Goal: Task Accomplishment & Management: Manage account settings

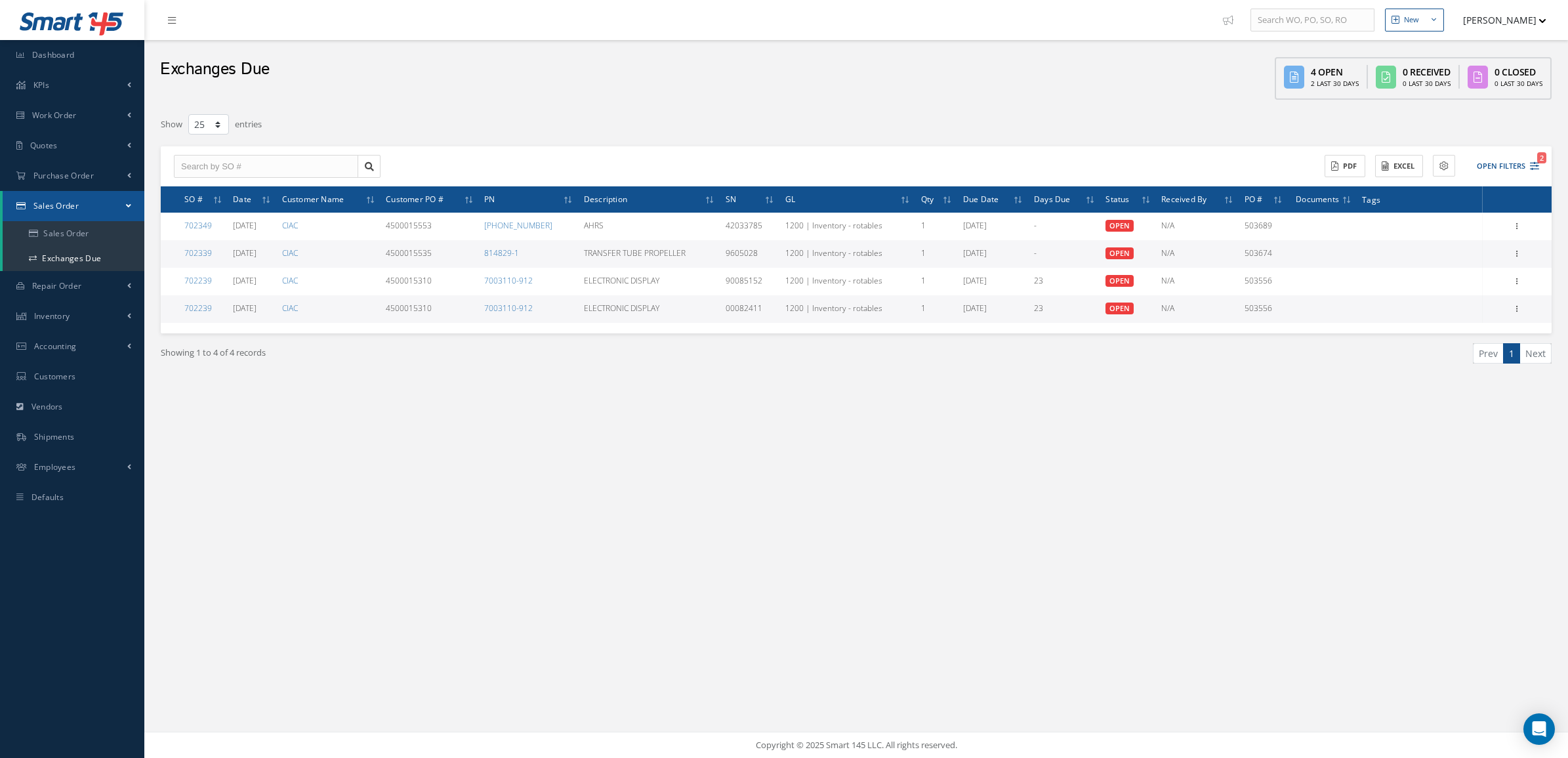
select select "25"
click at [1329, 604] on div "New New Work Order New Purchase Order New Customer Quote New Sales Order New Re…" at bounding box center [856, 379] width 1423 height 758
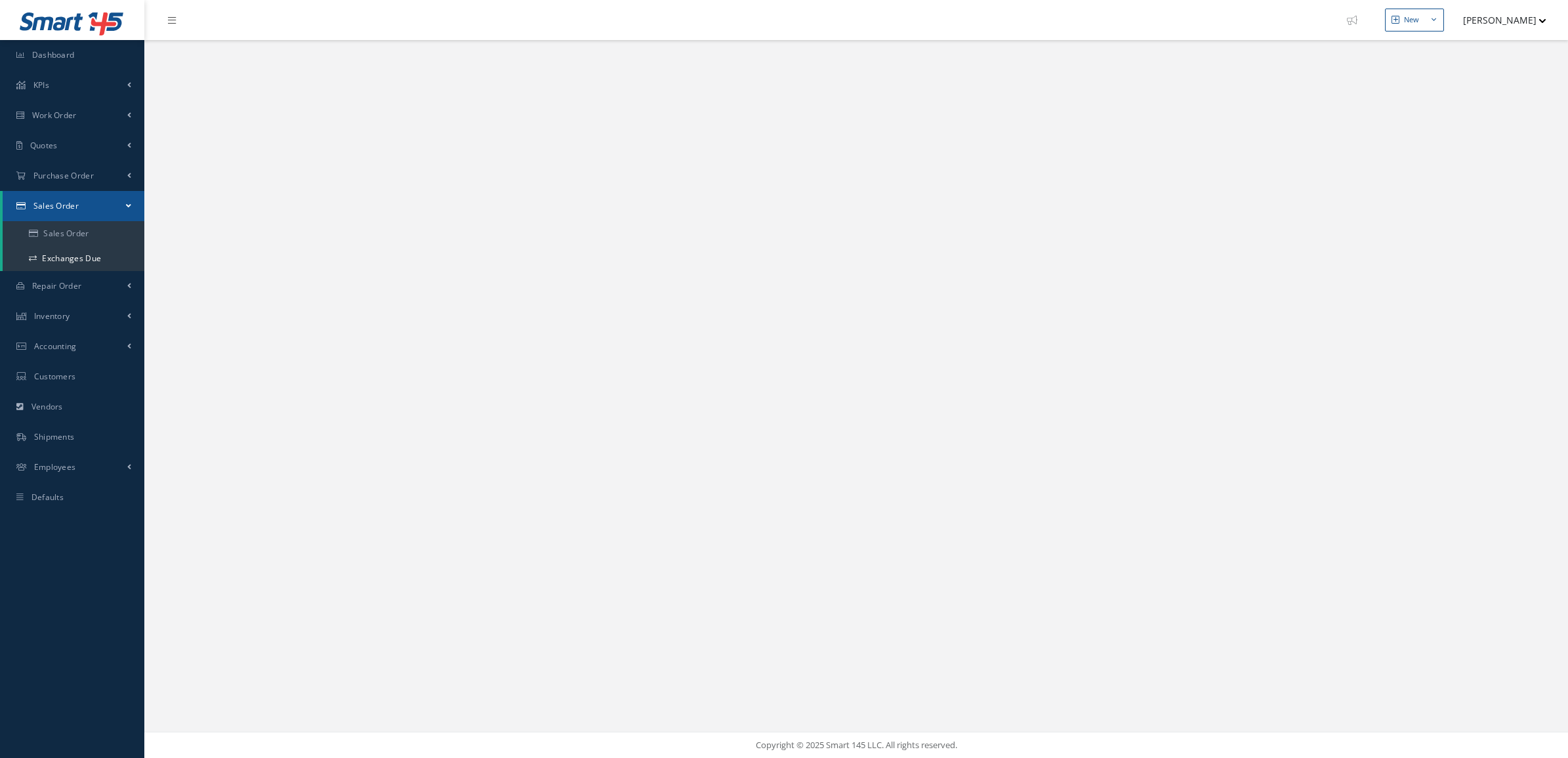
select select "25"
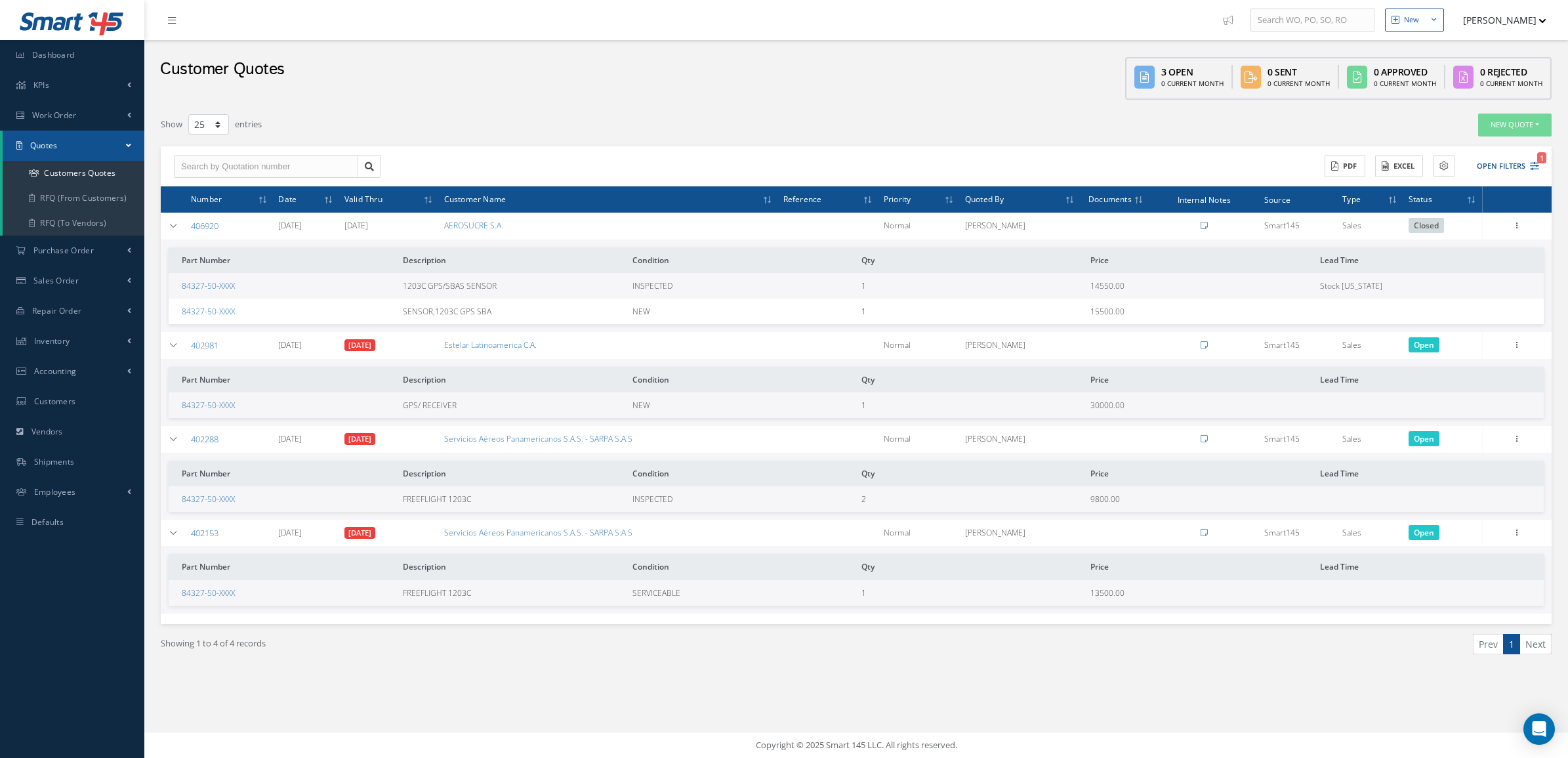
select select "25"
click at [53, 253] on span "Purchase Order" at bounding box center [64, 250] width 60 height 11
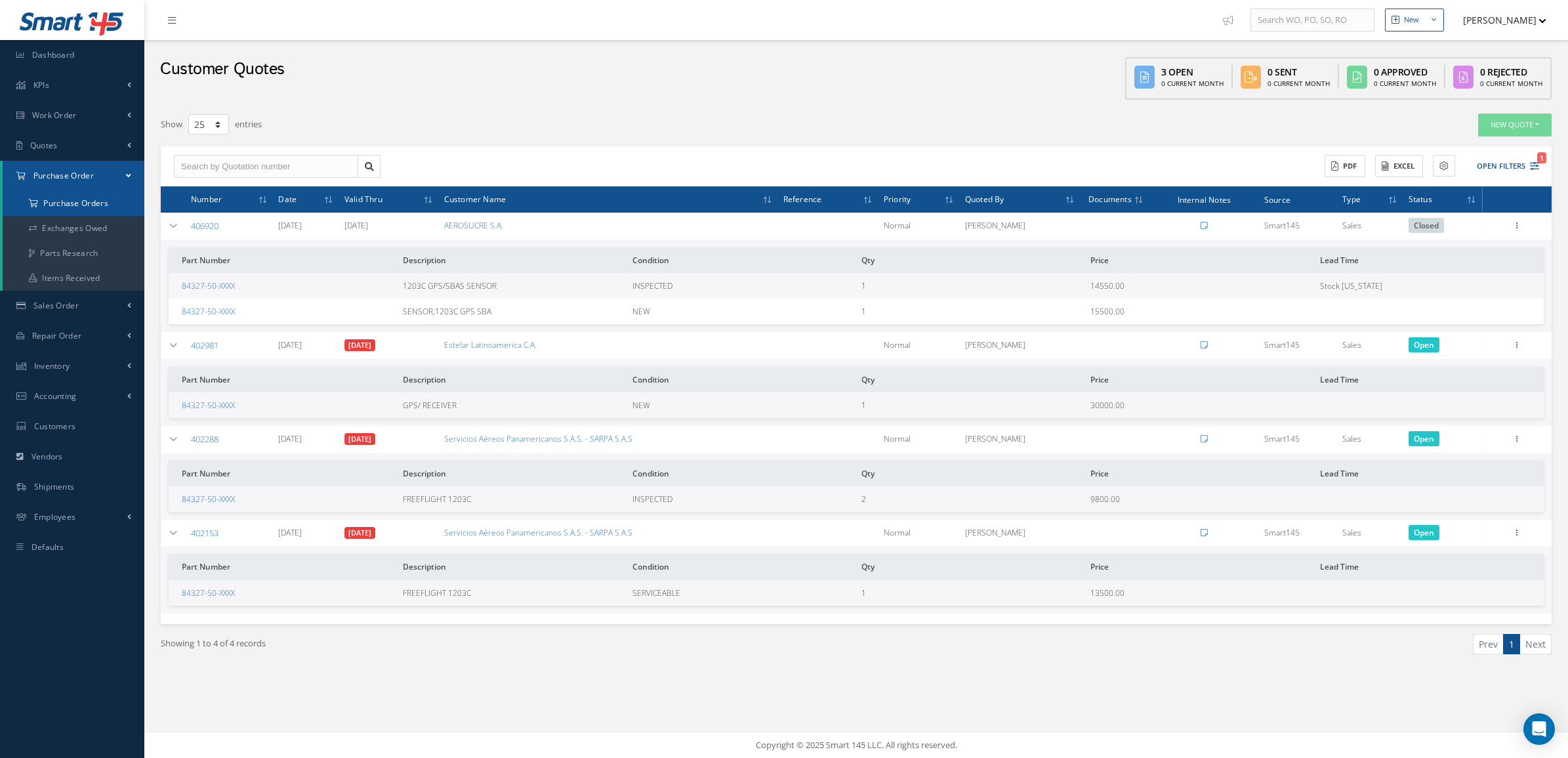
click at [68, 199] on a=1&status_id=2&status_id=3&status_id=5&collapsedFilters"] "Purchase Orders" at bounding box center [73, 203] width 142 height 25
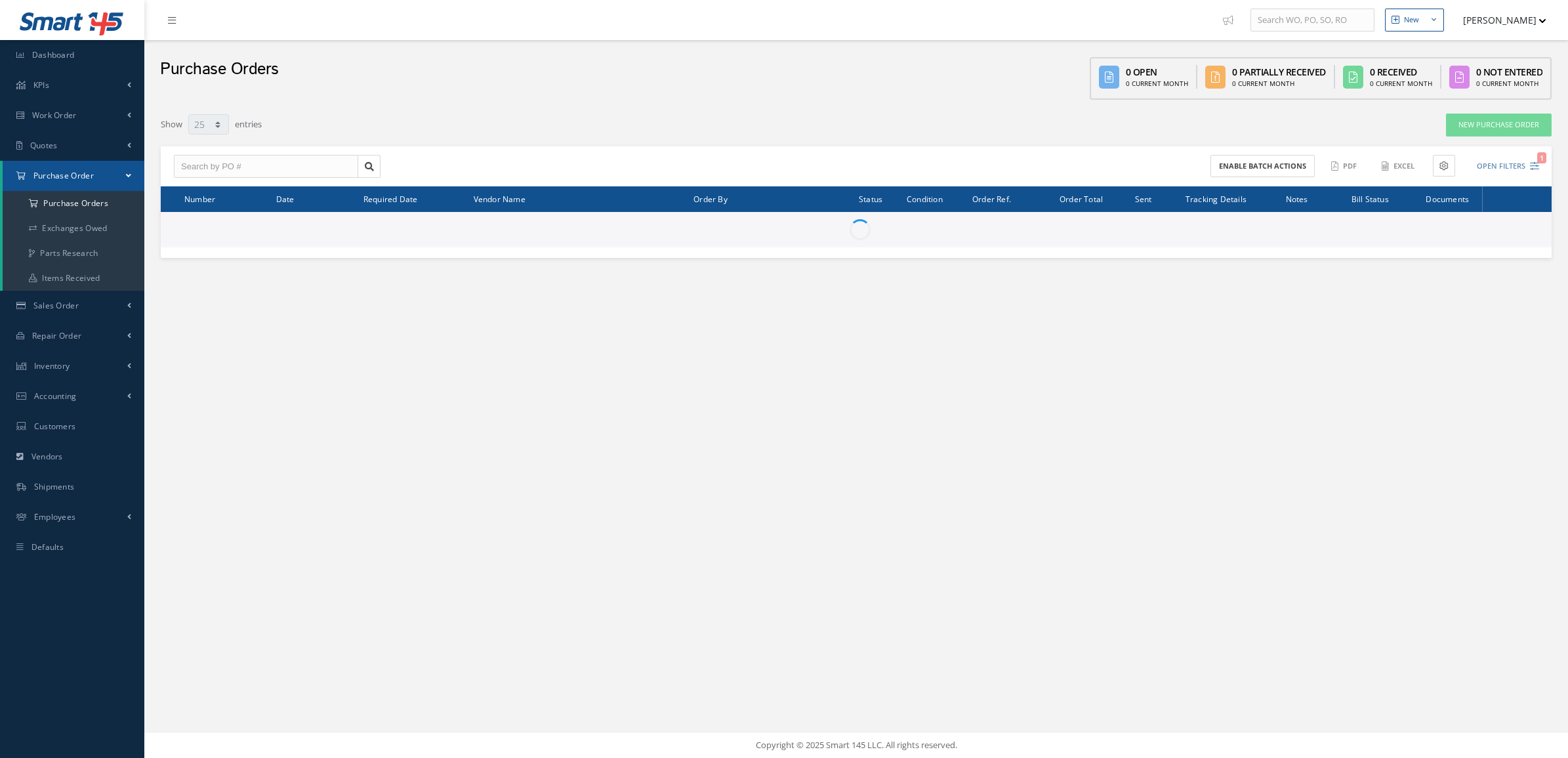
select select "25"
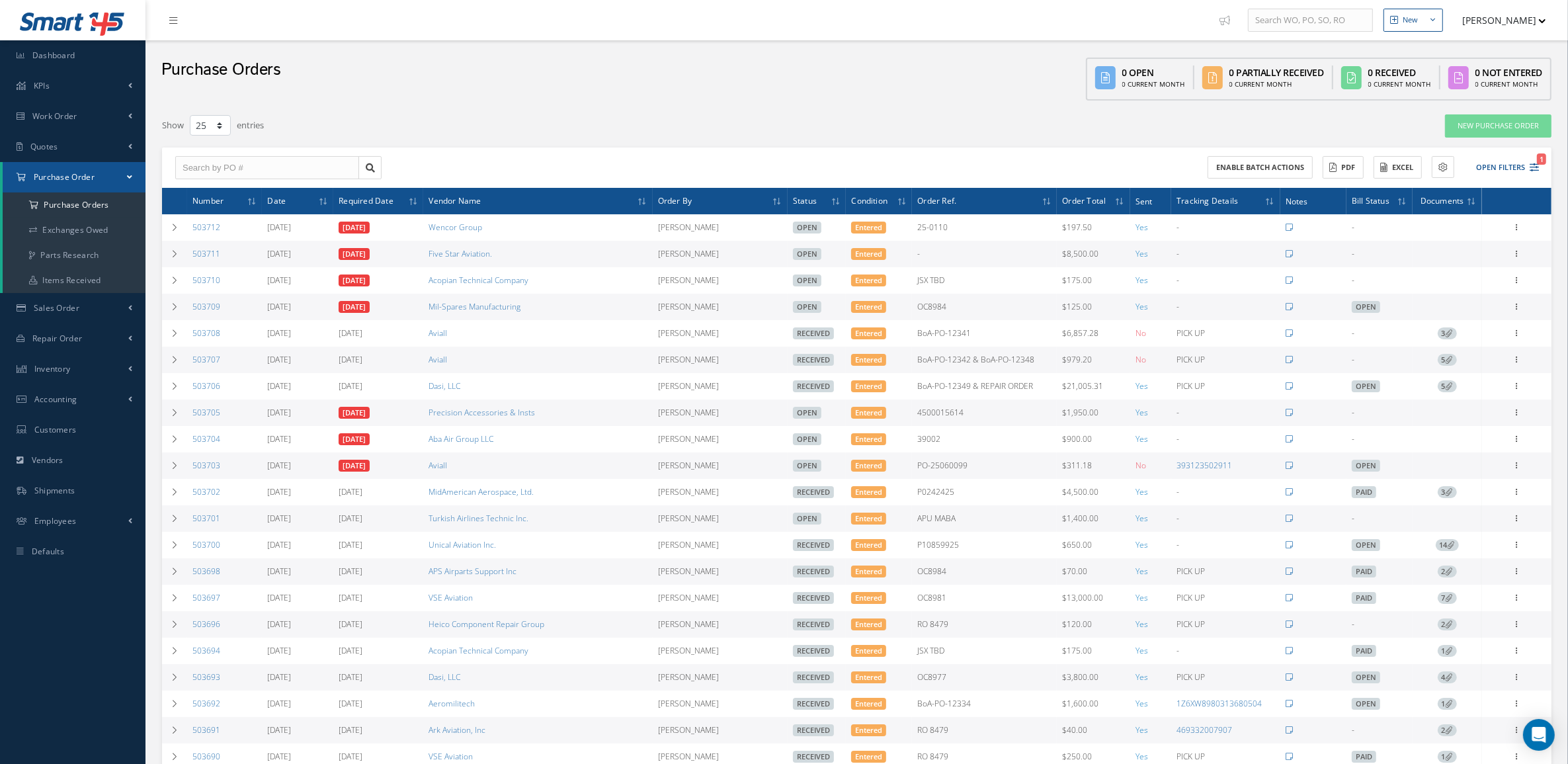
click at [1541, 173] on div "Enable batch actions ACTIONS Receive Payments None No elements found. List is e…" at bounding box center [1201, 167] width 687 height 23
click at [1534, 166] on icon "1" at bounding box center [1534, 167] width 9 height 9
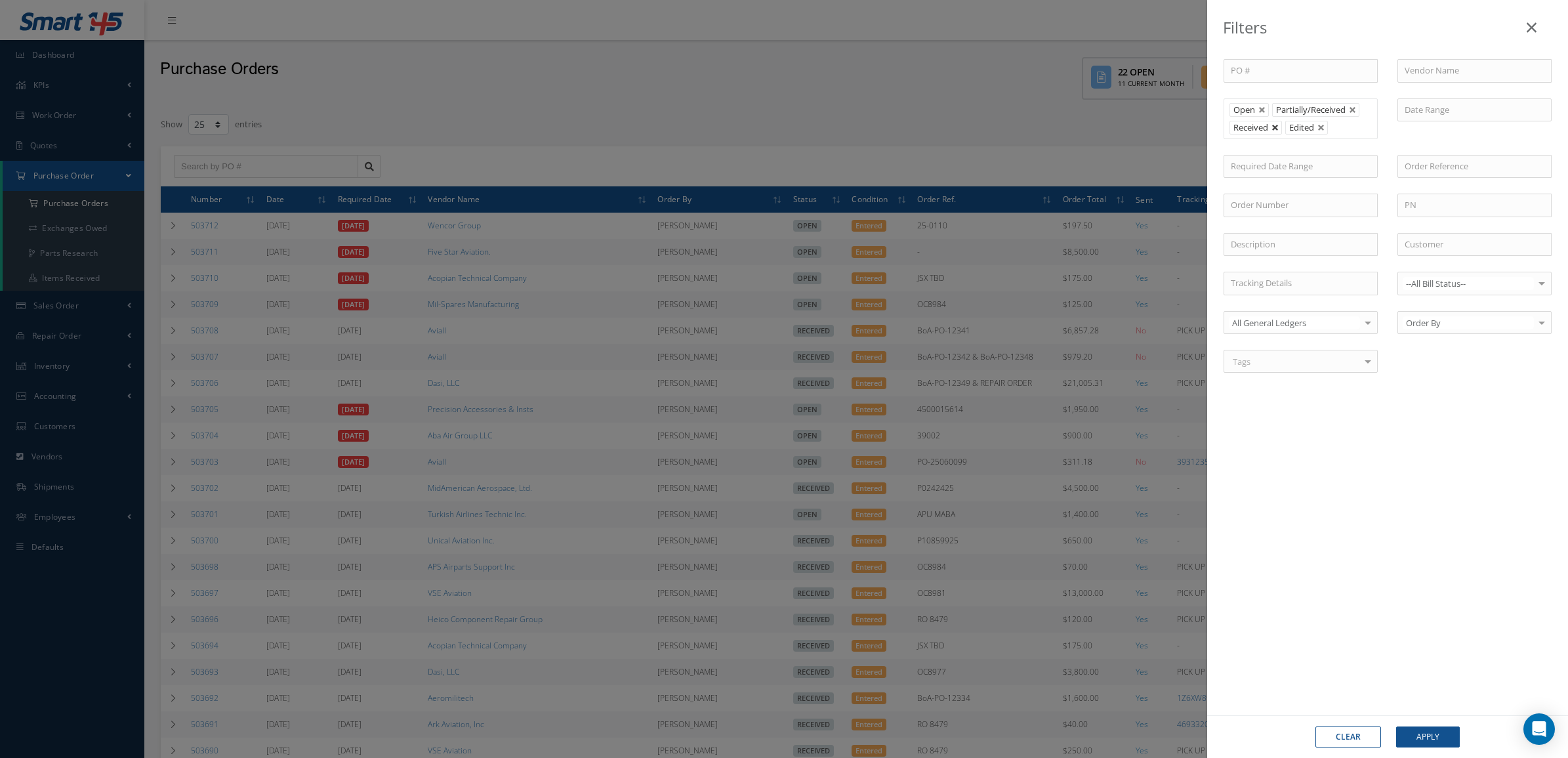
click at [1278, 124] on link at bounding box center [1275, 128] width 8 height 8
click at [1429, 736] on button "Apply" at bounding box center [1428, 737] width 64 height 21
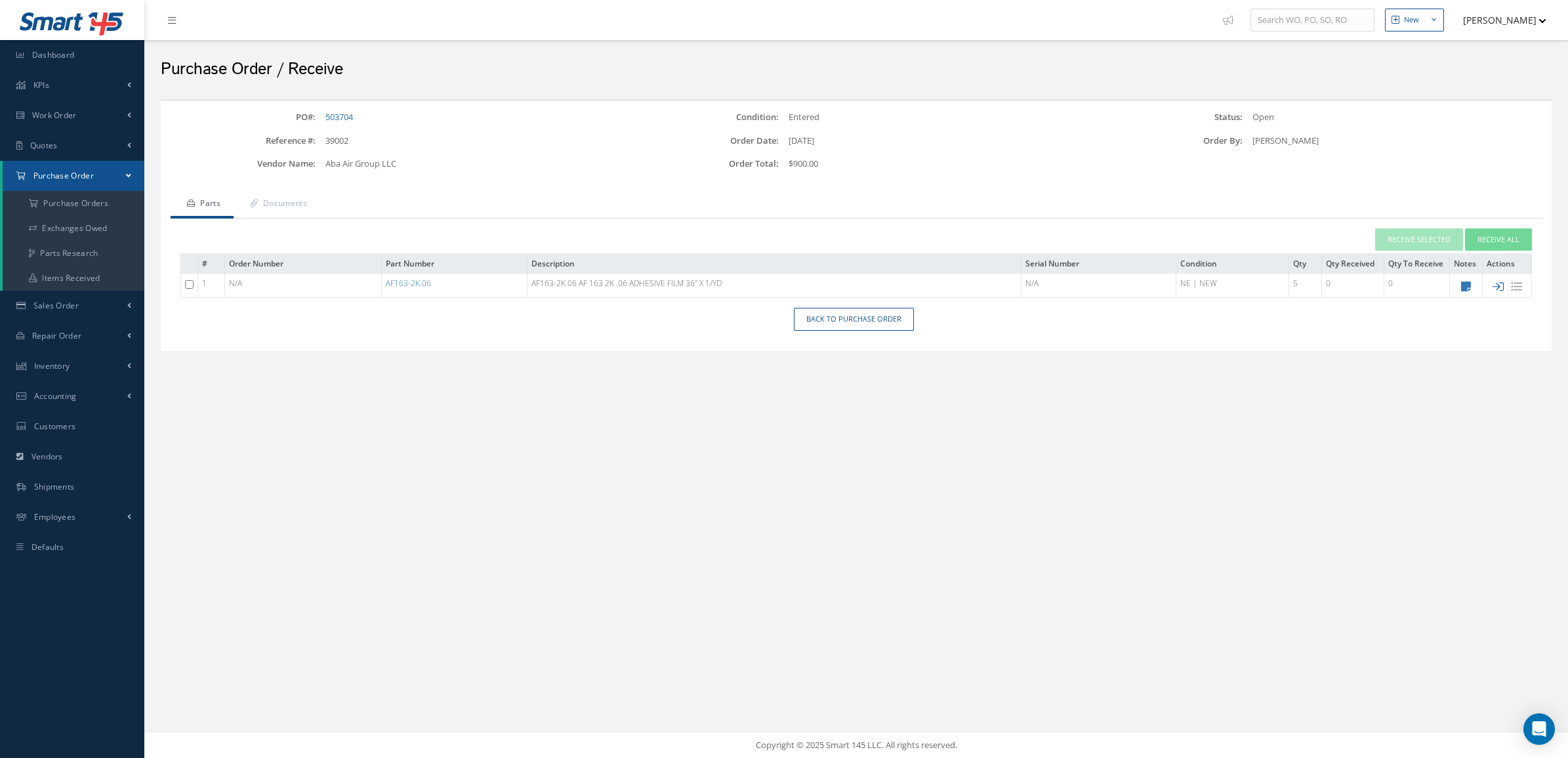
click at [1497, 281] on icon at bounding box center [1497, 286] width 11 height 11
type input "[DATE]"
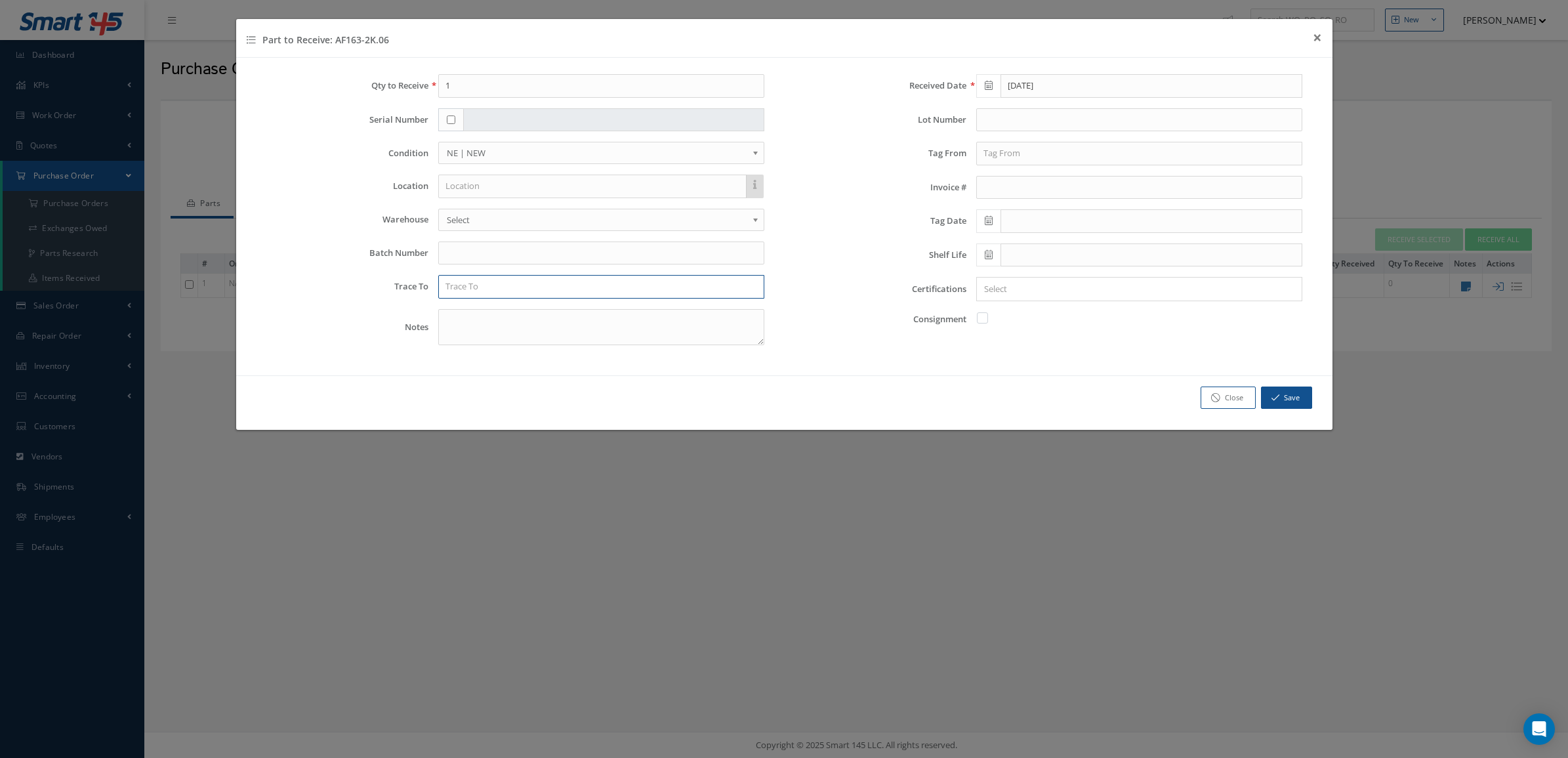
click at [686, 289] on input "text" at bounding box center [602, 287] width 326 height 24
click at [691, 300] on div "3M COMPANY" at bounding box center [601, 310] width 325 height 24
type input "3M COMPANY"
click at [1061, 119] on input "text" at bounding box center [1139, 120] width 326 height 24
type input "5155L"
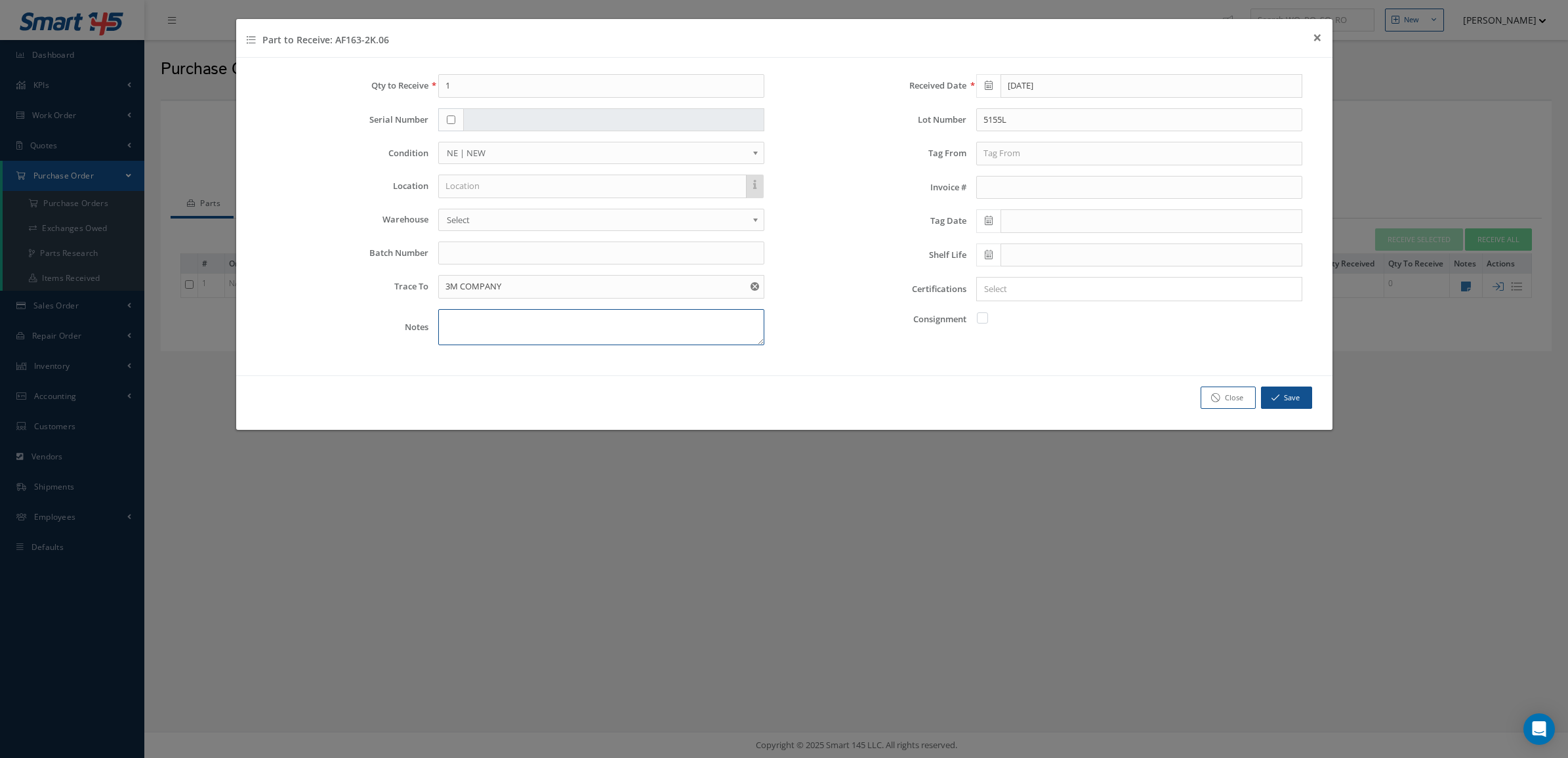
click at [539, 323] on textarea at bounding box center [602, 326] width 326 height 36
type textarea "DOM 06/04/2025"
click at [994, 256] on span at bounding box center [988, 255] width 25 height 24
click at [1050, 270] on th "September 2025" at bounding box center [1046, 280] width 99 height 19
click at [1102, 280] on th "»" at bounding box center [1100, 280] width 19 height 19
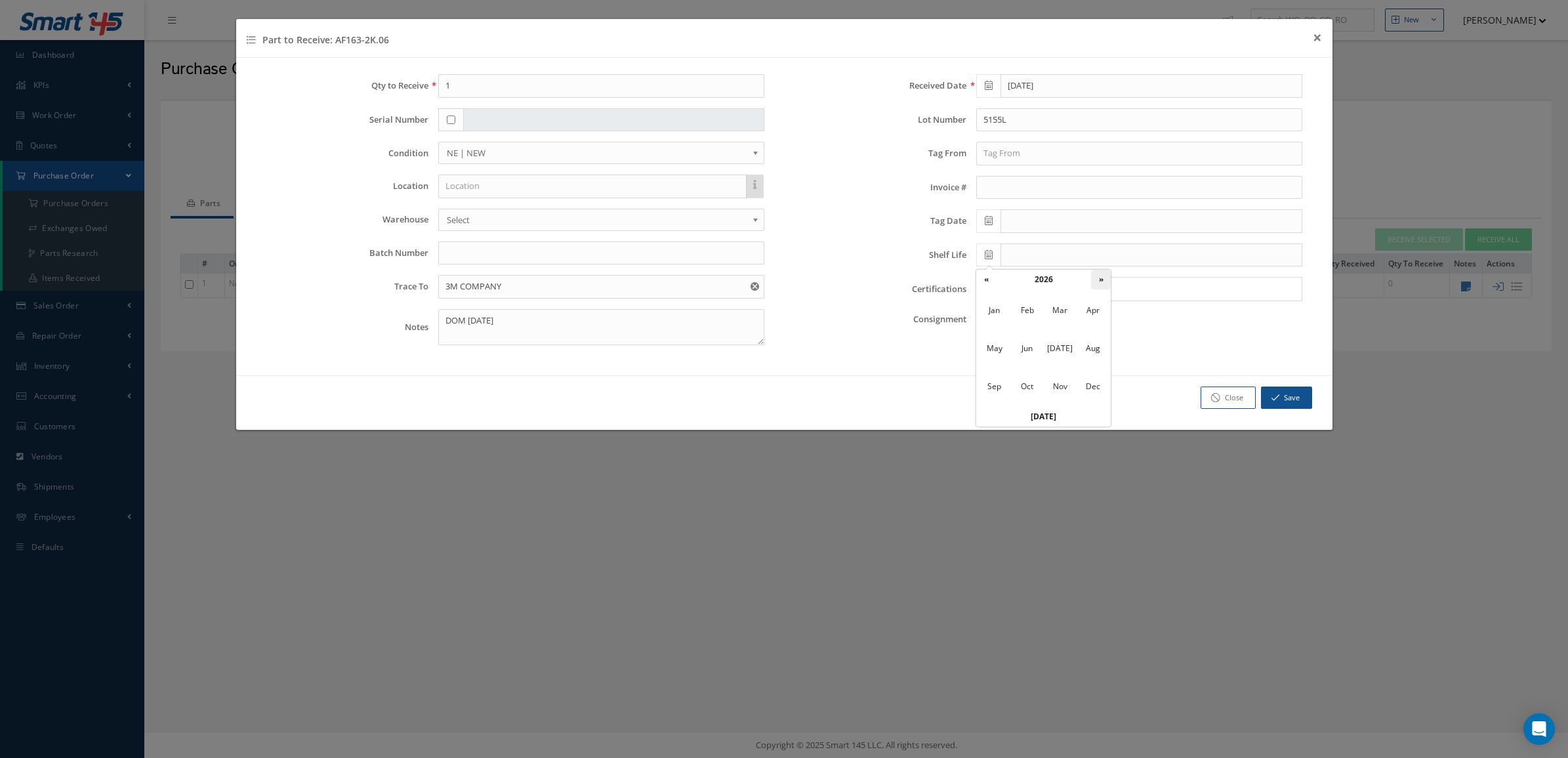
click at [1102, 280] on th "»" at bounding box center [1100, 280] width 19 height 19
click at [988, 276] on th "«" at bounding box center [986, 280] width 19 height 19
click at [1027, 347] on span "Jun" at bounding box center [1027, 349] width 30 height 35
click at [1068, 323] on td "4" at bounding box center [1064, 319] width 19 height 19
click at [988, 258] on icon at bounding box center [988, 254] width 8 height 9
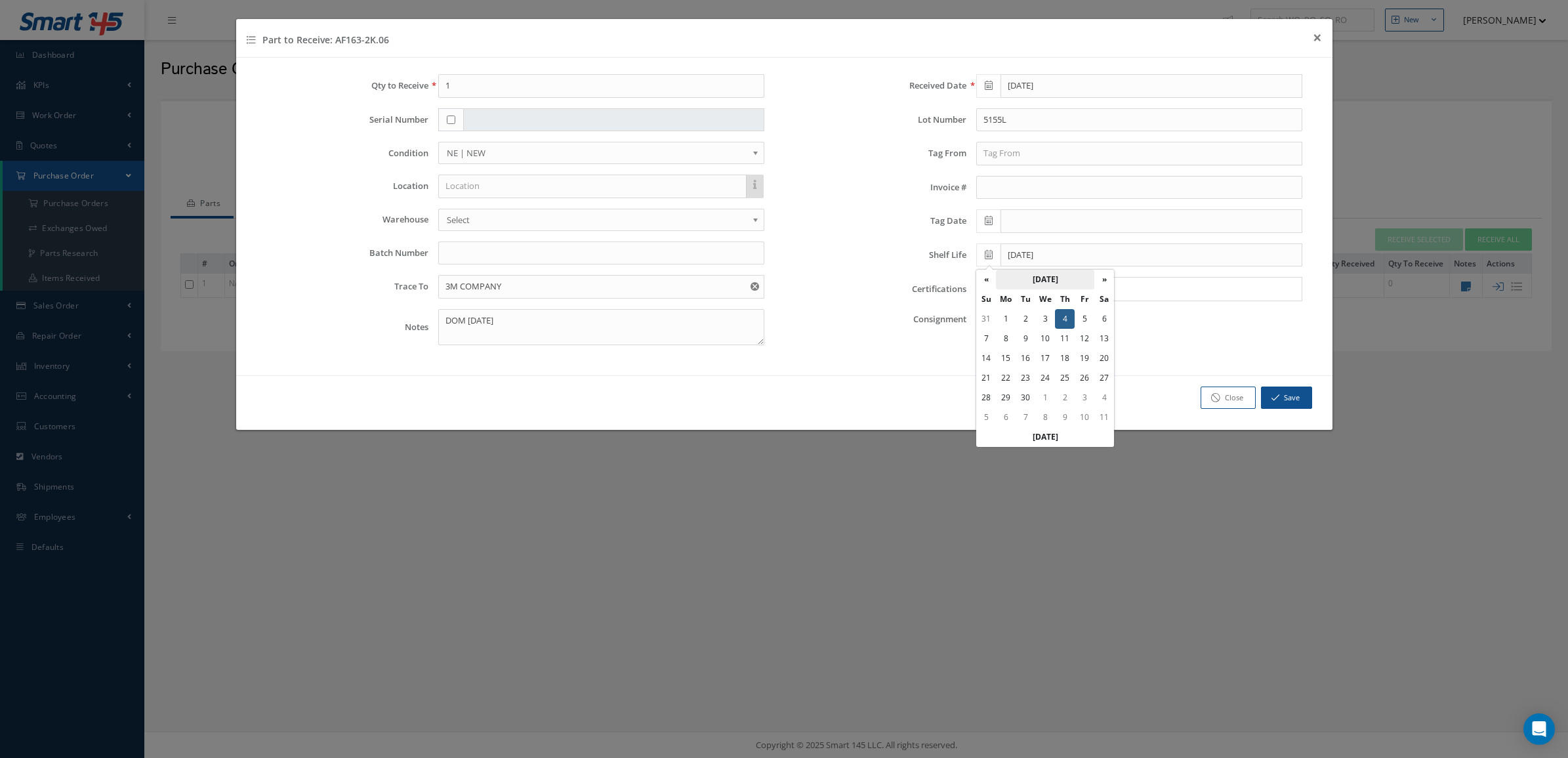
click at [1060, 281] on th "June 2026" at bounding box center [1046, 280] width 99 height 19
click at [1002, 382] on span "Sep" at bounding box center [994, 387] width 30 height 35
click at [1044, 356] on td "16" at bounding box center [1045, 358] width 19 height 19
click at [1017, 301] on div "× Loading..." at bounding box center [1139, 289] width 326 height 25
click at [1017, 300] on div "× Loading..." at bounding box center [1139, 289] width 326 height 25
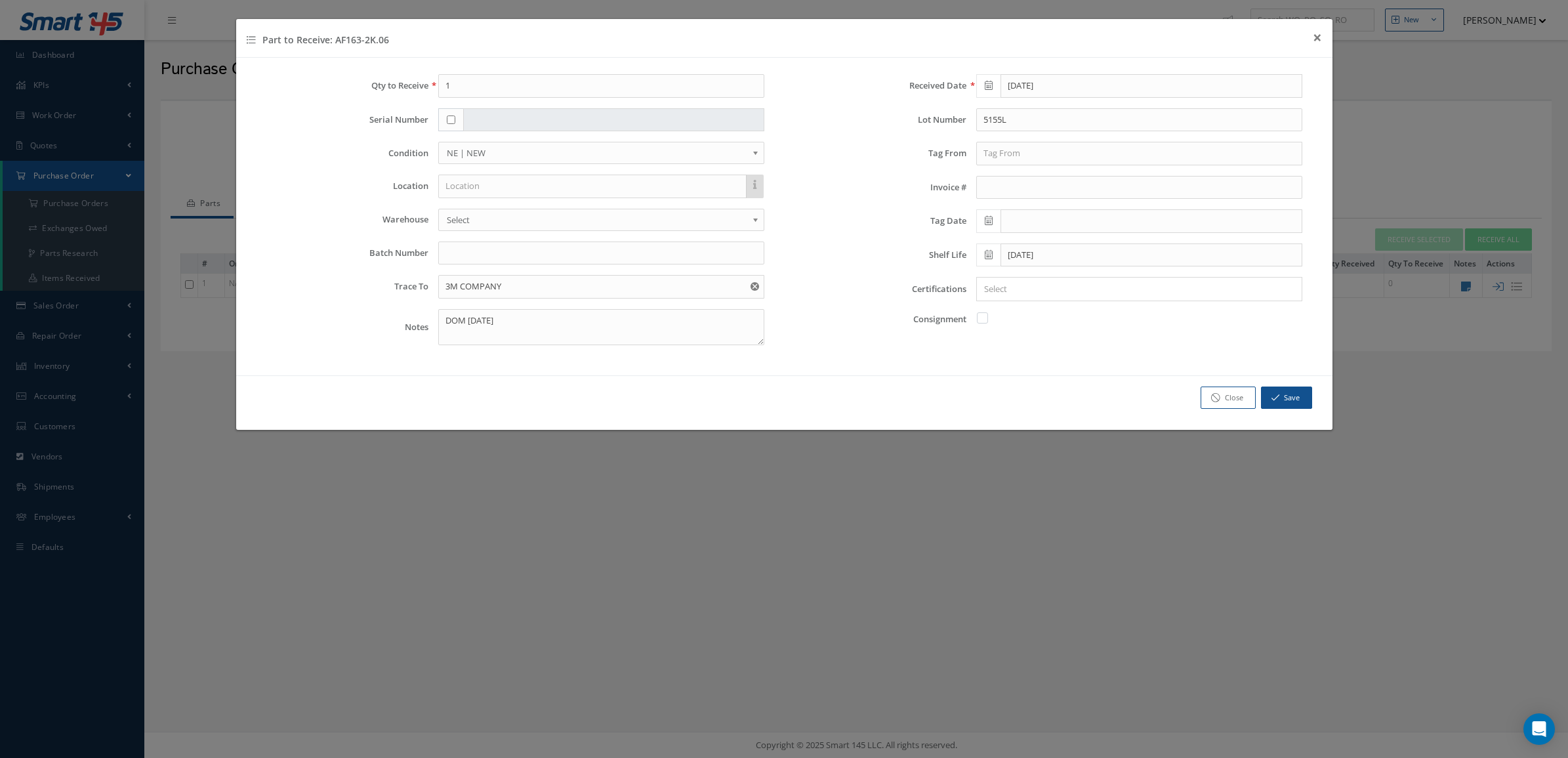
click at [1012, 283] on input "Search for option" at bounding box center [1137, 289] width 316 height 14
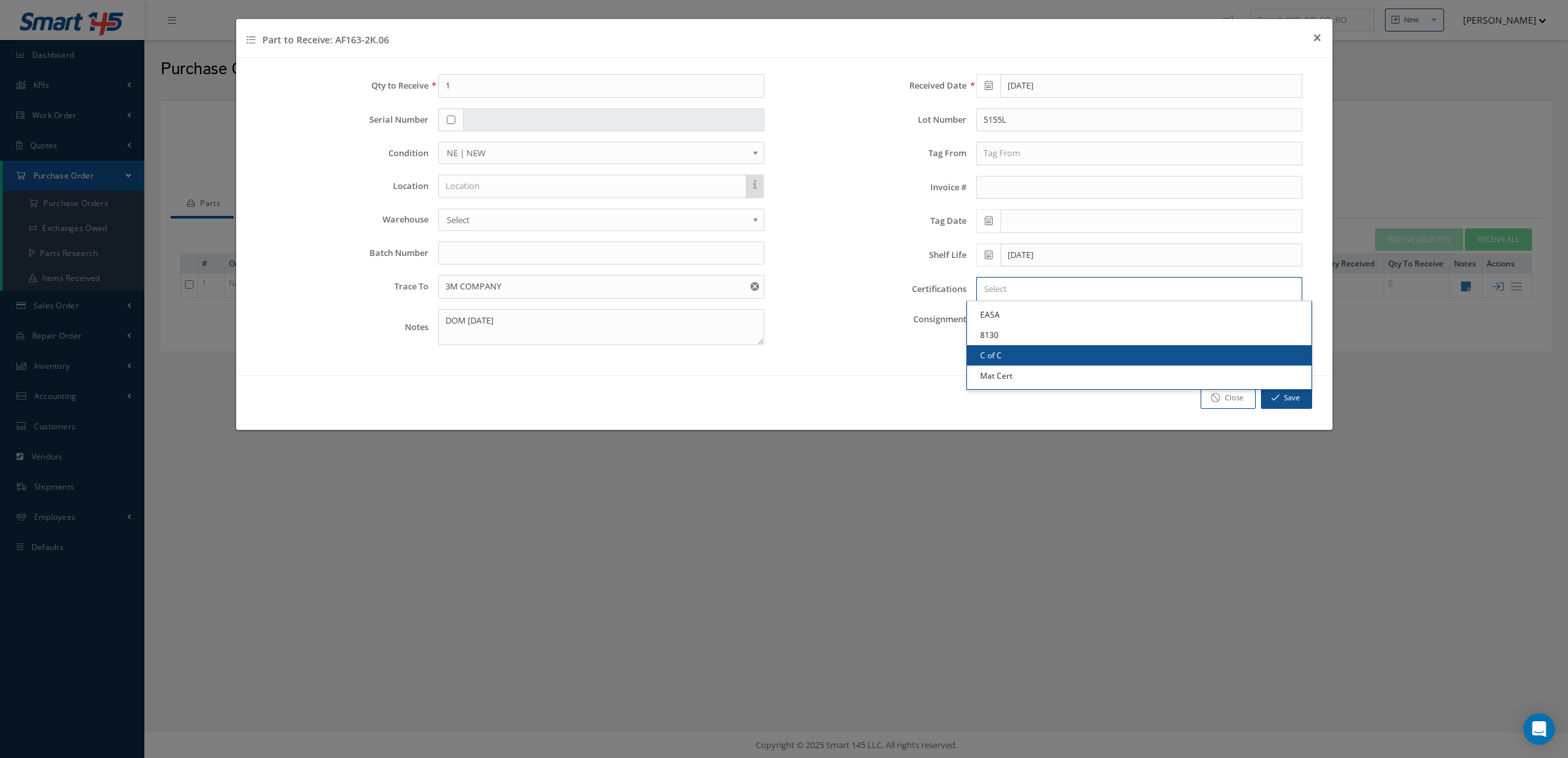
click at [1030, 349] on link "C of C" at bounding box center [1139, 355] width 344 height 20
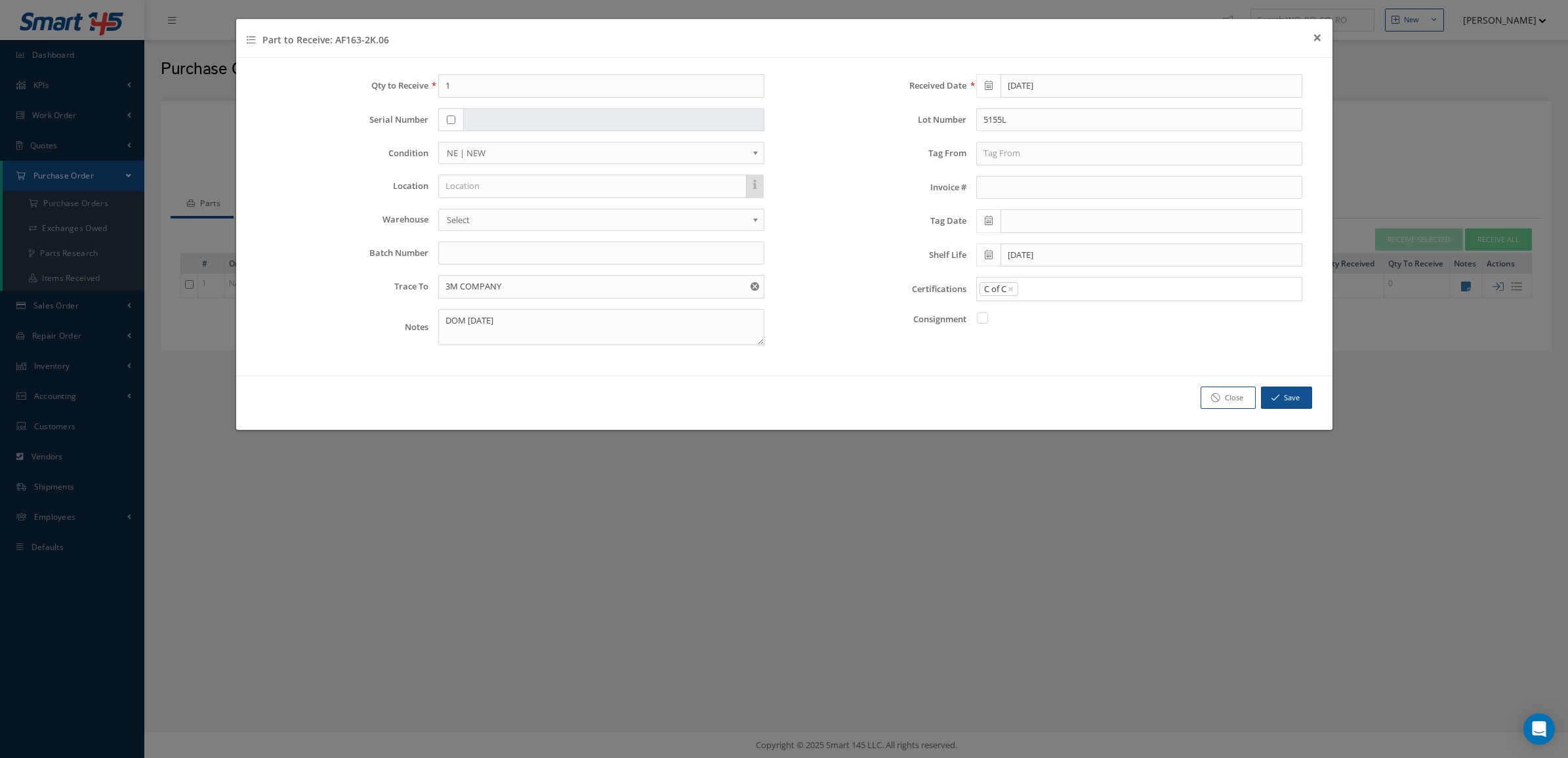
click at [1057, 289] on input "Search for option" at bounding box center [1157, 289] width 275 height 14
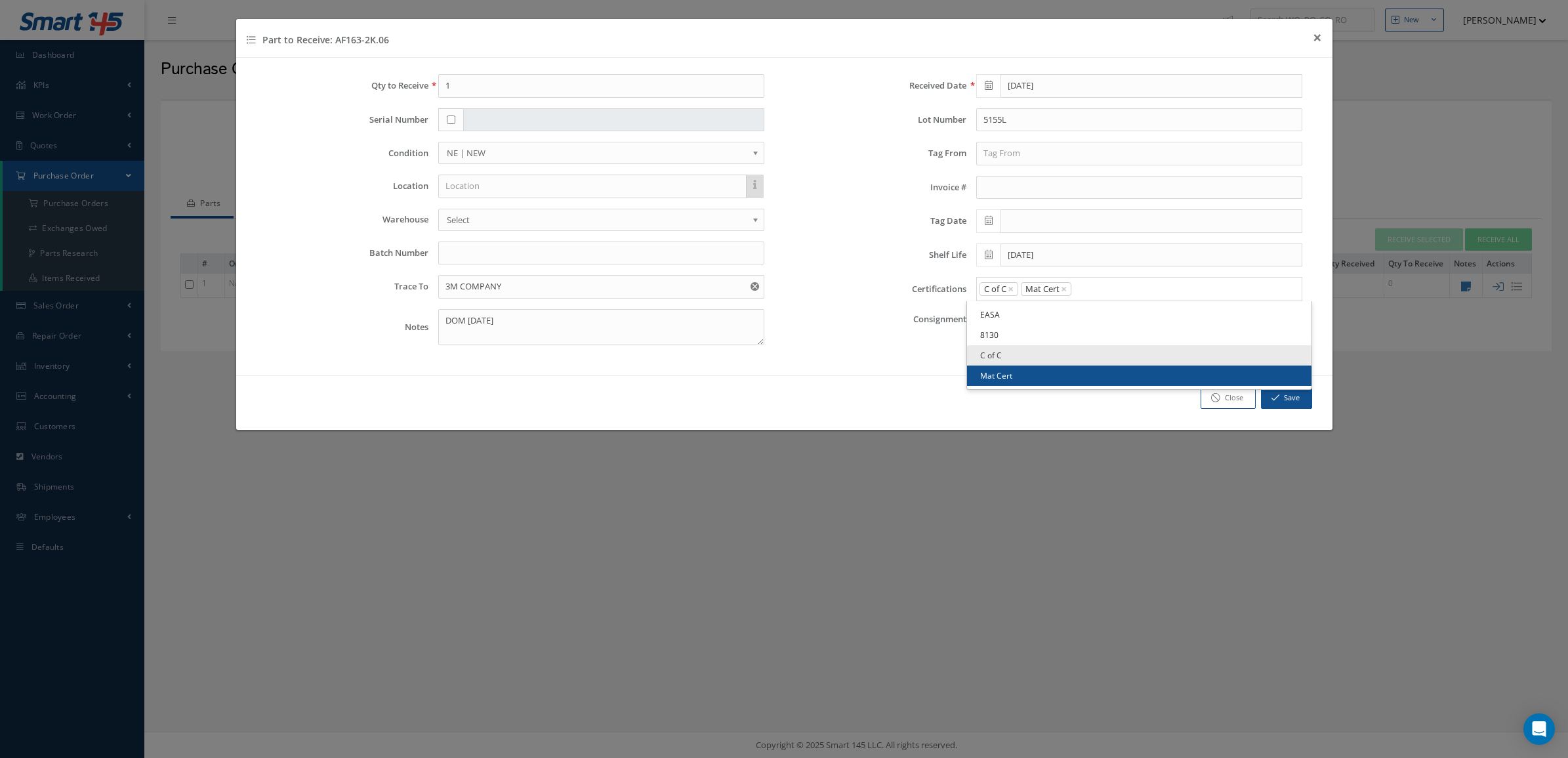
click at [1045, 382] on link "Mat Cert" at bounding box center [1139, 375] width 344 height 20
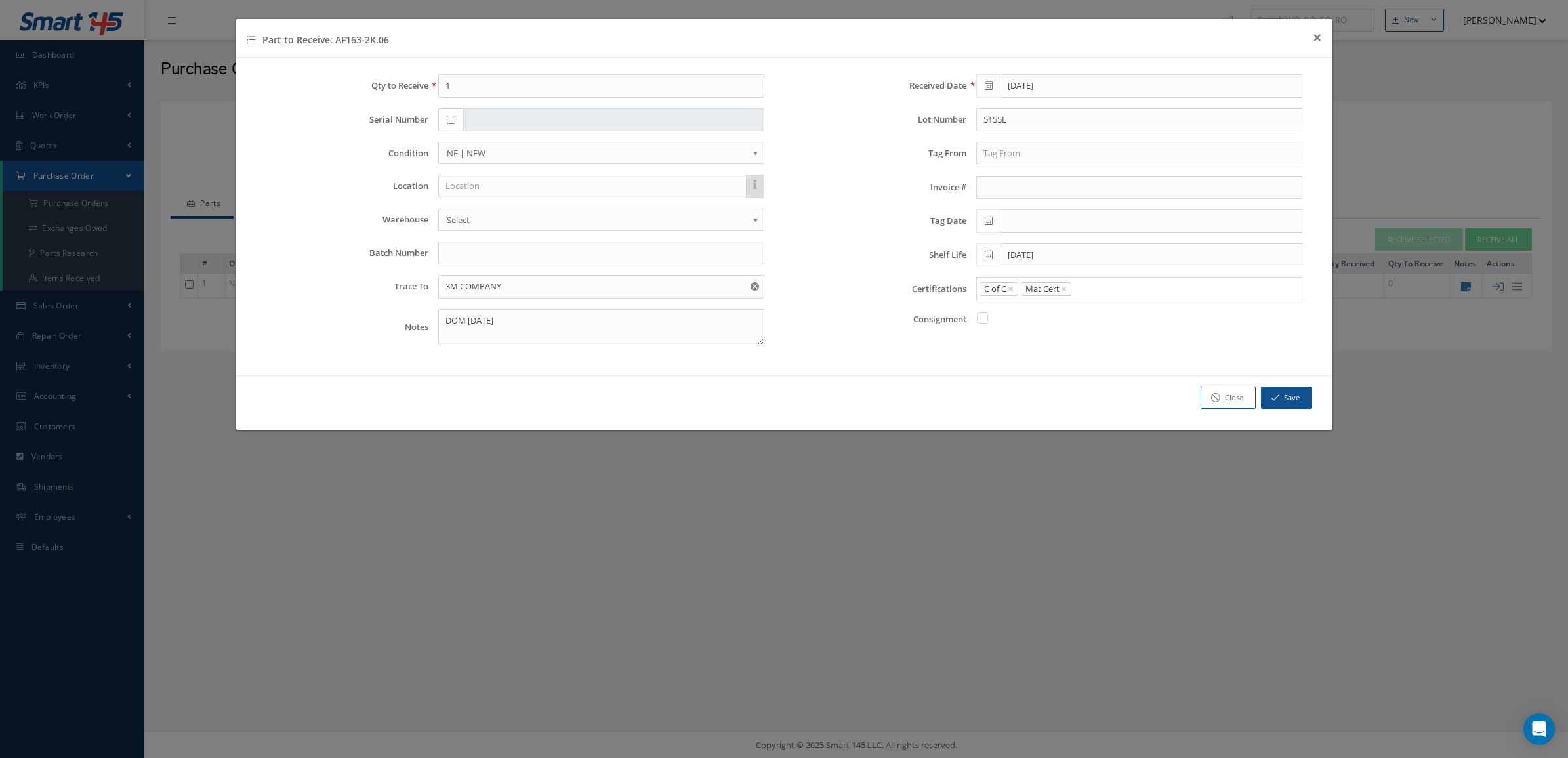
click at [991, 259] on icon at bounding box center [988, 254] width 8 height 9
click at [991, 280] on th "«" at bounding box center [986, 280] width 19 height 19
click at [1038, 339] on td "5" at bounding box center [1045, 338] width 19 height 19
type input "08/05/2026"
drag, startPoint x: 454, startPoint y: 91, endPoint x: 387, endPoint y: 86, distance: 67.2
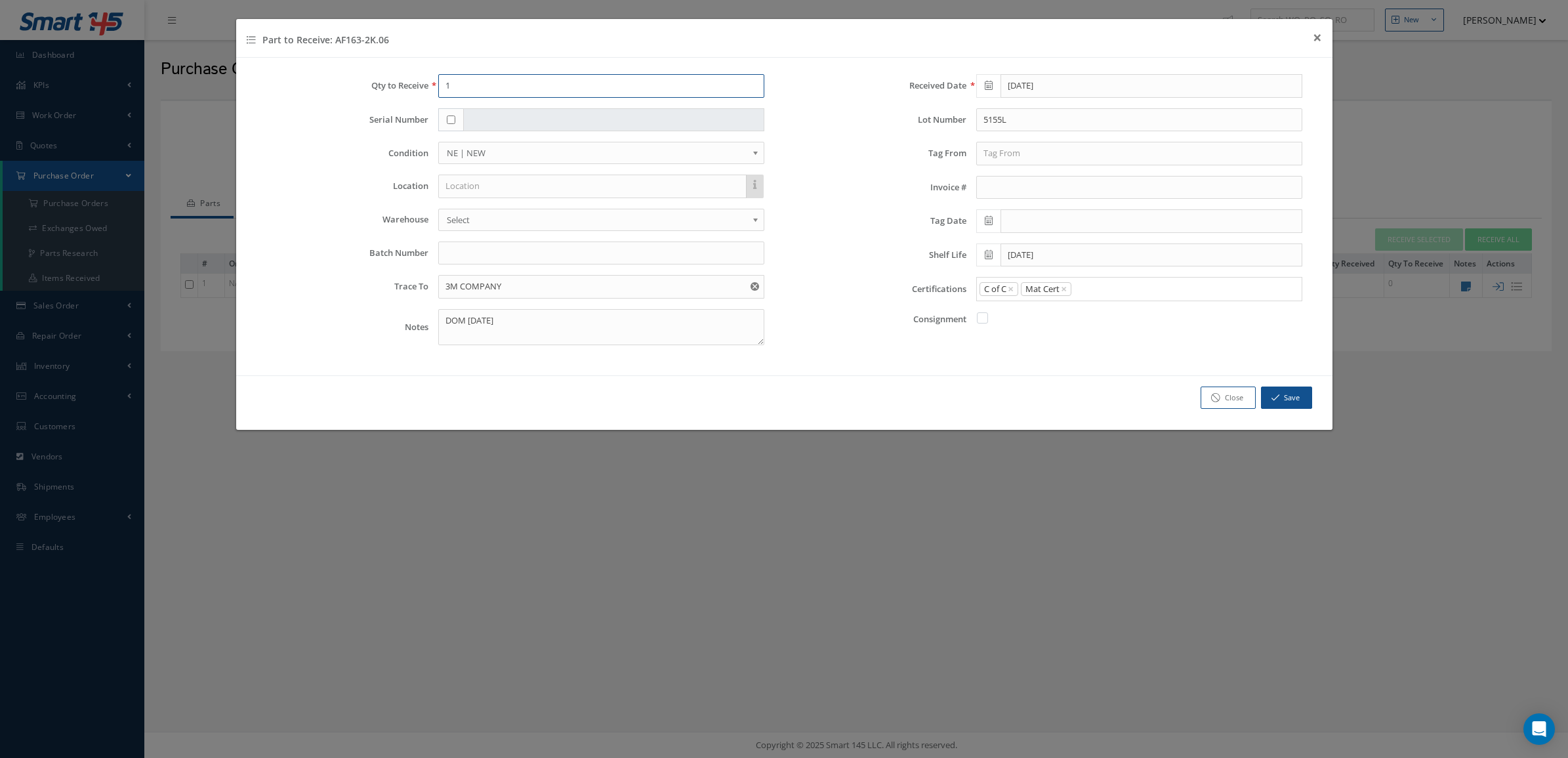
click at [389, 91] on div "Qty to Receive 1" at bounding box center [515, 86] width 519 height 24
type input "5"
click at [1291, 405] on button "Save" at bounding box center [1287, 398] width 51 height 23
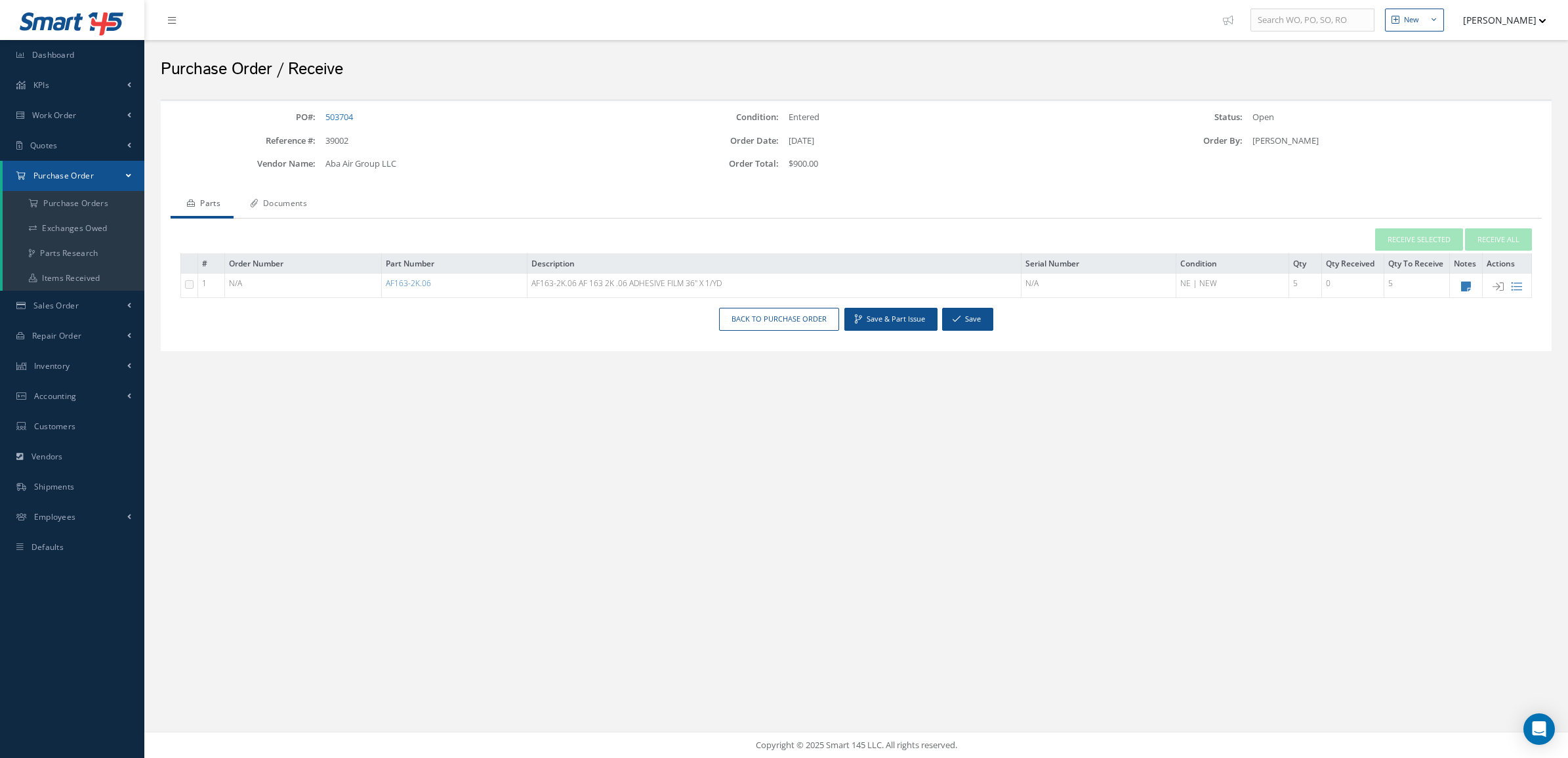
click at [282, 208] on link "Documents" at bounding box center [277, 204] width 86 height 27
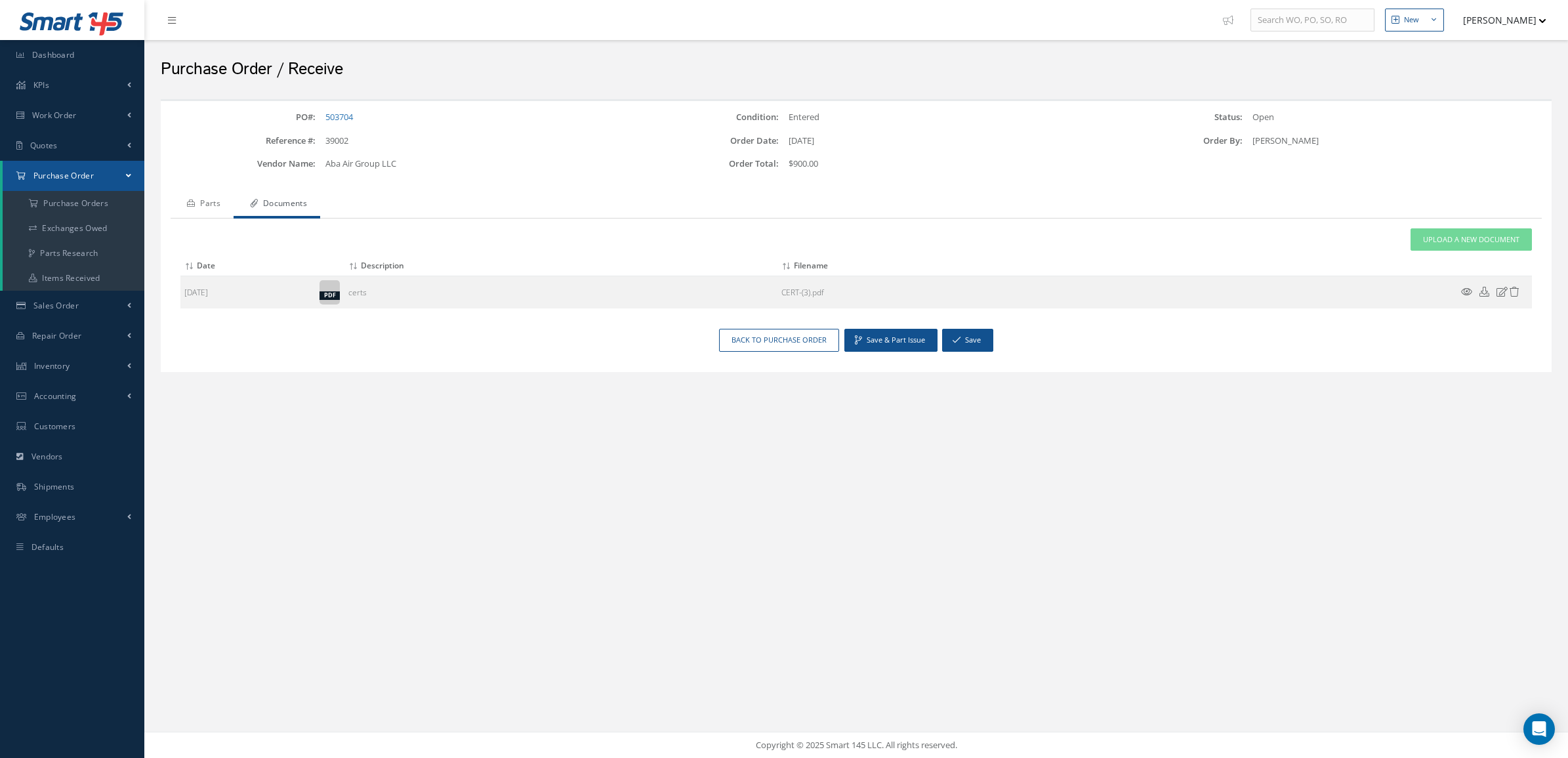
click at [208, 206] on link "Parts" at bounding box center [201, 204] width 63 height 27
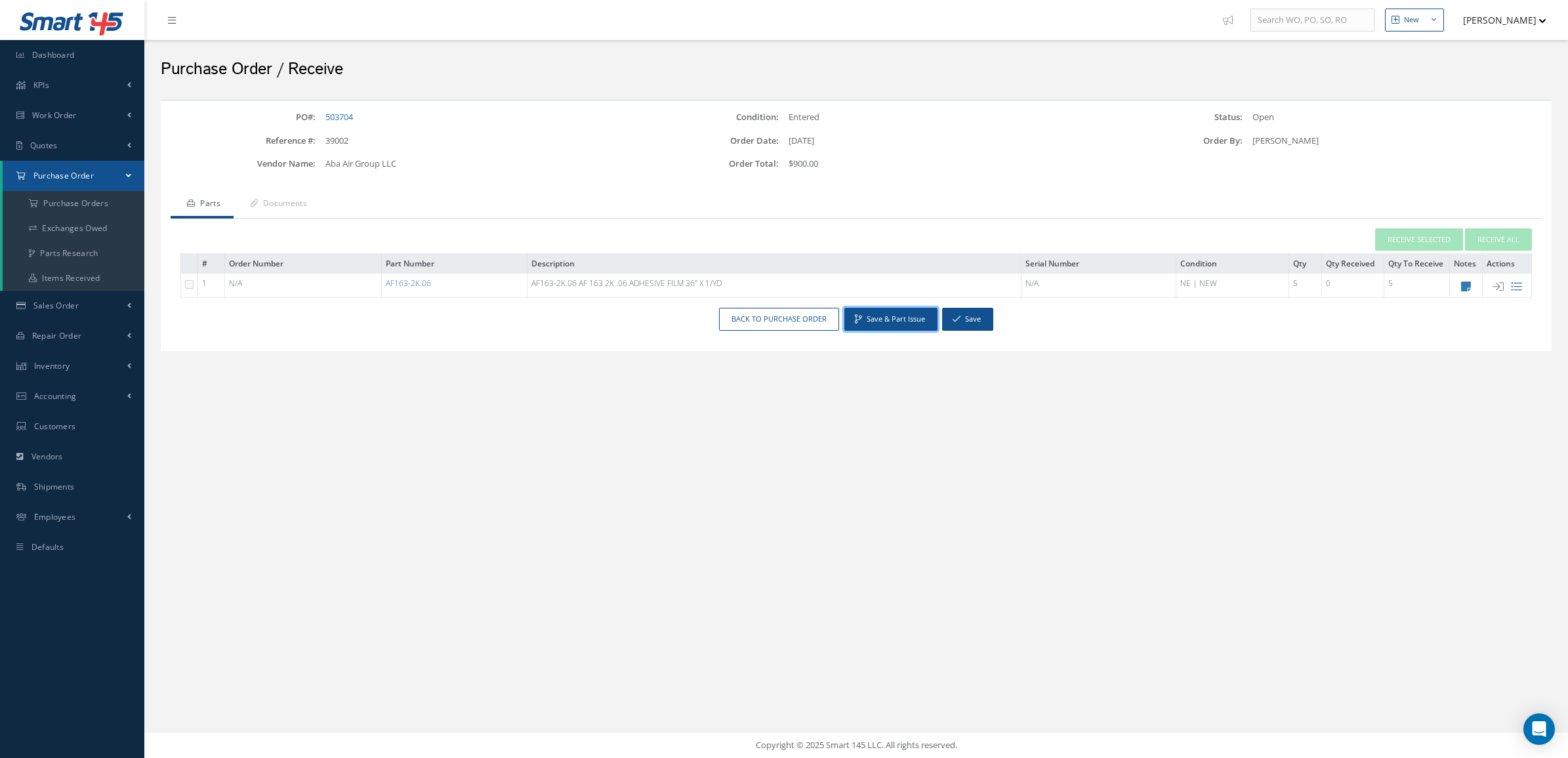
click at [864, 312] on button "Save & Part Issue" at bounding box center [891, 319] width 94 height 23
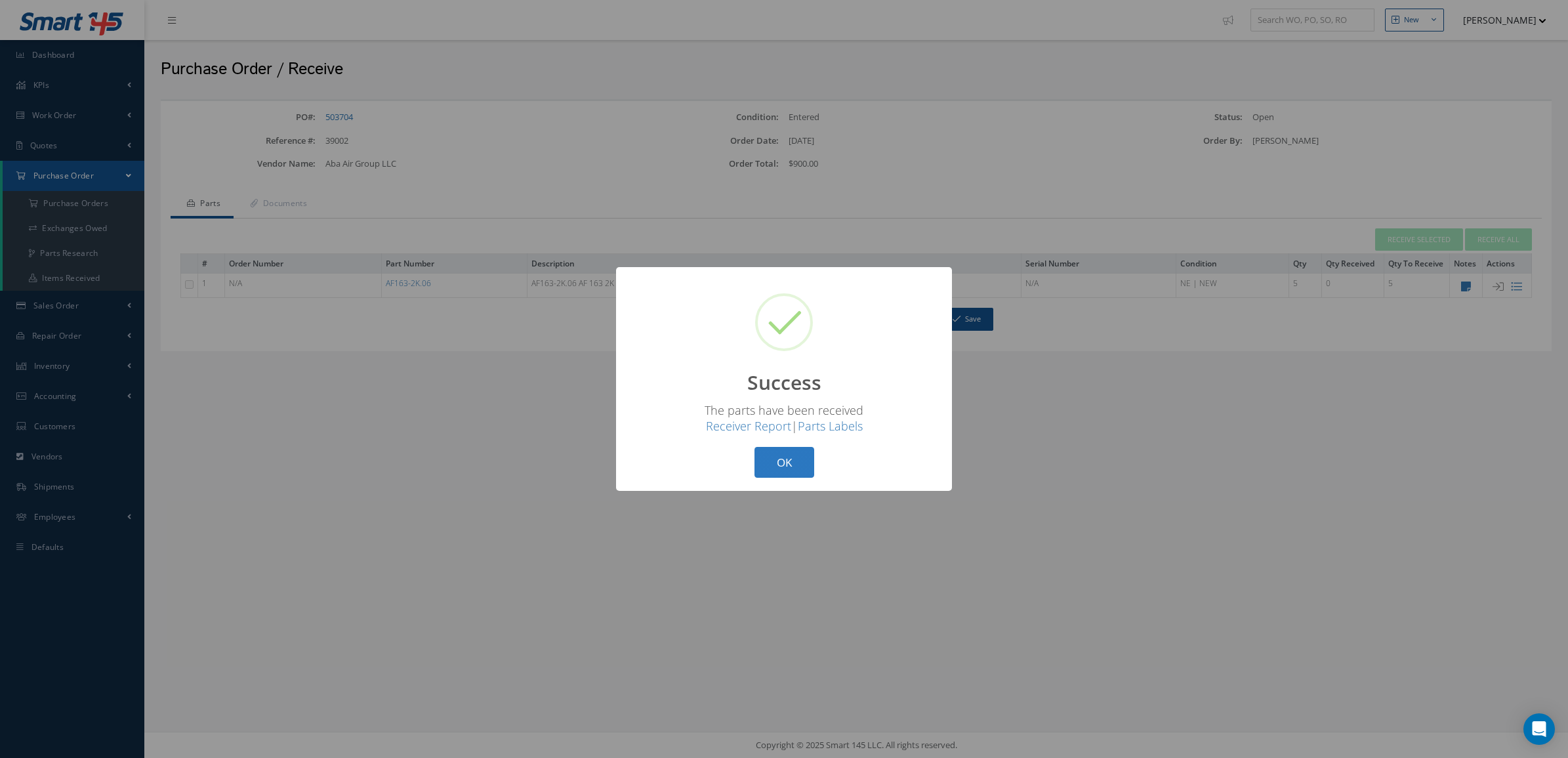
click at [802, 447] on button "OK" at bounding box center [784, 462] width 60 height 31
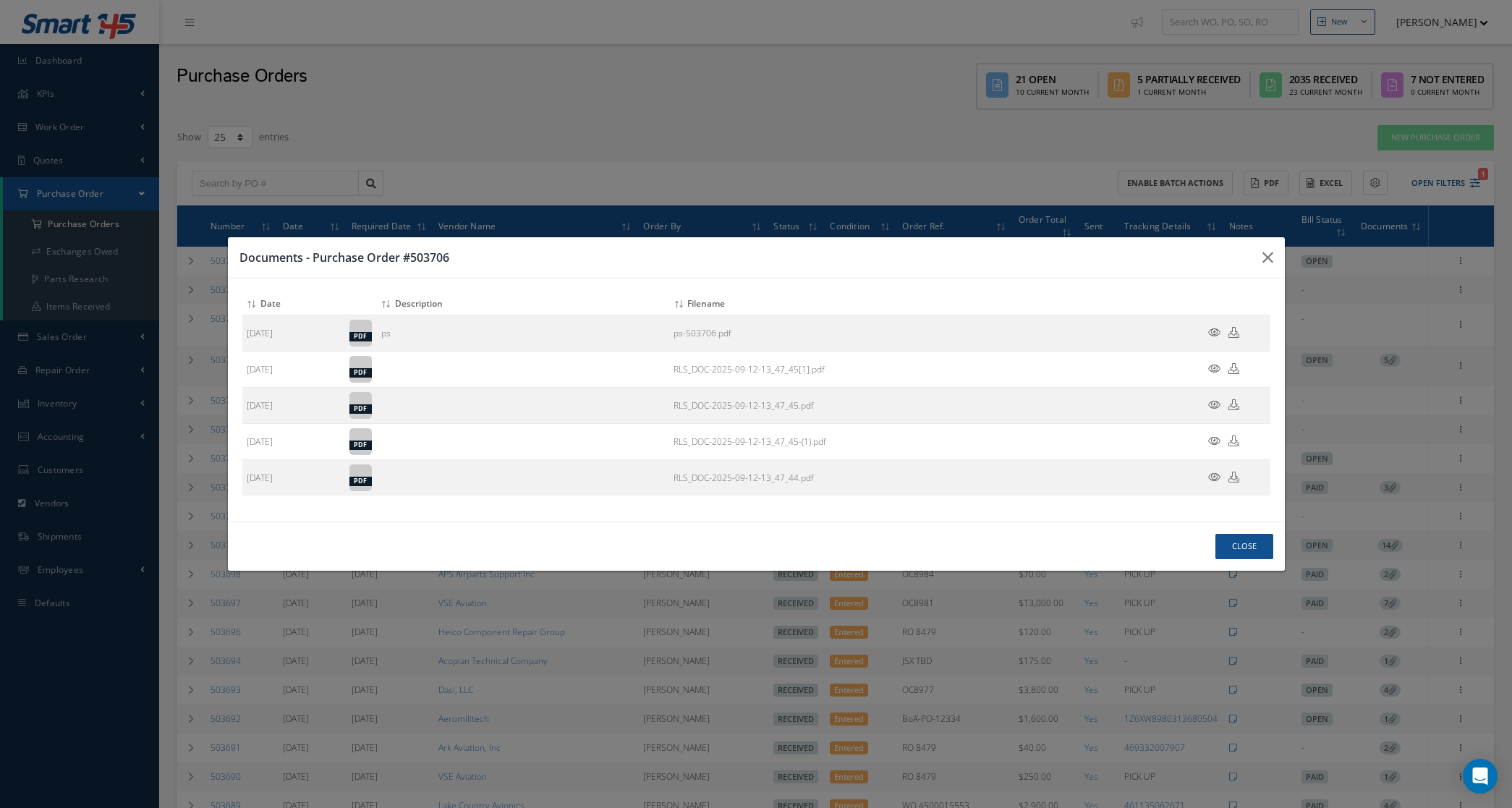
select select "25"
click at [1226, 552] on button "Close" at bounding box center [1243, 547] width 57 height 25
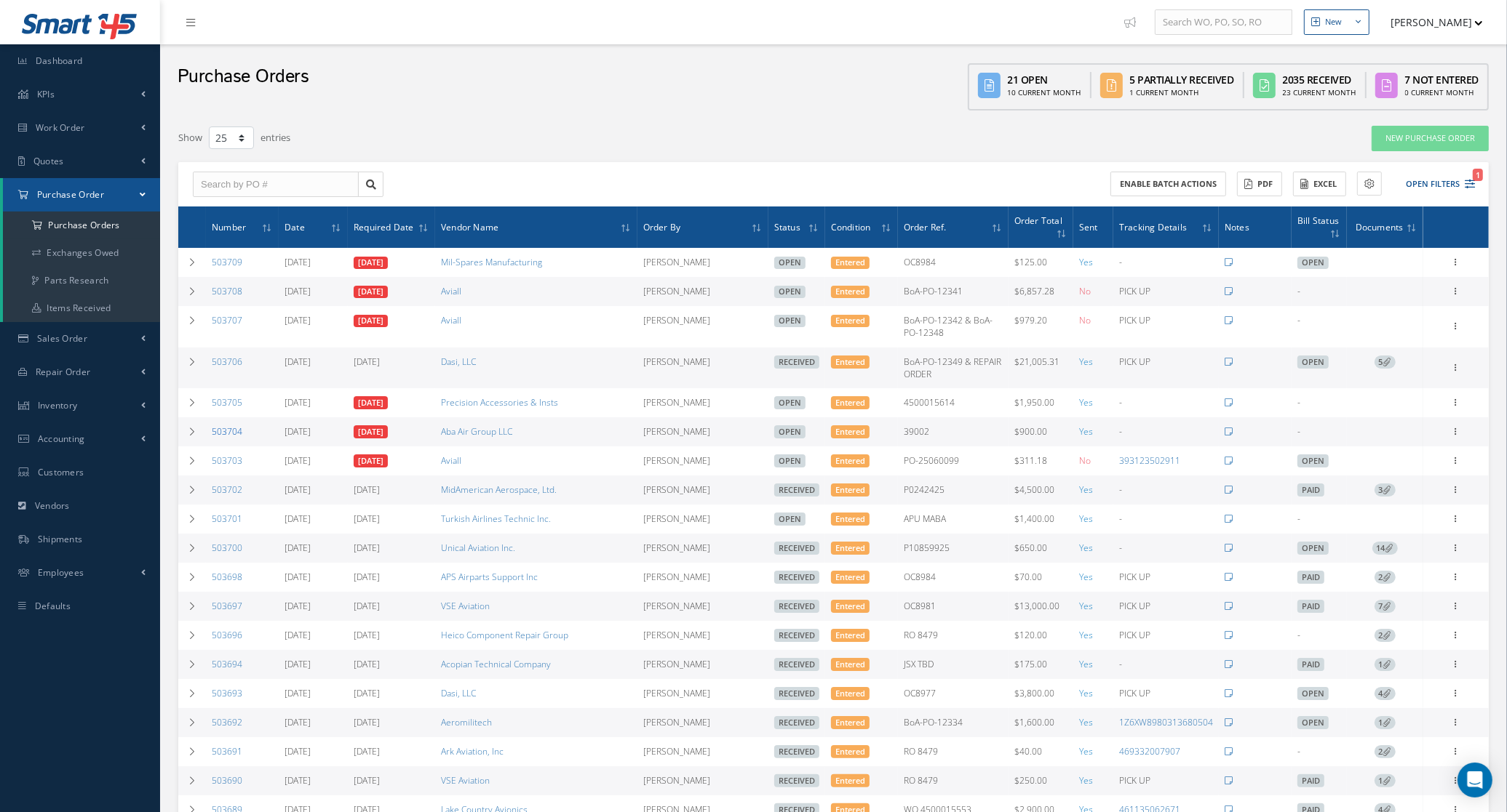
click at [237, 431] on link "503704" at bounding box center [226, 431] width 30 height 13
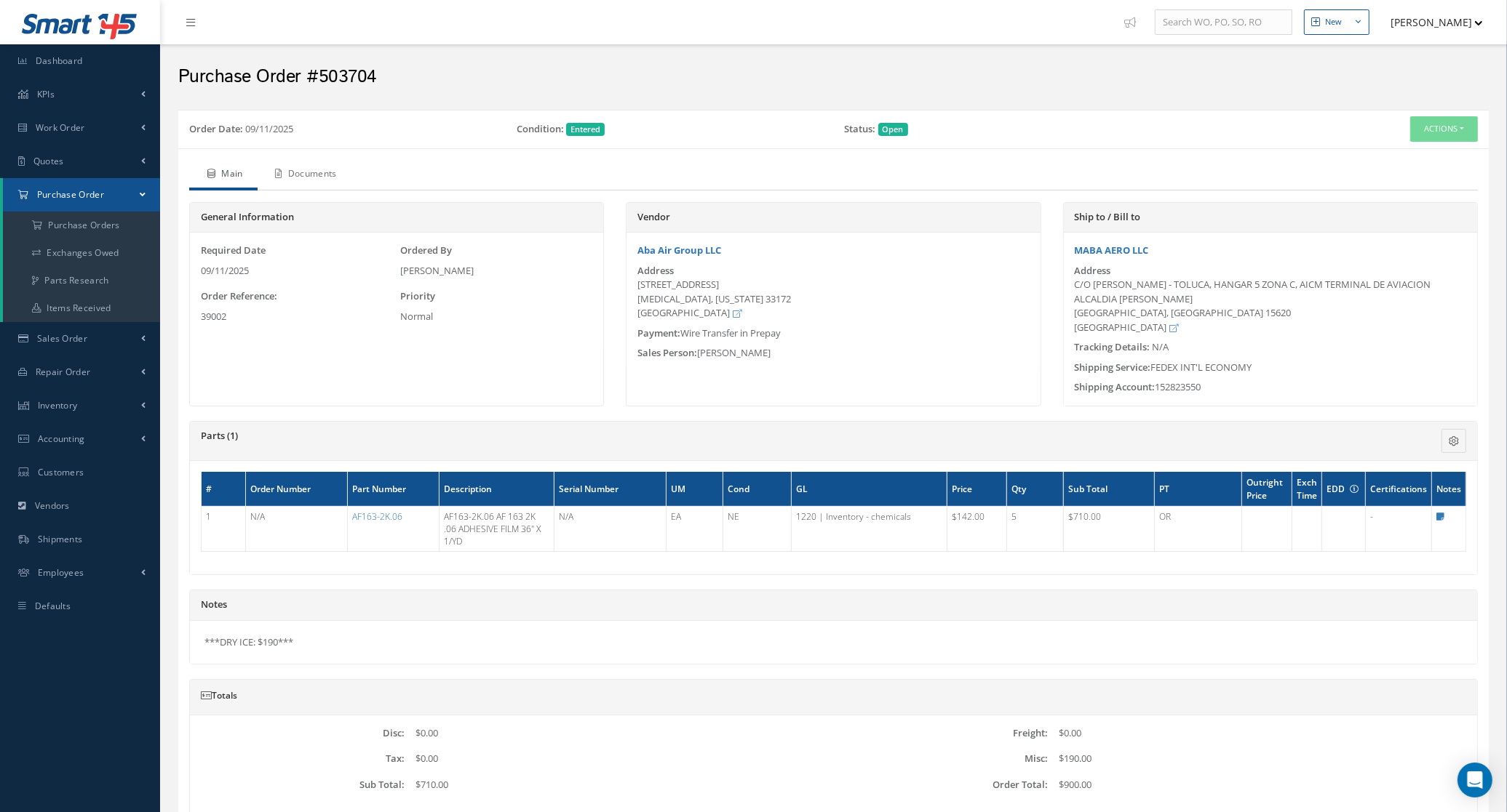
click at [330, 176] on link "Documents" at bounding box center [304, 175] width 94 height 30
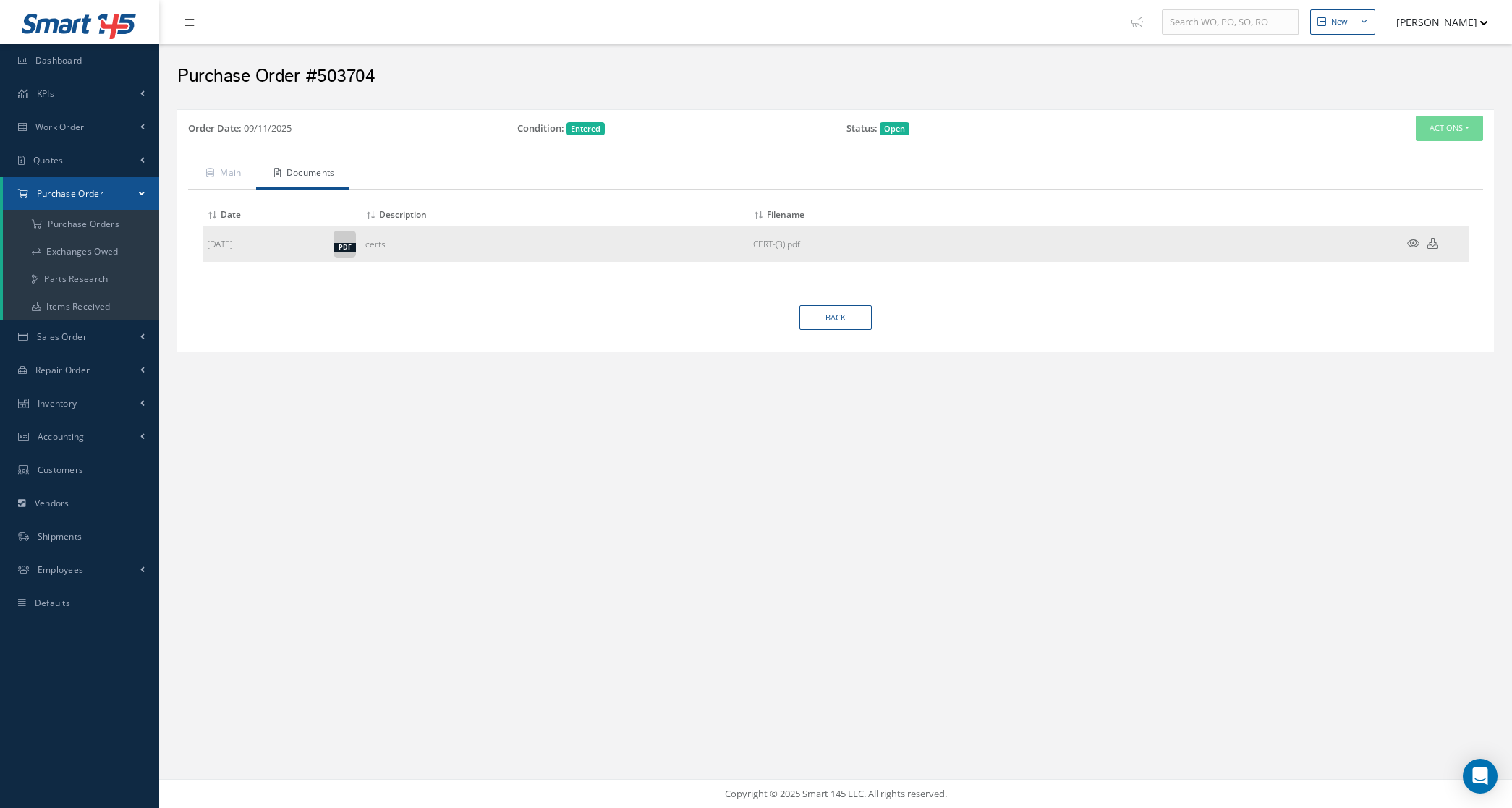
click at [1412, 240] on icon at bounding box center [1413, 243] width 13 height 11
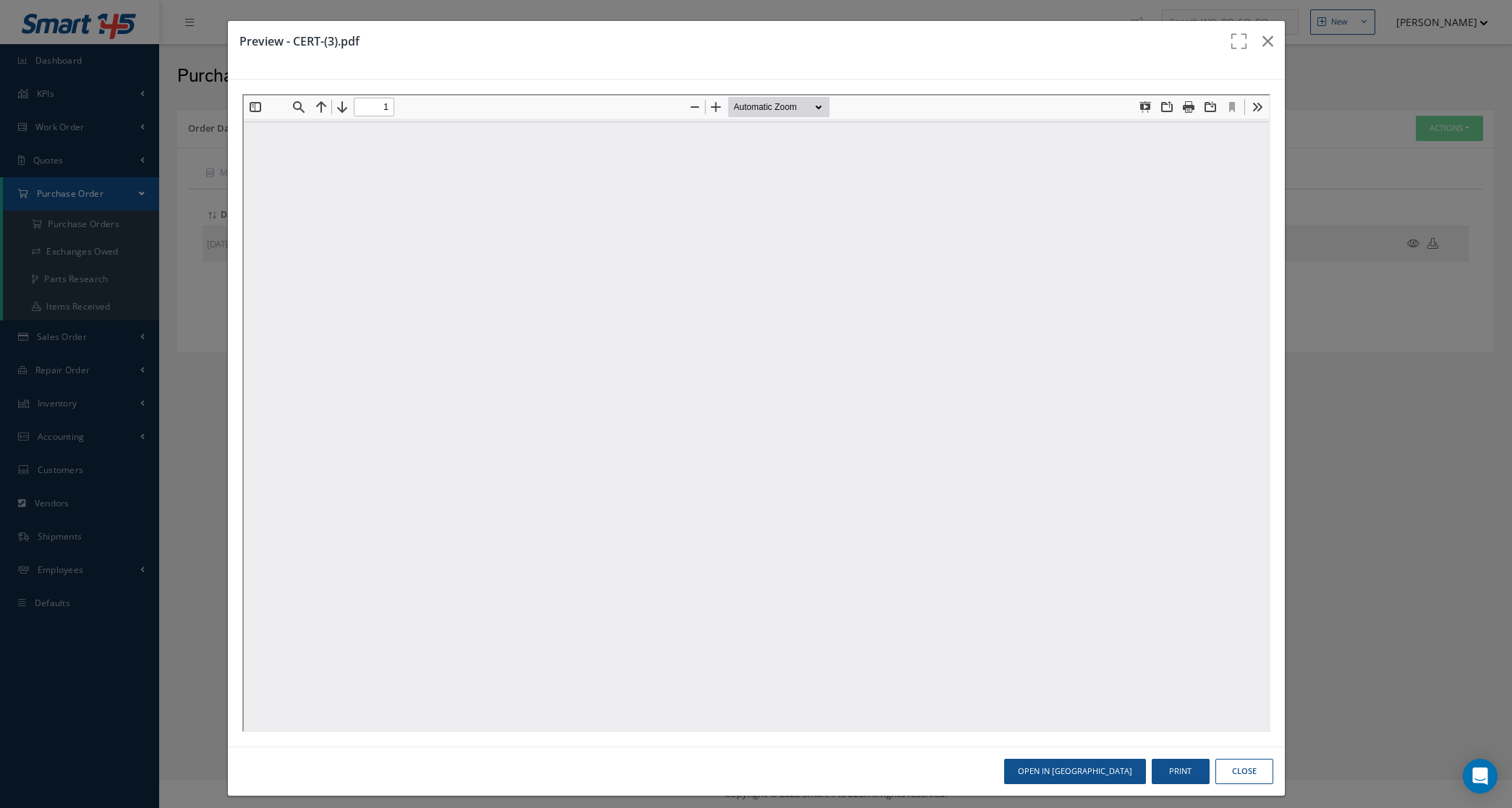
type input "0"
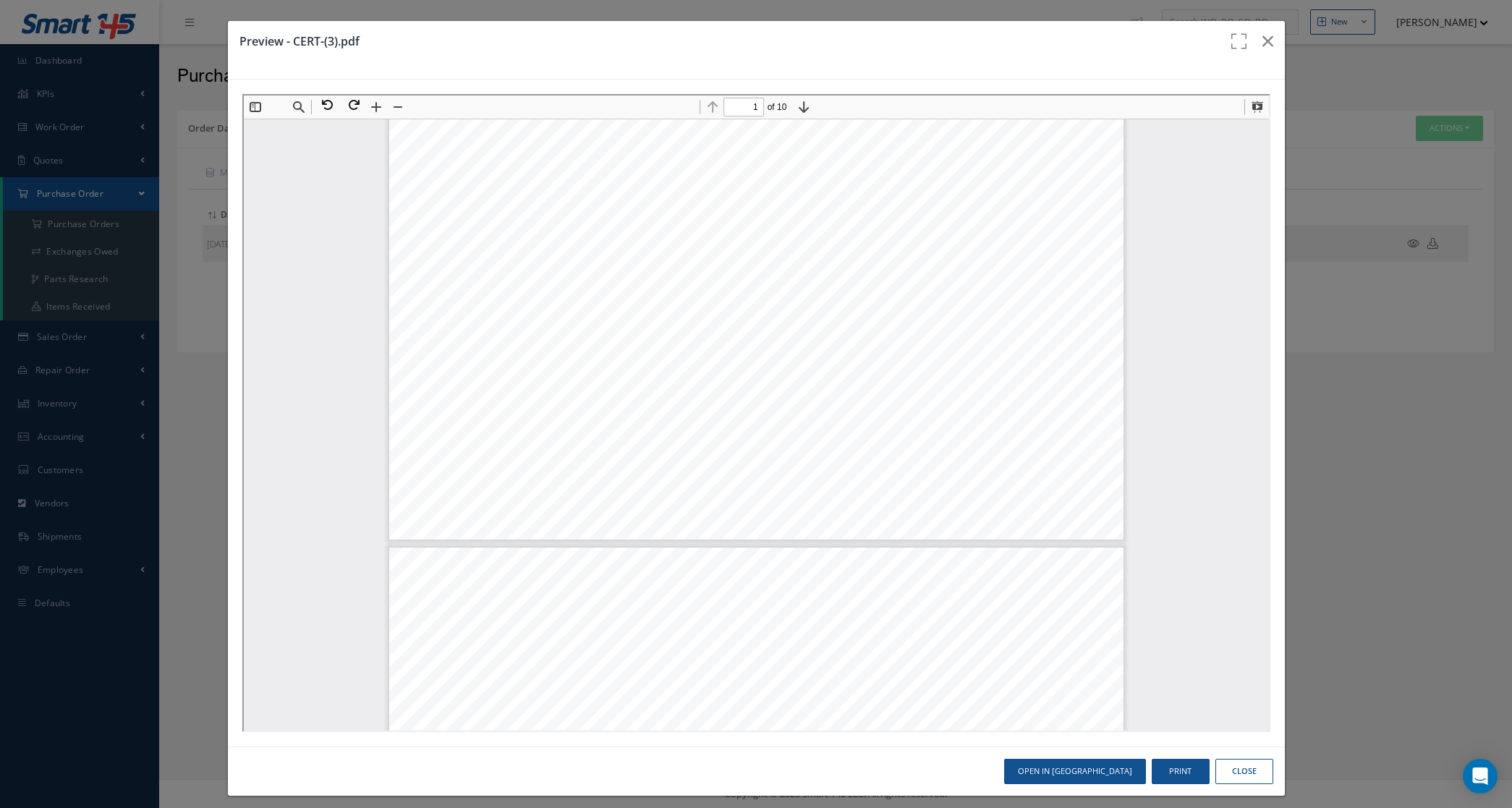
type input "2"
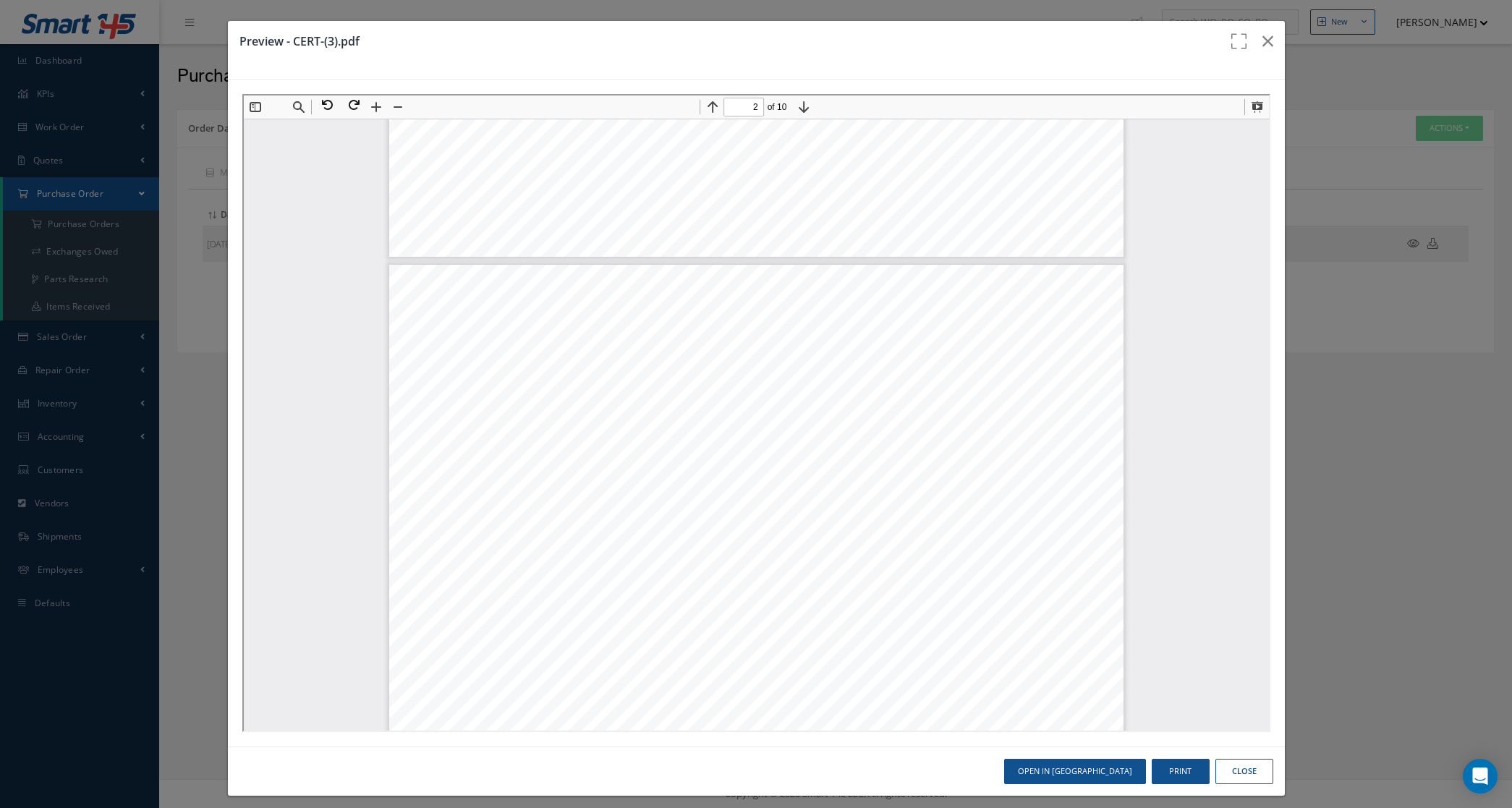
scroll to position [904, 0]
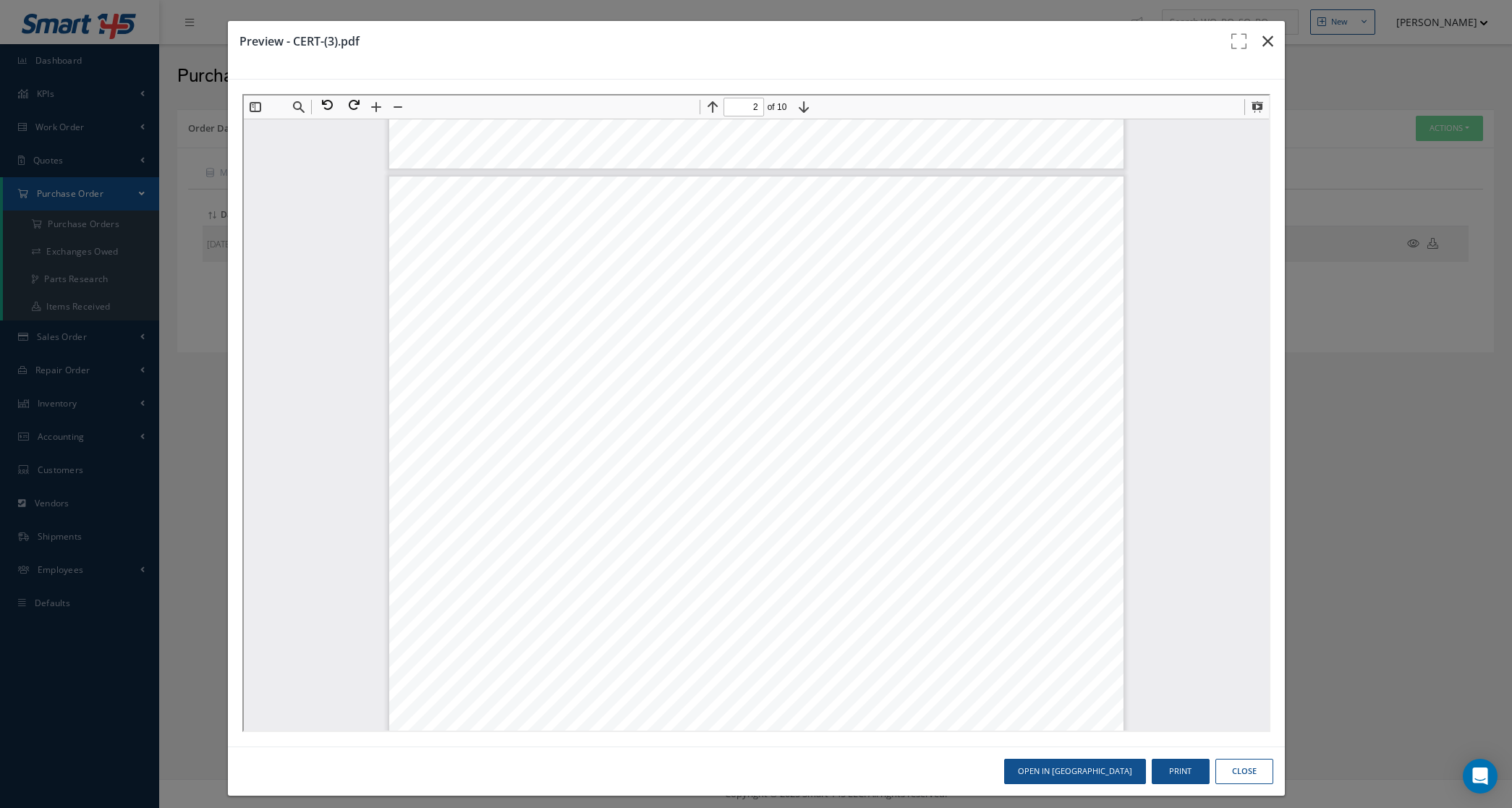
click at [1262, 40] on icon "button" at bounding box center [1267, 41] width 11 height 18
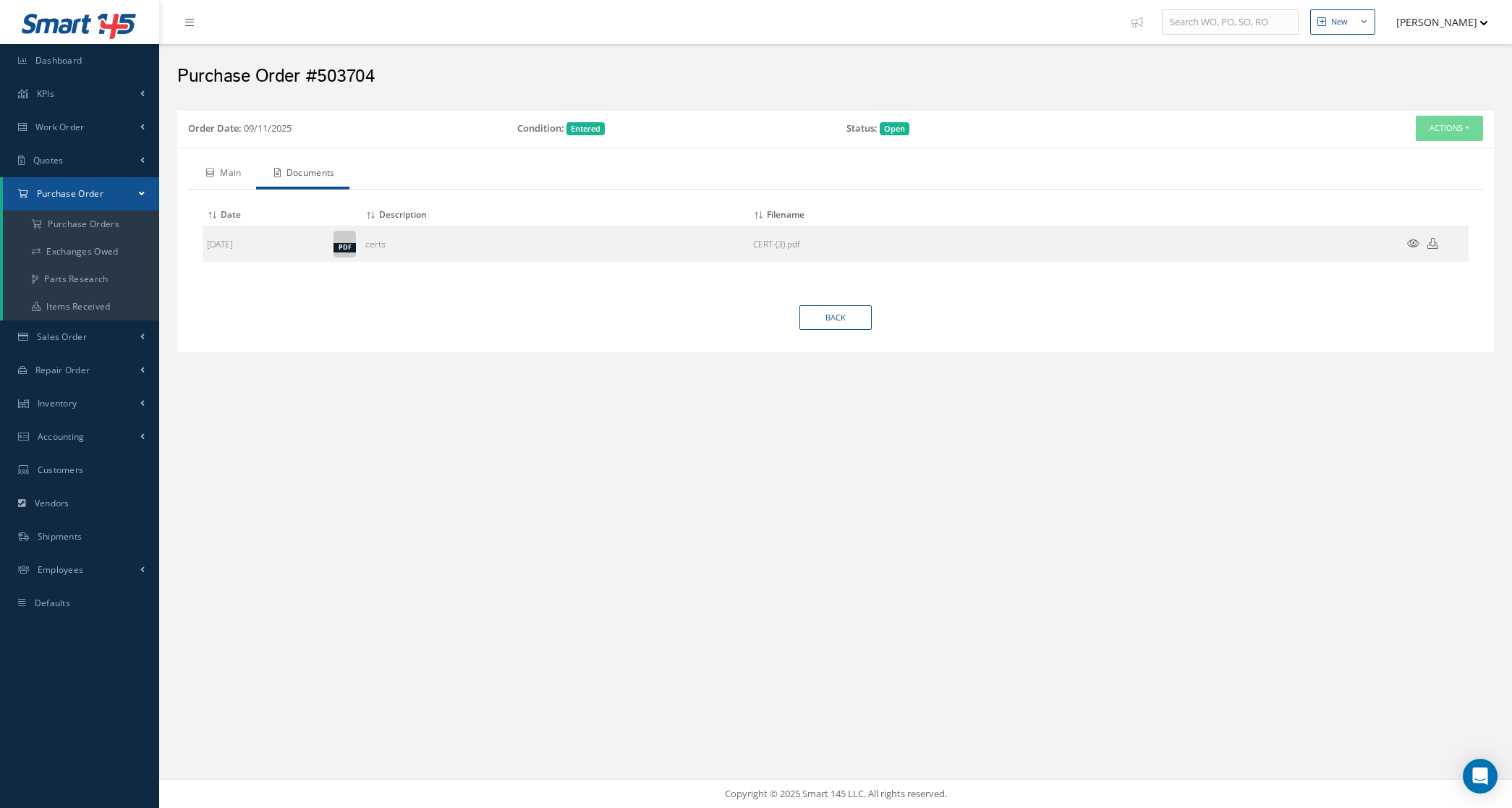
click at [236, 182] on link "Main" at bounding box center [222, 174] width 68 height 30
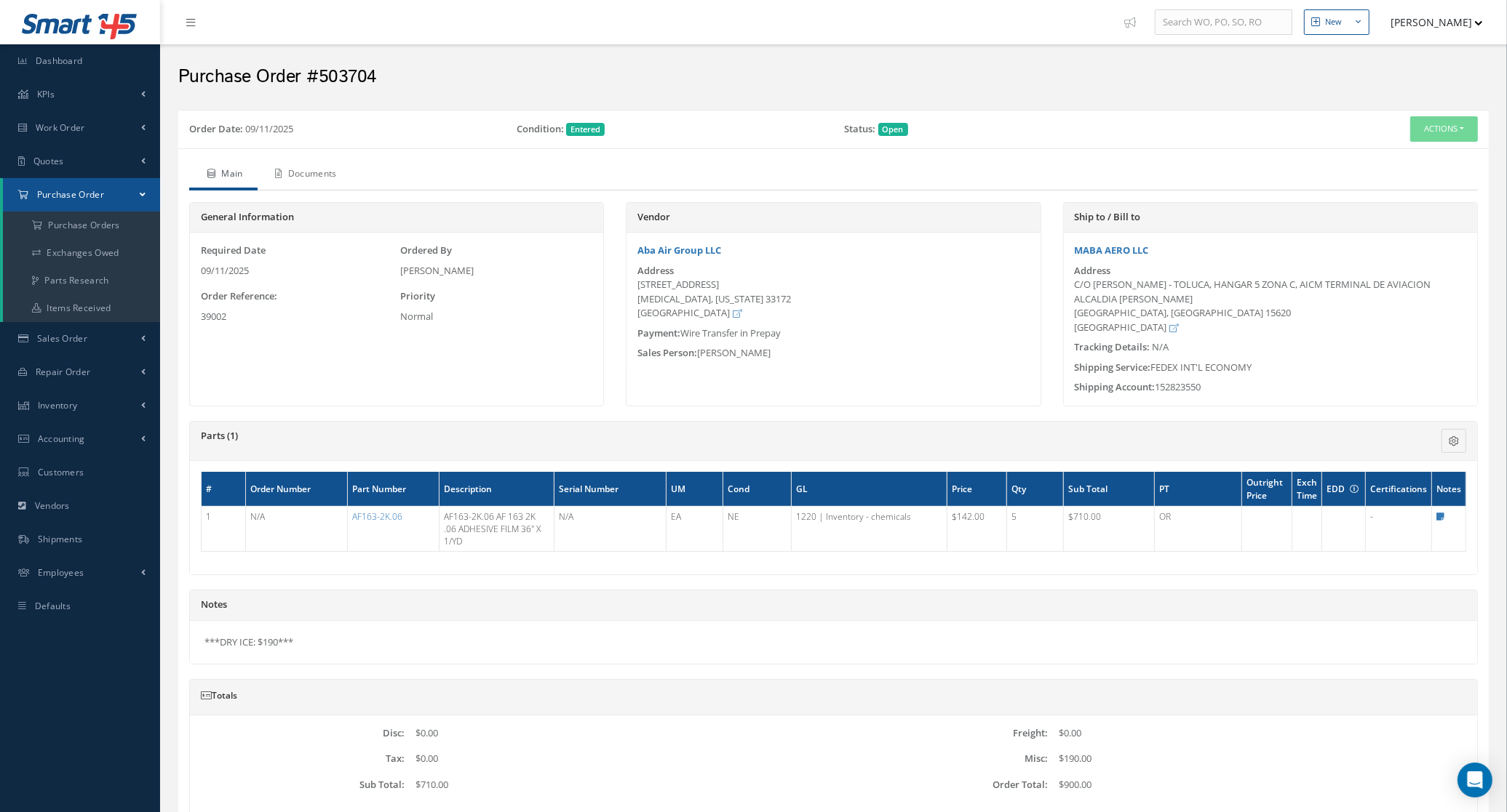
click at [290, 180] on link "Documents" at bounding box center [304, 175] width 94 height 30
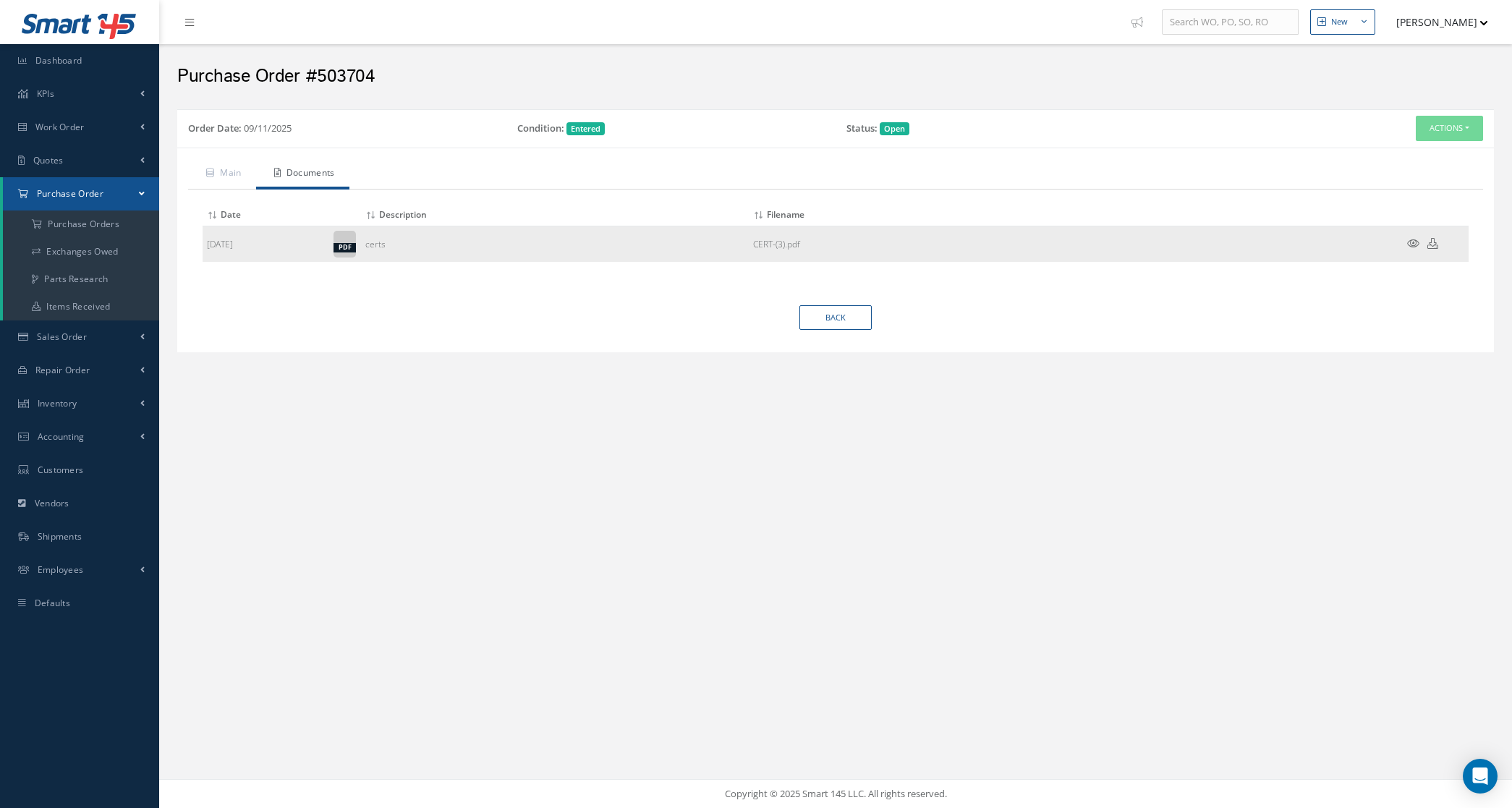
click at [1416, 249] on link at bounding box center [1413, 244] width 13 height 13
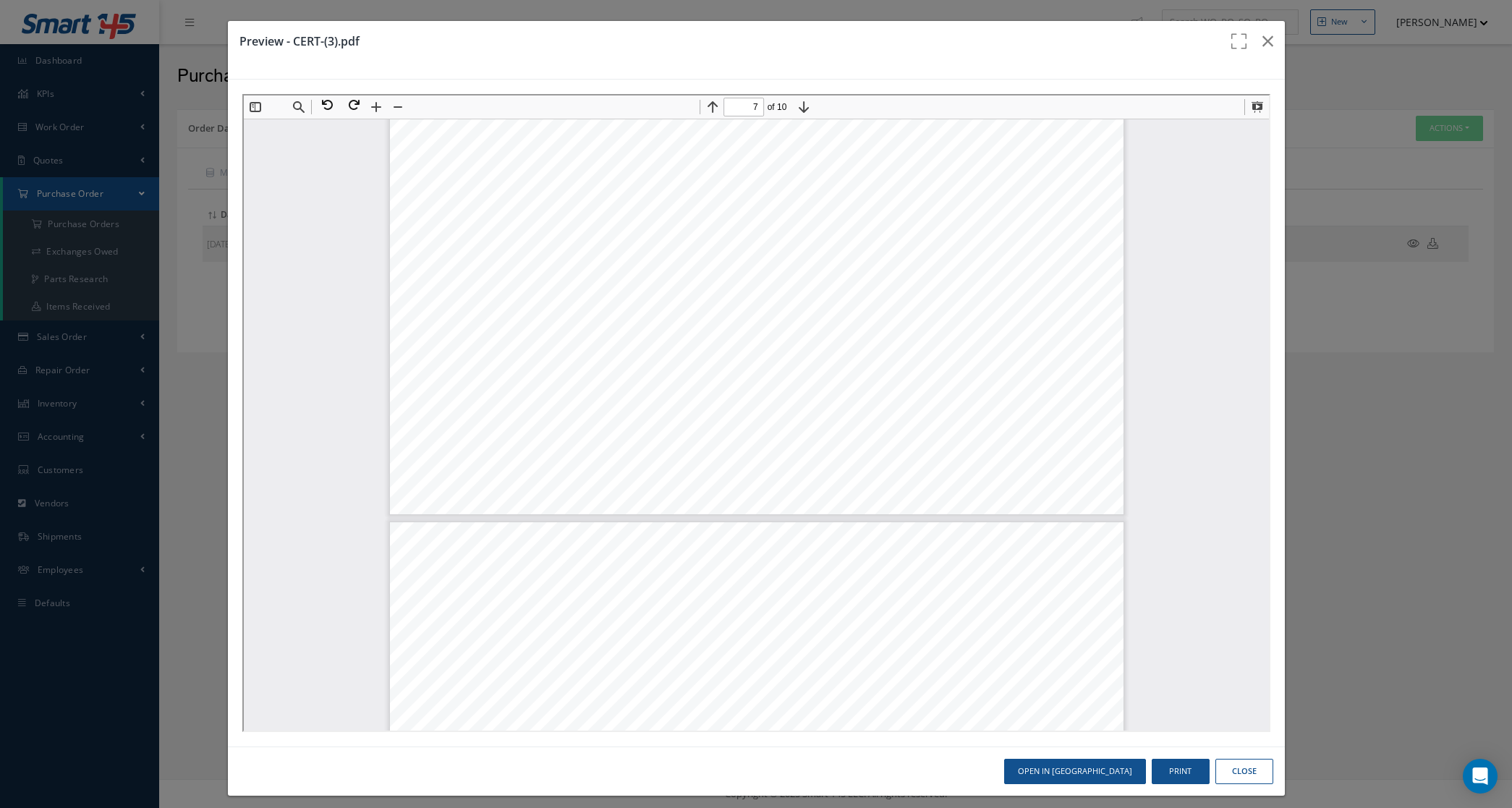
scroll to position [5790, 0]
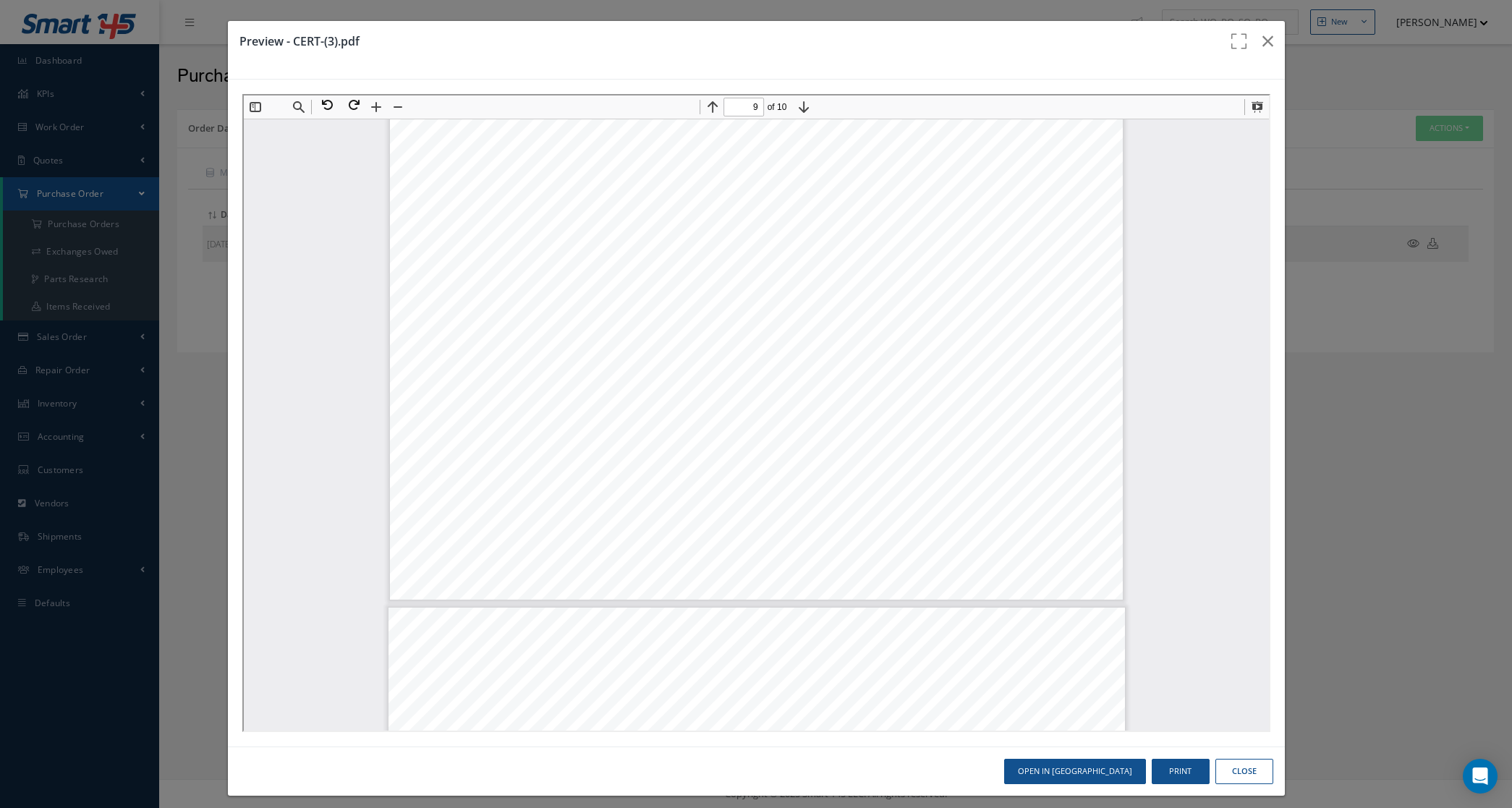
type input "10"
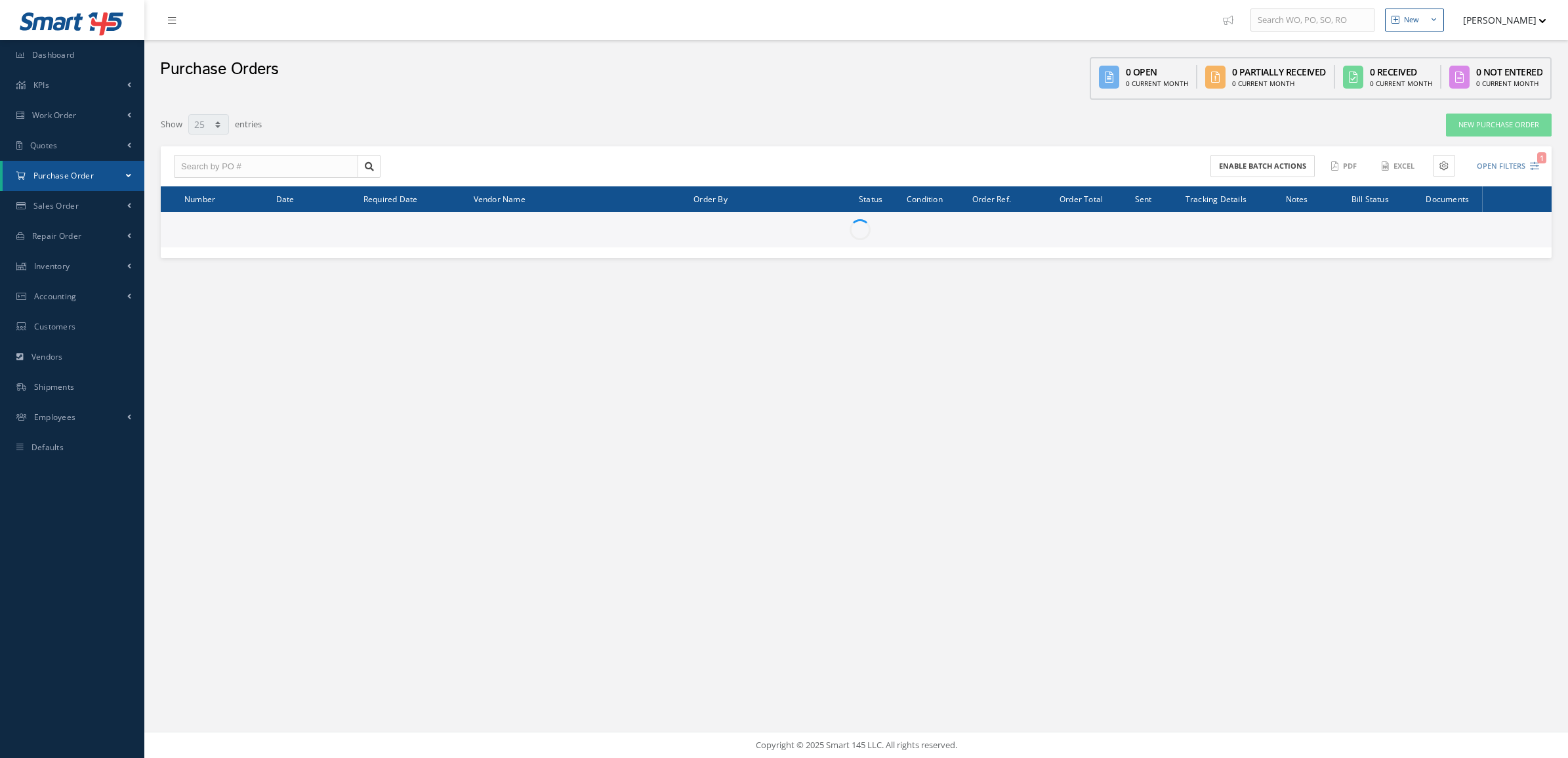
select select "25"
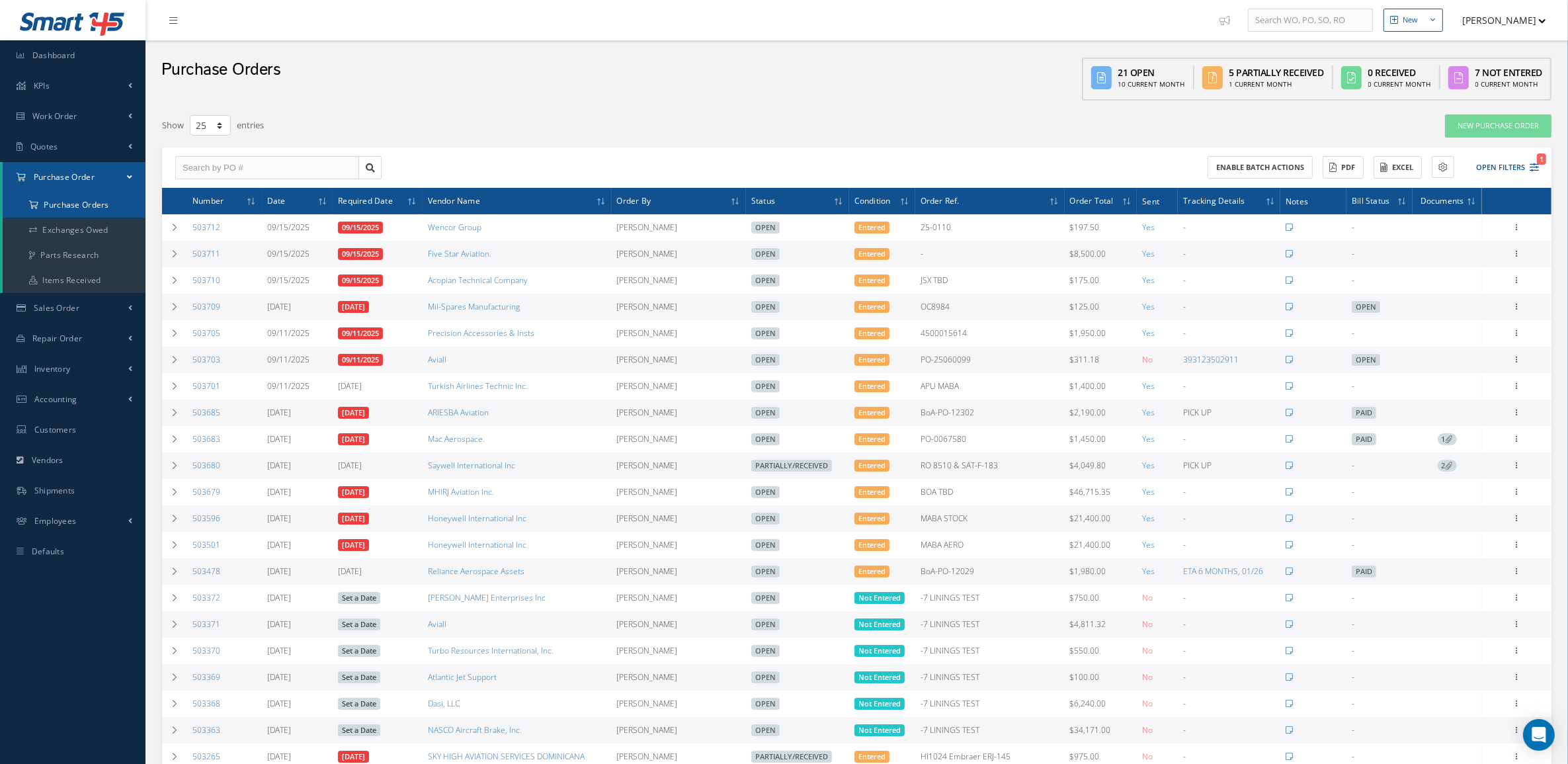
click at [80, 203] on a=1&status_id=2&status_id=3&status_id=5&collapsedFilters"] "Purchase Orders" at bounding box center [74, 205] width 143 height 25
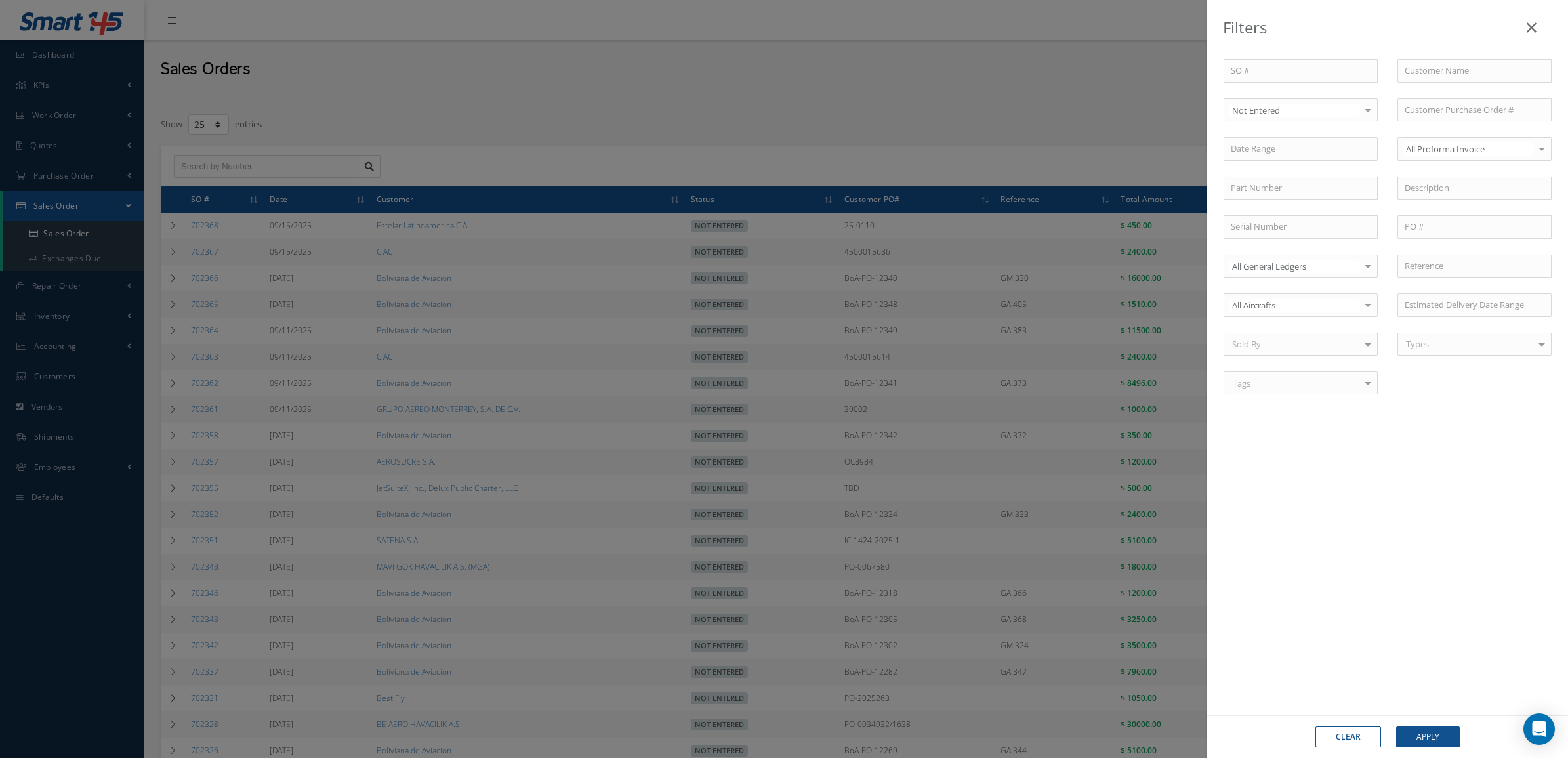
select select "25"
click at [936, 47] on div "Filters SO # Customer Name Select Not Entered All Status Entered Not Entered Pa…" at bounding box center [784, 379] width 1568 height 758
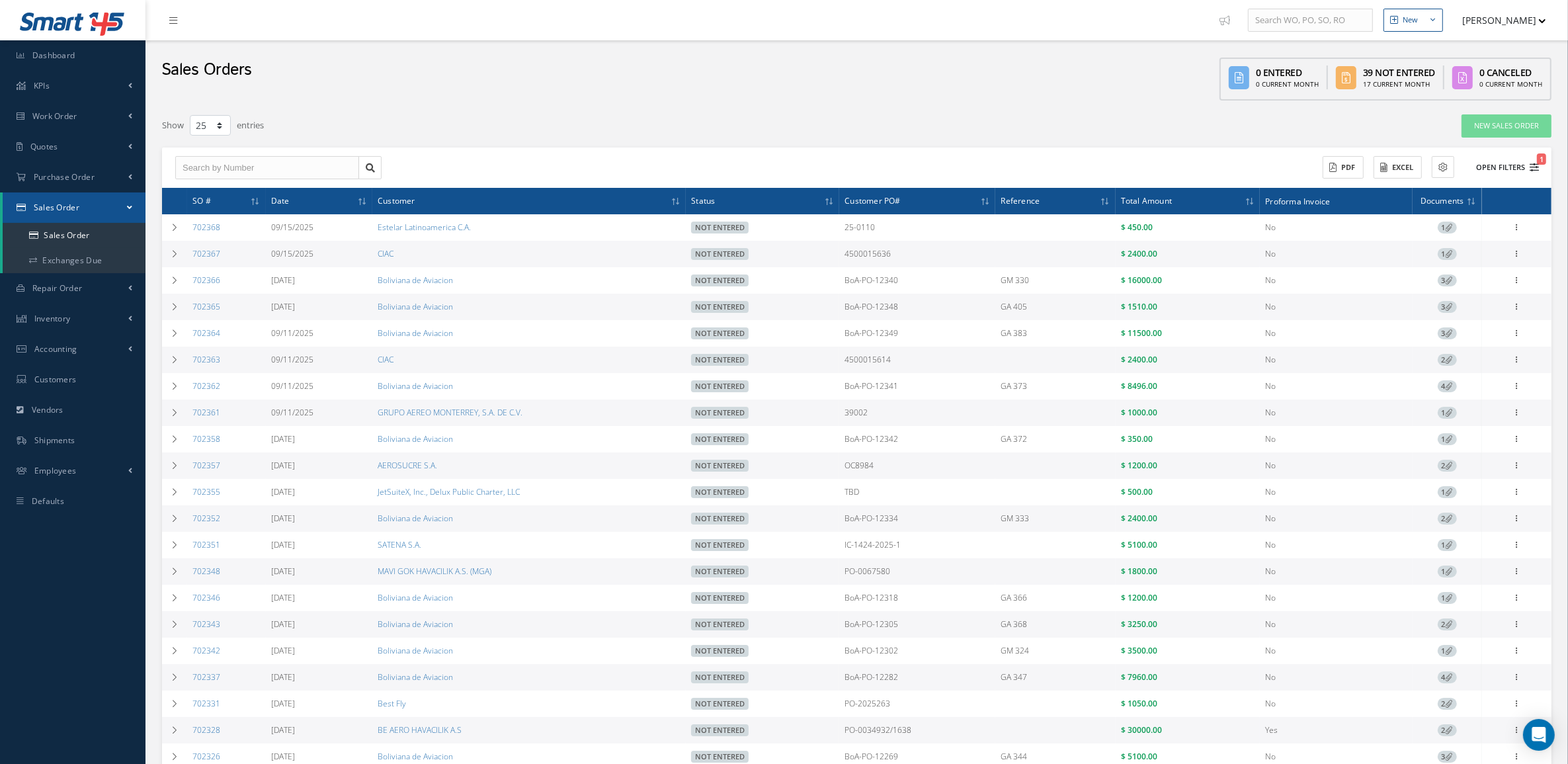
click at [1521, 161] on button "Open Filters 1" at bounding box center [1501, 167] width 75 height 22
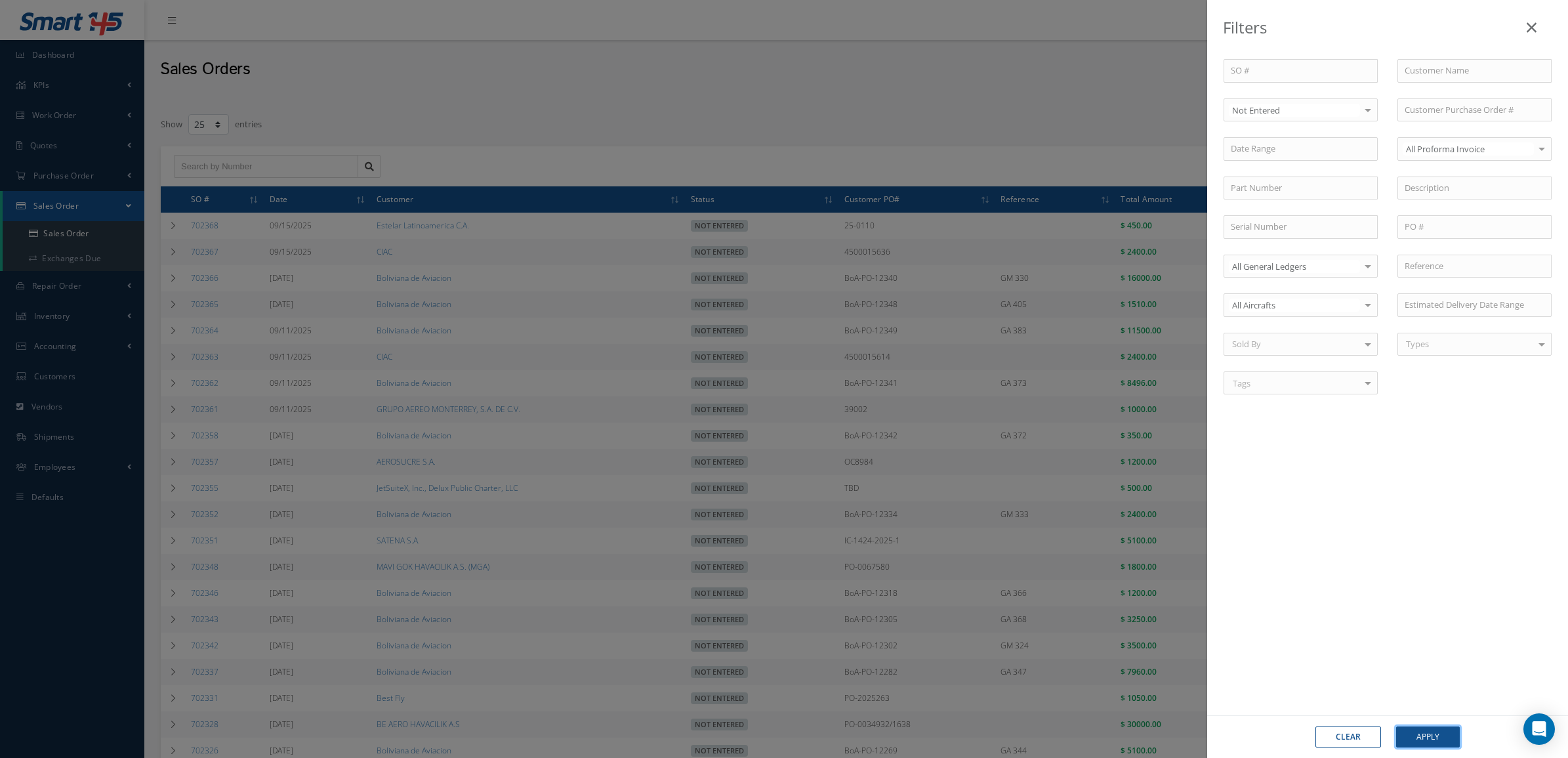
click at [1432, 732] on button "Apply" at bounding box center [1428, 737] width 64 height 21
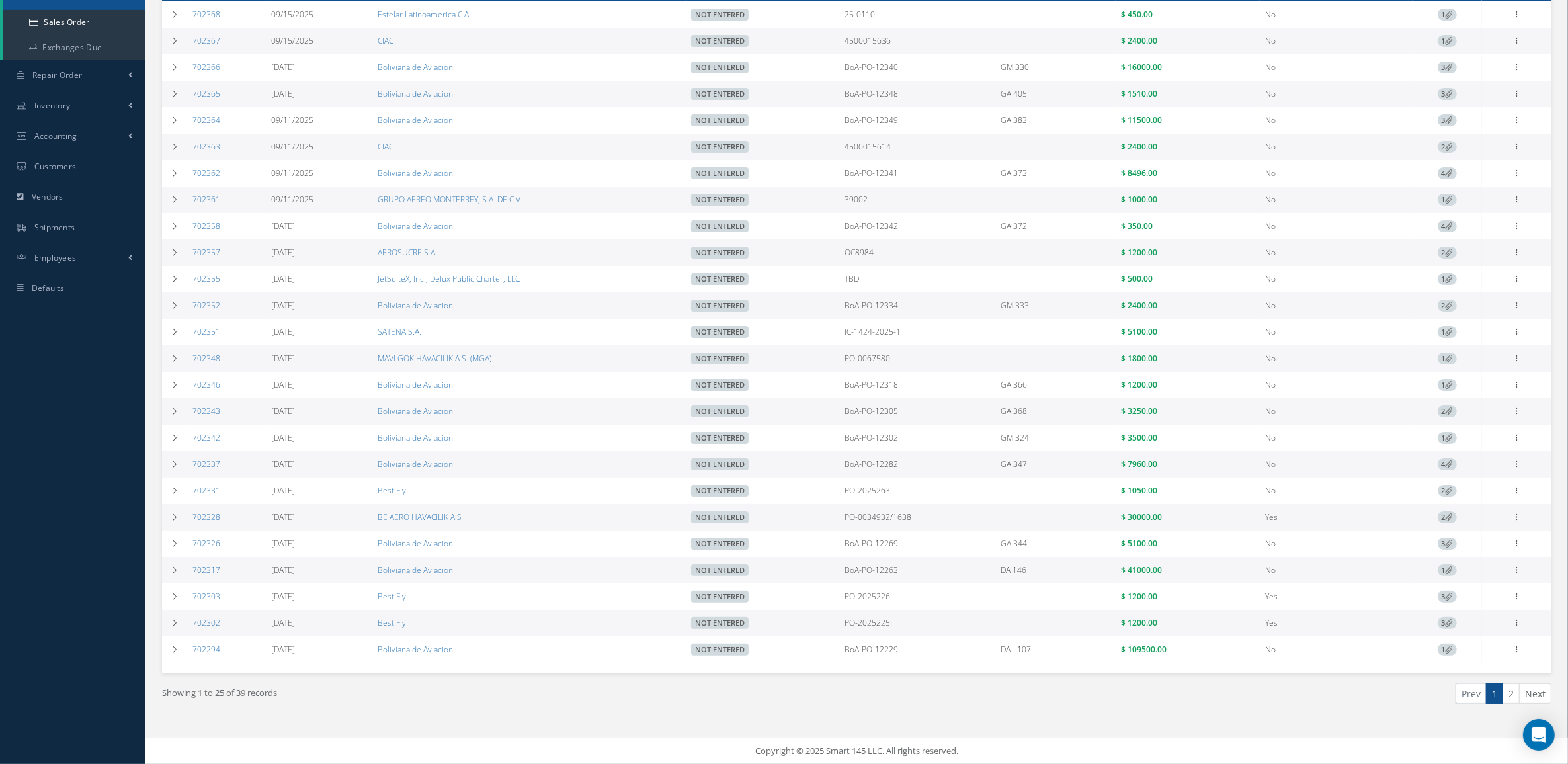
scroll to position [225, 0]
click at [1515, 193] on icon at bounding box center [1516, 198] width 13 height 11
click at [1475, 217] on link "Edit" at bounding box center [1455, 225] width 104 height 17
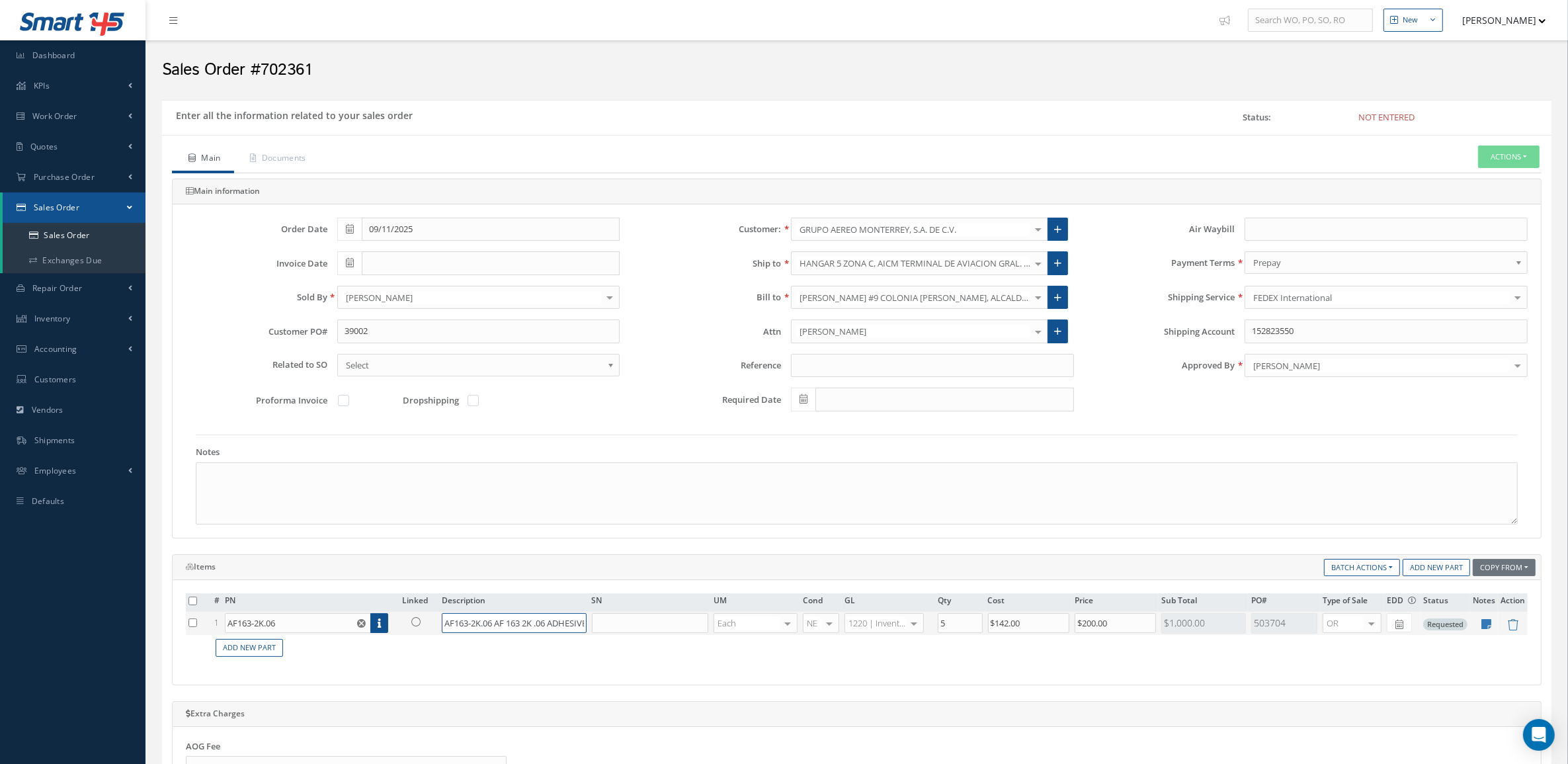
scroll to position [0, 125]
drag, startPoint x: 508, startPoint y: 628, endPoint x: 659, endPoint y: 633, distance: 151.1
click at [659, 633] on tr "1 AF163-2K.06 Part Number Description SN Condition PO# Qty Location Warehouse A…" at bounding box center [856, 623] width 1341 height 23
drag, startPoint x: 441, startPoint y: 625, endPoint x: 1006, endPoint y: 623, distance: 565.0
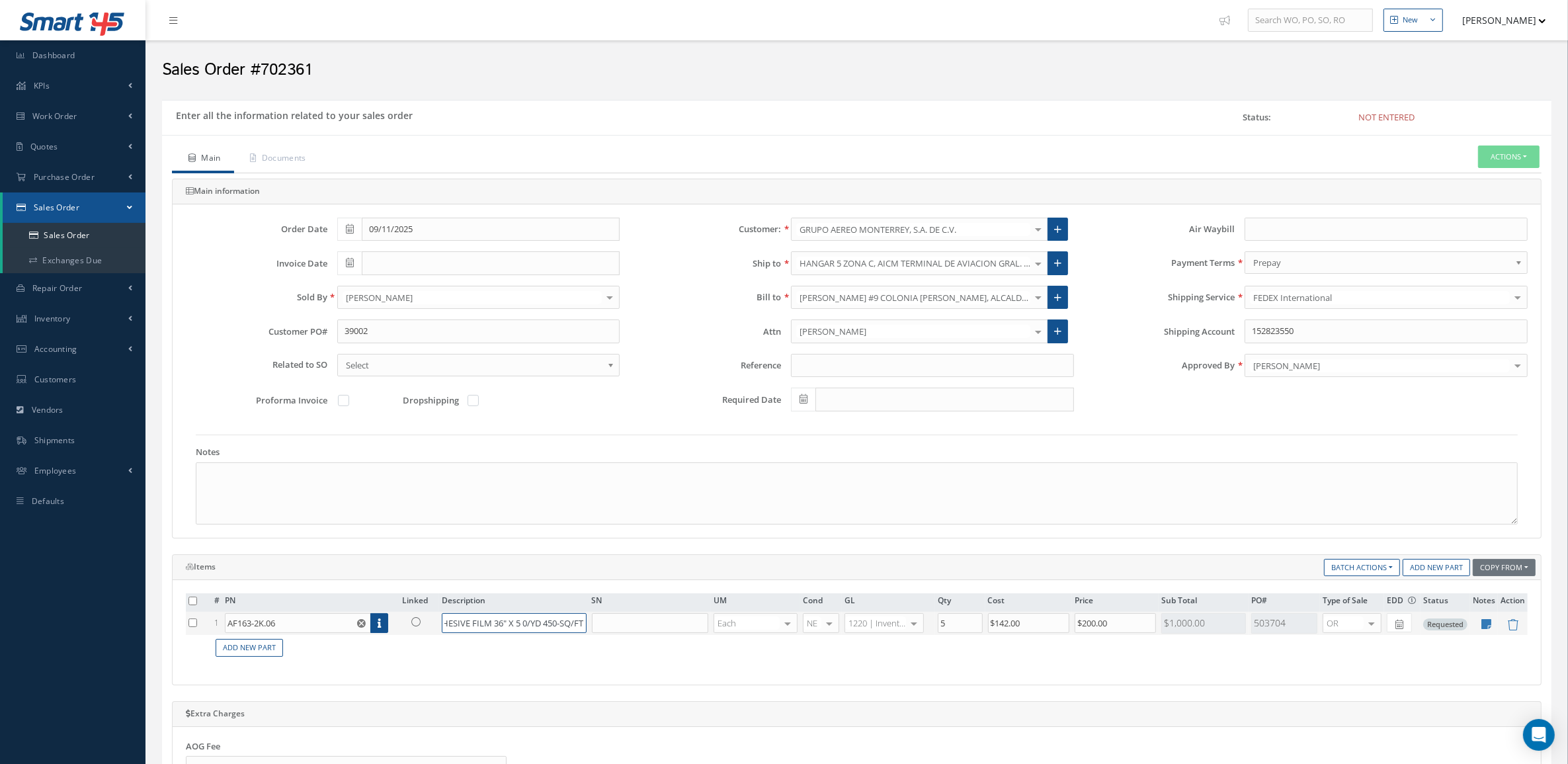
click at [1006, 623] on tr "1 AF163-2K.06 Part Number Description SN Condition PO# Qty Location Warehouse A…" at bounding box center [856, 623] width 1341 height 23
paste input "1/YD"
type input "AF163-2K.06 AF 163 2K .06 ADHESIVE FILM 36" X 1/YD"
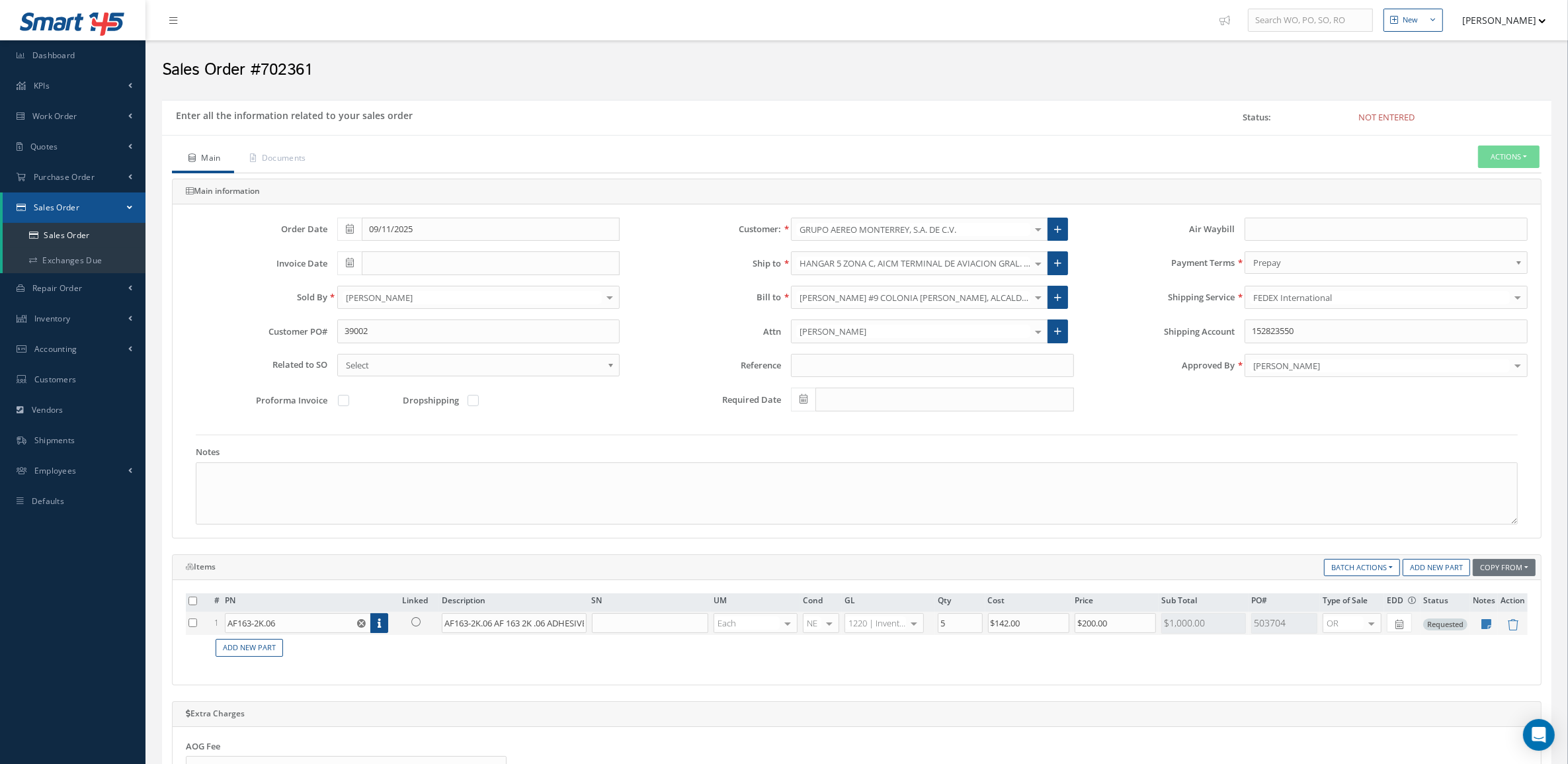
click at [415, 619] on icon at bounding box center [415, 622] width 9 height 9
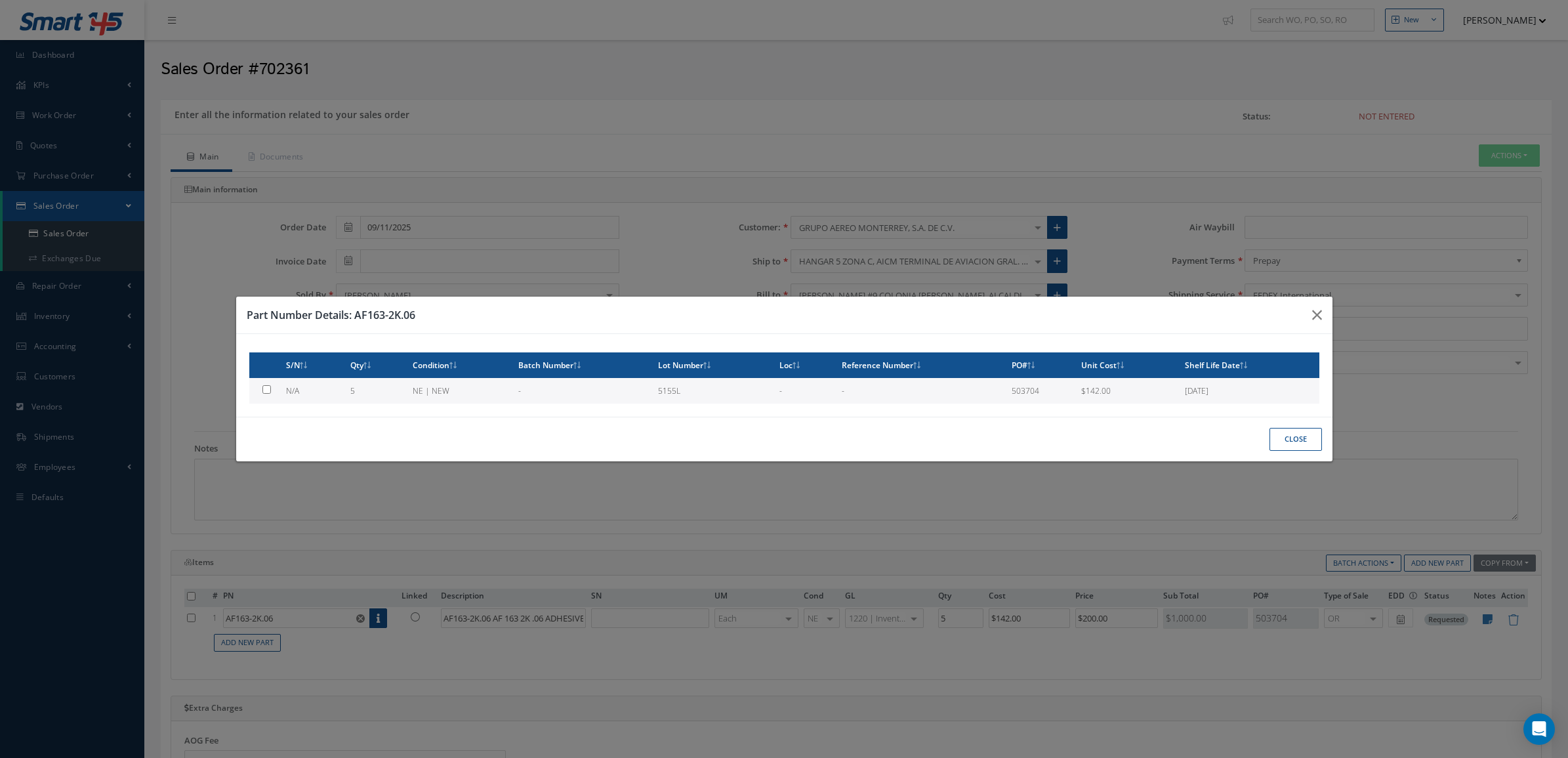
click at [408, 397] on td "5" at bounding box center [376, 390] width 63 height 26
type input "$142"
checkbox input "true"
click at [1310, 440] on button "Close" at bounding box center [1295, 439] width 52 height 23
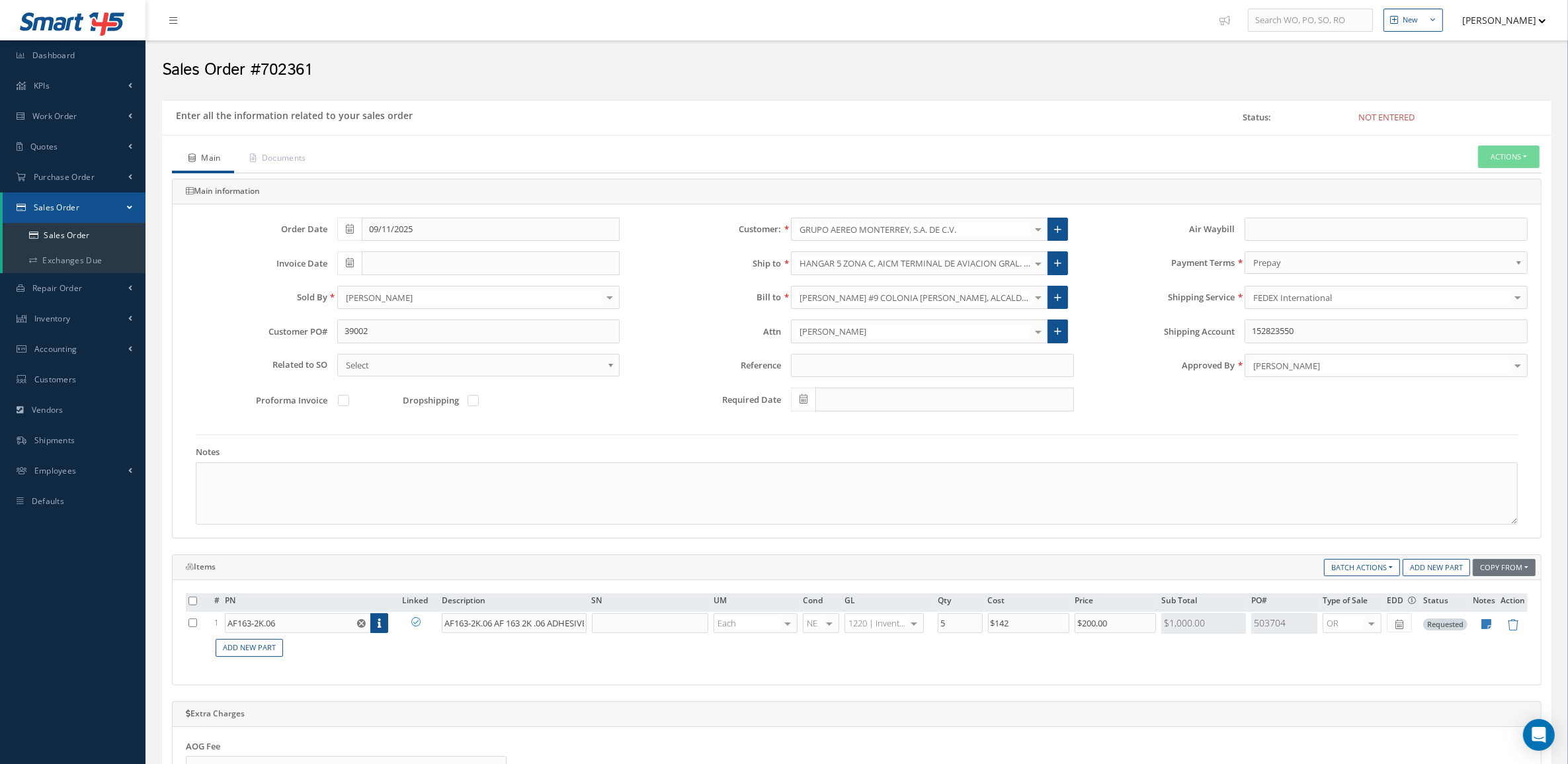
drag, startPoint x: 880, startPoint y: 7, endPoint x: 1488, endPoint y: 630, distance: 870.5
click at [1488, 630] on icon at bounding box center [1486, 623] width 10 height 12
type textarea "OEM Cert 5 ROLLS 36"* / 1 YD EA"
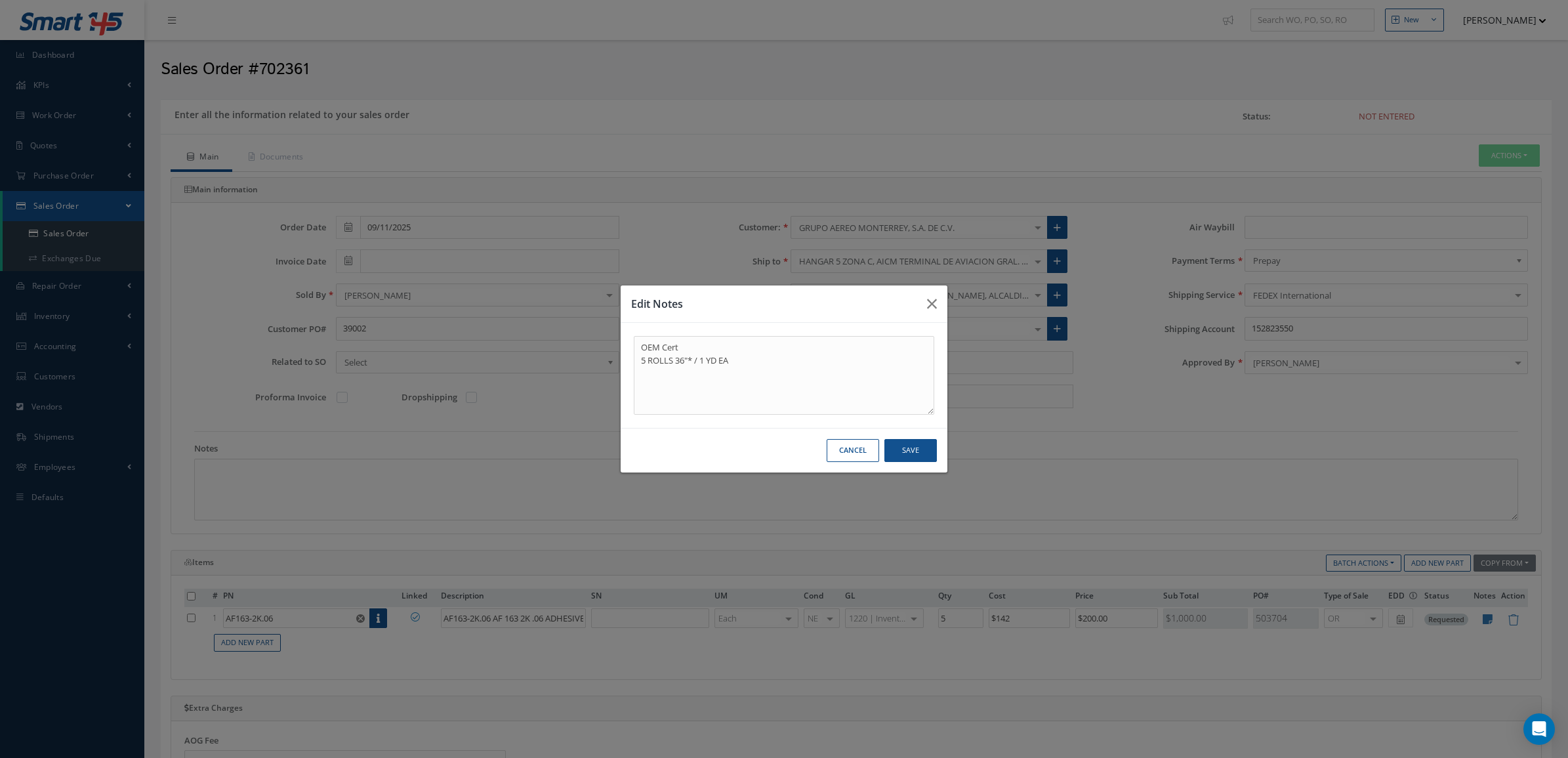
click at [840, 456] on button "Cancel" at bounding box center [852, 450] width 52 height 23
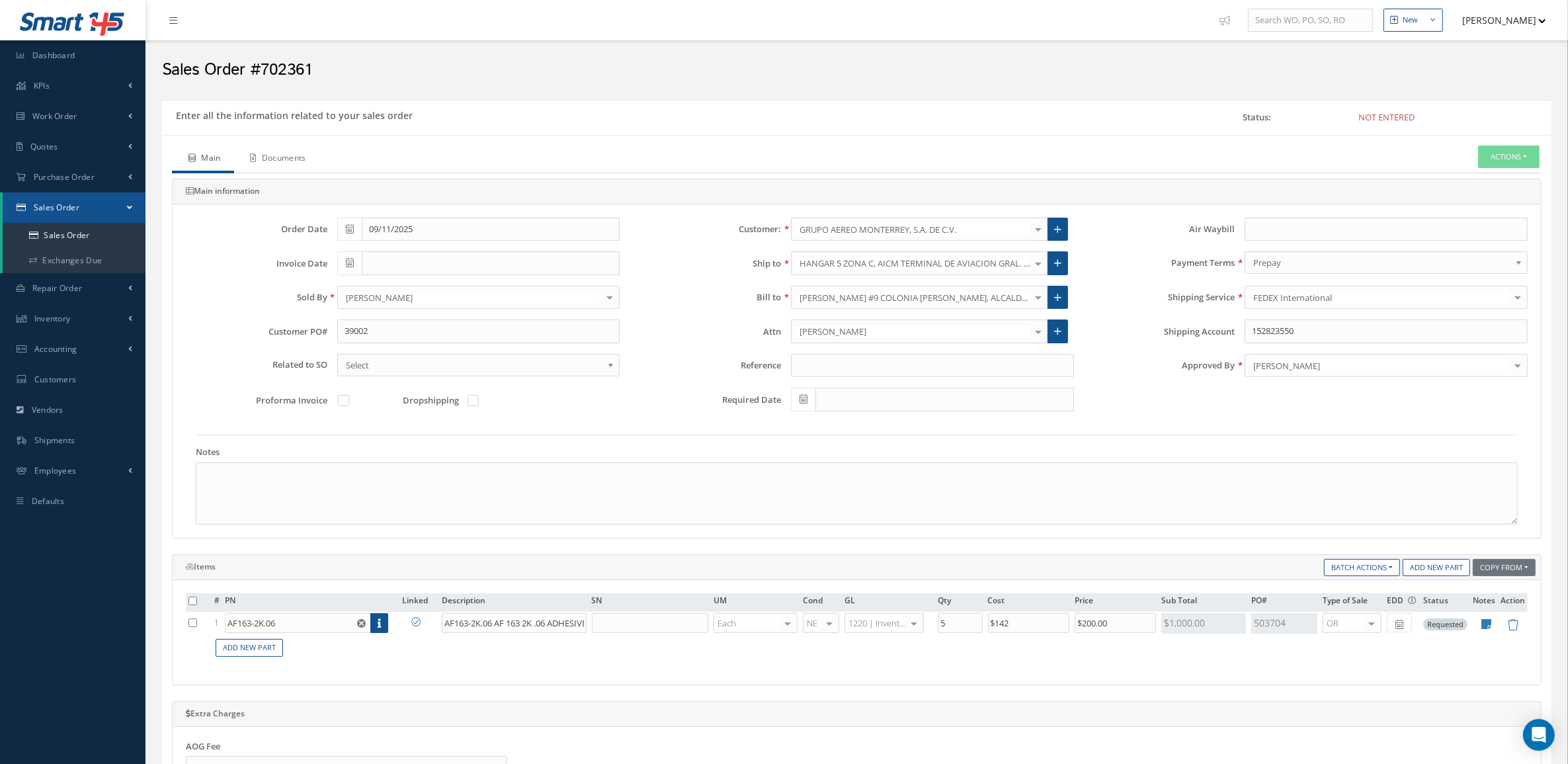
click at [295, 158] on link "Documents" at bounding box center [277, 159] width 85 height 28
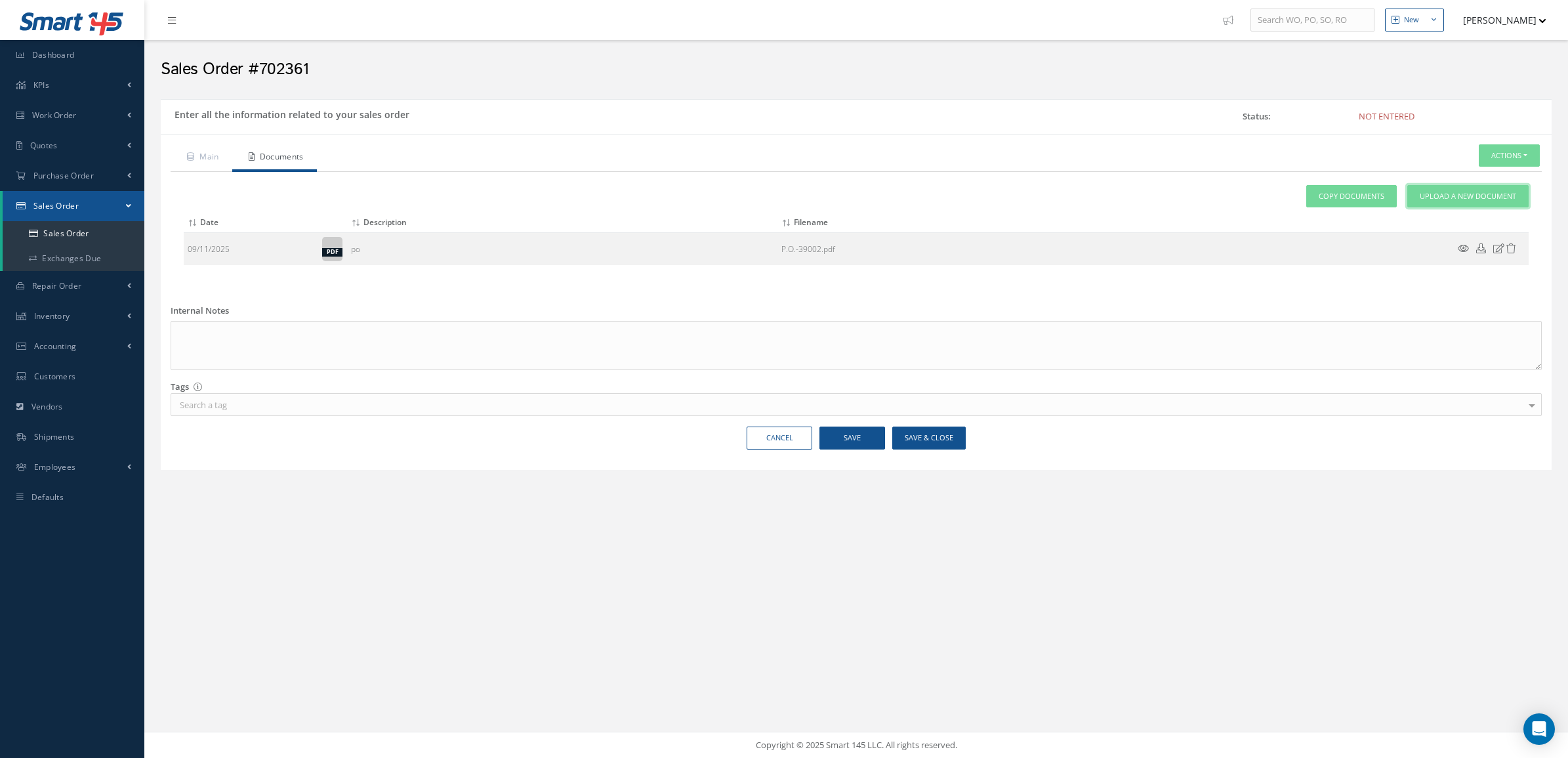
click at [1441, 198] on span "Upload a New Document" at bounding box center [1467, 196] width 96 height 11
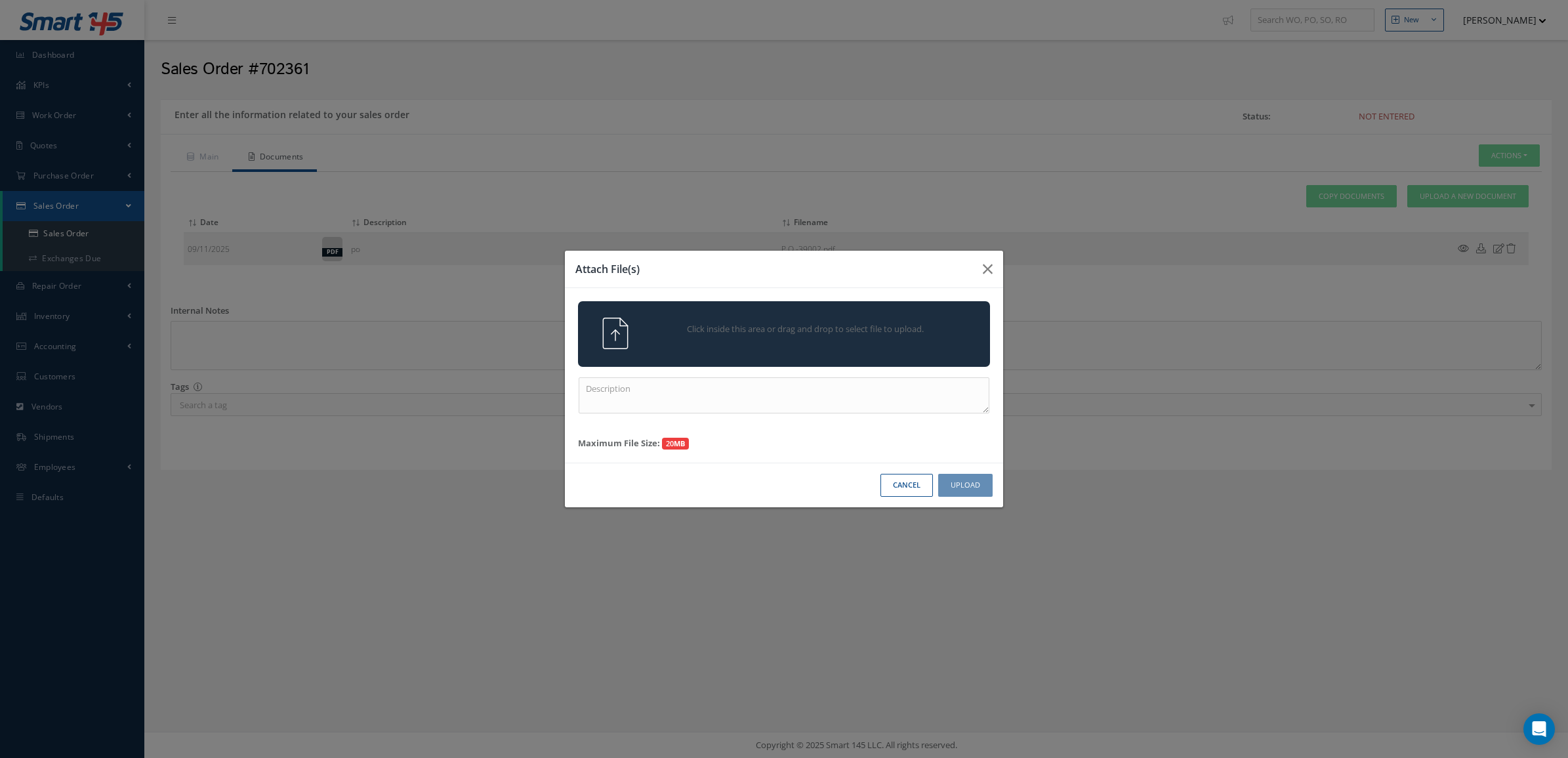
click at [873, 356] on div "Click inside this area or drag and drop to select file to upload." at bounding box center [784, 334] width 412 height 65
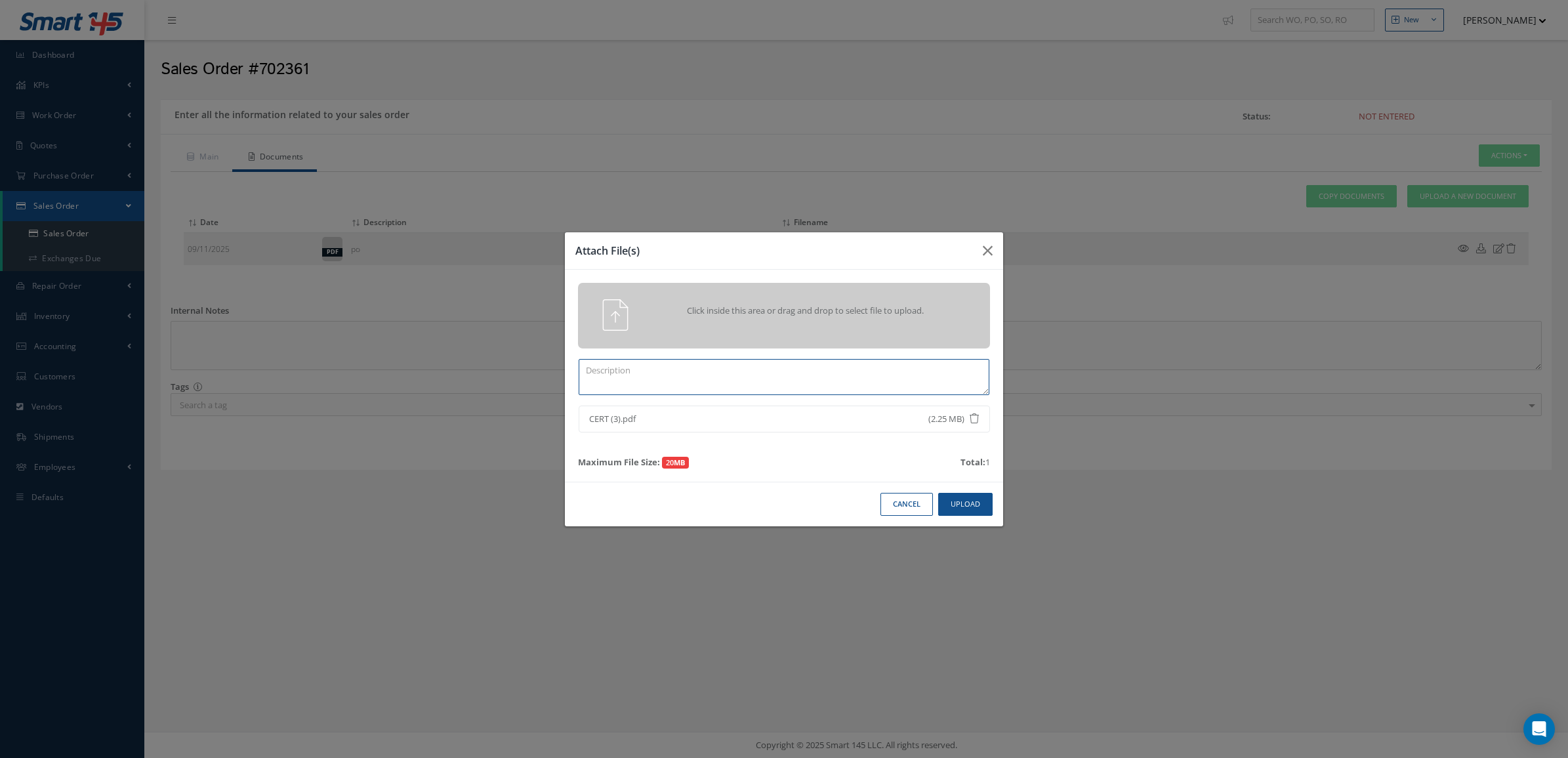
click at [948, 371] on textarea at bounding box center [784, 377] width 410 height 36
type textarea "CERTS"
click at [956, 510] on button "Upload" at bounding box center [965, 504] width 55 height 23
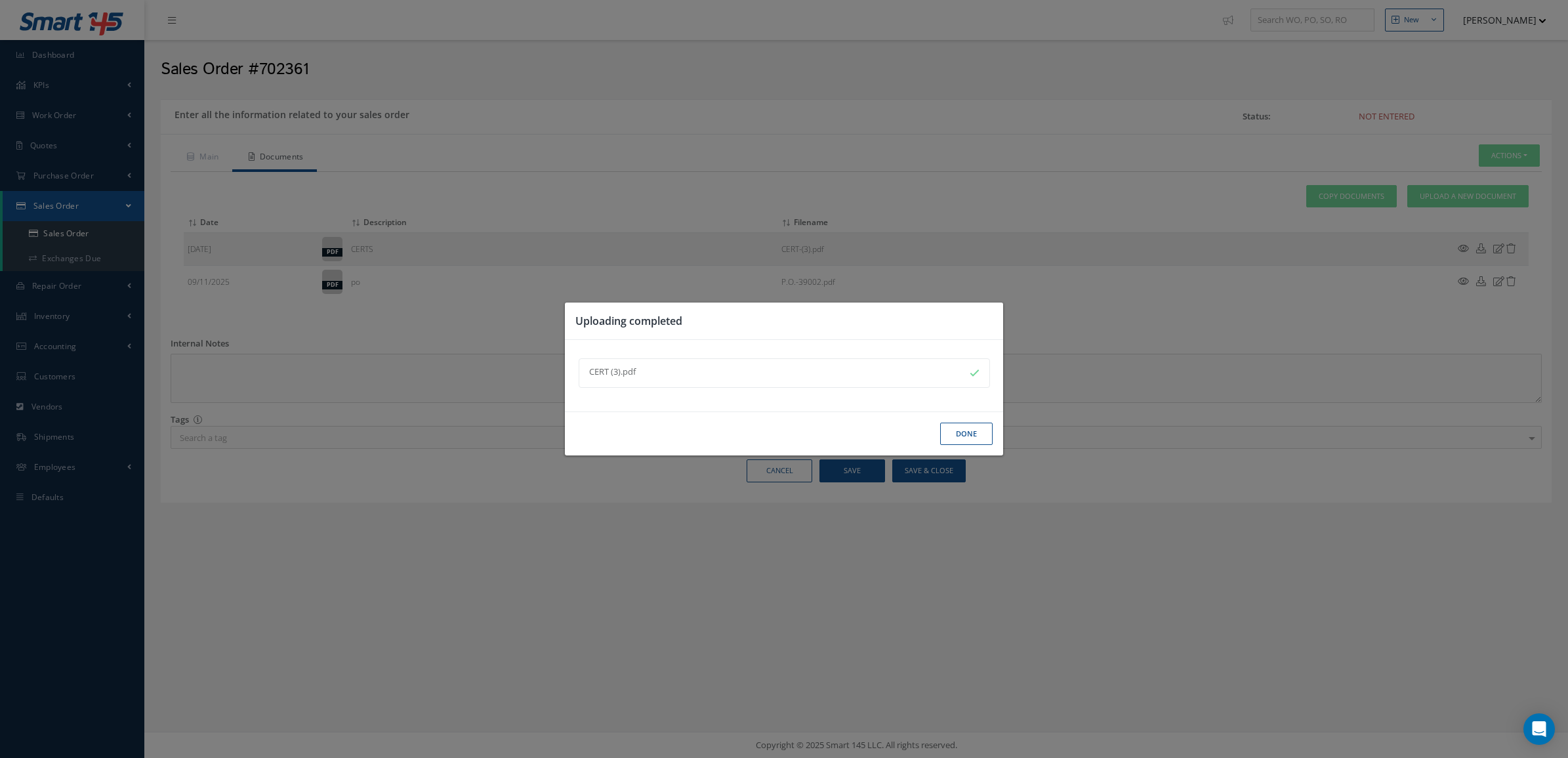
click at [953, 439] on button "Done" at bounding box center [965, 434] width 52 height 23
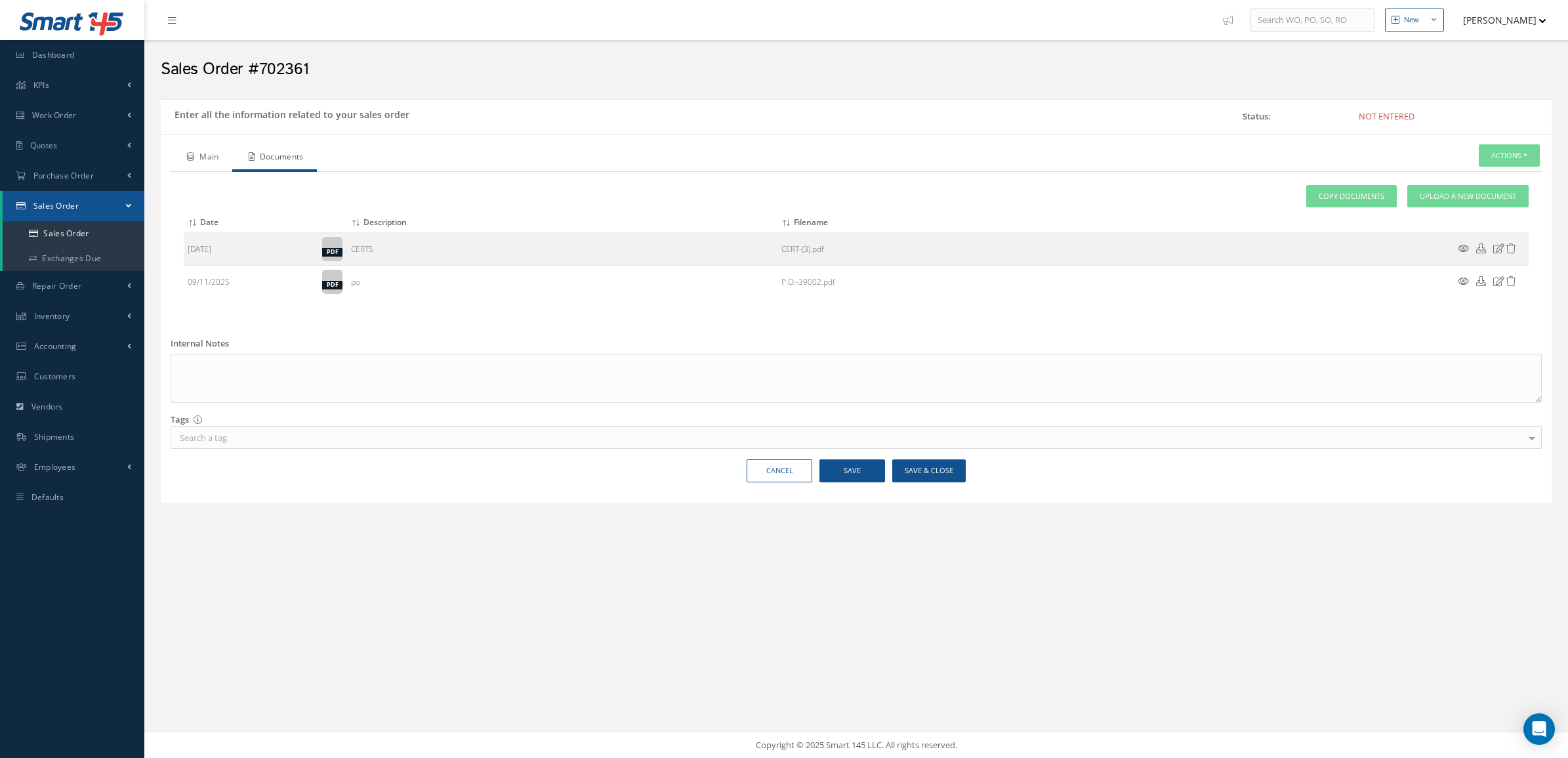
click at [200, 162] on link "Main" at bounding box center [201, 158] width 62 height 27
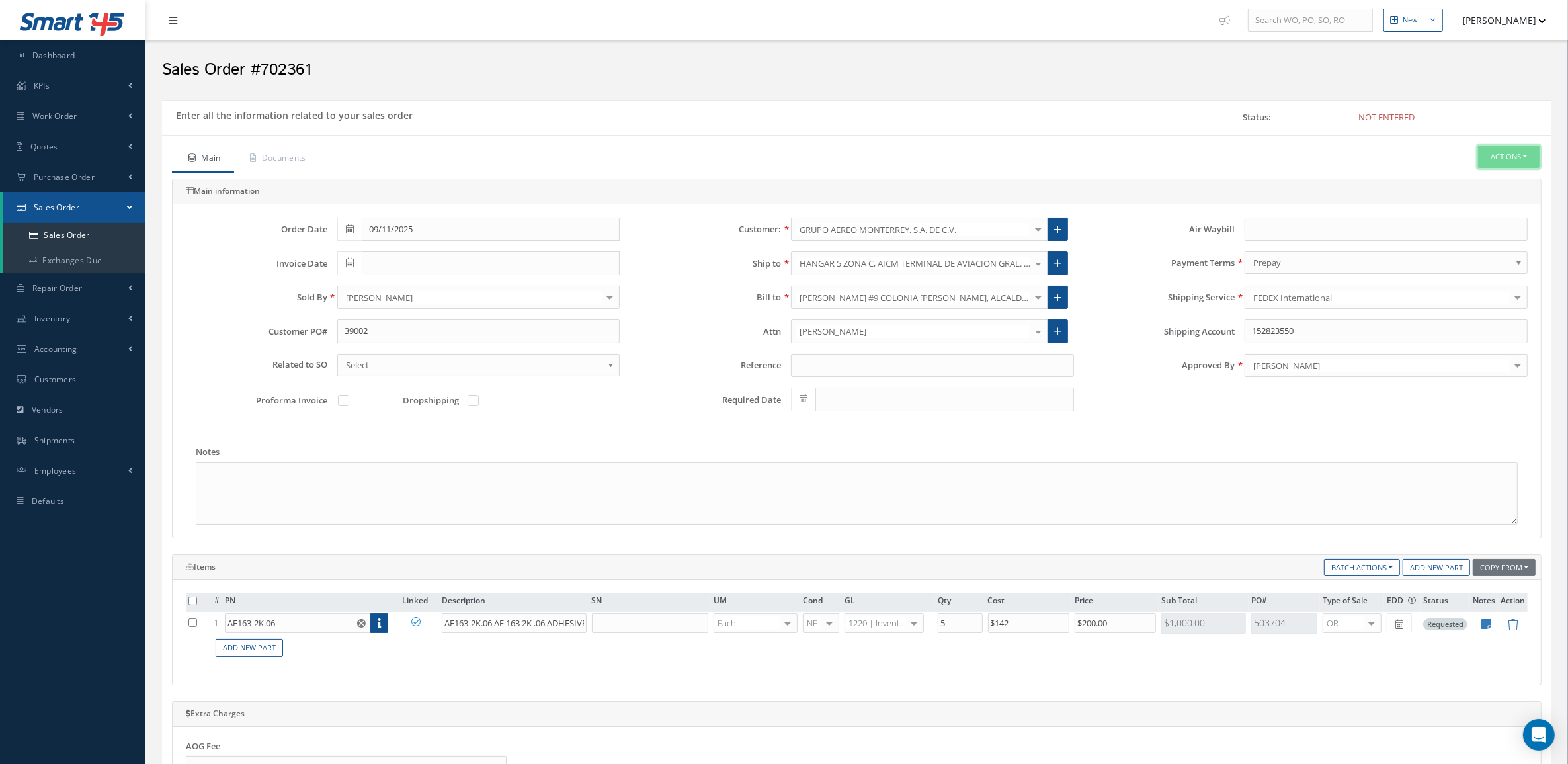
click at [1516, 158] on button "Actions" at bounding box center [1508, 157] width 61 height 23
click at [1457, 183] on link "Enter/Update" at bounding box center [1488, 180] width 106 height 18
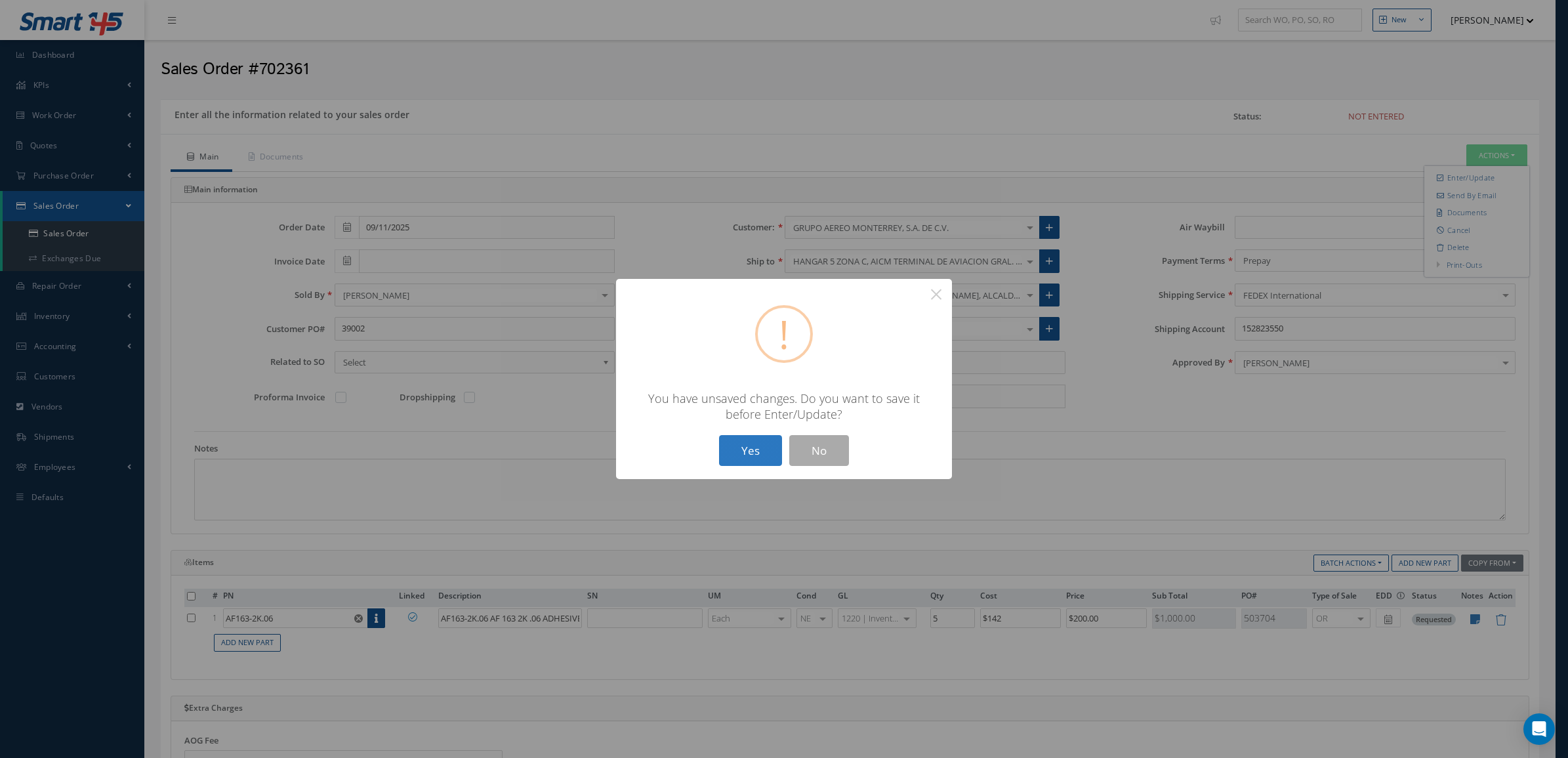
click at [746, 441] on button "Yes" at bounding box center [750, 450] width 63 height 31
click at [765, 443] on button "Yes" at bounding box center [750, 450] width 63 height 31
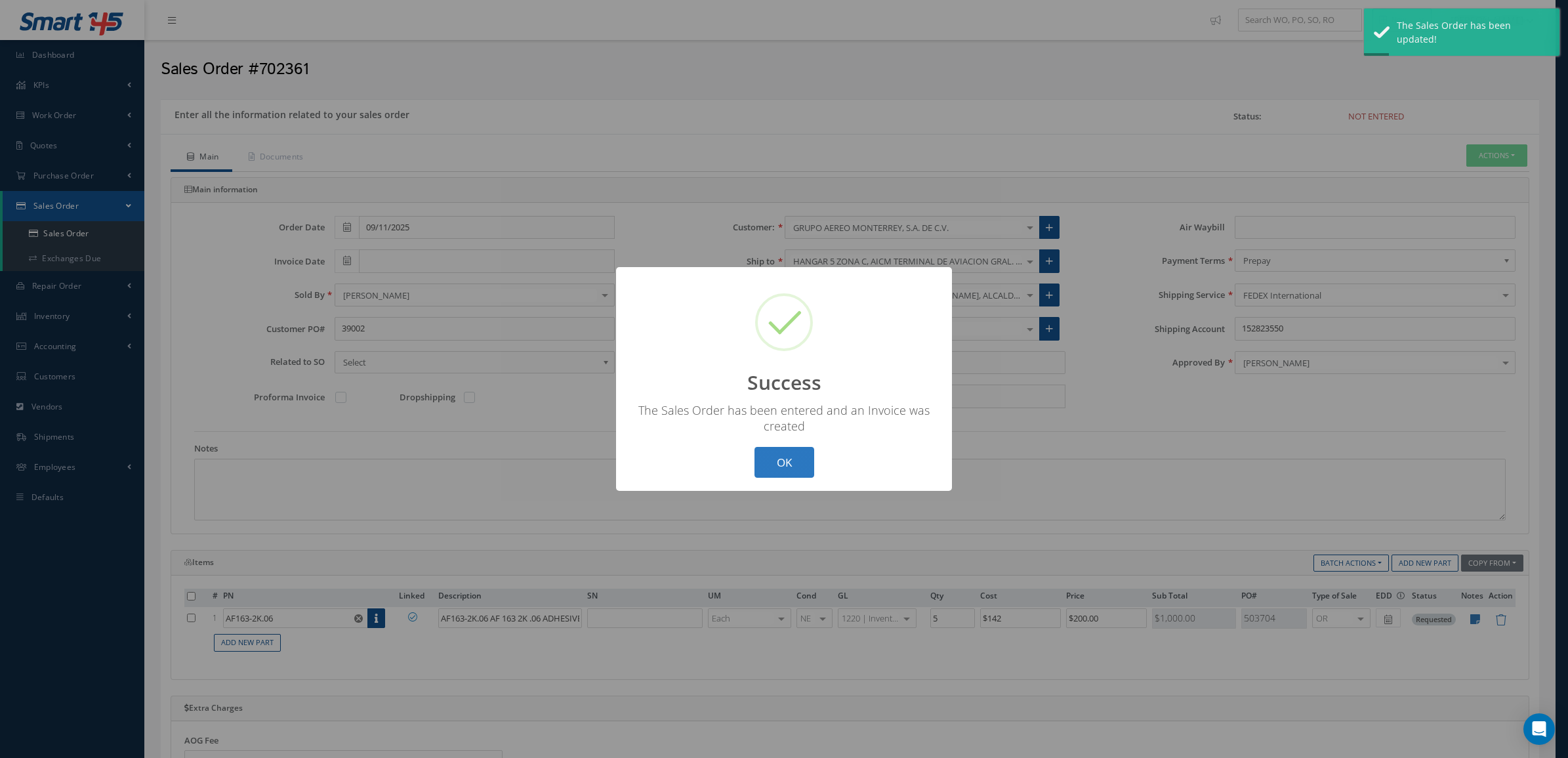
click at [776, 469] on button "OK" at bounding box center [784, 462] width 60 height 31
type input "[DATE]"
type input "AF163-2K.06 AF 163 2K .06 ADHESIVE FILM 36" X 1/YD"
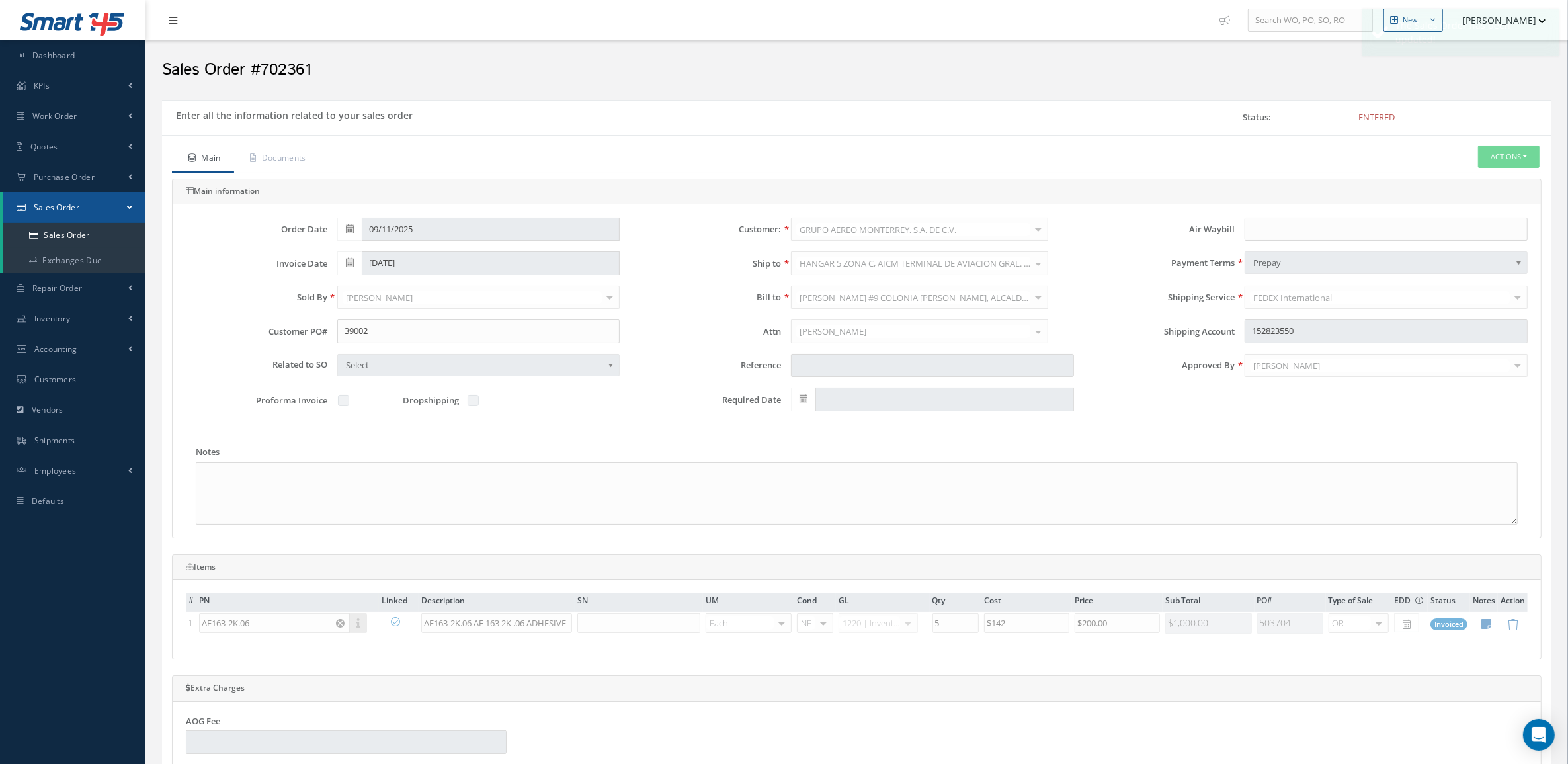
click at [1489, 170] on ul "Main Documents Actions Reverse Sales Order Send By Email Documents Print-Outs S…" at bounding box center [856, 159] width 1370 height 28
click at [1486, 159] on button "Actions" at bounding box center [1508, 157] width 61 height 23
click at [1390, 470] on link "Multiple Reports" at bounding box center [1389, 460] width 101 height 20
checkbox input "true"
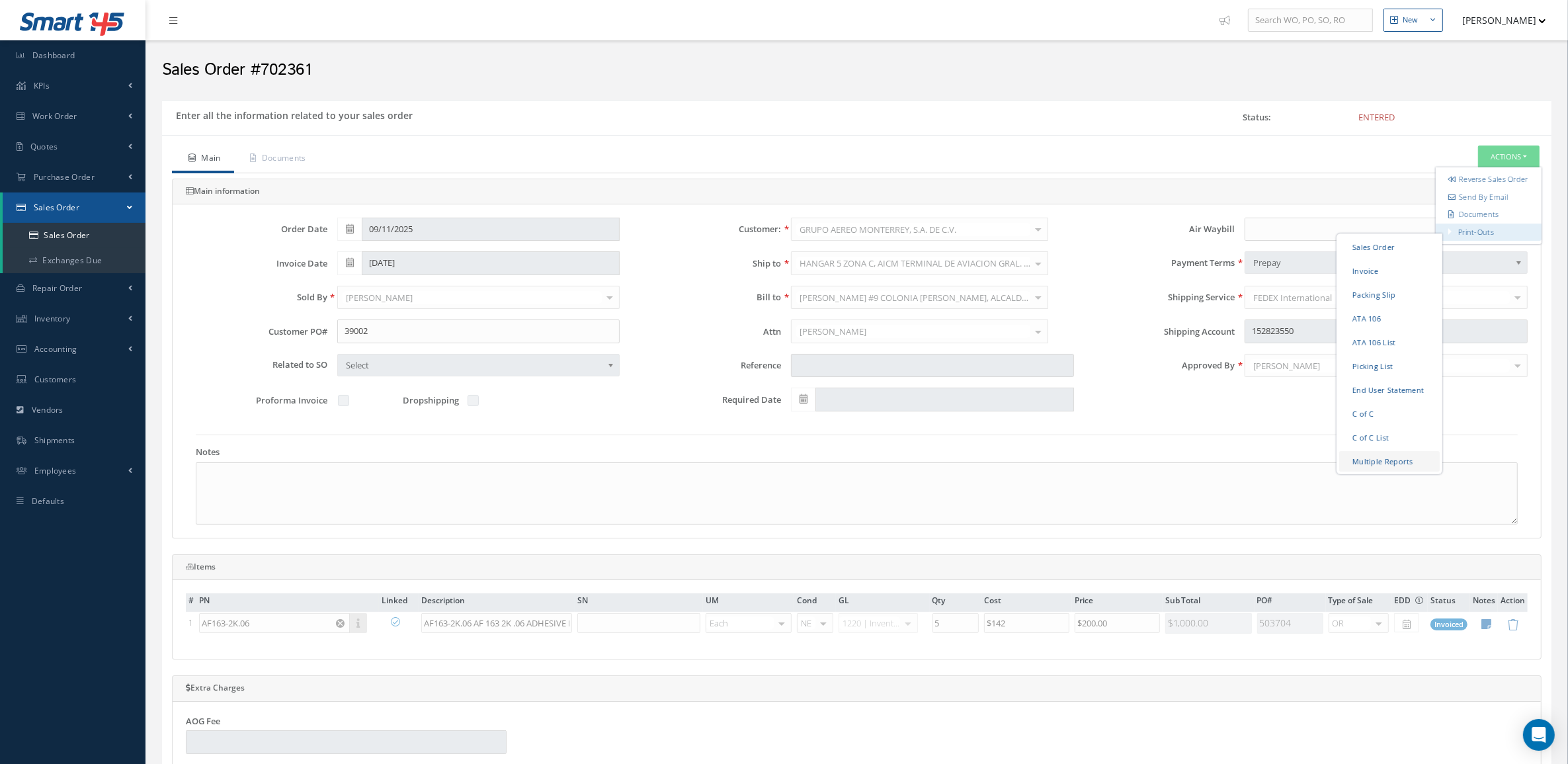
checkbox input "true"
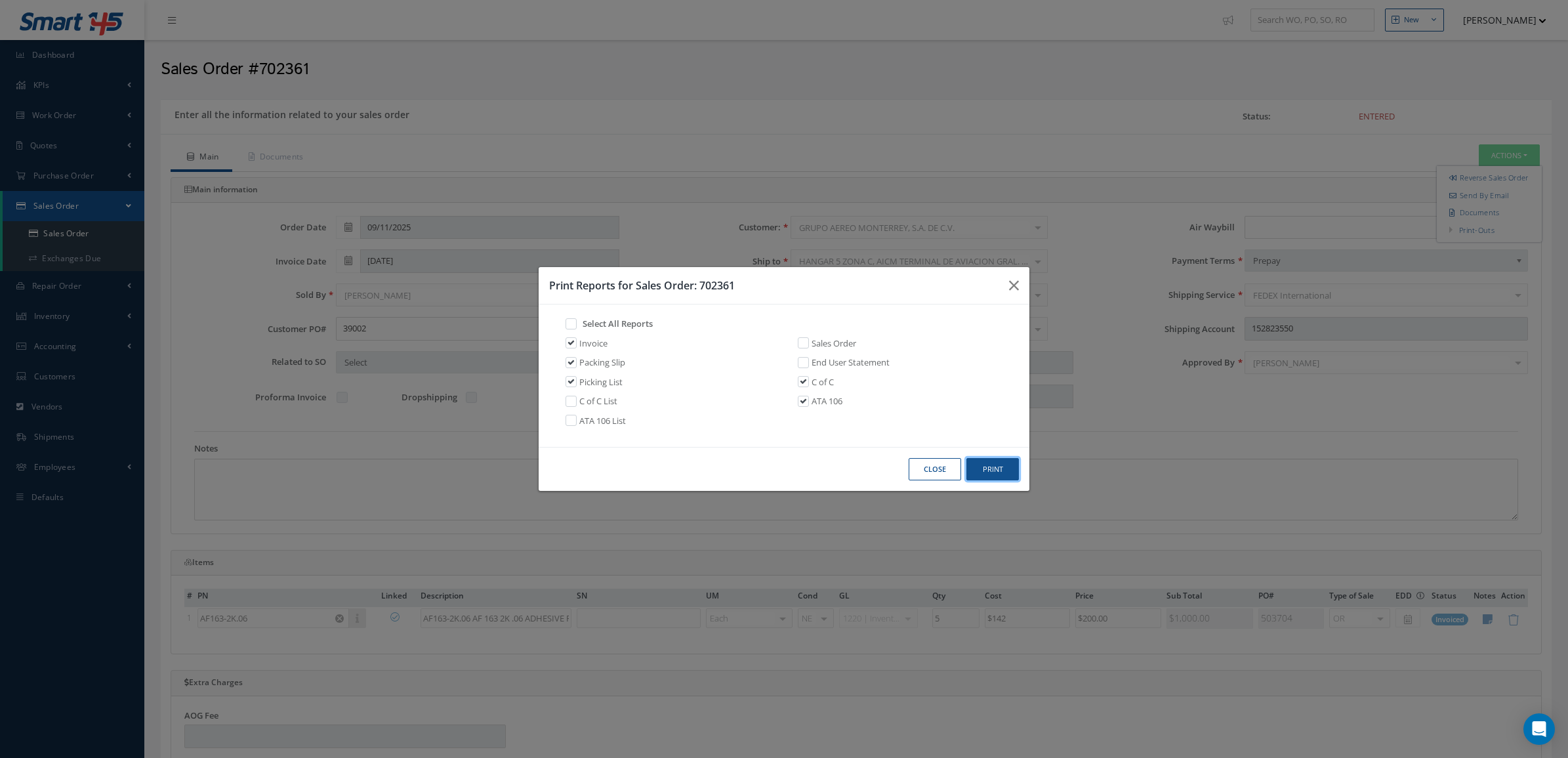
click at [1004, 467] on button "Print" at bounding box center [992, 469] width 52 height 23
click at [590, 348] on link "Invoice" at bounding box center [593, 343] width 28 height 13
checkbox input "false"
click at [984, 469] on button "Print" at bounding box center [992, 469] width 52 height 23
click at [930, 467] on button "Close" at bounding box center [934, 469] width 52 height 23
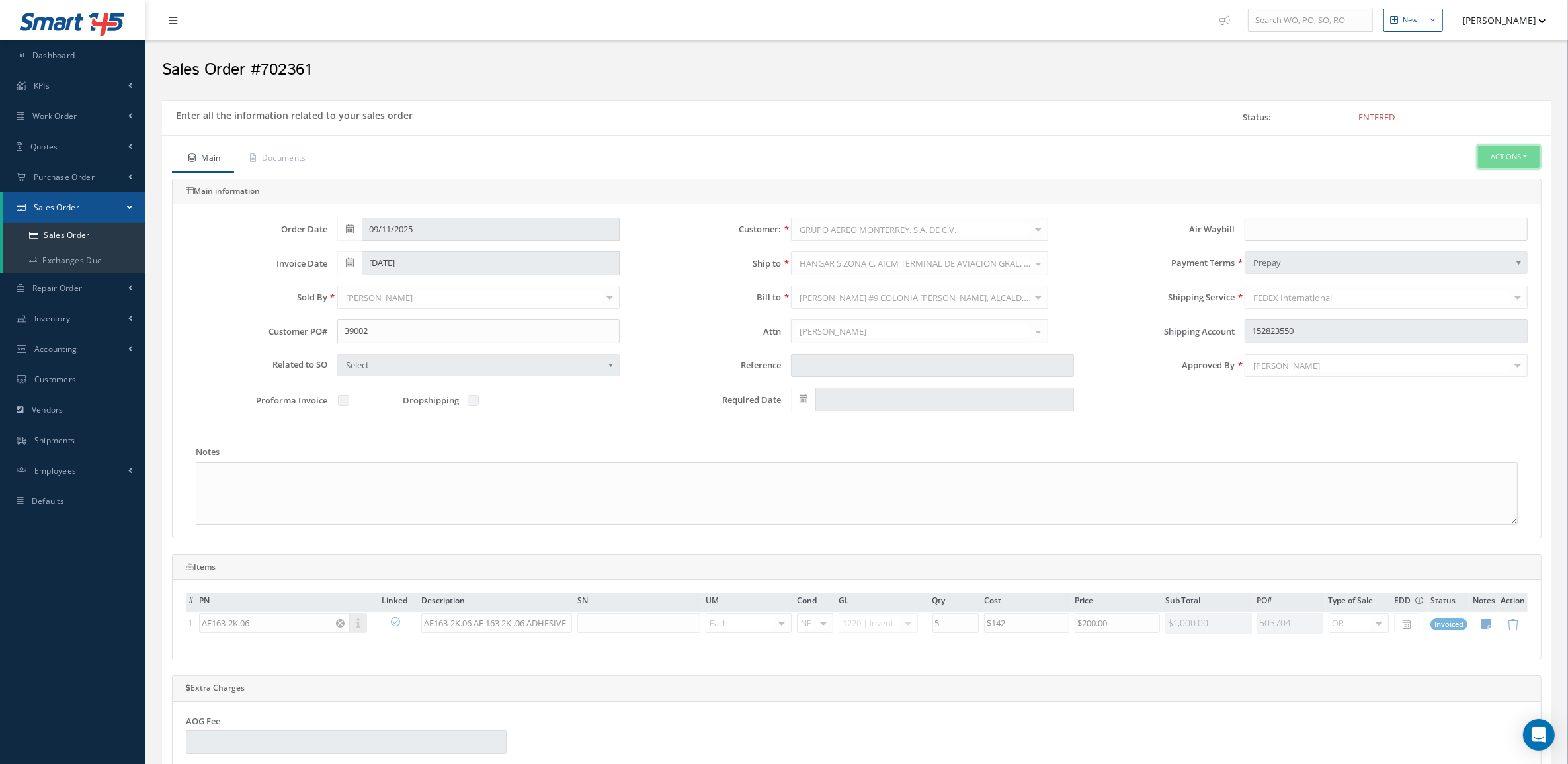
click at [1496, 161] on button "Actions" at bounding box center [1508, 157] width 61 height 23
click at [1403, 280] on link "Invoice" at bounding box center [1389, 269] width 101 height 20
drag, startPoint x: 314, startPoint y: 68, endPoint x: 258, endPoint y: 64, distance: 56.1
click at [258, 64] on h2 "Sales Order #702361" at bounding box center [856, 70] width 1389 height 20
copy h2 "702361"
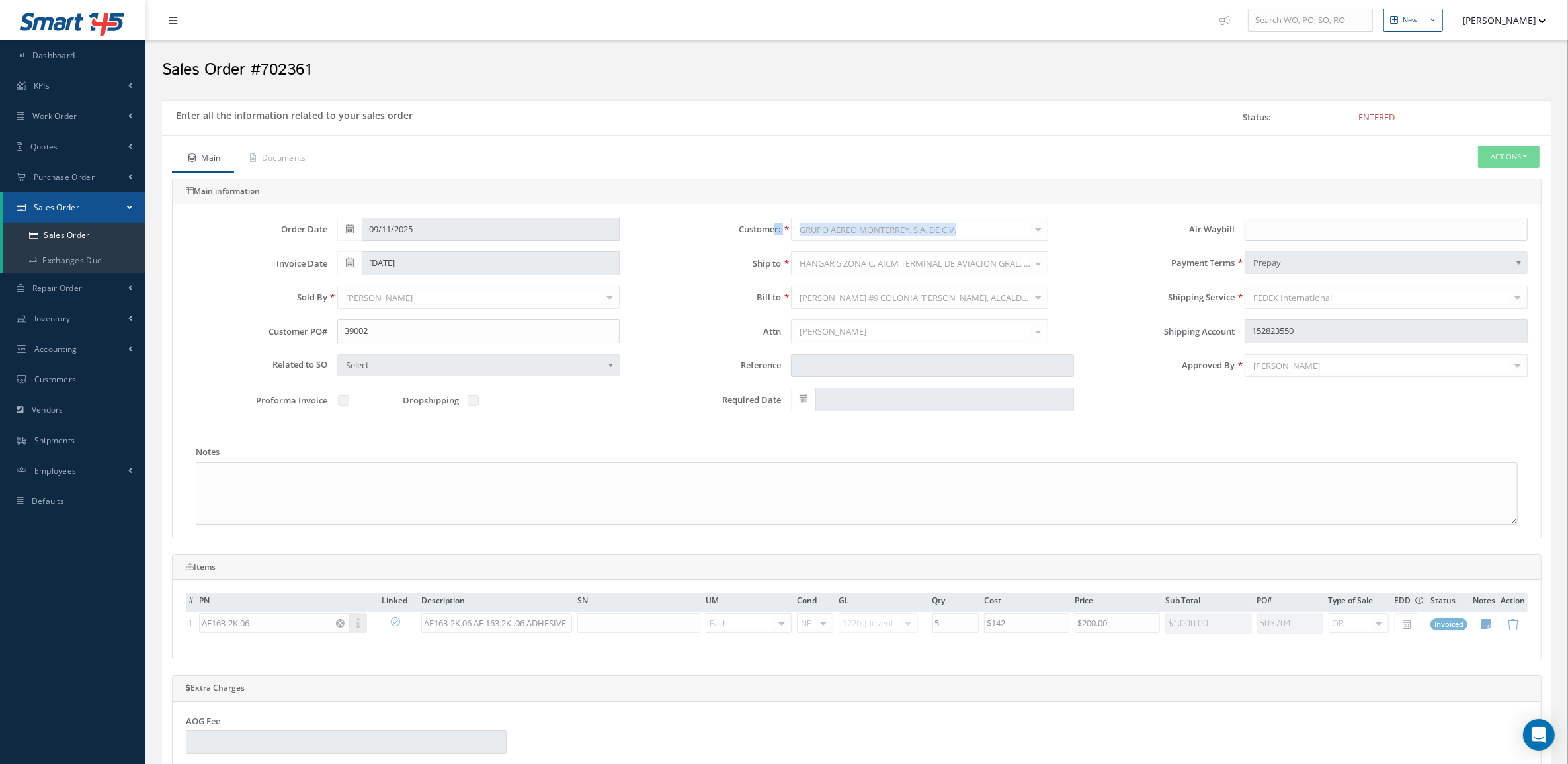
drag, startPoint x: 963, startPoint y: 231, endPoint x: 776, endPoint y: 233, distance: 187.0
click at [776, 233] on div "Customer: GRUPO AEREO MONTERREY, S.A. DE C.V. MABA AERO LLC 21 AIR ABR AVIATION…" at bounding box center [856, 229] width 454 height 24
click at [804, 230] on div "GRUPO AEREO MONTERREY, S.A. DE C.V. MABA AERO LLC 21 AIR ABR AVIATION LEASING, …" at bounding box center [932, 229] width 283 height 24
click at [800, 230] on div "GRUPO AEREO MONTERREY, S.A. DE C.V. MABA AERO LLC 21 AIR ABR AVIATION LEASING, …" at bounding box center [932, 229] width 283 height 24
drag, startPoint x: 963, startPoint y: 230, endPoint x: 798, endPoint y: 228, distance: 165.0
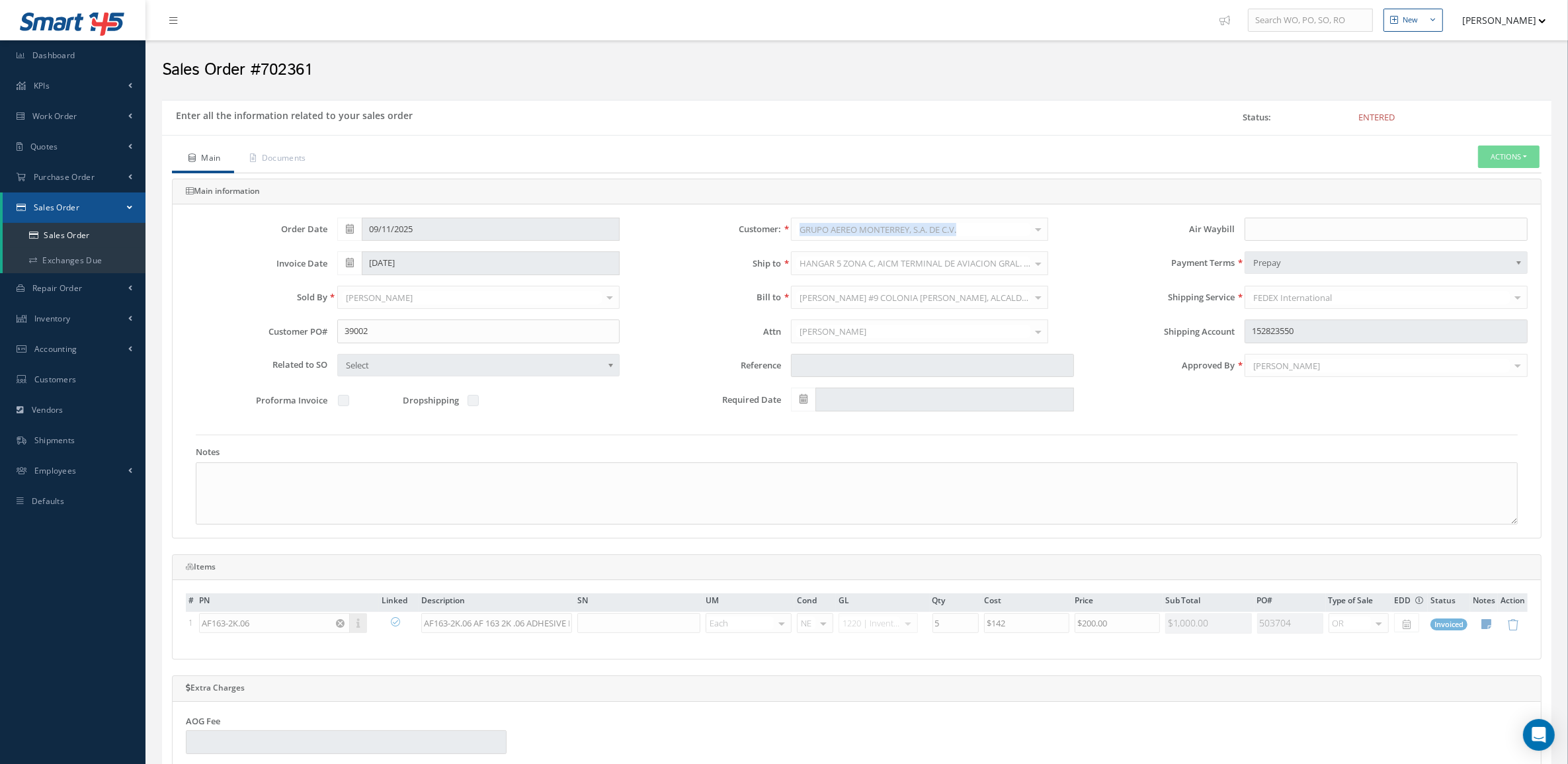
click at [798, 228] on div "GRUPO AEREO MONTERREY, S.A. DE C.V. MABA AERO LLC 21 AIR ABR AVIATION LEASING, …" at bounding box center [932, 229] width 283 height 24
copy span "GRUPO AEREO MONTERREY, S.A. DE C.V."
click at [310, 160] on link "Documents" at bounding box center [277, 159] width 85 height 28
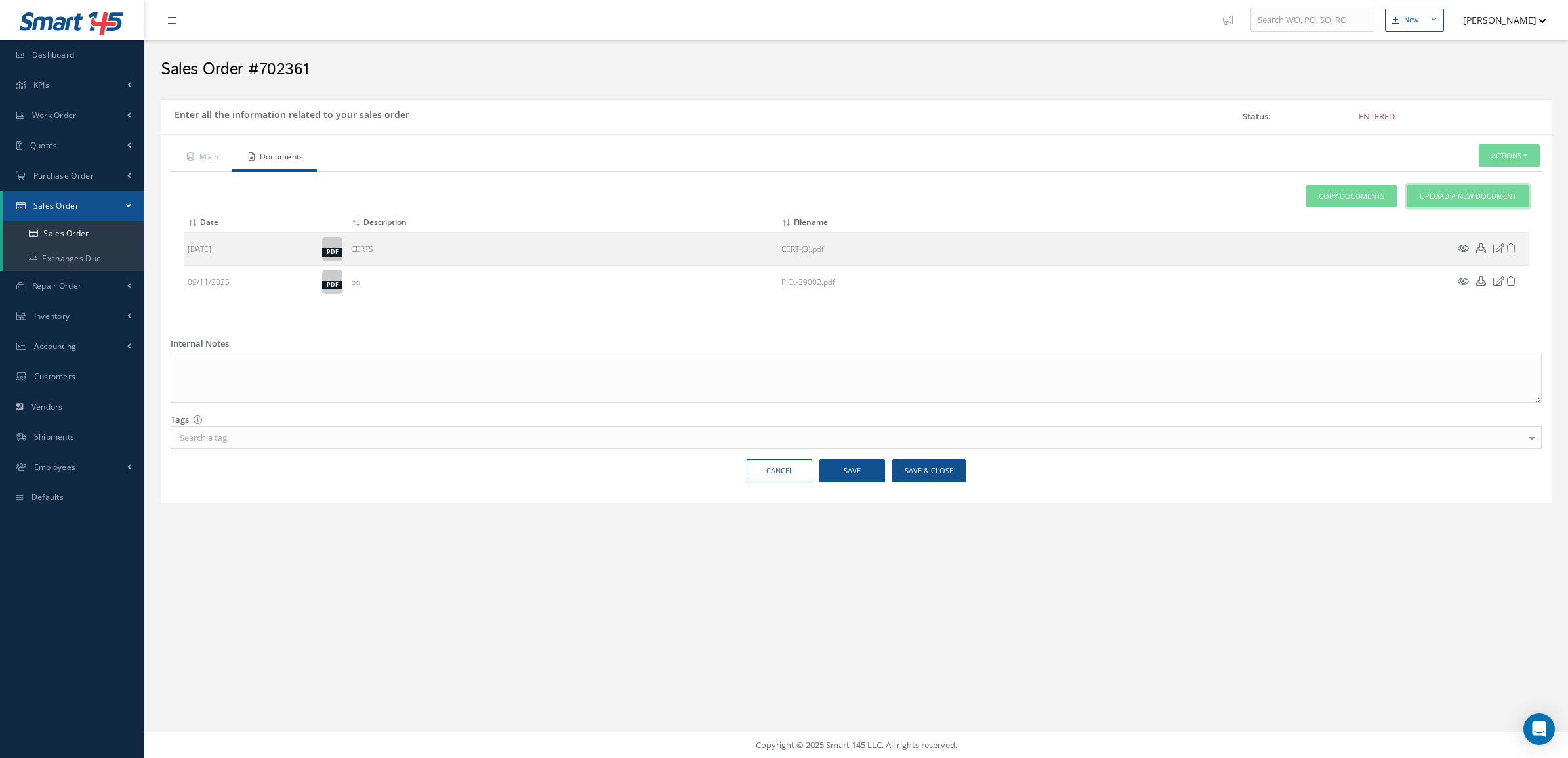
click at [1415, 191] on link "Upload a New Document" at bounding box center [1468, 197] width 122 height 23
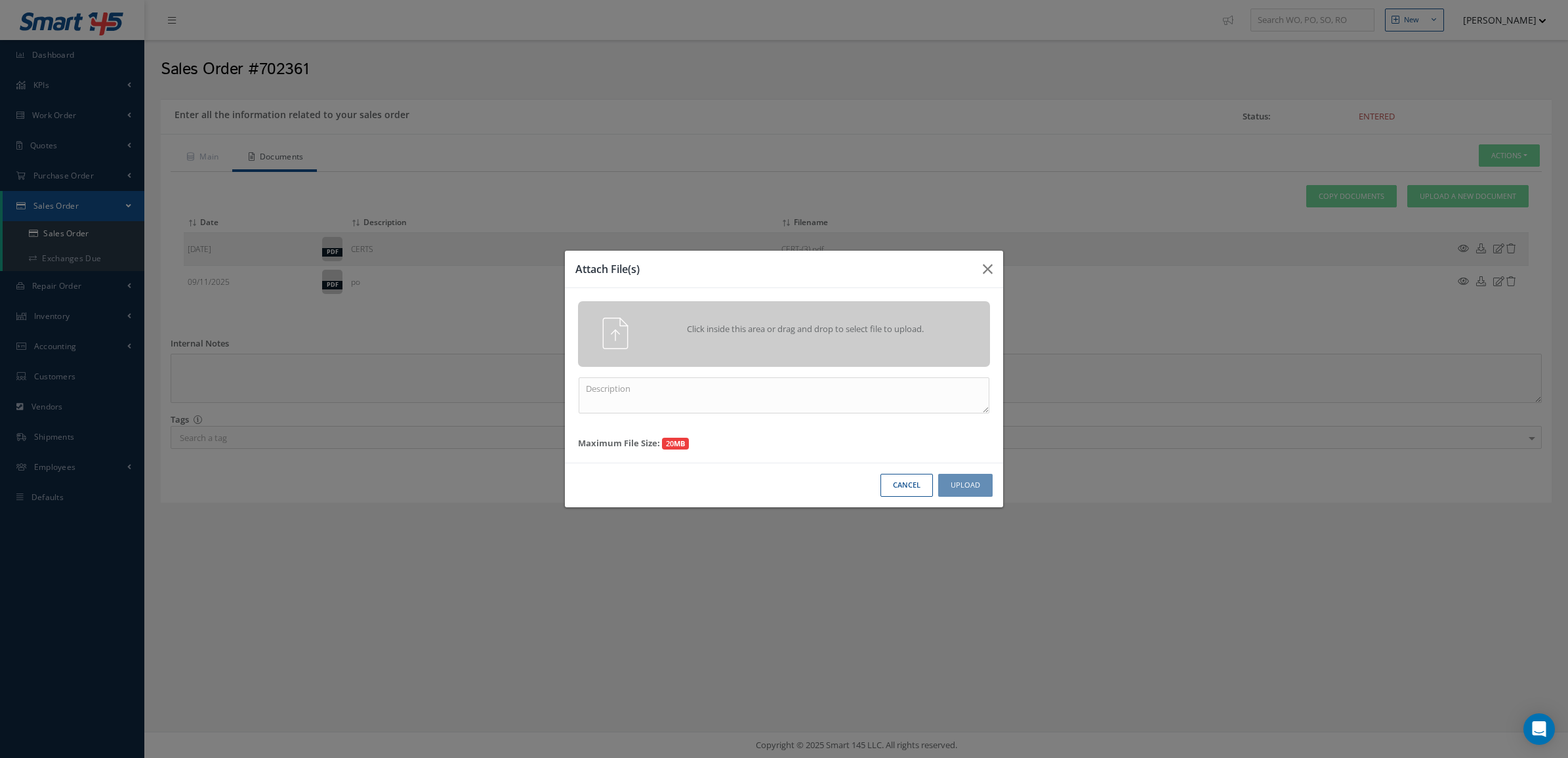
click at [771, 349] on div "Click inside this area or drag and drop to select file to upload." at bounding box center [784, 334] width 412 height 65
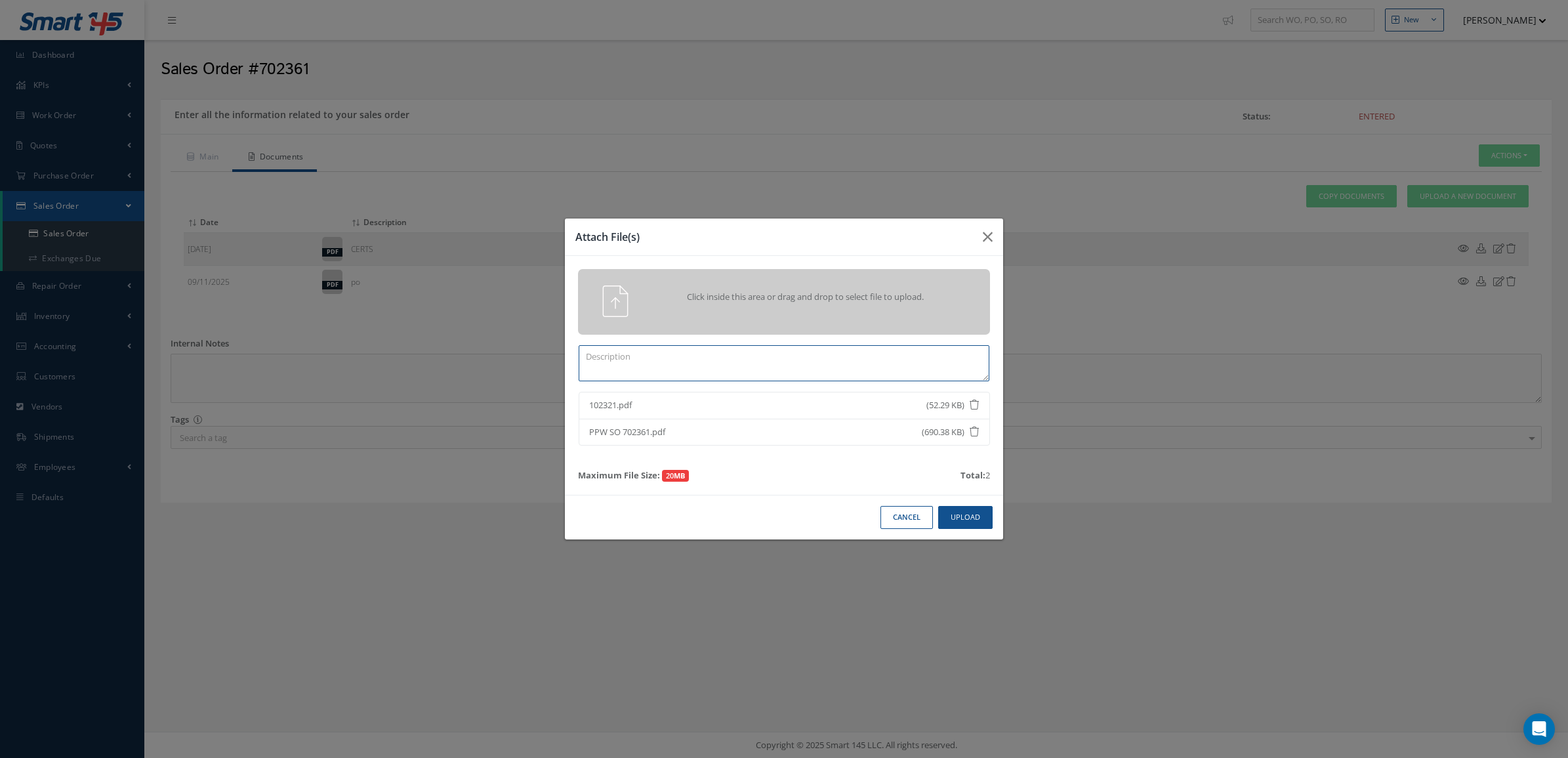
click at [911, 375] on textarea at bounding box center [784, 363] width 410 height 36
type textarea "p"
type textarea "PPW SO 702361"
click at [955, 528] on button "Upload" at bounding box center [965, 517] width 55 height 23
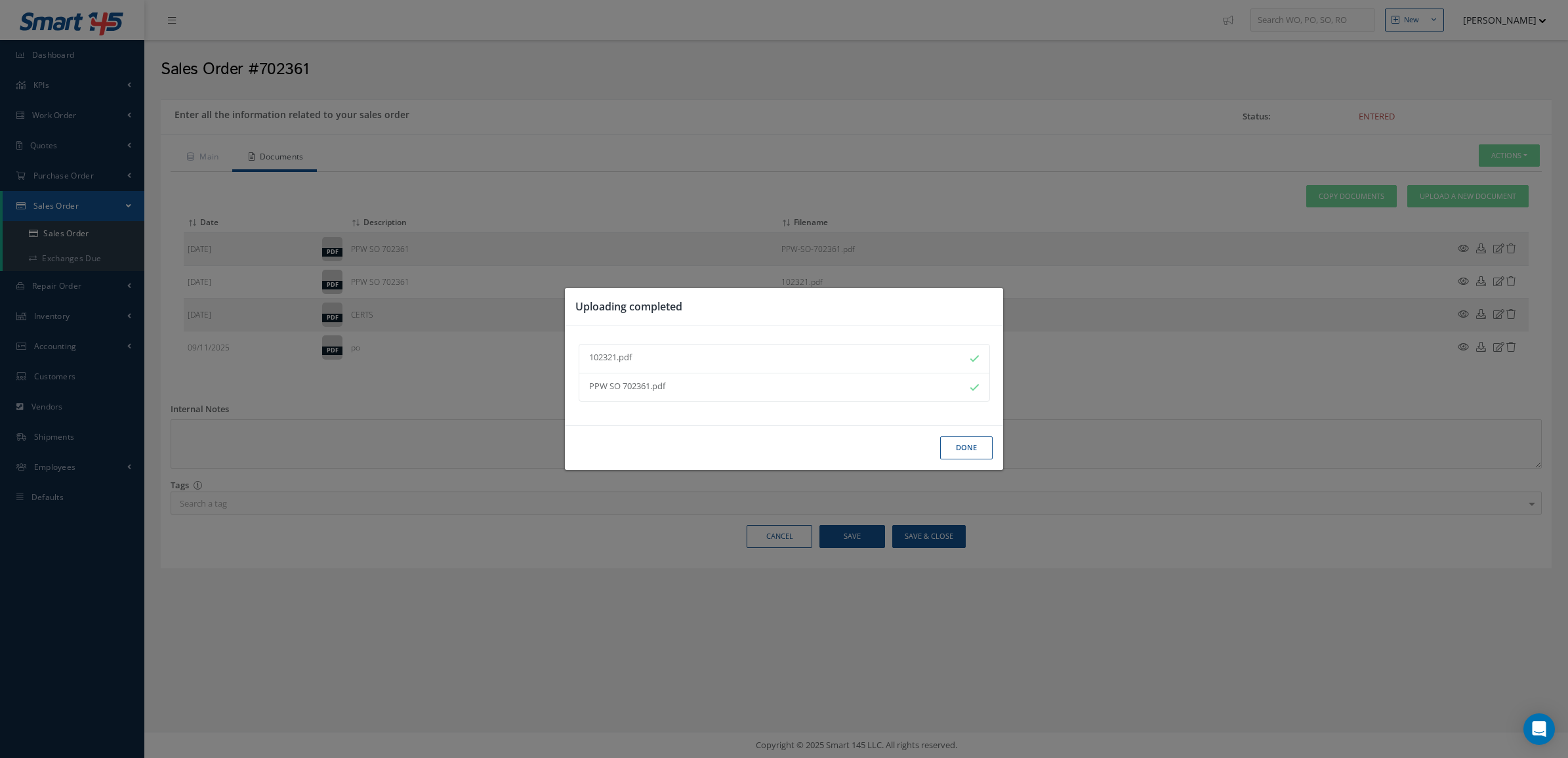
click at [991, 439] on button "Done" at bounding box center [965, 447] width 52 height 23
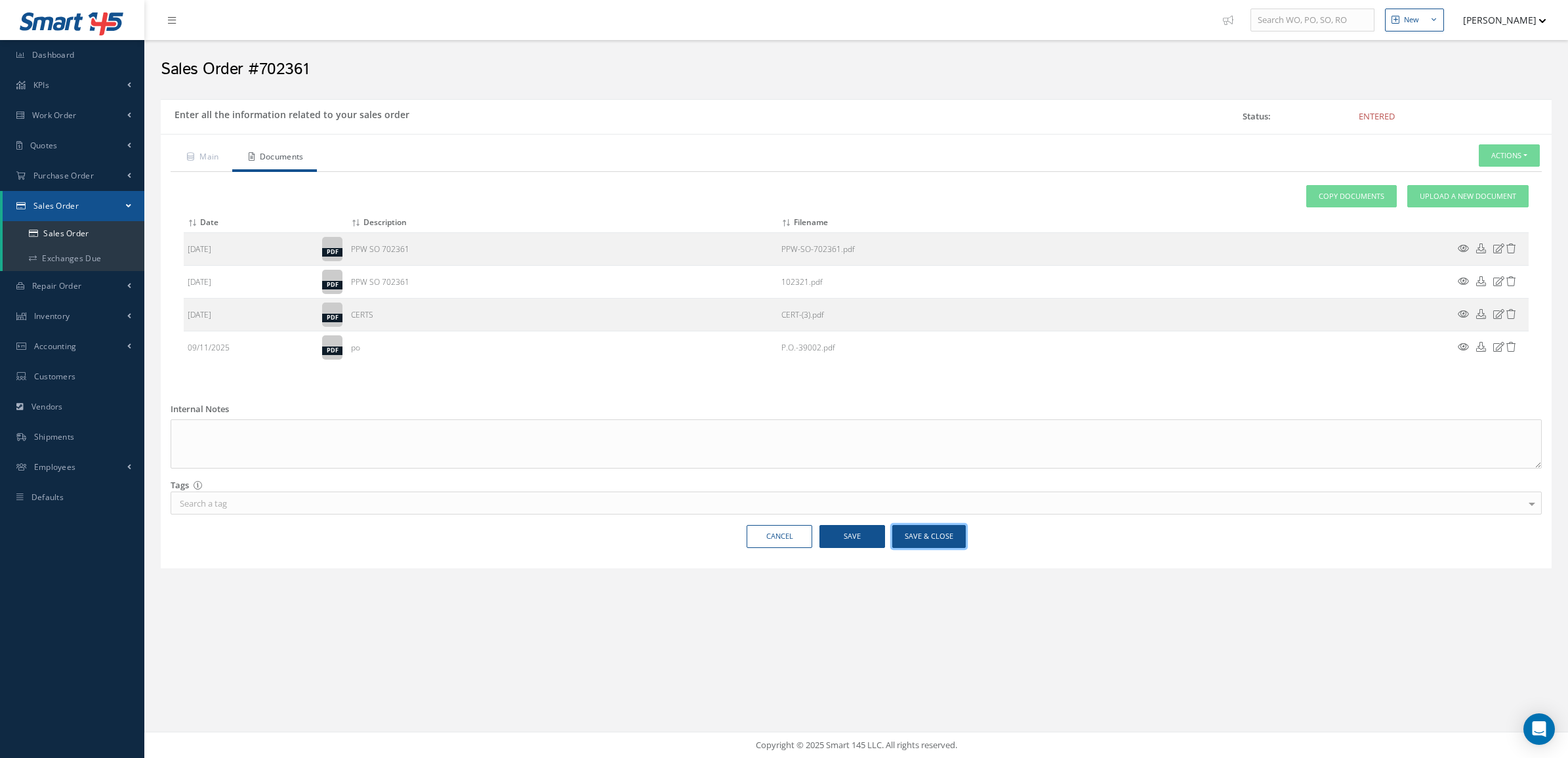
click at [947, 538] on button "Save & Close" at bounding box center [928, 537] width 73 height 23
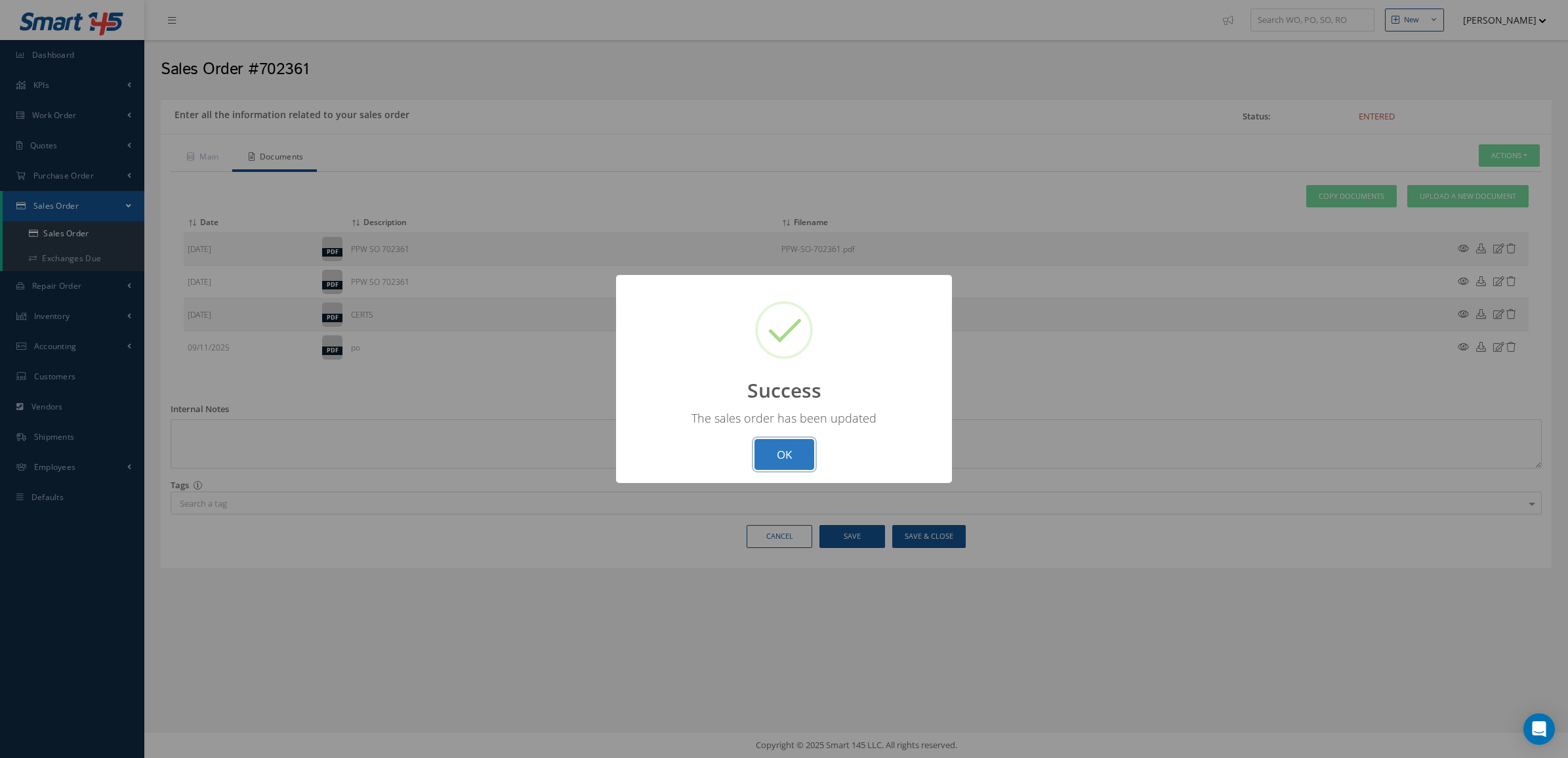
click at [782, 467] on button "OK" at bounding box center [784, 454] width 60 height 31
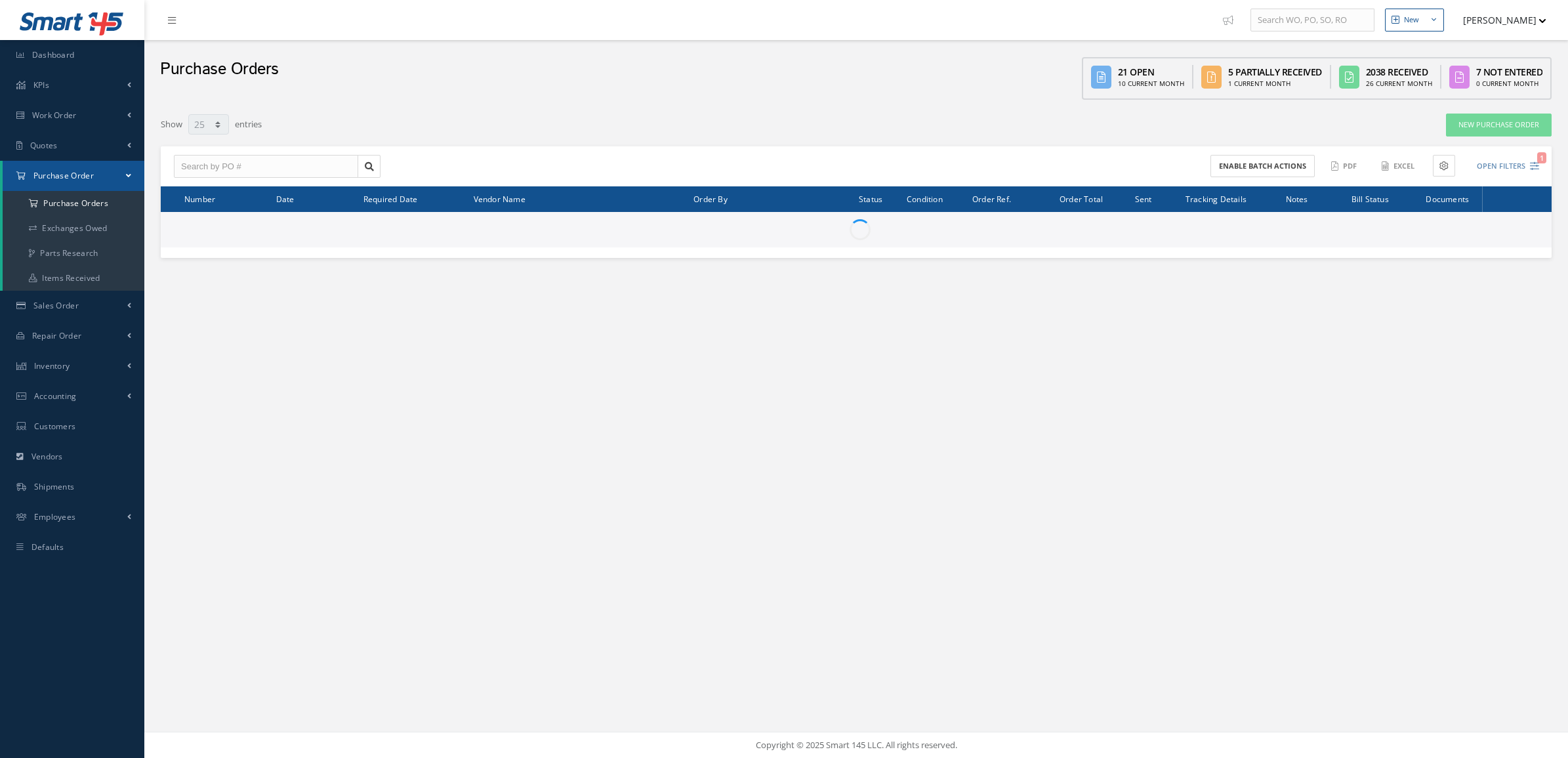
select select "25"
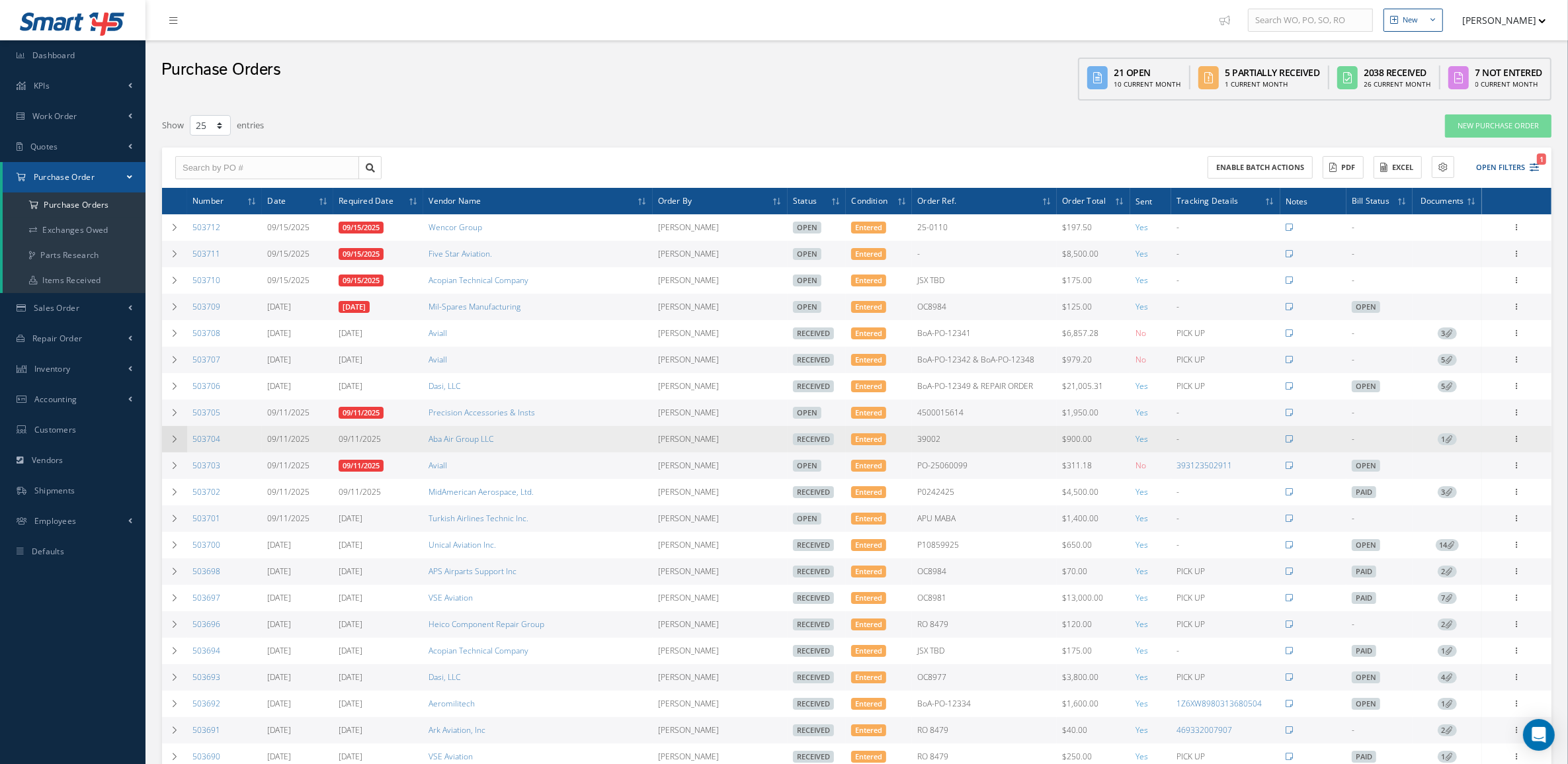
click at [179, 443] on icon at bounding box center [174, 438] width 9 height 8
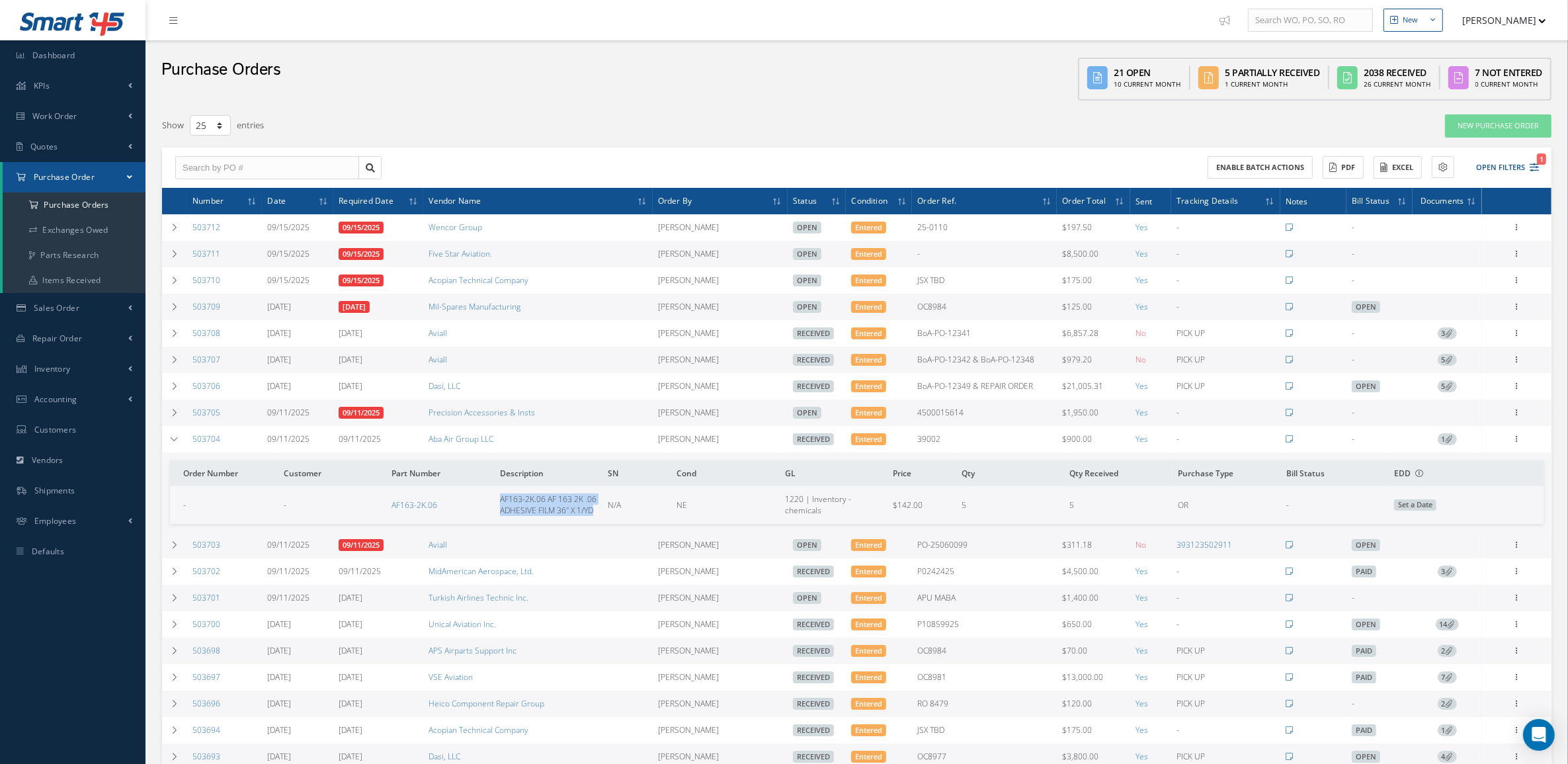
drag, startPoint x: 497, startPoint y: 503, endPoint x: 605, endPoint y: 520, distance: 109.3
click at [605, 520] on tr "- - AF163-2K.06 AF163-2K.06 AF 163 2K .06 ADHESIVE FILM 36" X 1/YD N/A NE 1220 …" at bounding box center [856, 504] width 1373 height 37
copy span "AF163-2K.06 AF 163 2K .06 ADHESIVE FILM 36" X 1/YD"
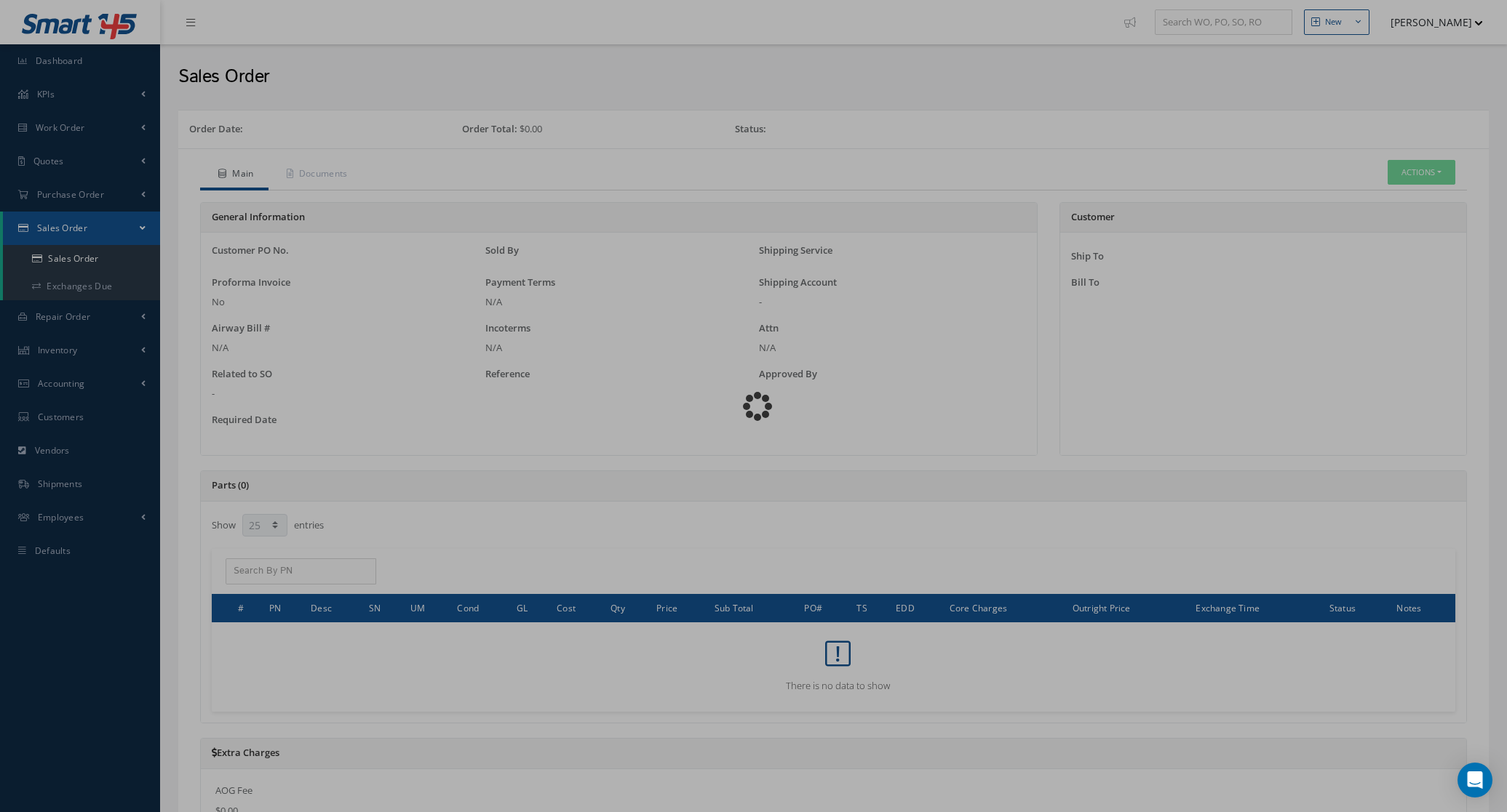
select select "25"
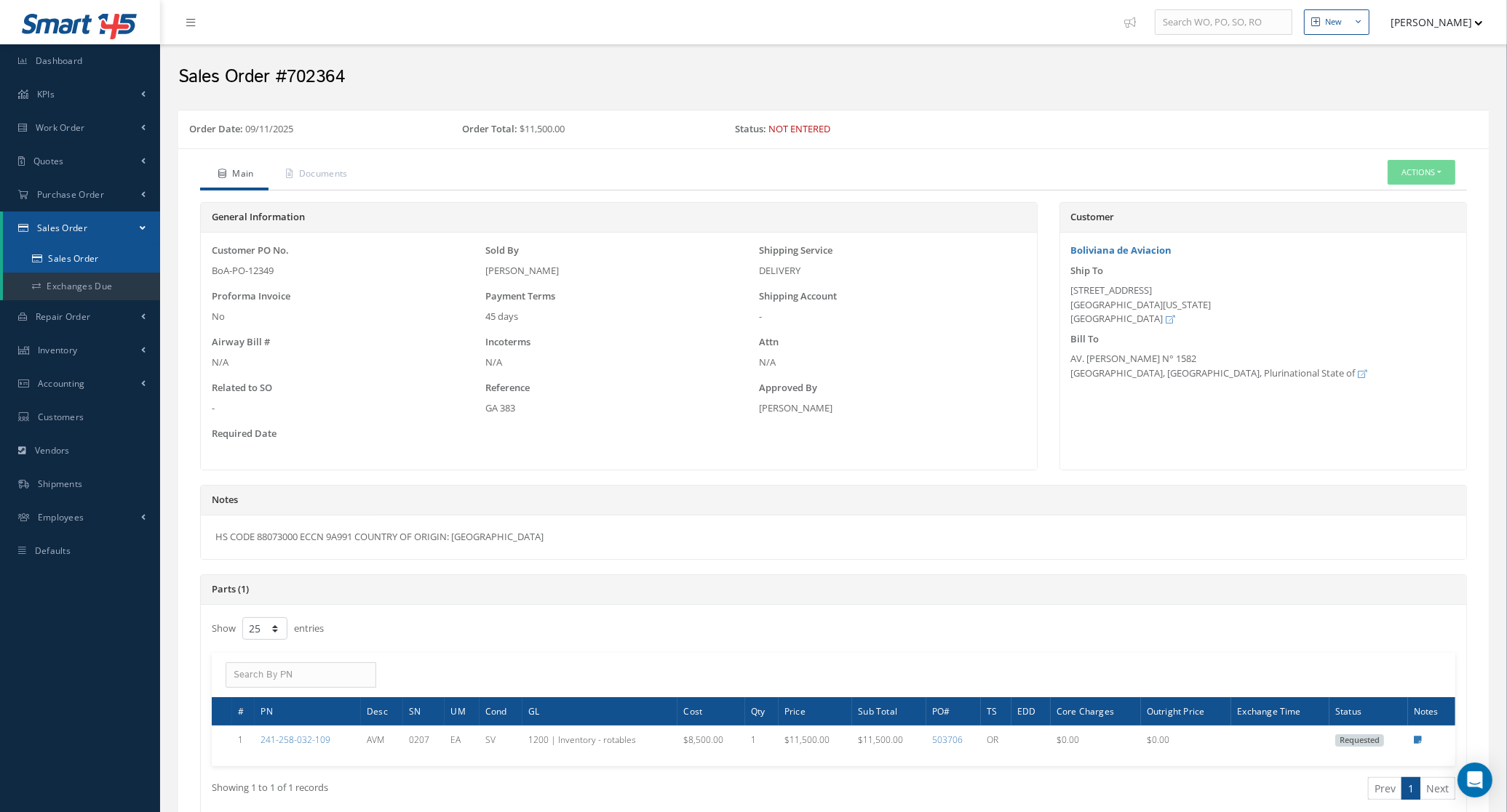
click at [62, 258] on link "Sales Order" at bounding box center [81, 259] width 158 height 27
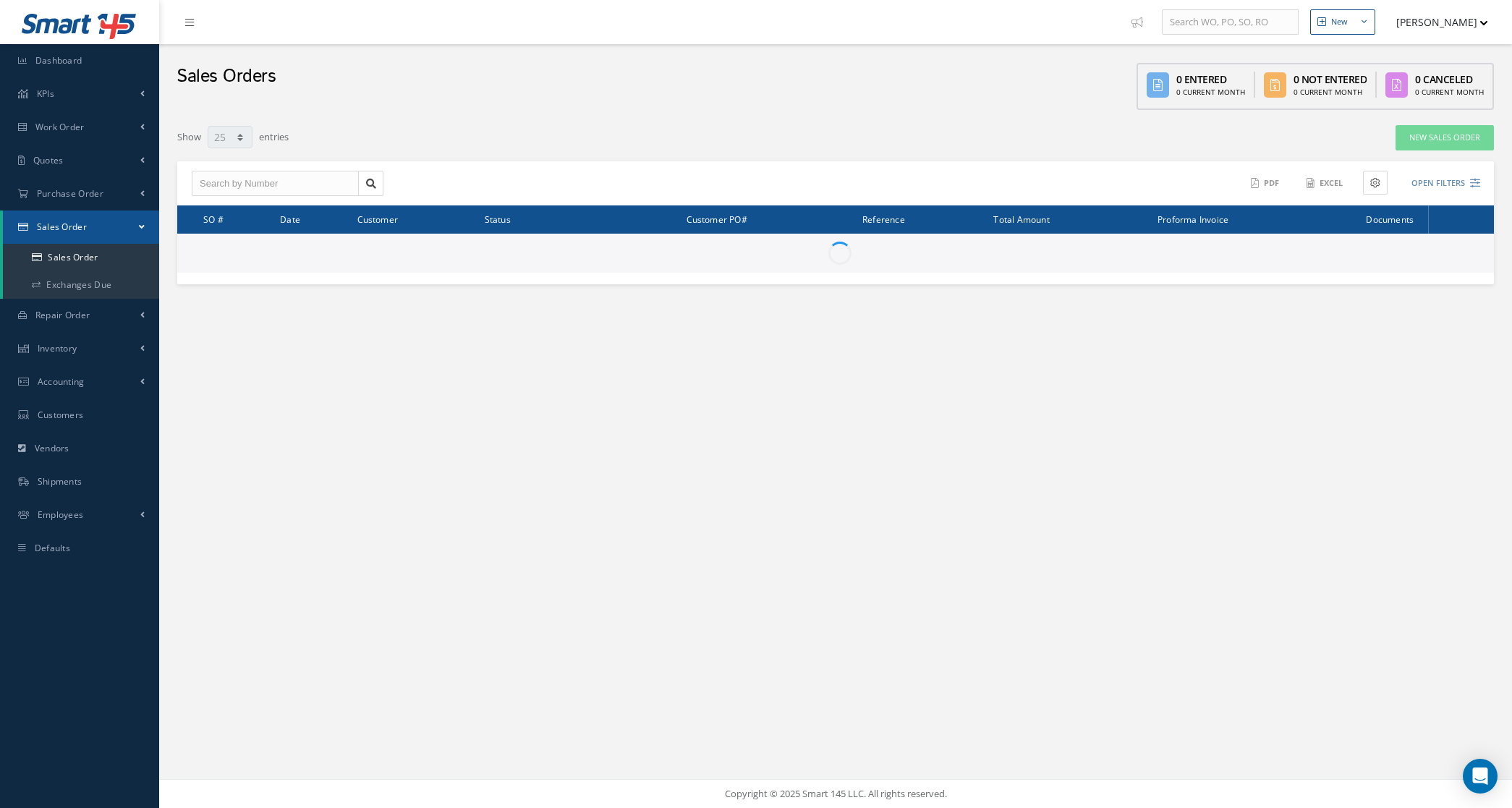
select select "25"
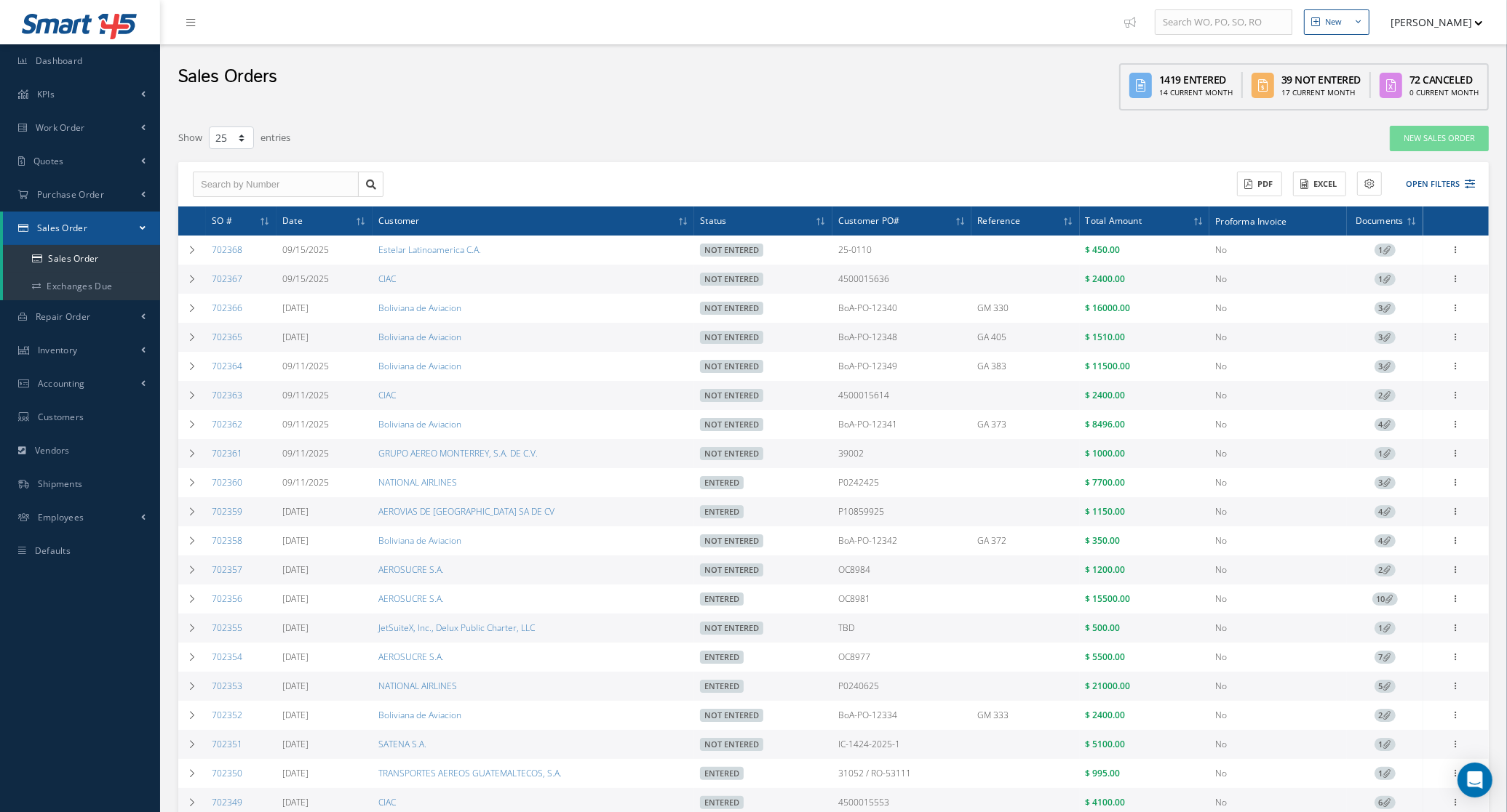
click at [1393, 452] on span "1" at bounding box center [1385, 453] width 22 height 13
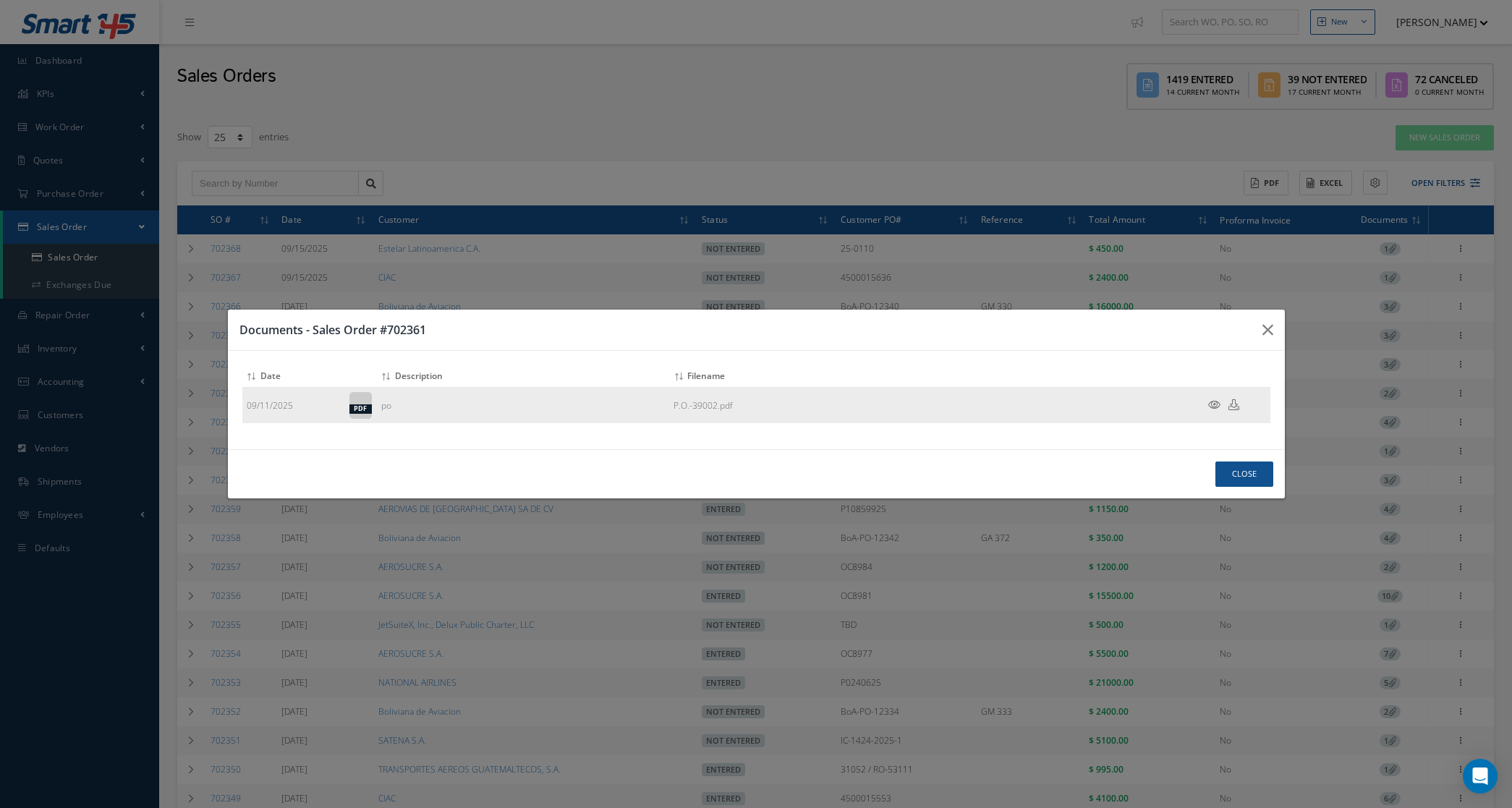
click at [1213, 409] on icon at bounding box center [1214, 404] width 13 height 11
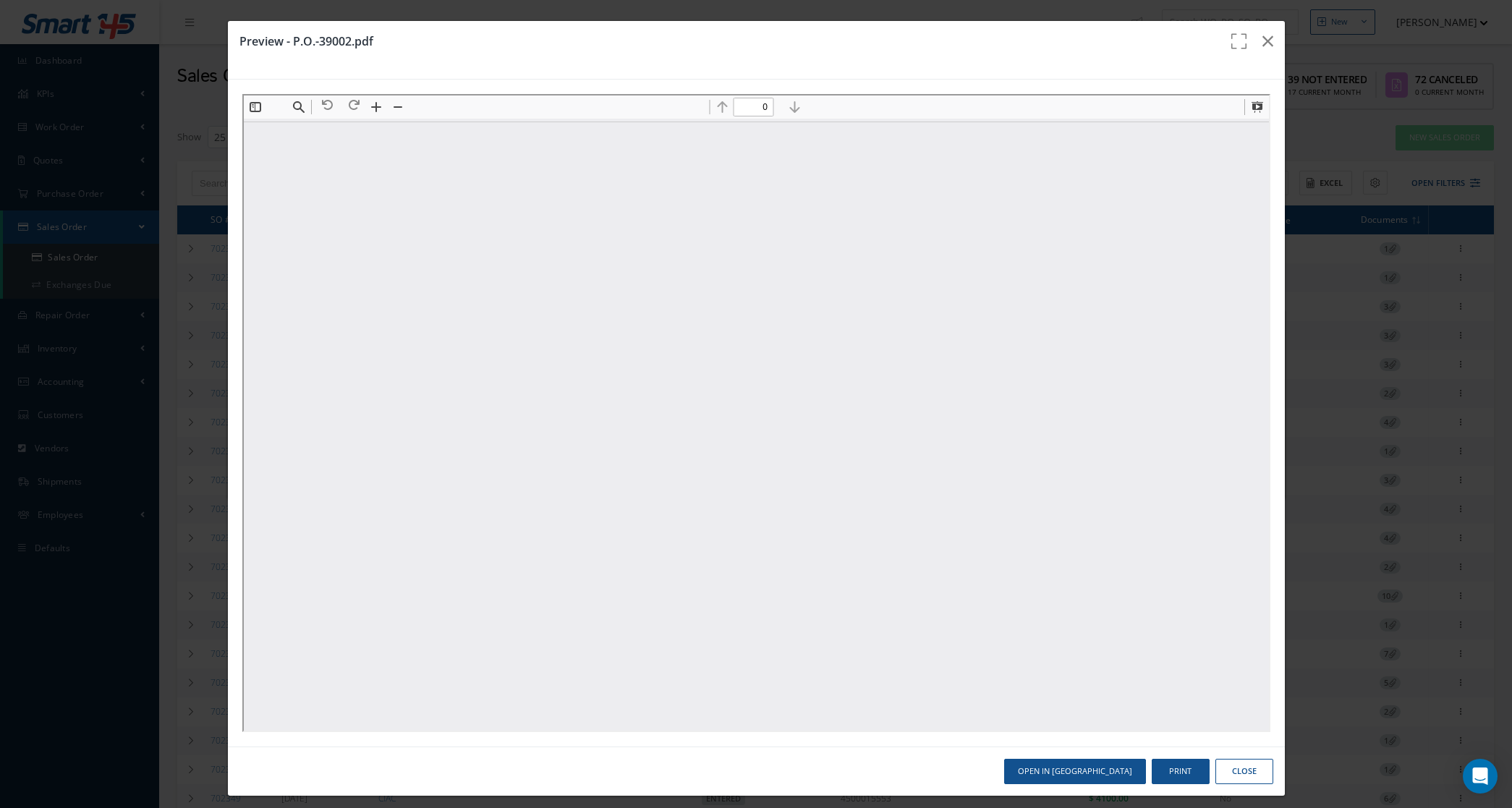
type input "1"
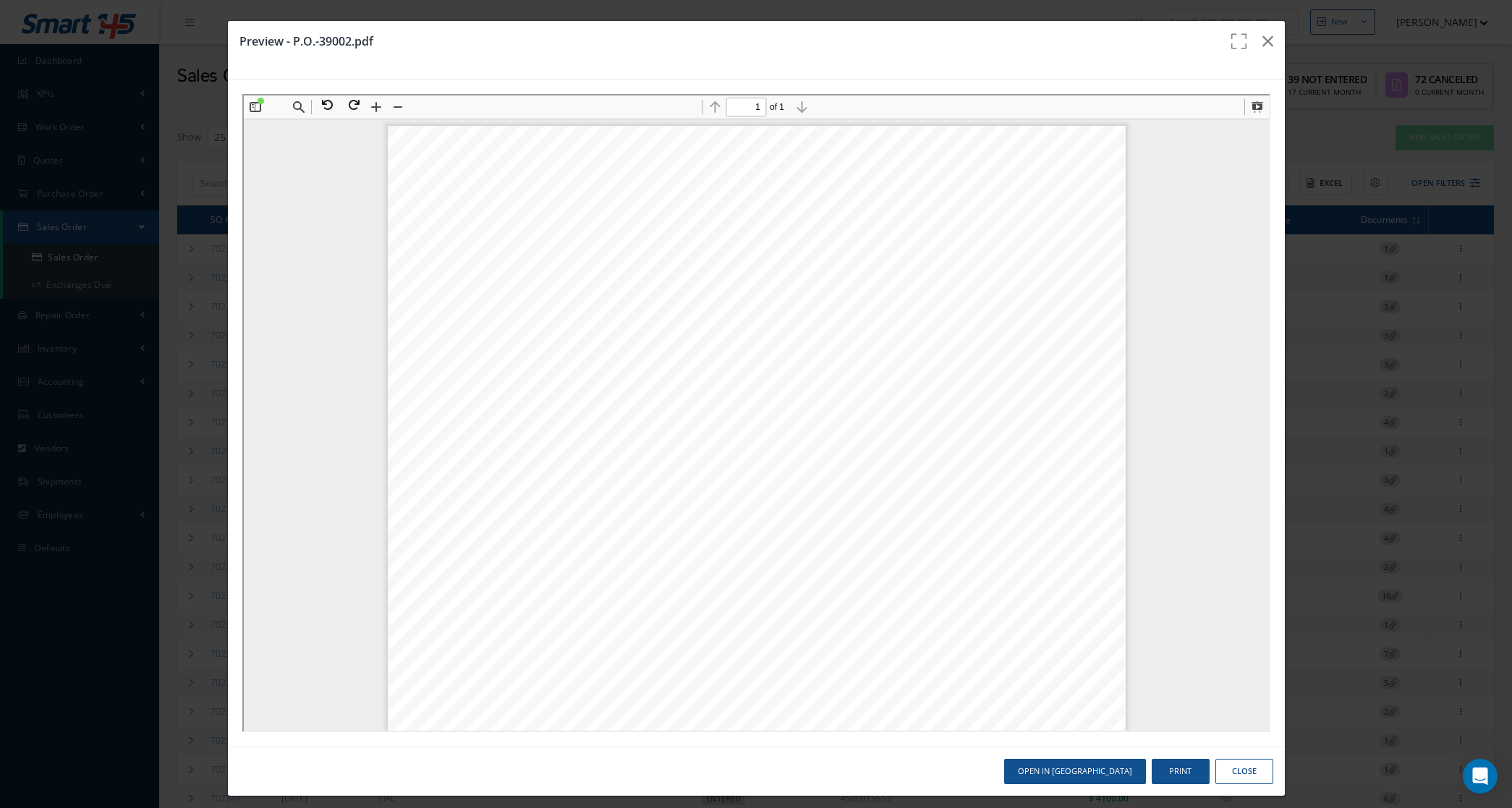
scroll to position [97, 0]
drag, startPoint x: 990, startPoint y: 459, endPoint x: 992, endPoint y: 496, distance: 37.1
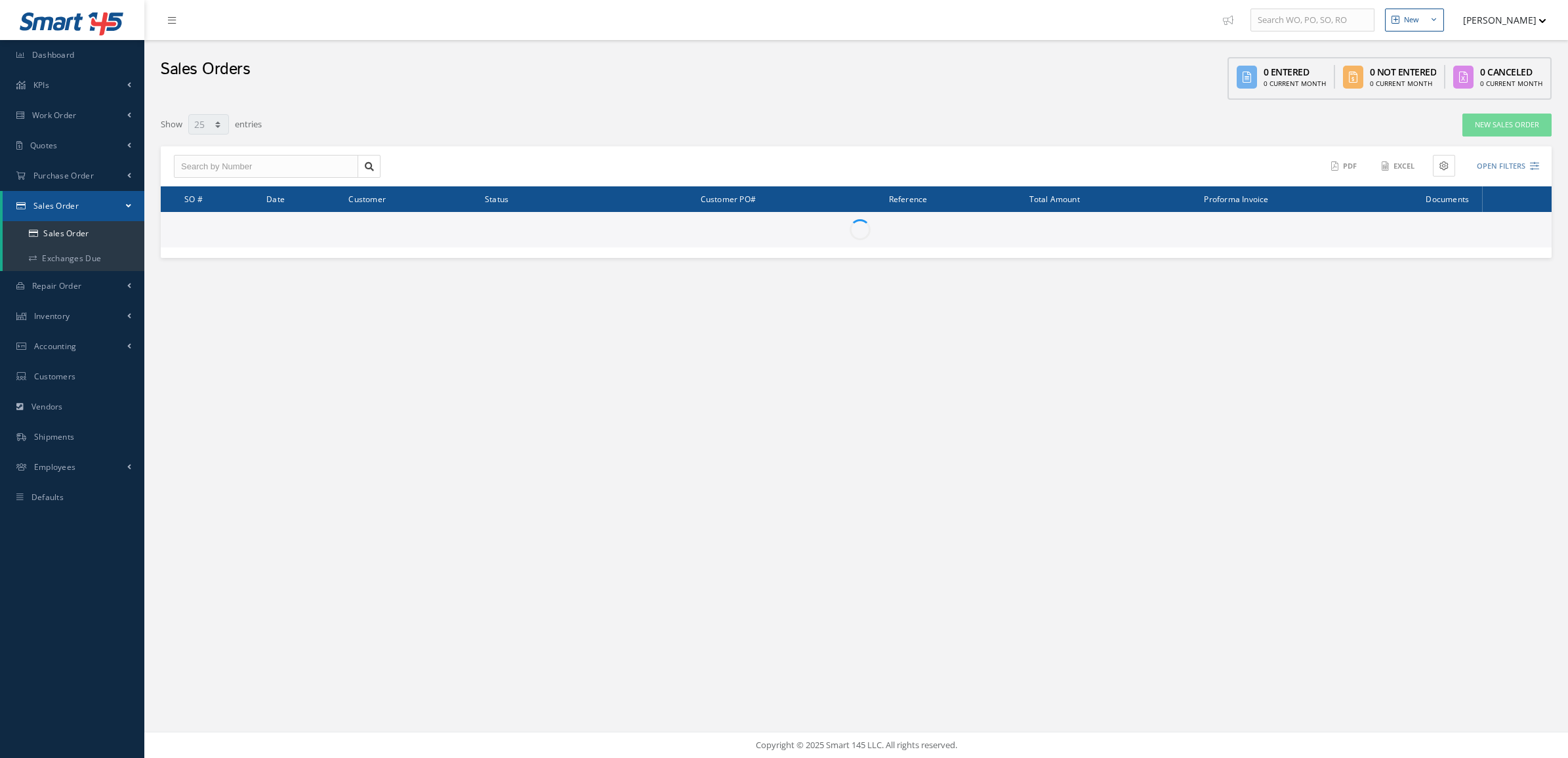
select select "25"
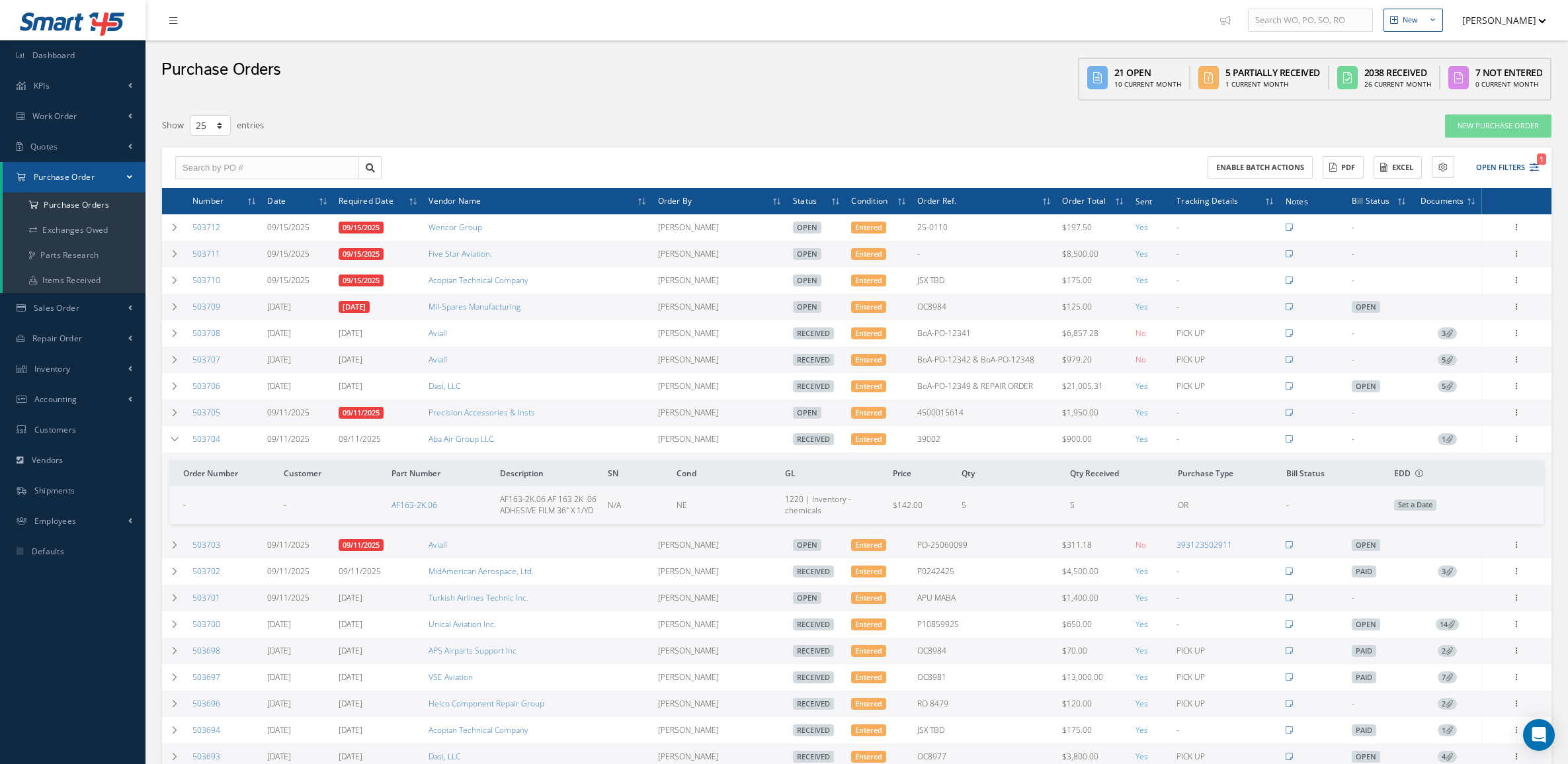
select select "25"
click at [595, 110] on div "Filters PO # Vendor Name Open Partially/Received Received Canceled Edited Open …" at bounding box center [856, 581] width 1403 height 949
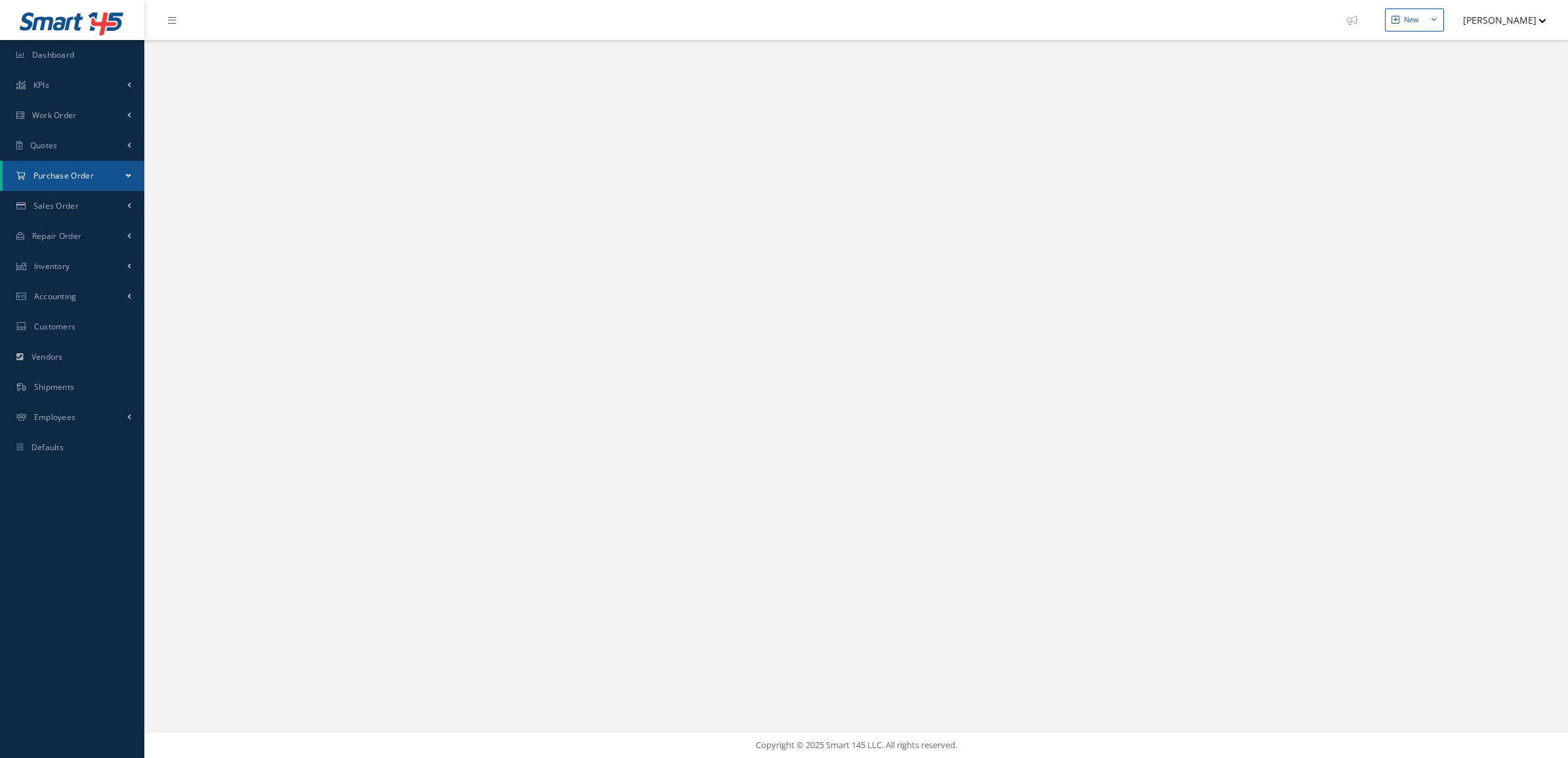
select select "25"
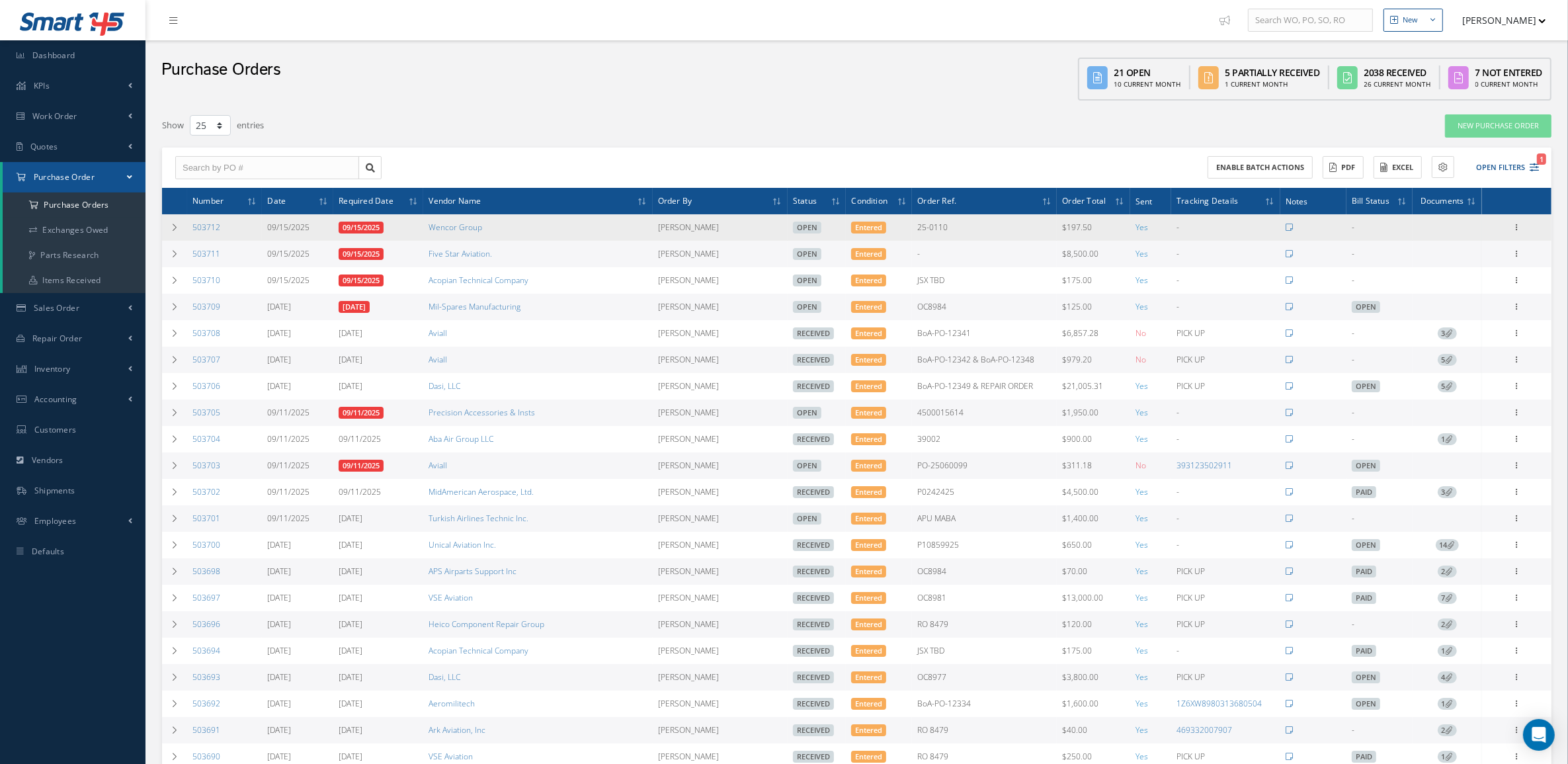
drag, startPoint x: 187, startPoint y: 228, endPoint x: 239, endPoint y: 236, distance: 52.6
click at [239, 236] on td "503712" at bounding box center [224, 228] width 75 height 27
copy link "503712"
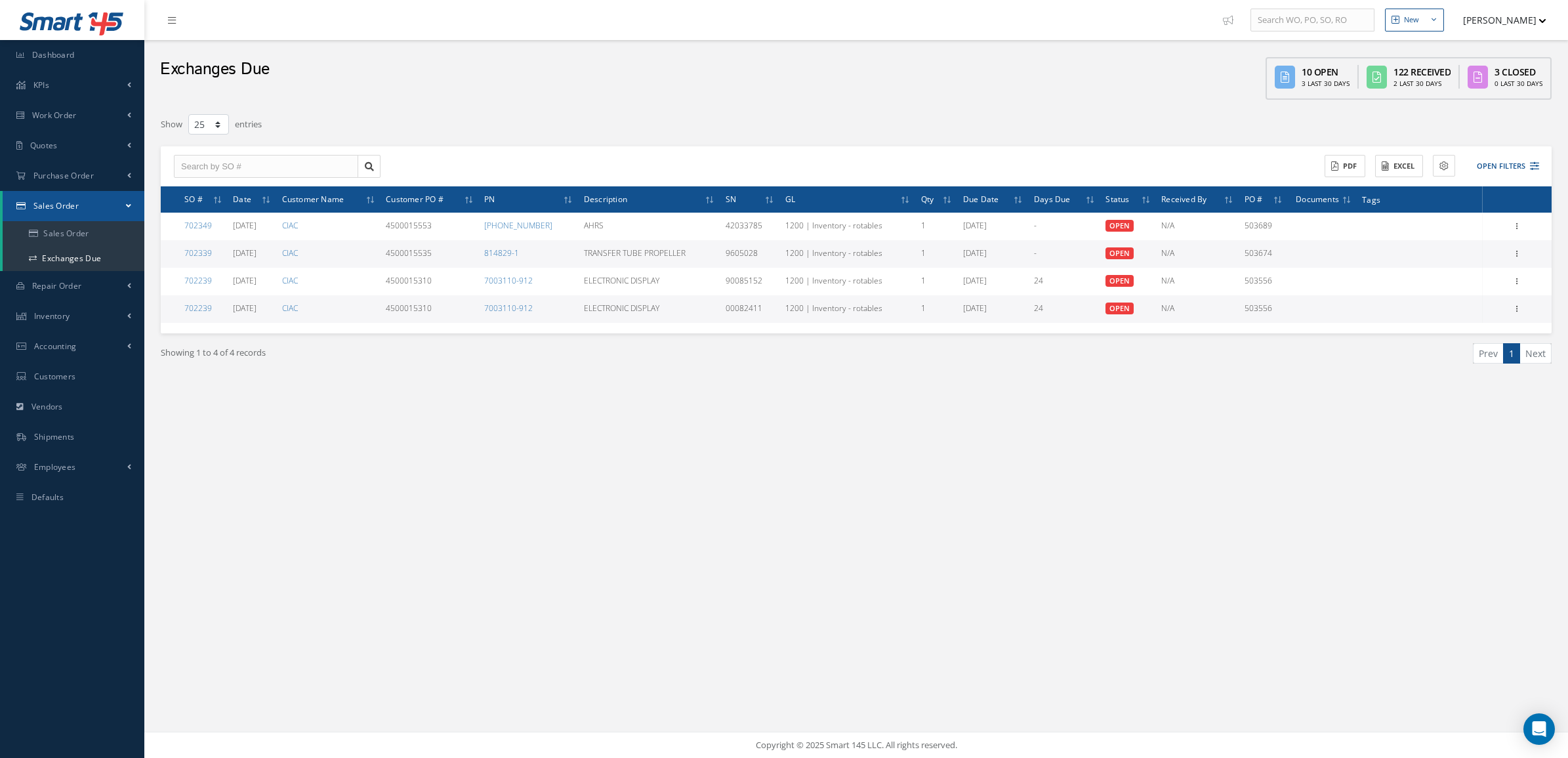
select select "25"
click at [73, 402] on link "Vendors" at bounding box center [72, 407] width 145 height 30
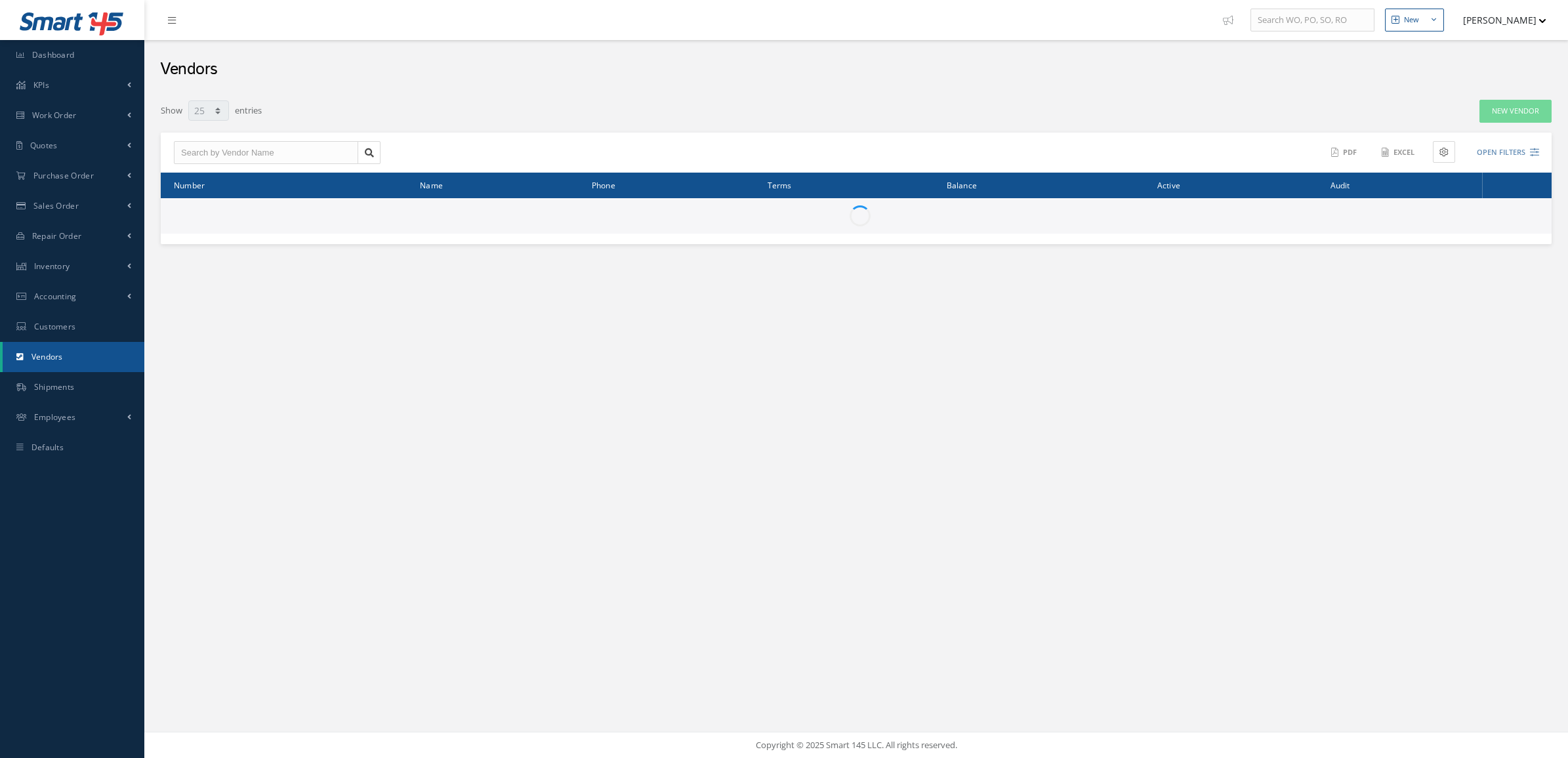
select select "25"
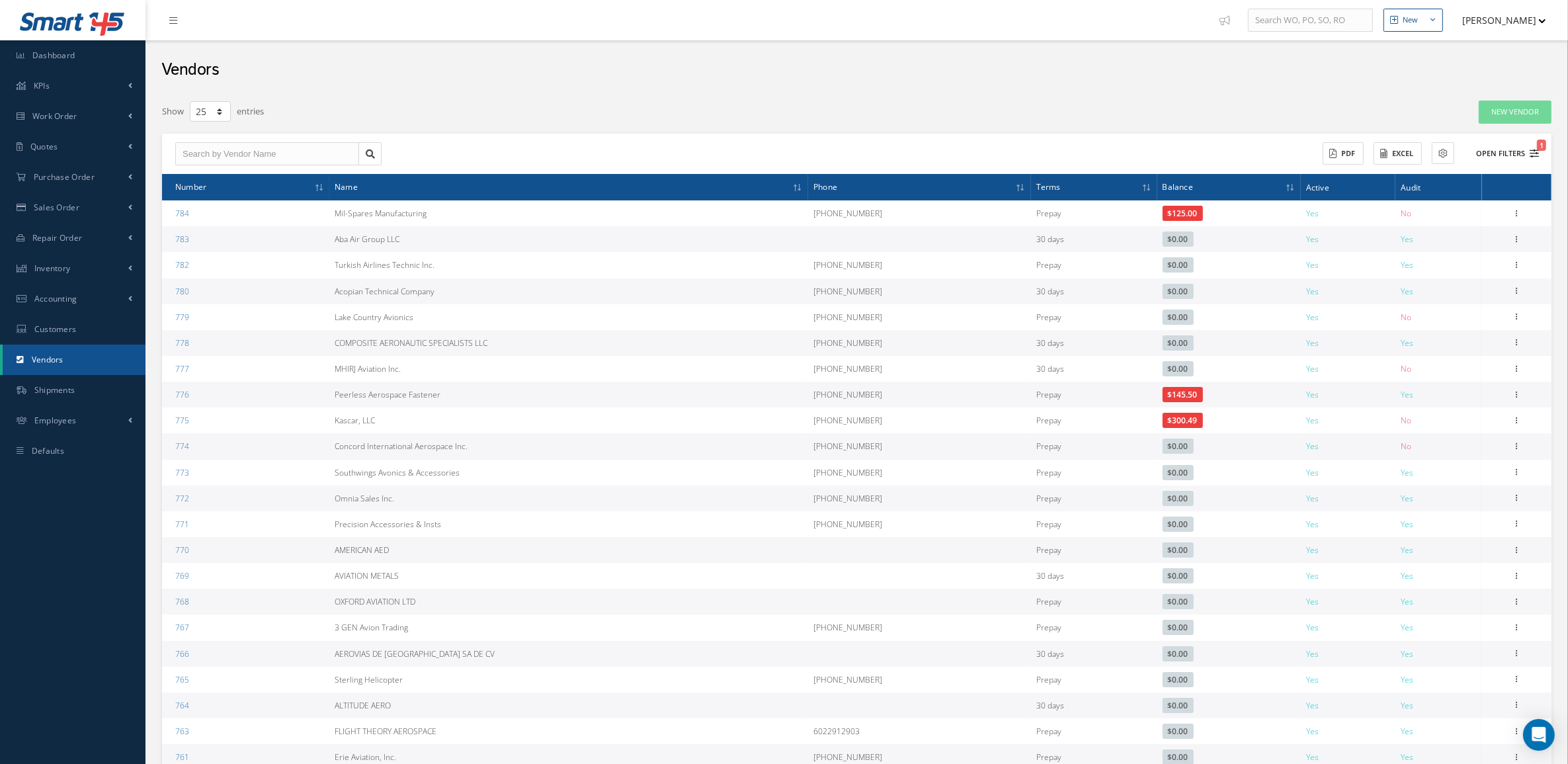
click at [1524, 154] on button "Open Filters 1" at bounding box center [1501, 154] width 75 height 22
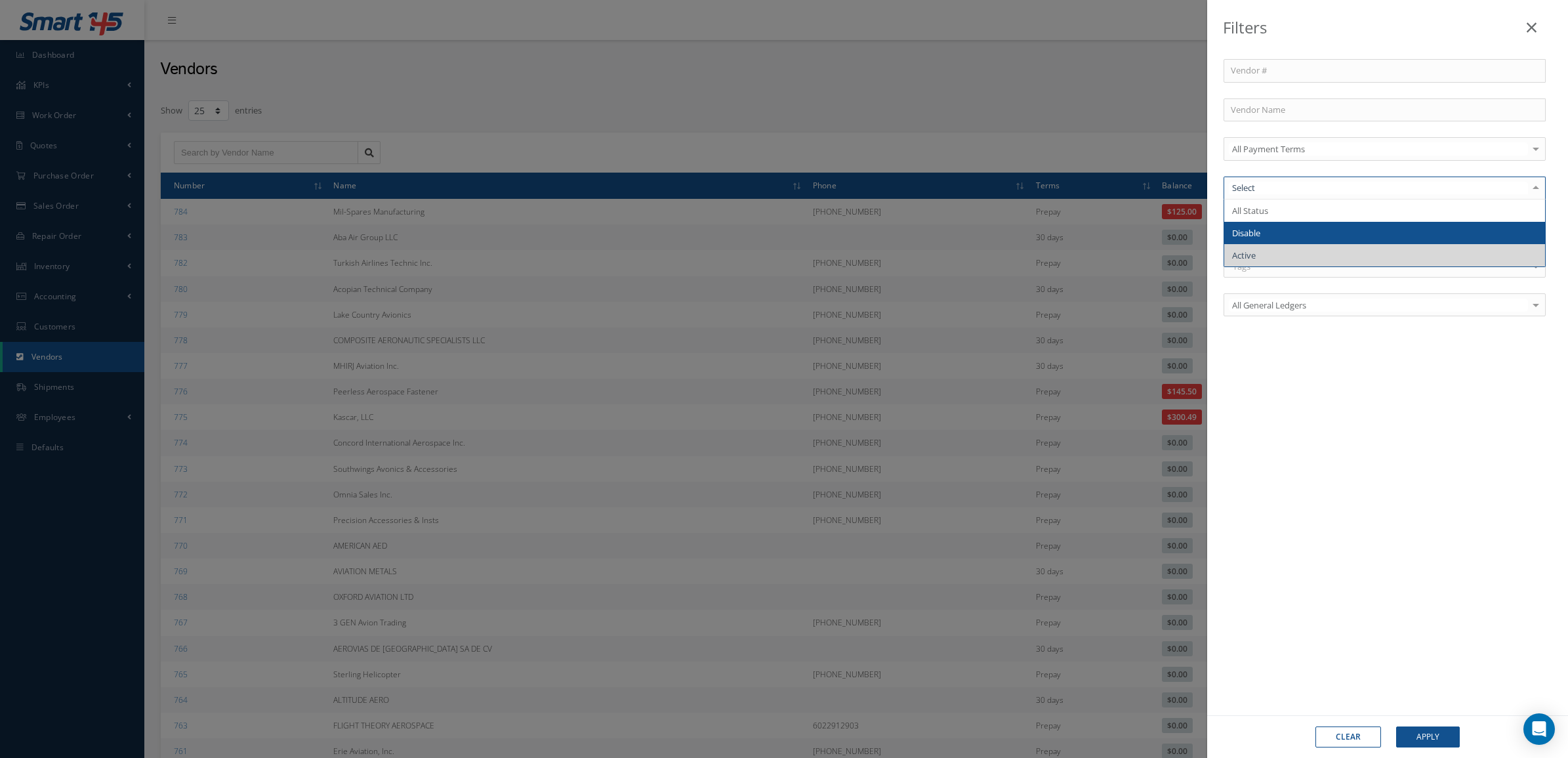
click at [1267, 234] on span "Disable" at bounding box center [1384, 232] width 321 height 22
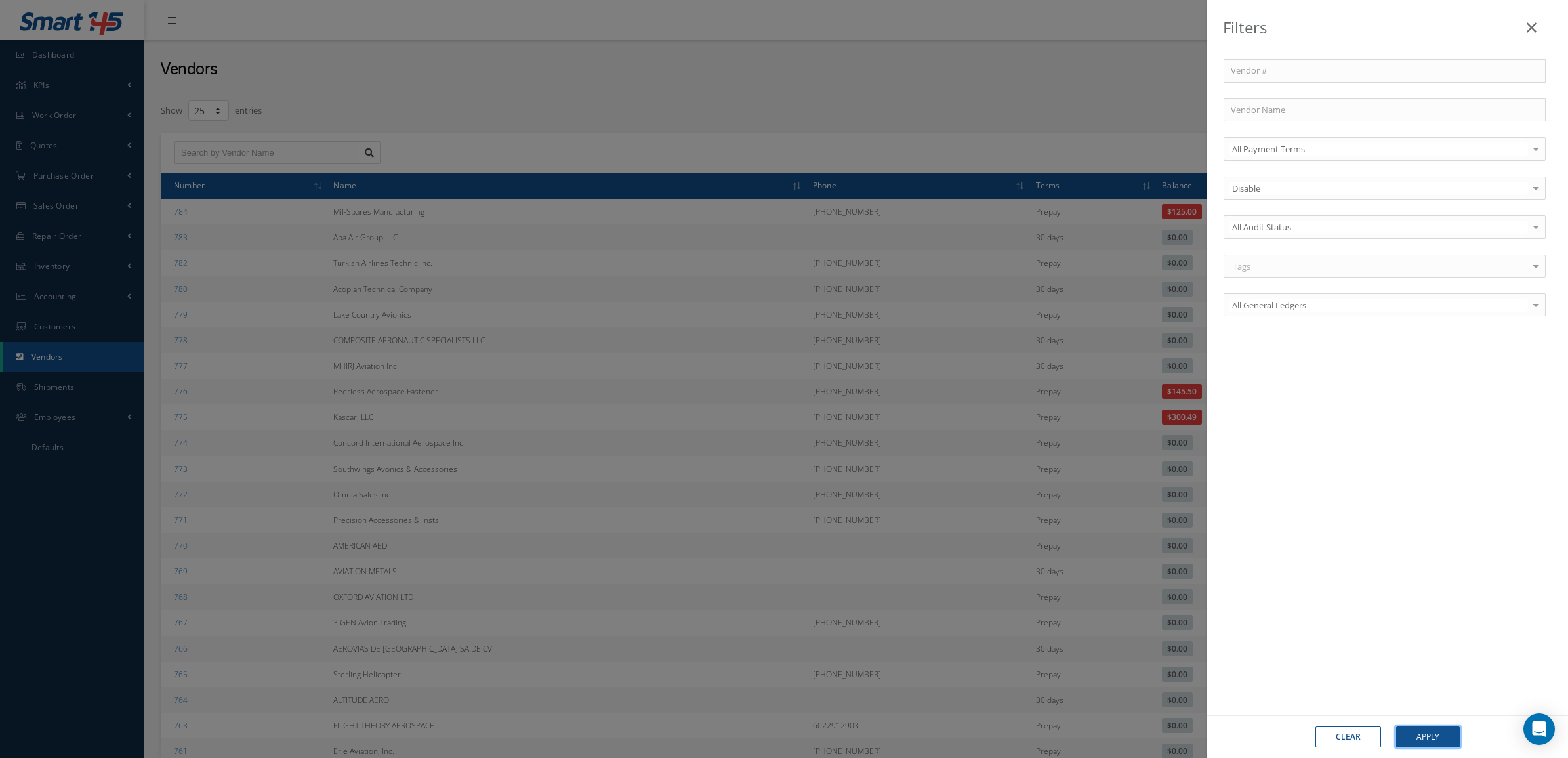
click at [1434, 730] on button "Apply" at bounding box center [1428, 737] width 64 height 21
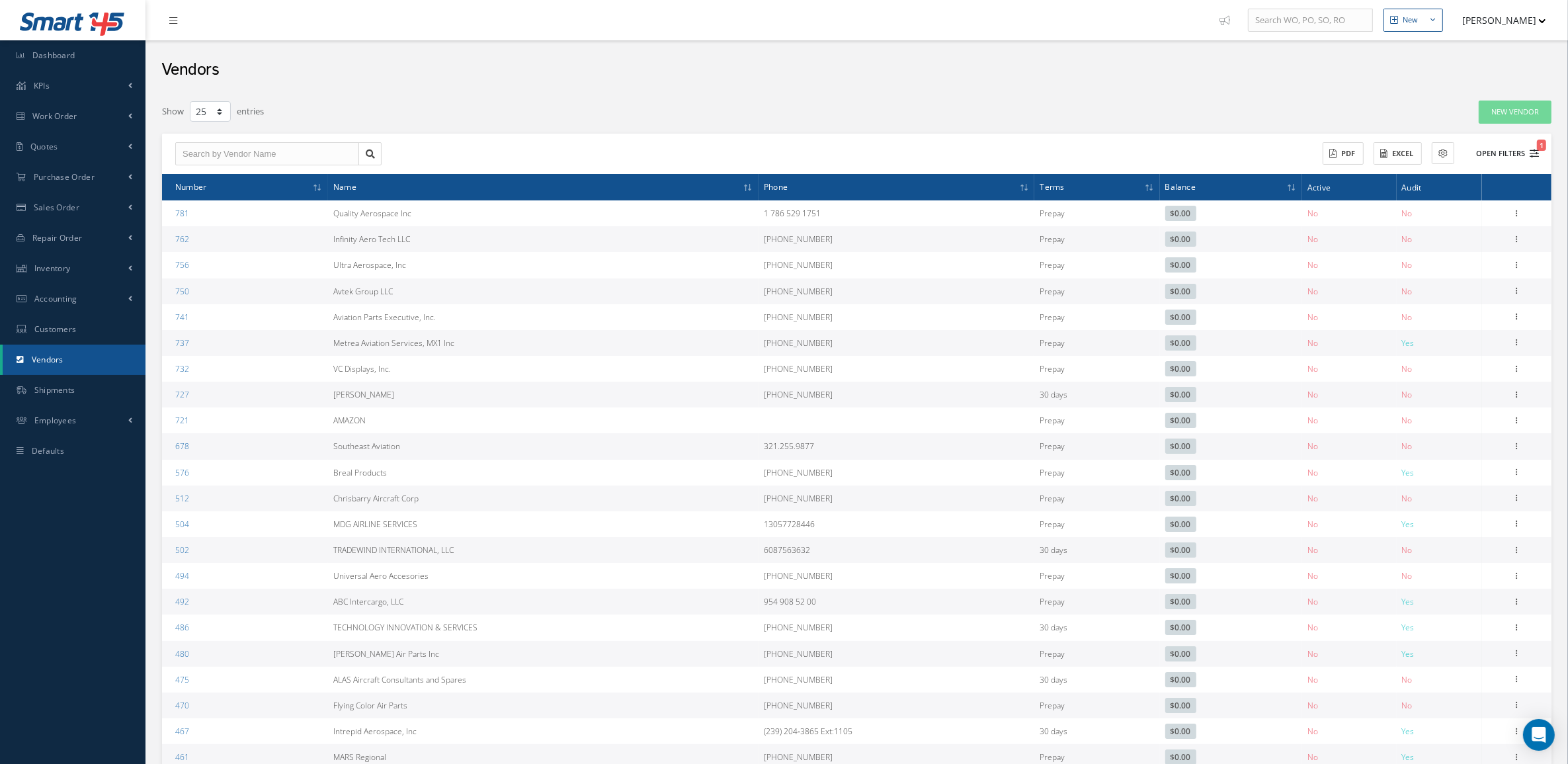
click at [1499, 149] on button "Open Filters 1" at bounding box center [1501, 154] width 75 height 22
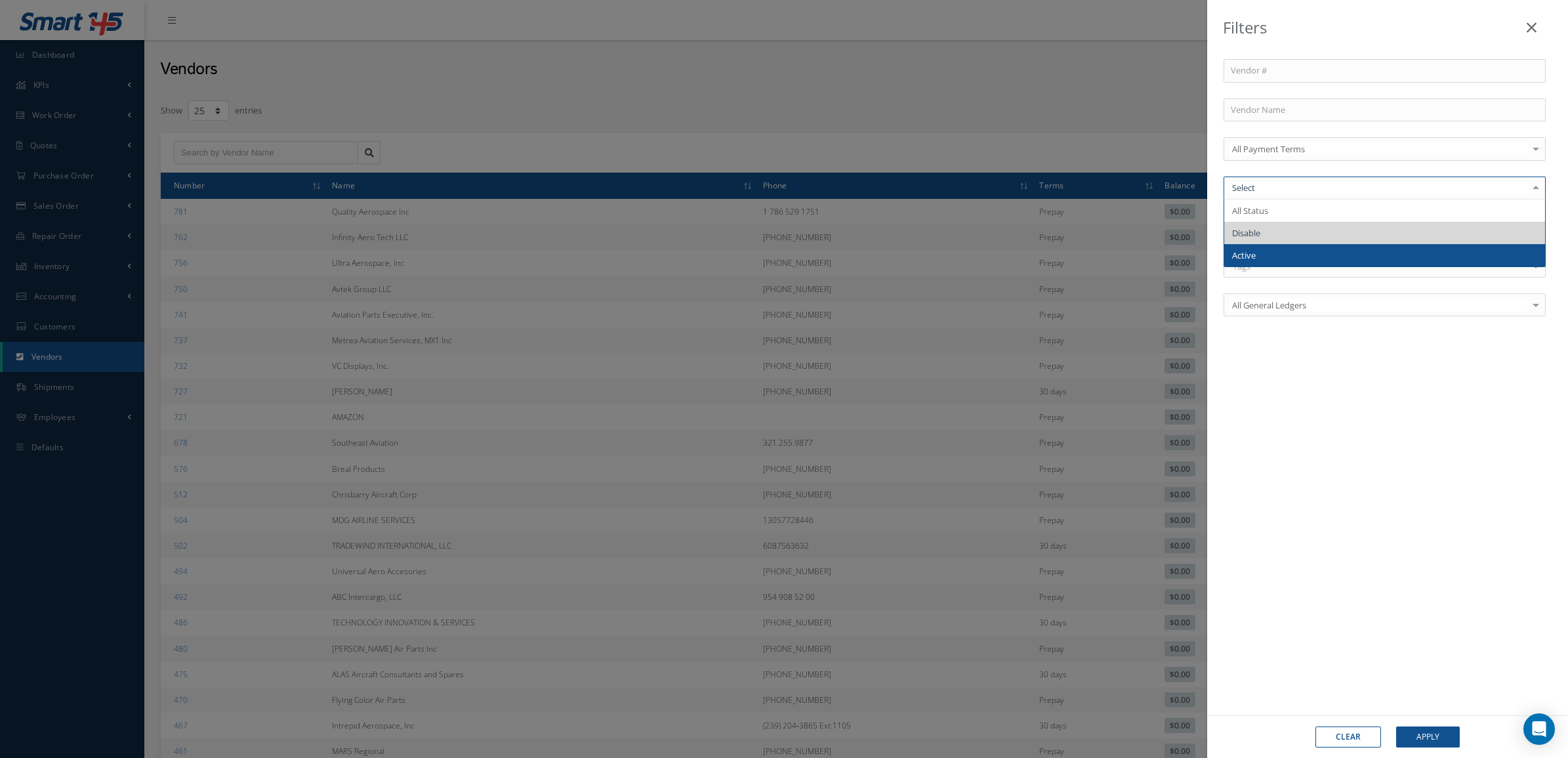
click at [1260, 269] on div "Tags" at bounding box center [1384, 266] width 322 height 23
click at [1263, 254] on span "Active" at bounding box center [1384, 255] width 321 height 22
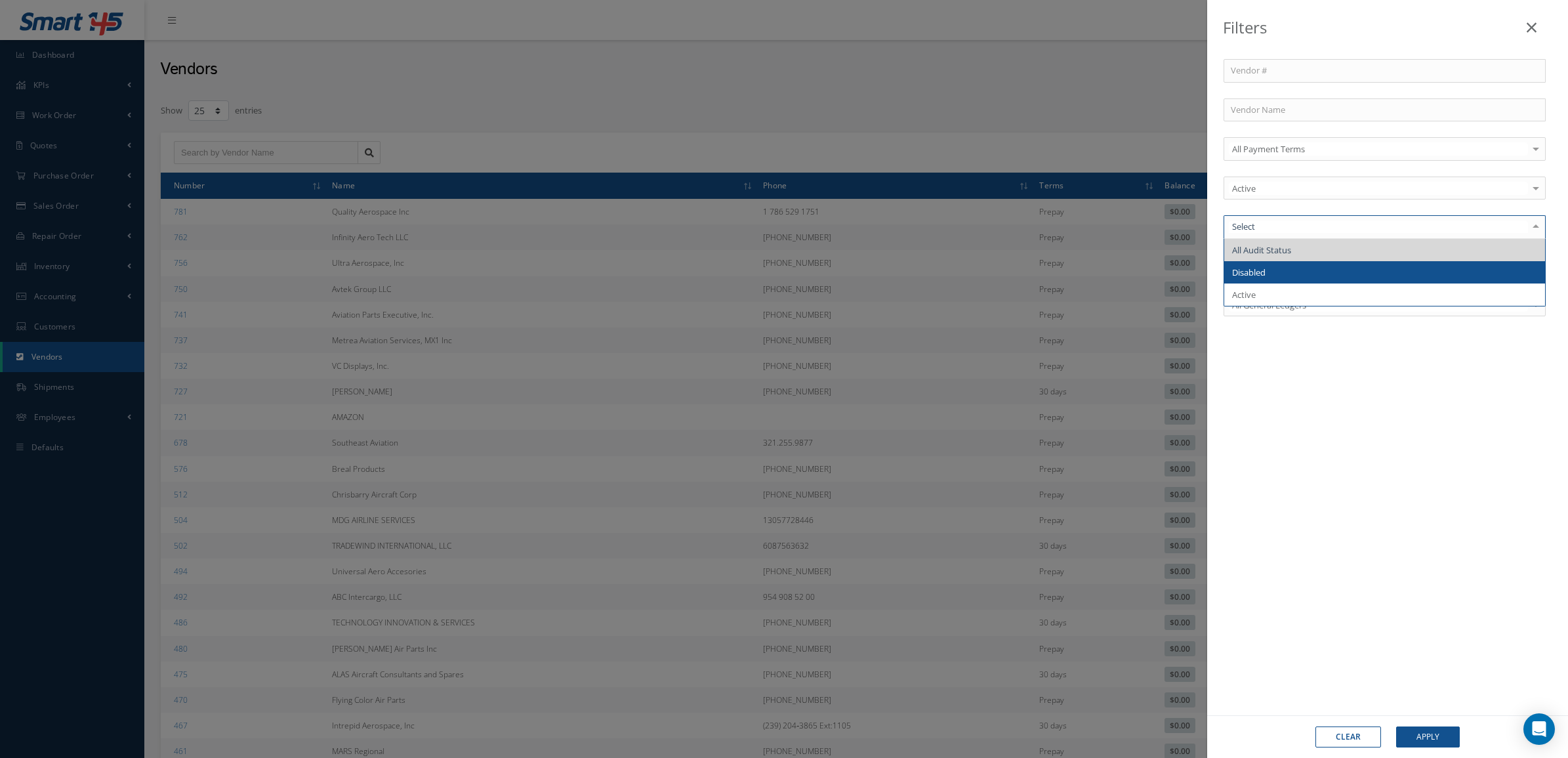
click at [1264, 270] on span "Disabled" at bounding box center [1249, 272] width 34 height 11
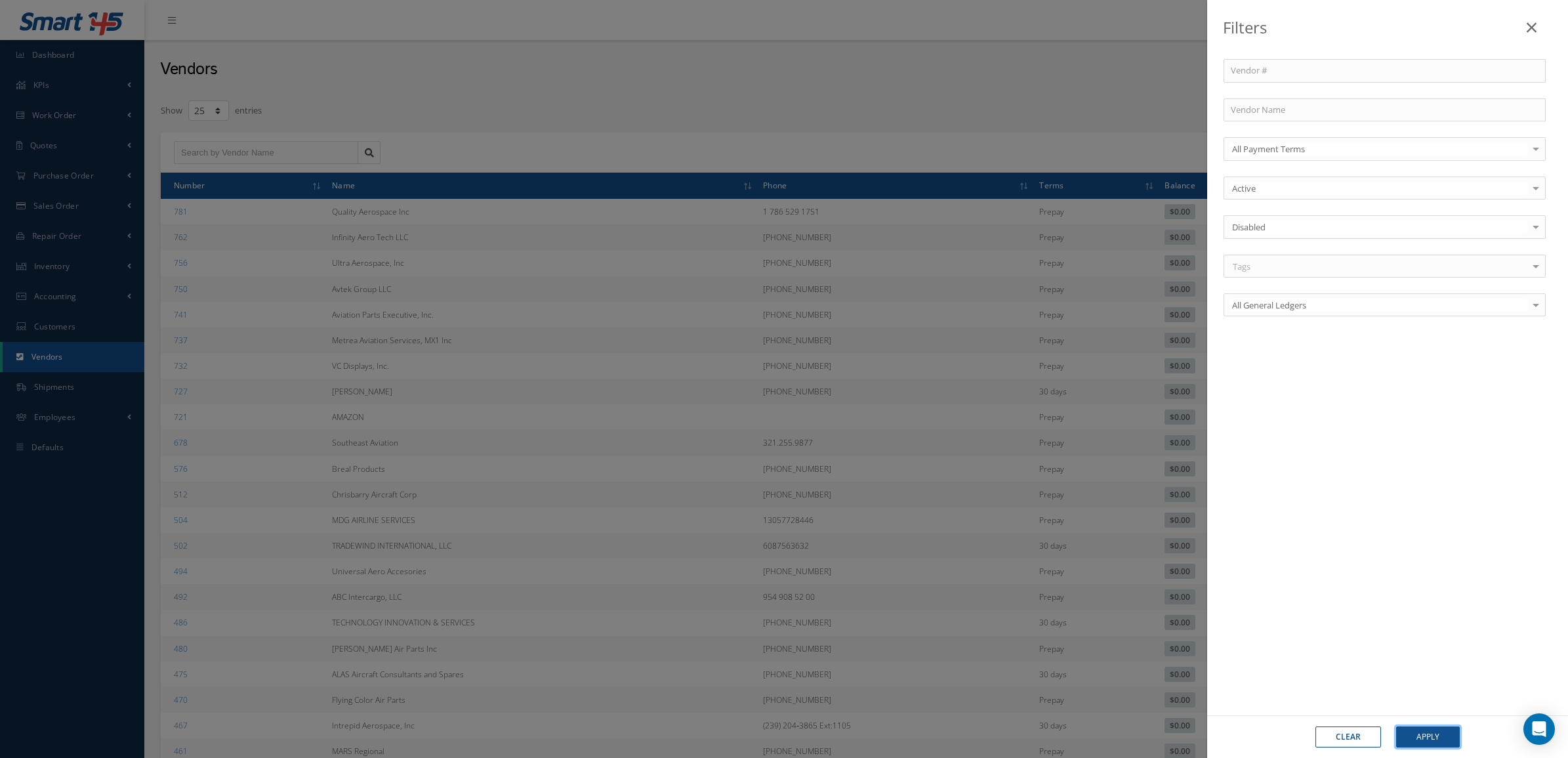
click at [1427, 739] on button "Apply" at bounding box center [1428, 737] width 64 height 21
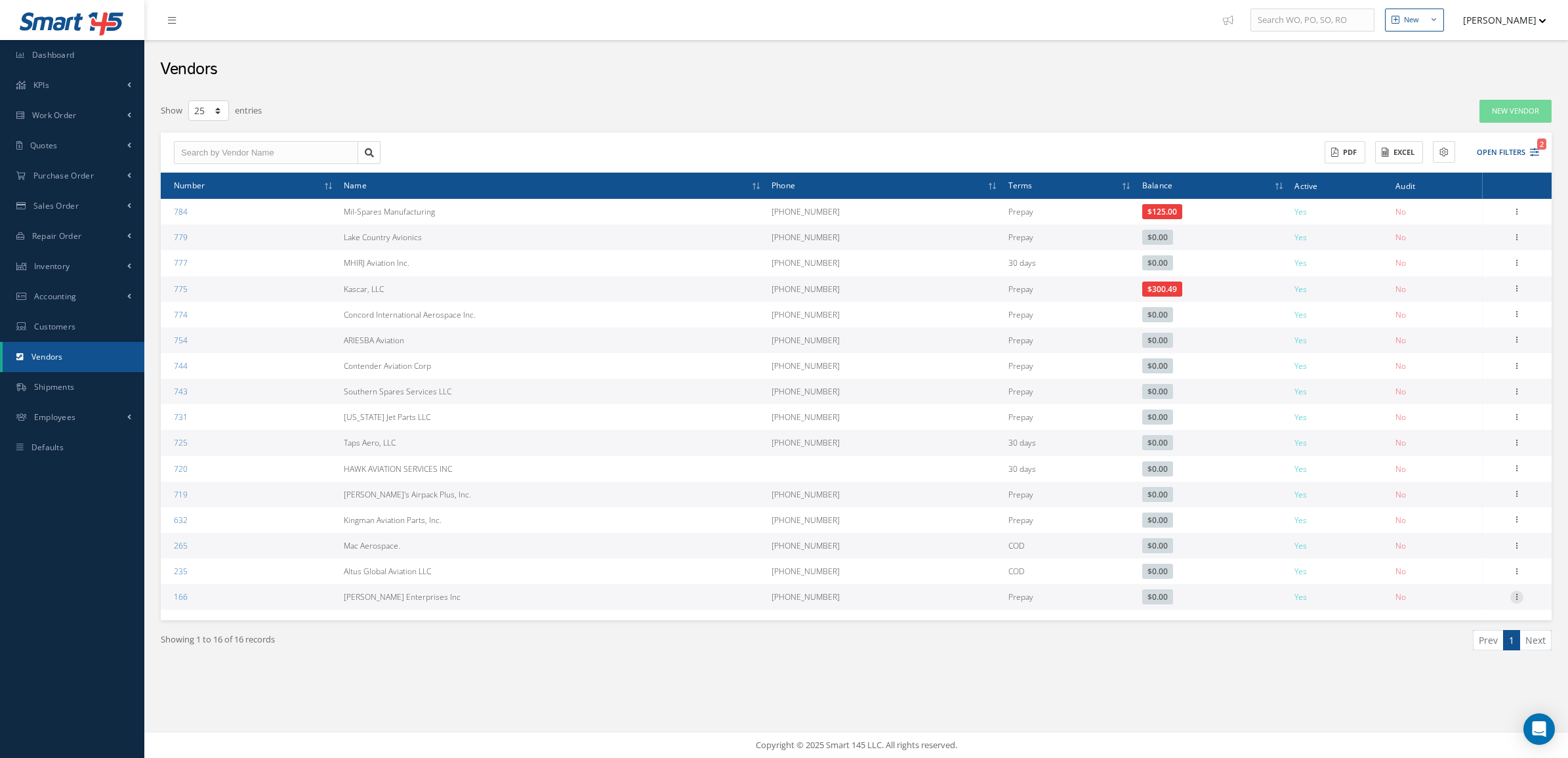
click at [1516, 595] on icon at bounding box center [1516, 596] width 13 height 11
click at [1467, 657] on link "Documents" at bounding box center [1456, 656] width 103 height 17
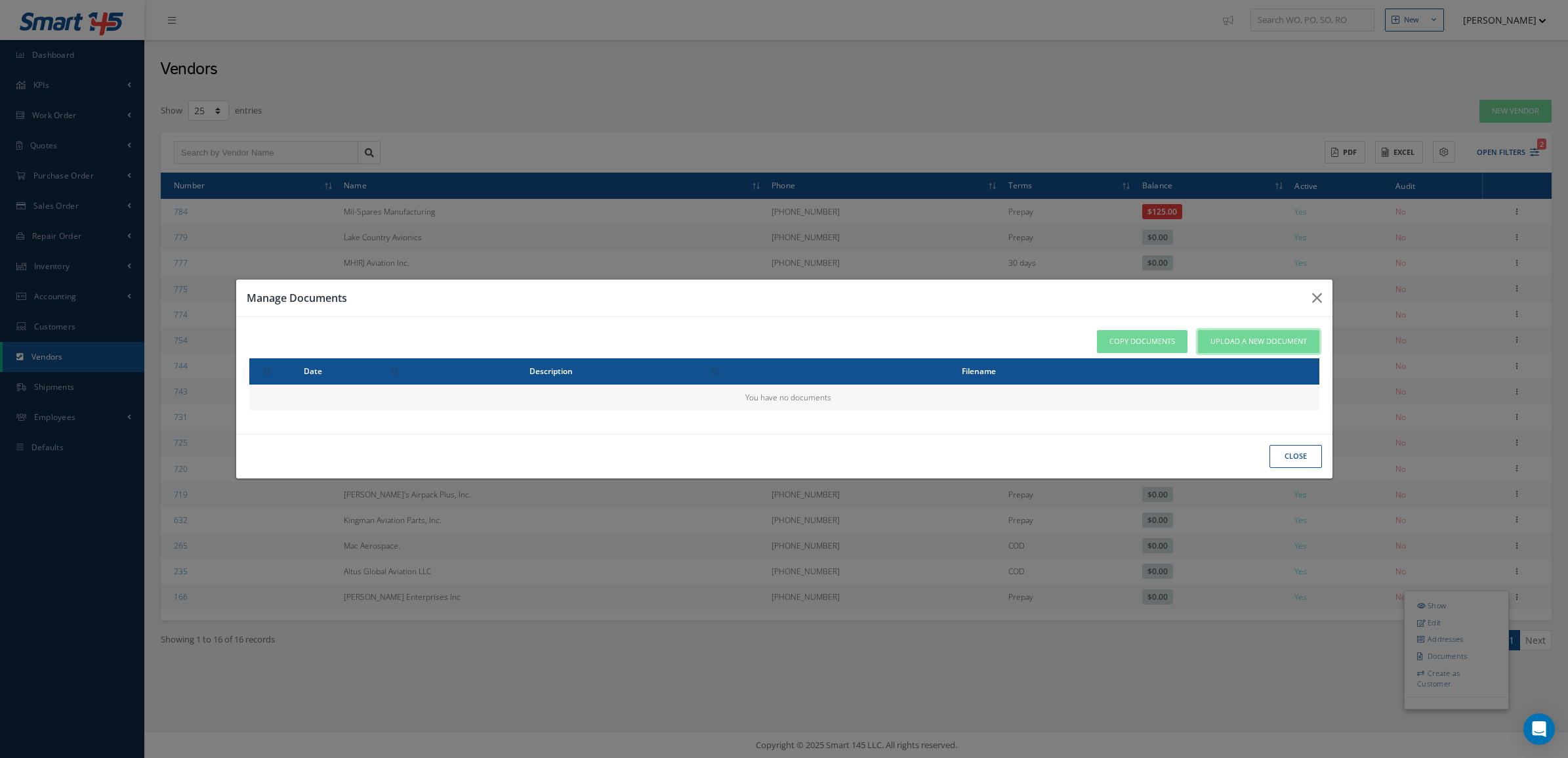
click at [1229, 344] on span "Upload a New Document" at bounding box center [1258, 341] width 96 height 11
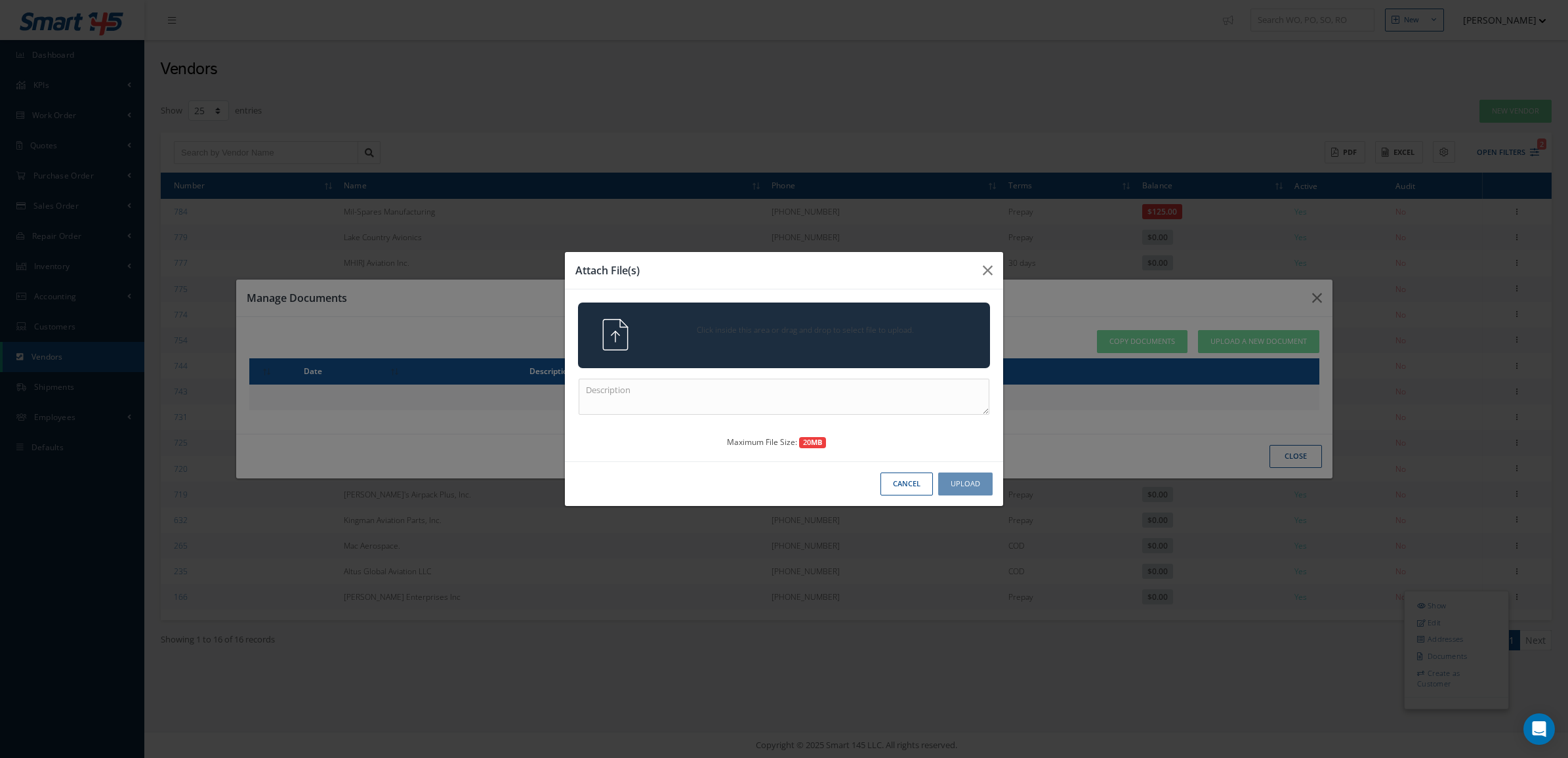
click at [854, 342] on div "Click inside this area or drag and drop to select file to upload." at bounding box center [802, 332] width 324 height 26
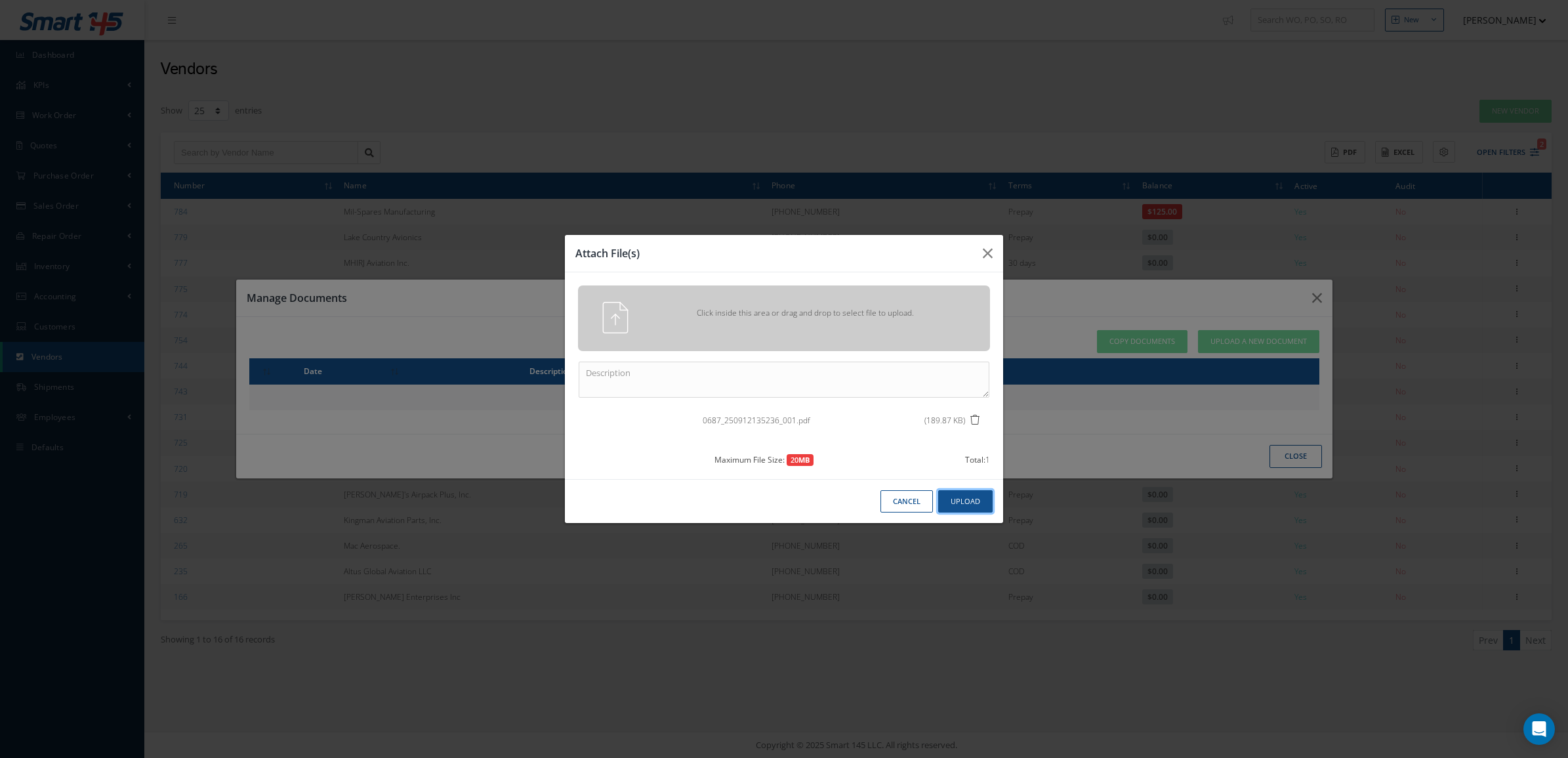
click at [959, 503] on button "Upload" at bounding box center [965, 501] width 55 height 23
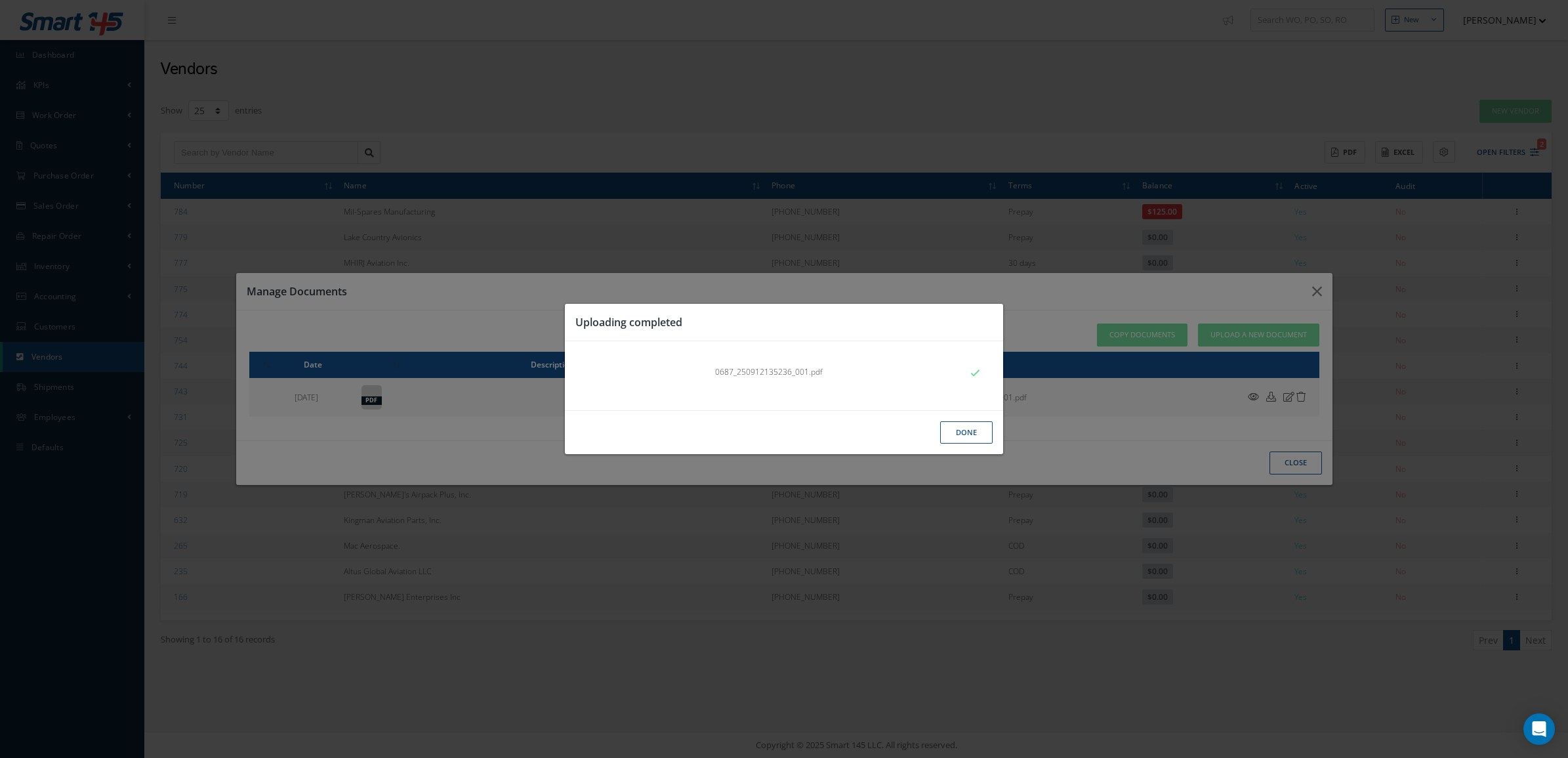
drag, startPoint x: 1301, startPoint y: 462, endPoint x: 991, endPoint y: 459, distance: 310.0
click at [991, 460] on div "Uploading completed 0687_250912135236_001.pdf Done" at bounding box center [784, 379] width 1568 height 758
click at [974, 427] on button "Done" at bounding box center [965, 432] width 52 height 23
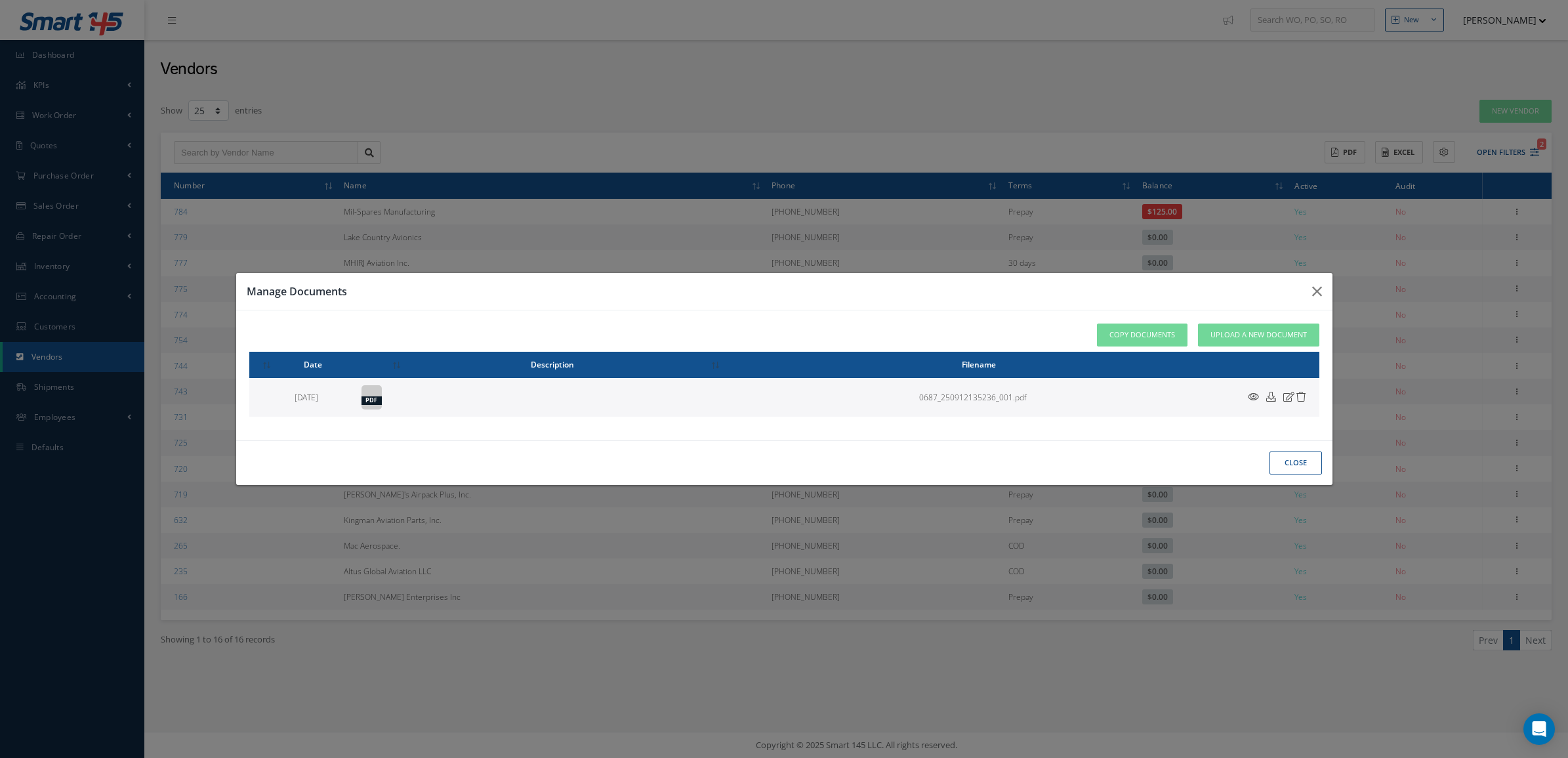
click at [1294, 454] on button "close" at bounding box center [1295, 463] width 52 height 23
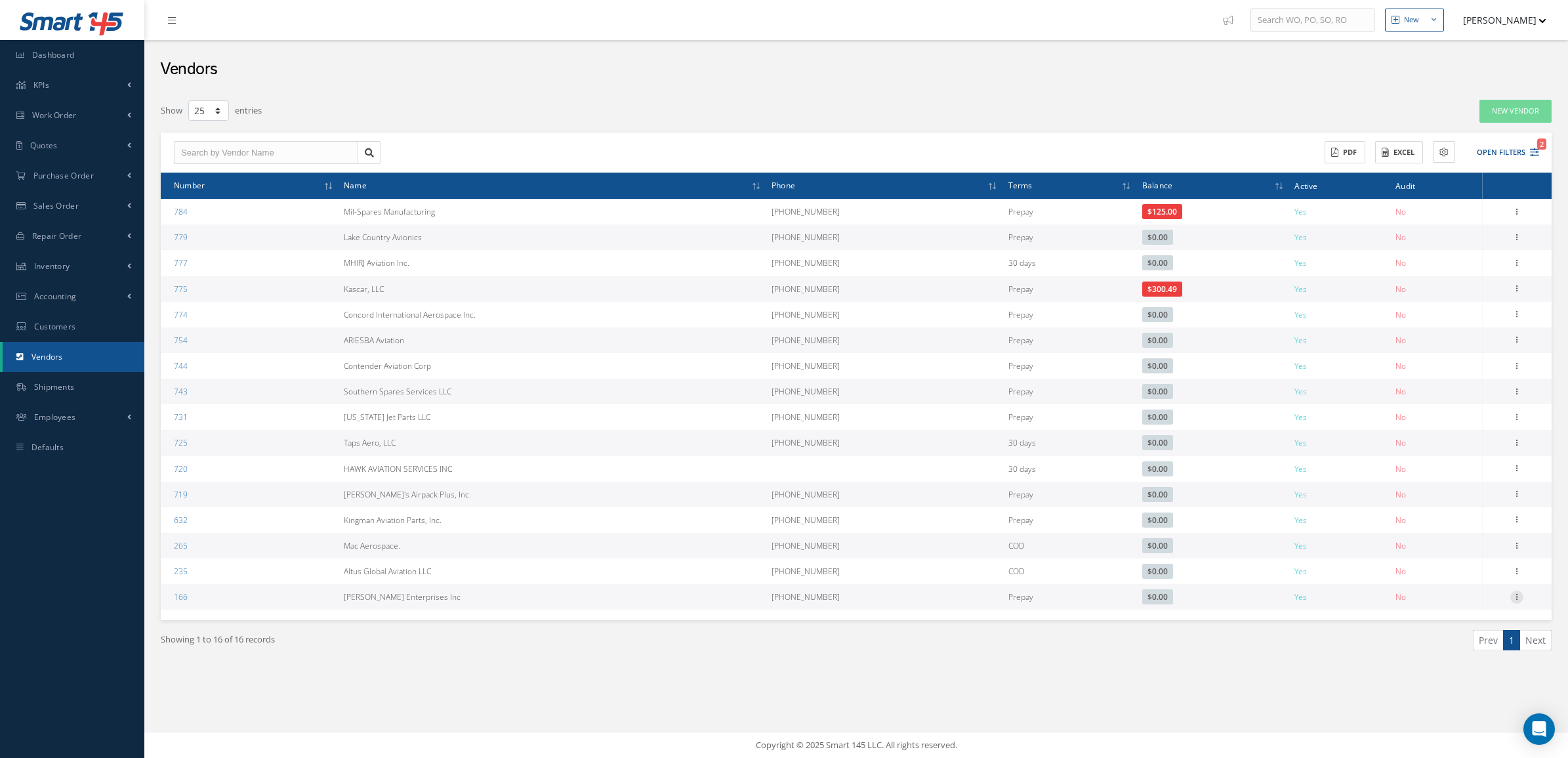
click at [1517, 596] on icon at bounding box center [1516, 596] width 13 height 11
click at [1454, 615] on link "Edit" at bounding box center [1456, 622] width 103 height 17
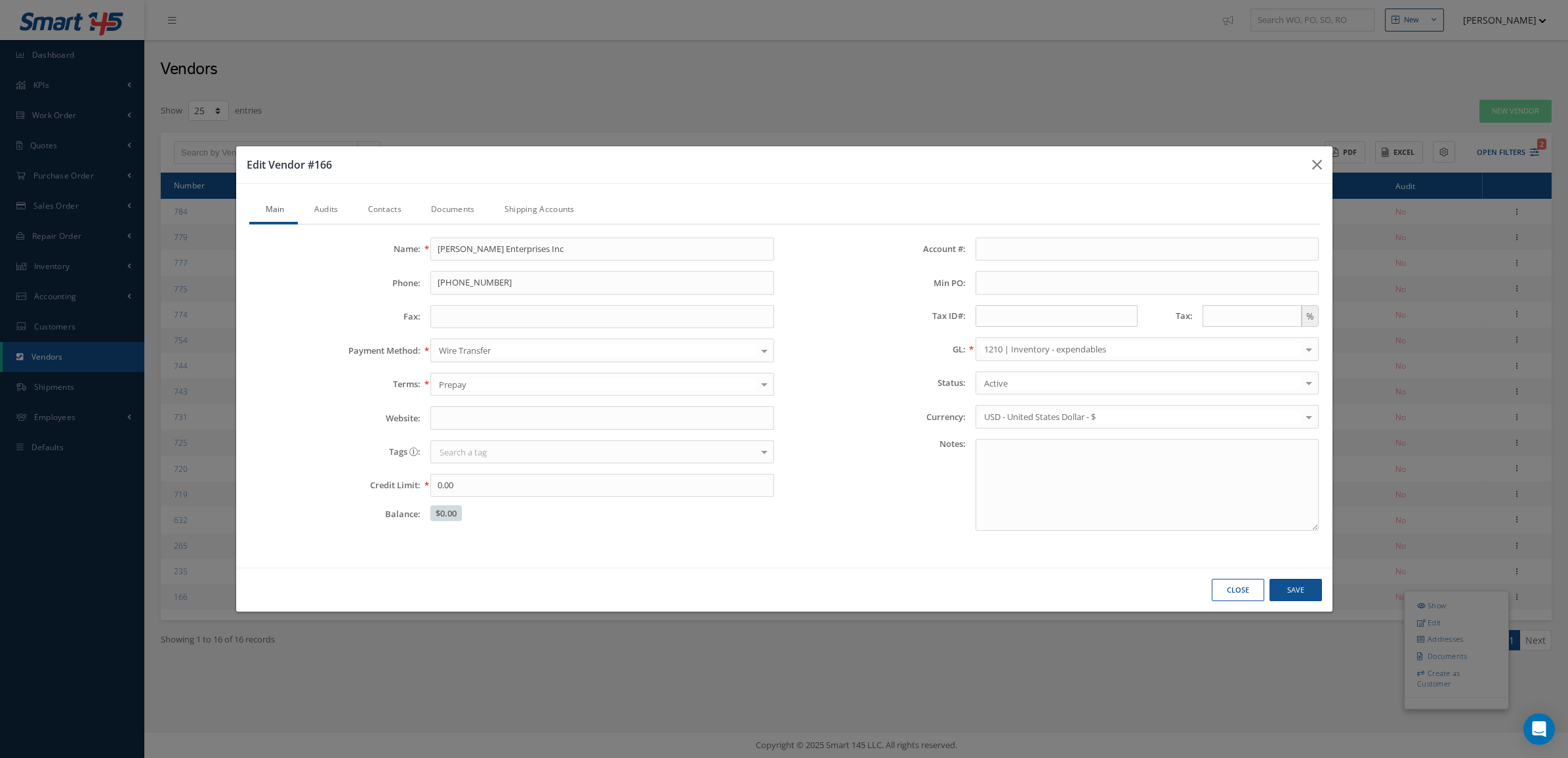
click at [329, 211] on link "Audits" at bounding box center [325, 210] width 54 height 27
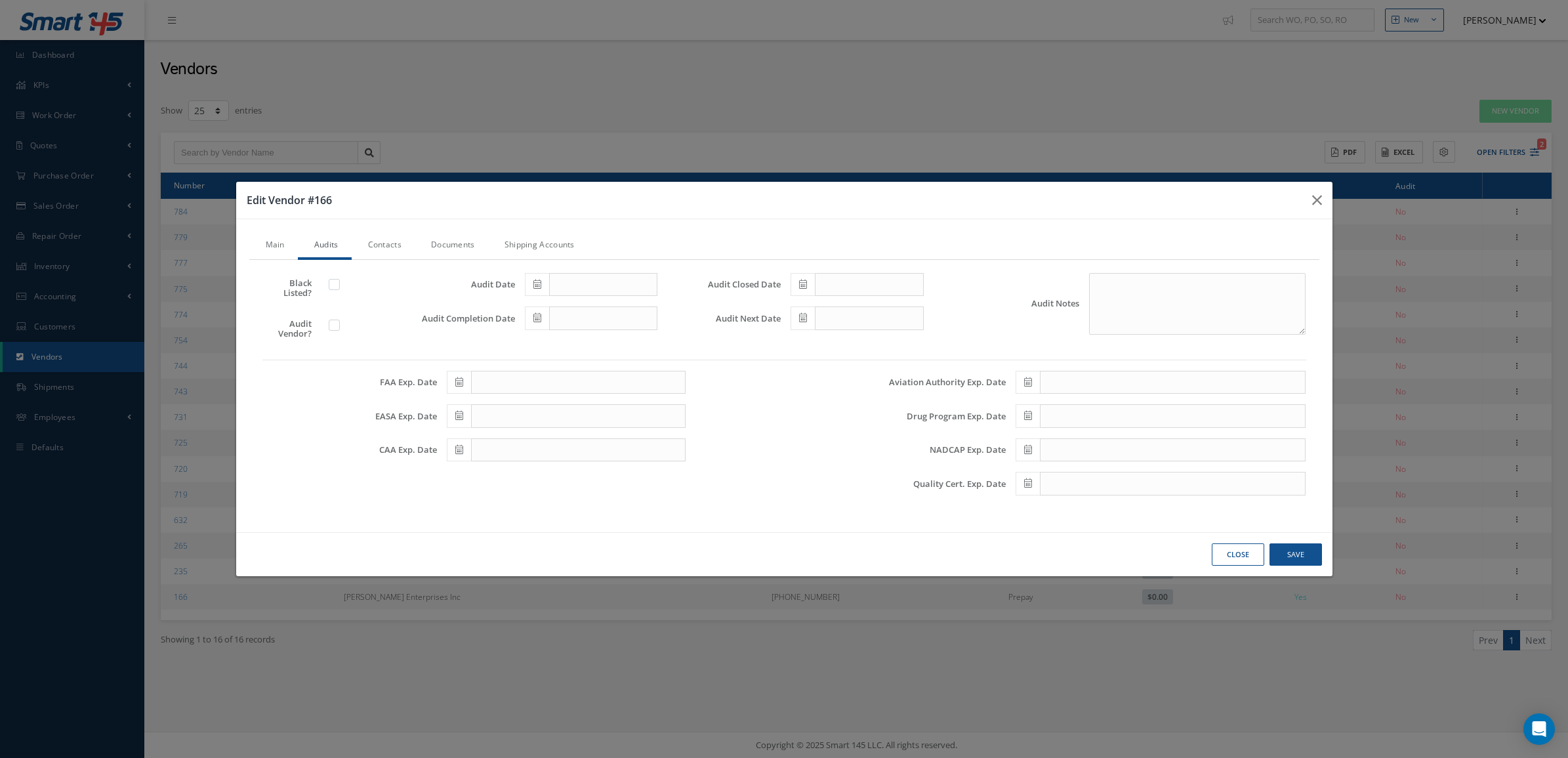
click at [339, 324] on label at bounding box center [341, 324] width 4 height 11
click at [336, 324] on input "checkbox" at bounding box center [335, 326] width 9 height 9
checkbox input "true"
click at [536, 288] on icon at bounding box center [536, 284] width 8 height 9
click at [573, 385] on td "16" at bounding box center [574, 386] width 19 height 19
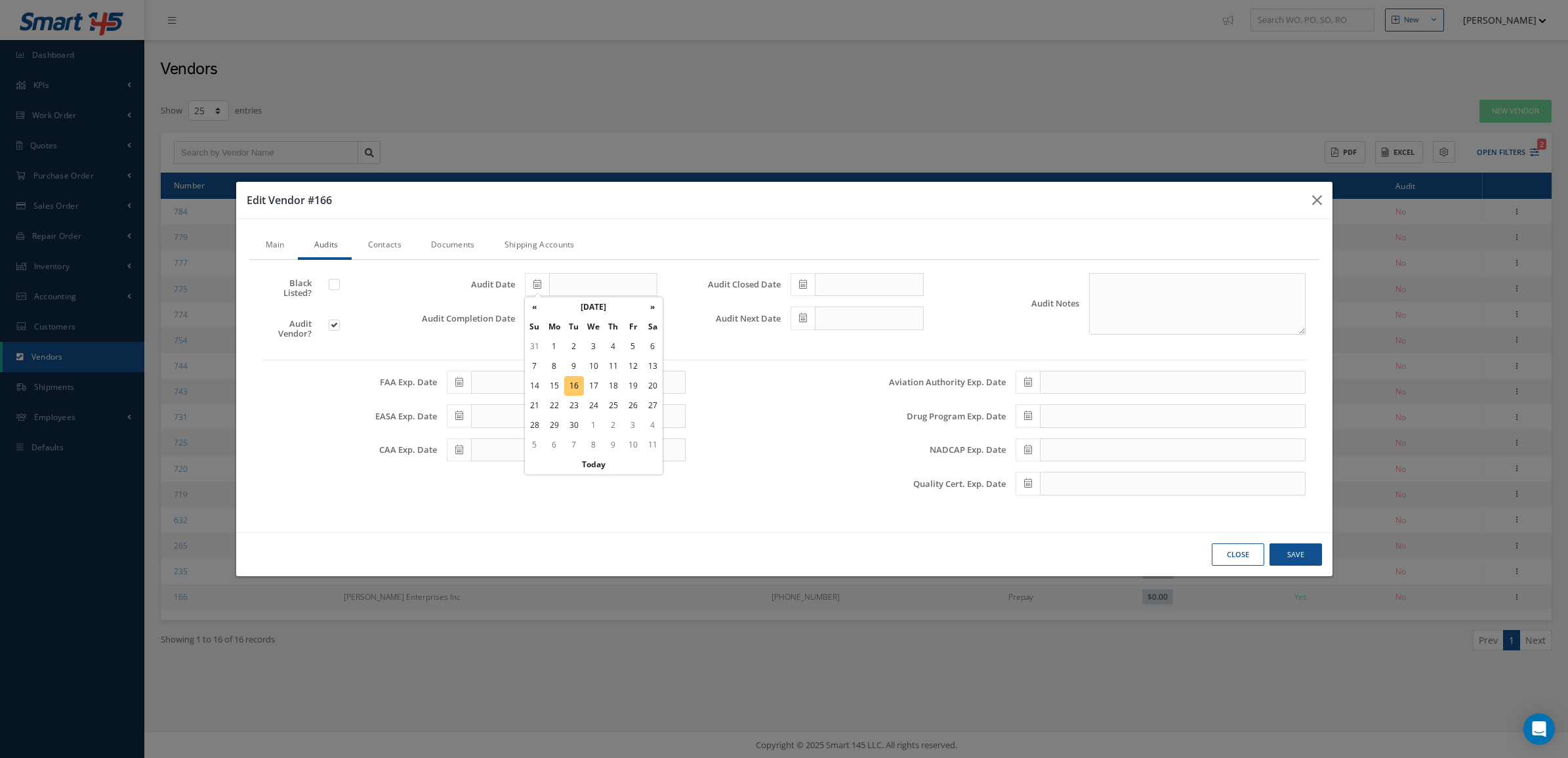
type input "[DATE]"
click at [531, 317] on span at bounding box center [537, 318] width 25 height 24
click at [574, 415] on td "16" at bounding box center [574, 420] width 19 height 19
type input "[DATE]"
click at [807, 285] on span at bounding box center [803, 284] width 25 height 24
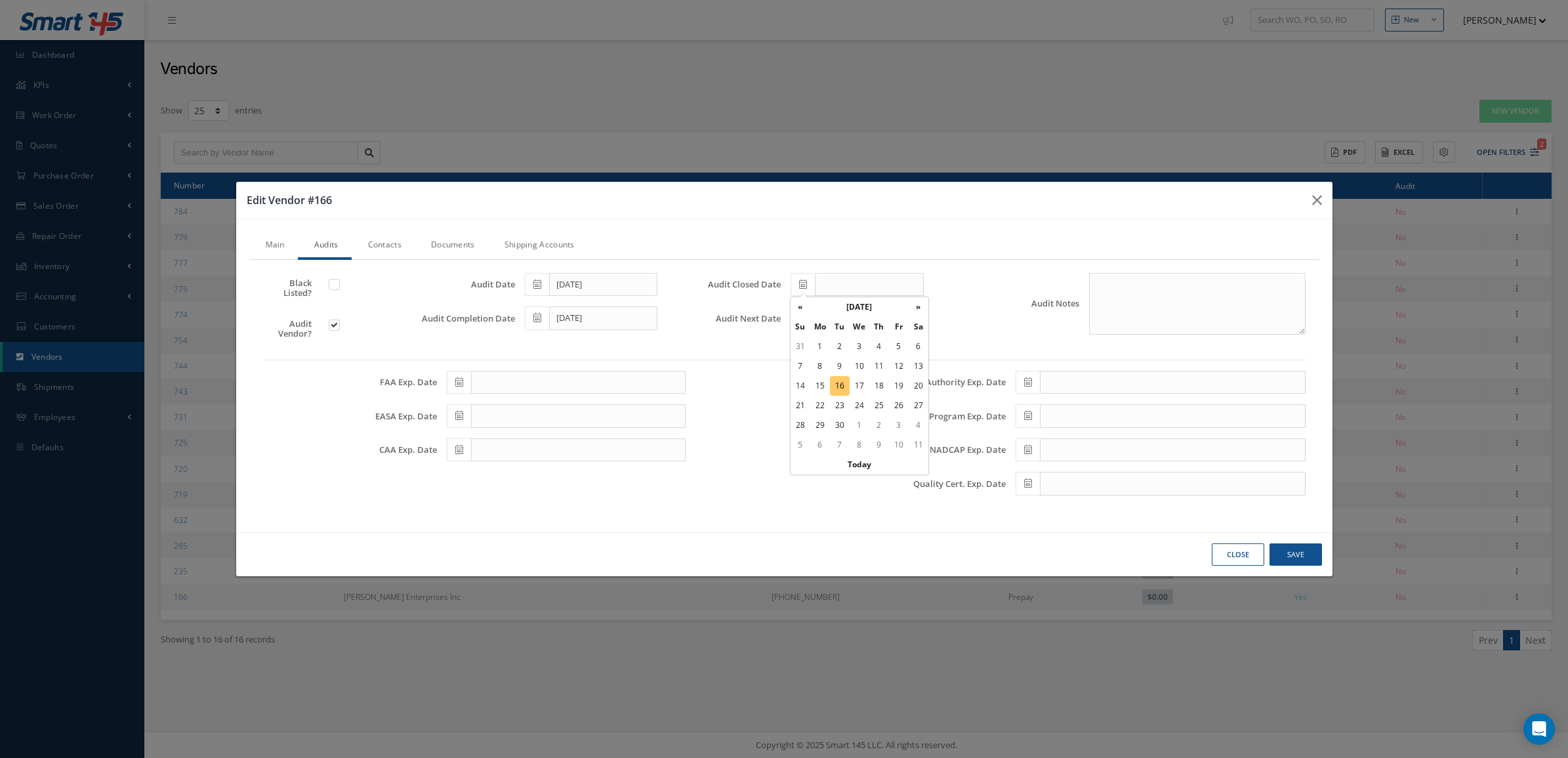
click at [840, 387] on td "16" at bounding box center [839, 386] width 19 height 19
type input "[DATE]"
click at [808, 326] on span at bounding box center [803, 318] width 25 height 24
click at [860, 342] on th "September 2025" at bounding box center [859, 341] width 99 height 19
click at [912, 339] on th "»" at bounding box center [915, 341] width 19 height 19
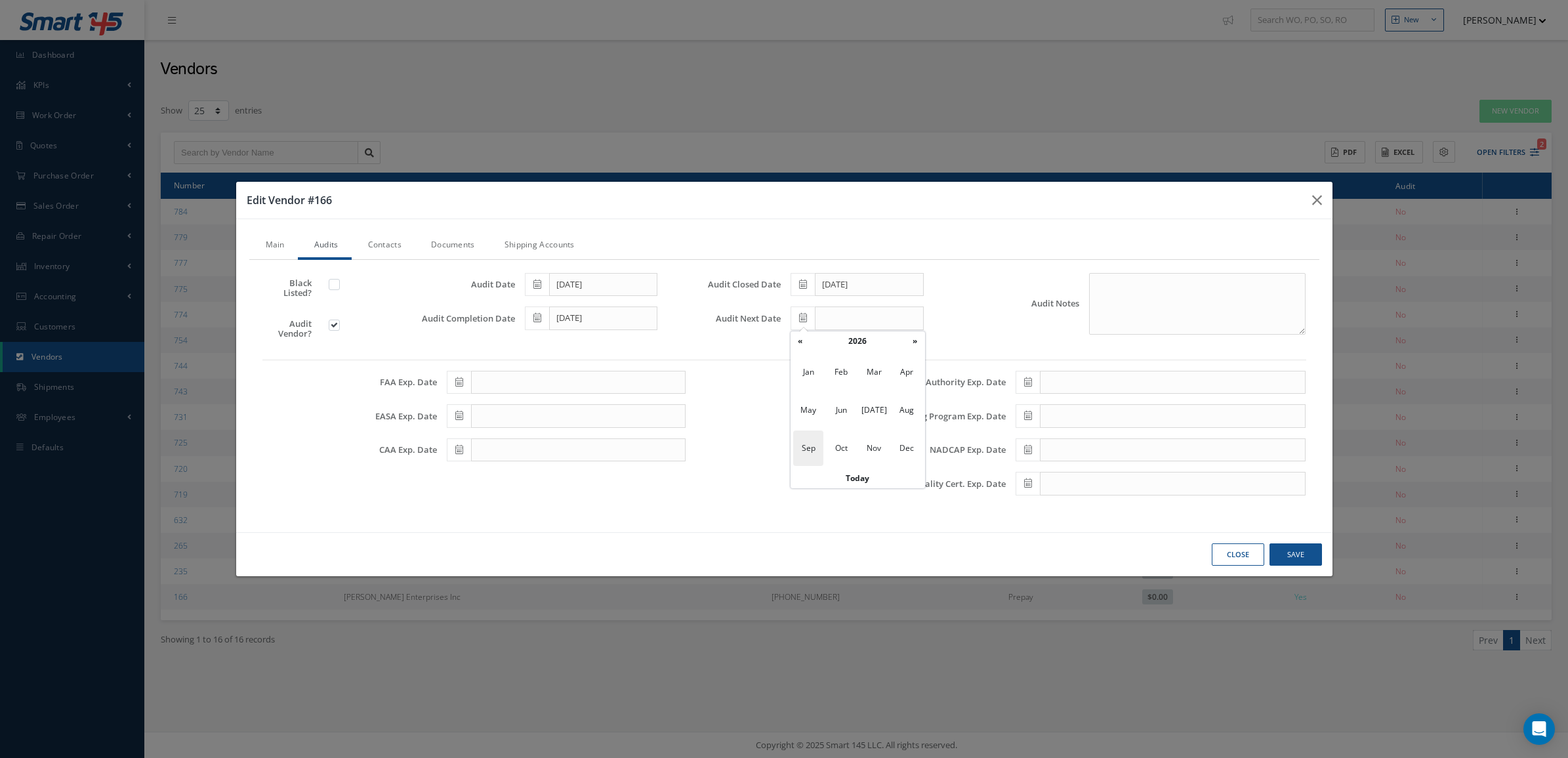
click at [811, 450] on span "Sep" at bounding box center [808, 448] width 30 height 35
click at [858, 420] on td "16" at bounding box center [859, 420] width 19 height 19
type input "09/16/2026"
click at [1300, 562] on button "Save" at bounding box center [1295, 555] width 52 height 23
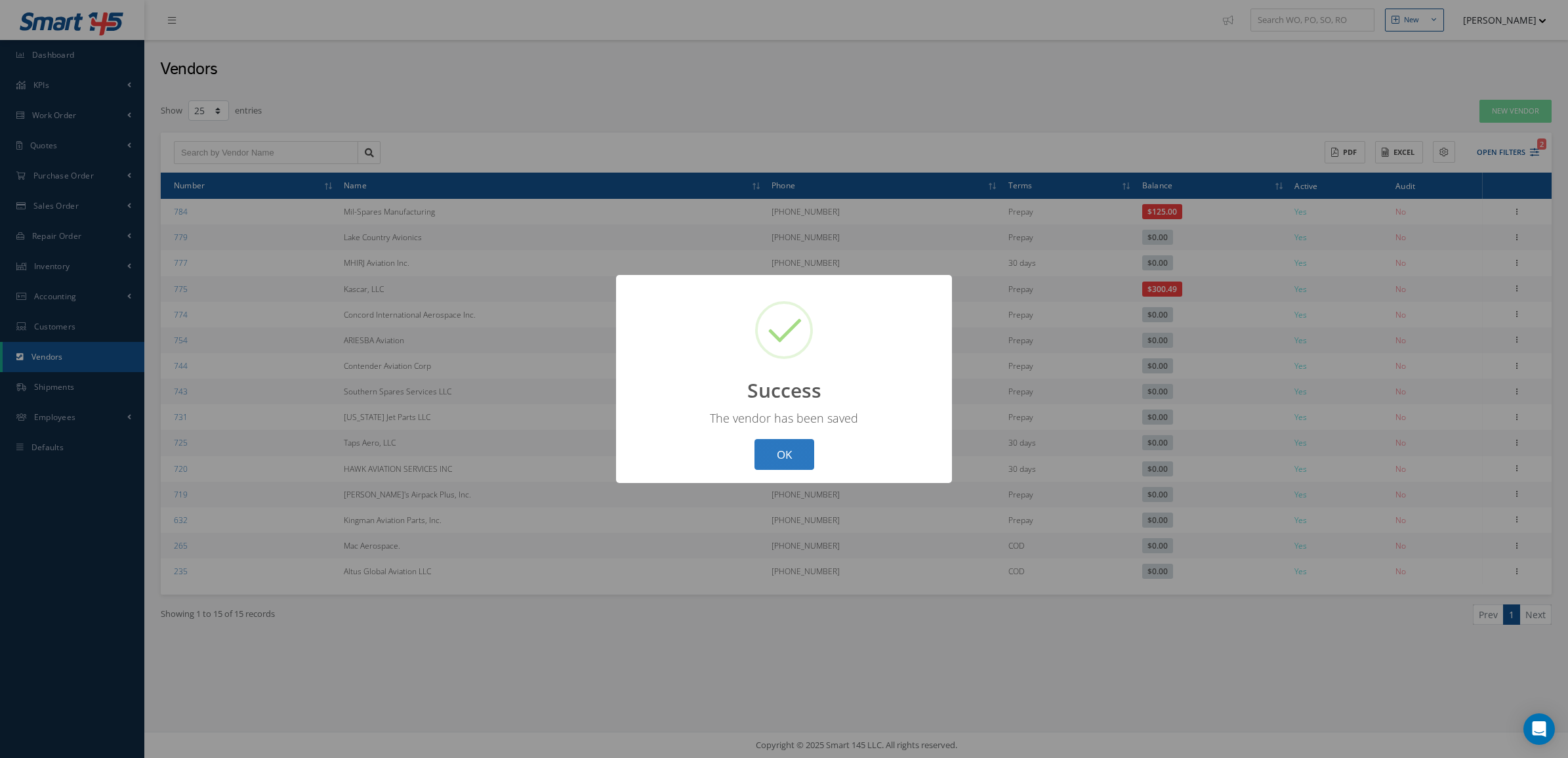
click at [799, 452] on button "OK" at bounding box center [784, 454] width 60 height 31
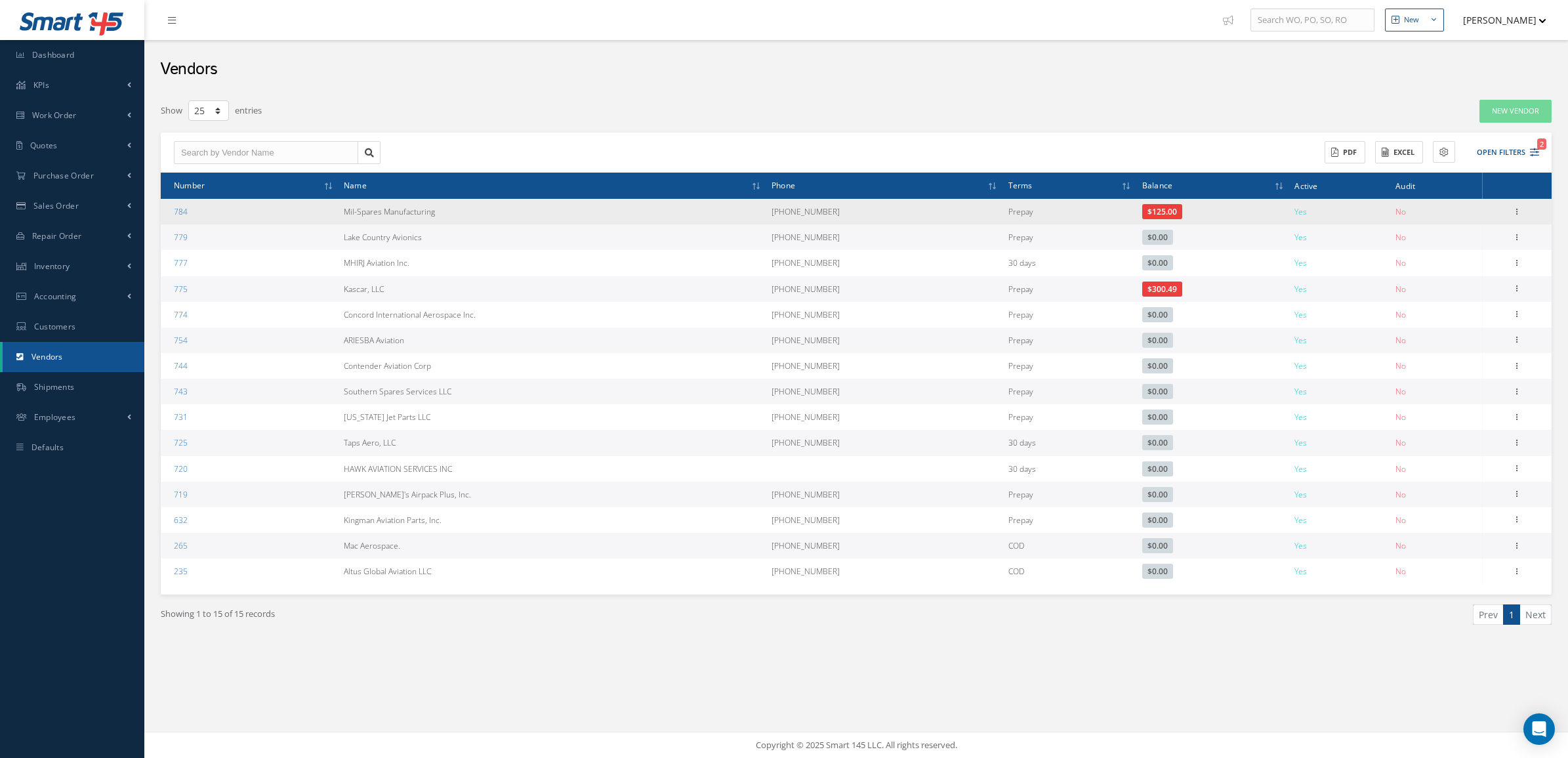
drag, startPoint x: 341, startPoint y: 219, endPoint x: 496, endPoint y: 224, distance: 155.1
click at [496, 224] on td "Mil-Spares Manufacturing" at bounding box center [552, 211] width 428 height 26
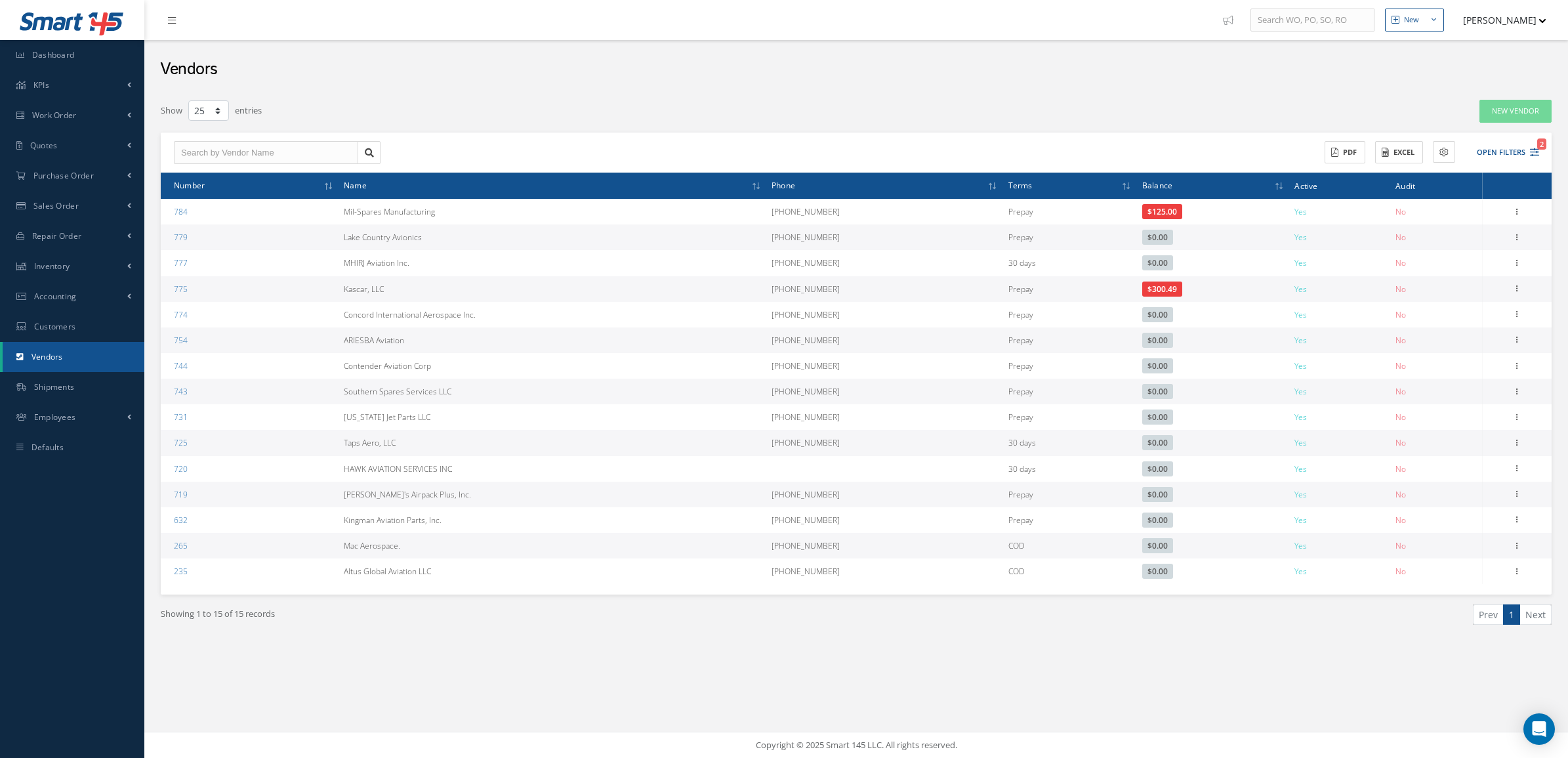
copy td "Mil-Spares Manufacturing"
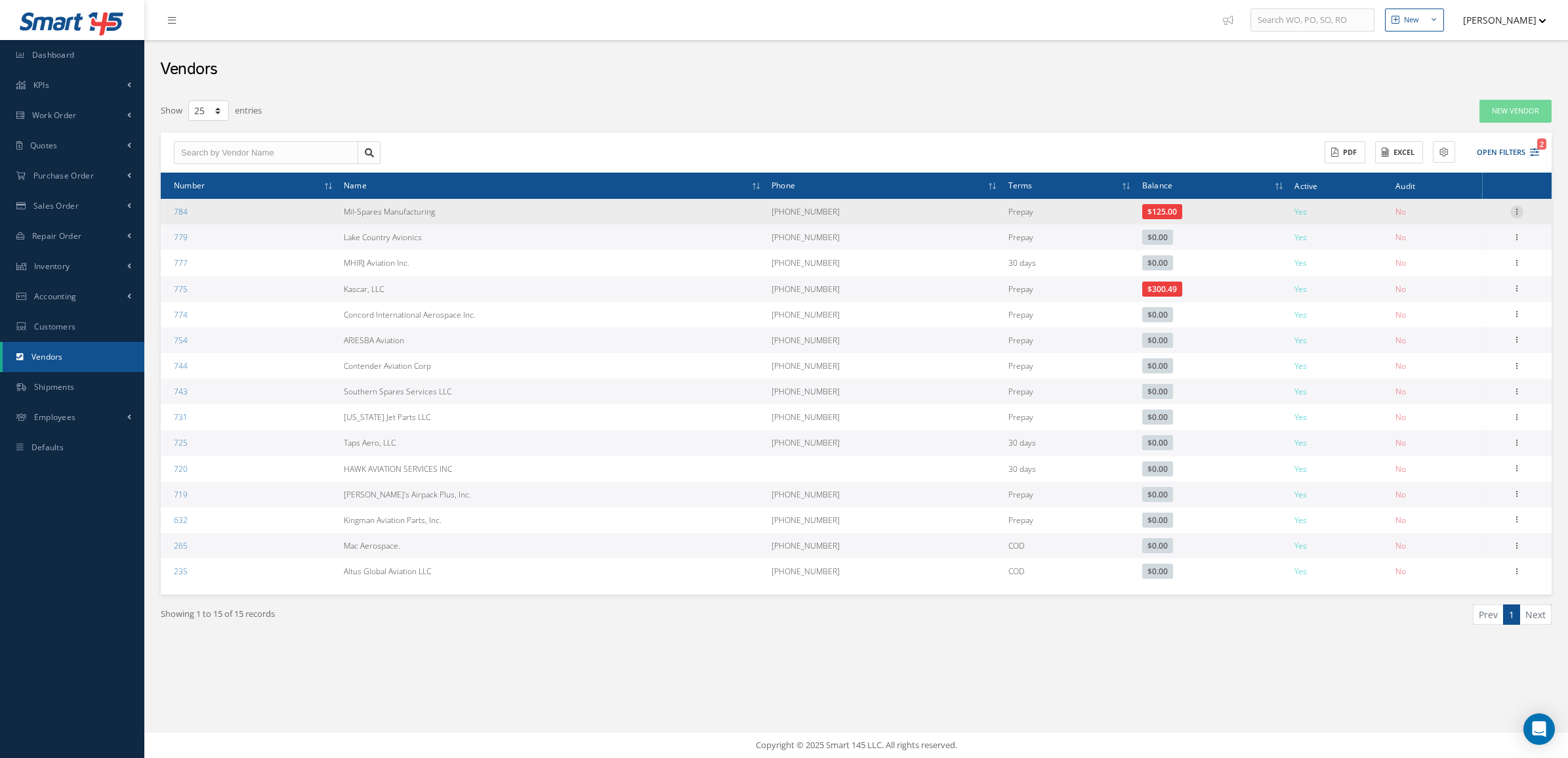
click at [1516, 208] on icon at bounding box center [1516, 211] width 13 height 11
click at [1440, 221] on link "Show" at bounding box center [1456, 220] width 103 height 17
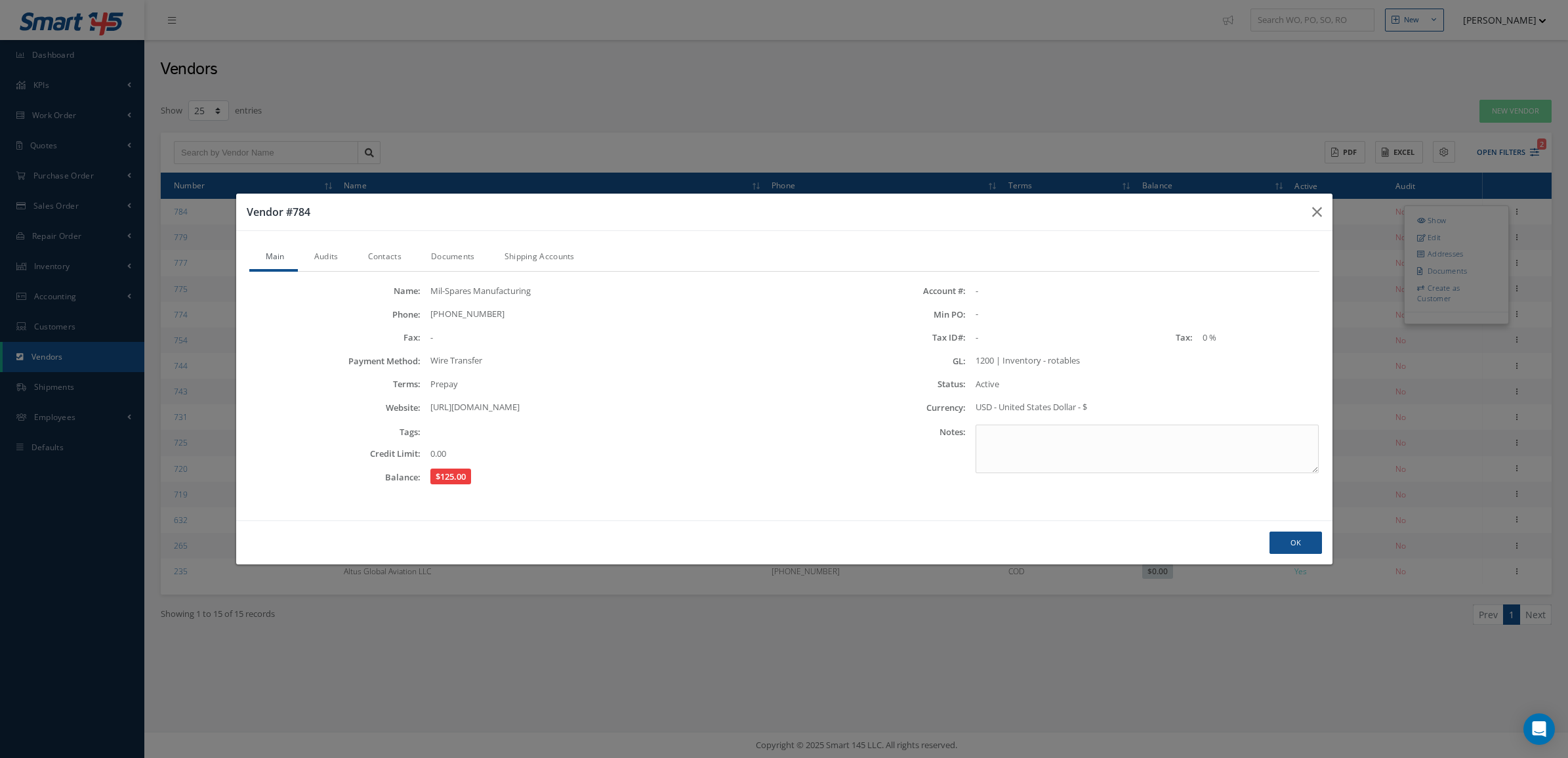
click at [340, 254] on link "Audits" at bounding box center [325, 258] width 54 height 27
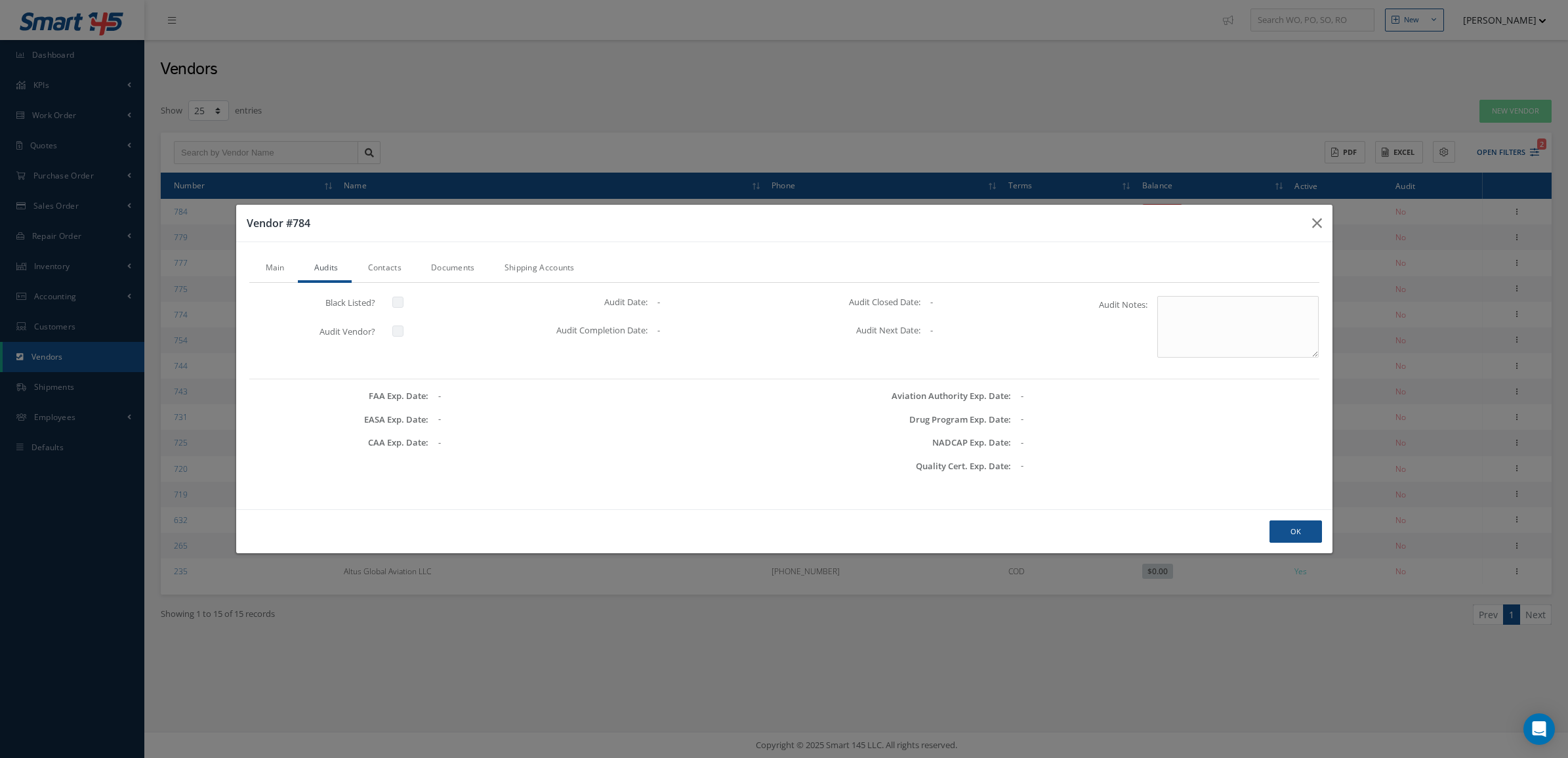
click at [368, 266] on link "Contacts" at bounding box center [382, 268] width 63 height 27
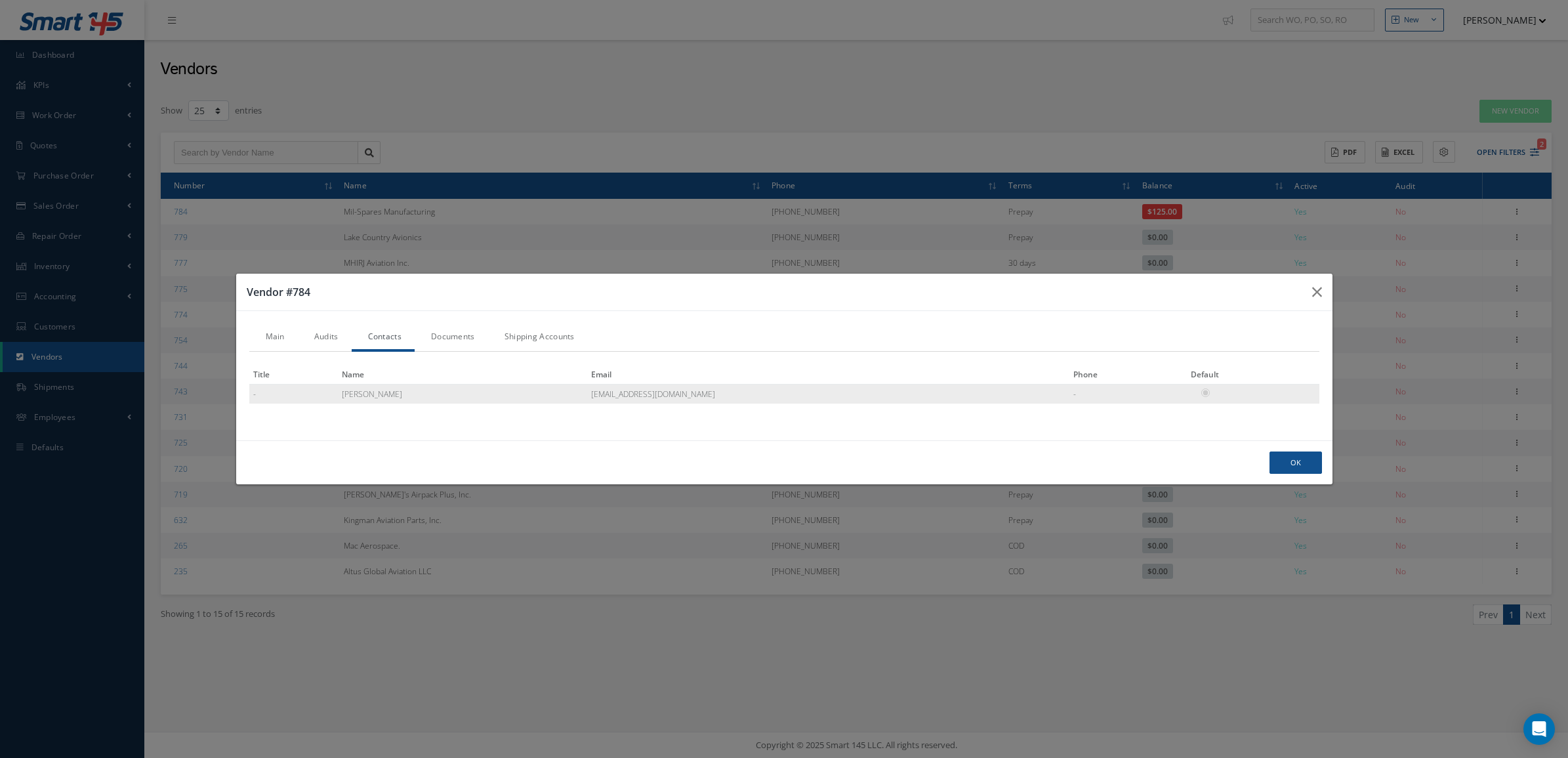
drag, startPoint x: 626, startPoint y: 390, endPoint x: 533, endPoint y: 401, distance: 93.6
click at [587, 401] on td "orders@milsparesparts.com" at bounding box center [828, 394] width 482 height 19
copy td "@milsparesparts.com"
click at [1276, 464] on button "Ok" at bounding box center [1295, 463] width 52 height 23
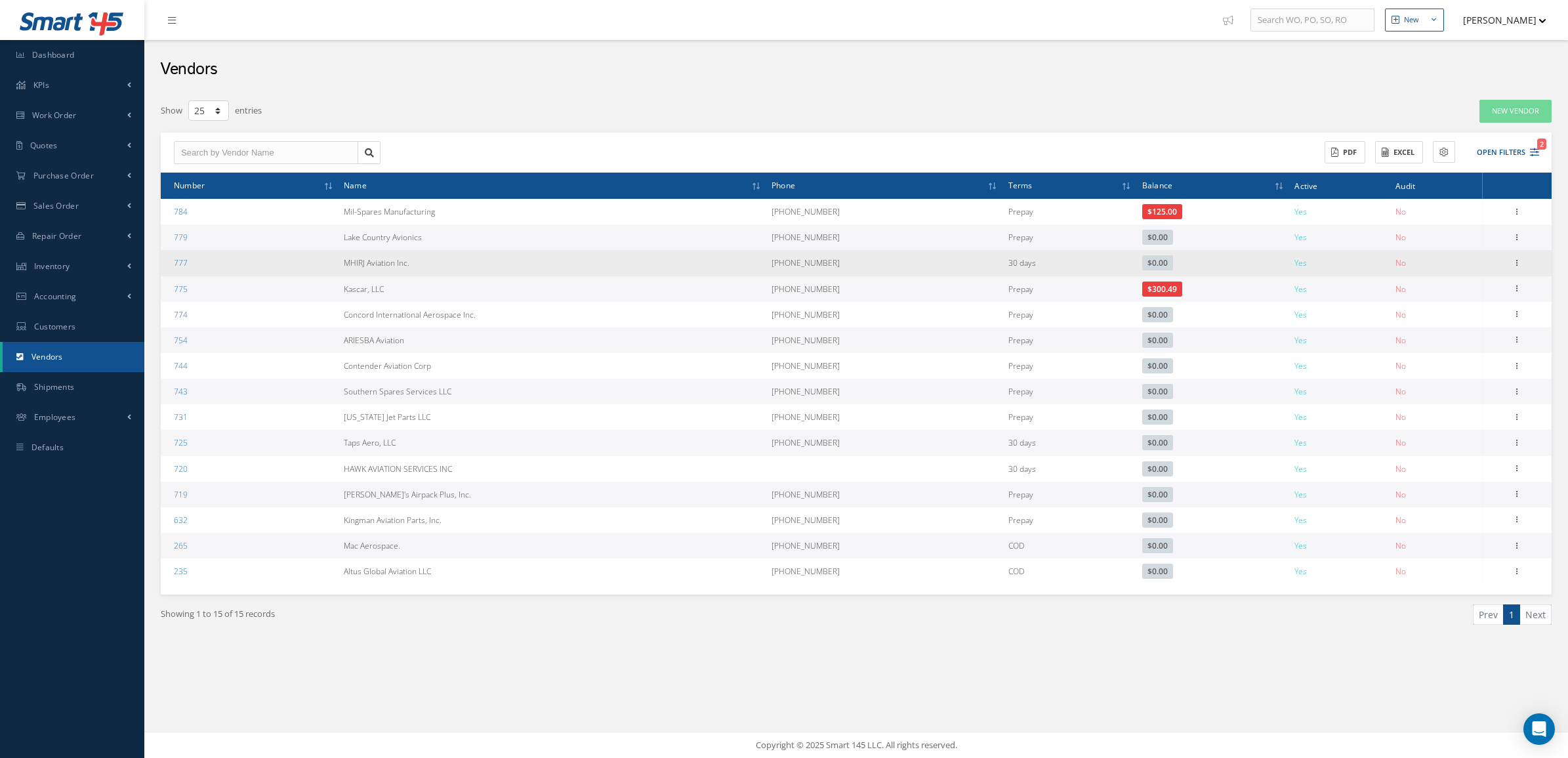
drag, startPoint x: 346, startPoint y: 259, endPoint x: 439, endPoint y: 265, distance: 93.2
click at [439, 265] on td "MHIRJ Aviation Inc." at bounding box center [552, 262] width 428 height 26
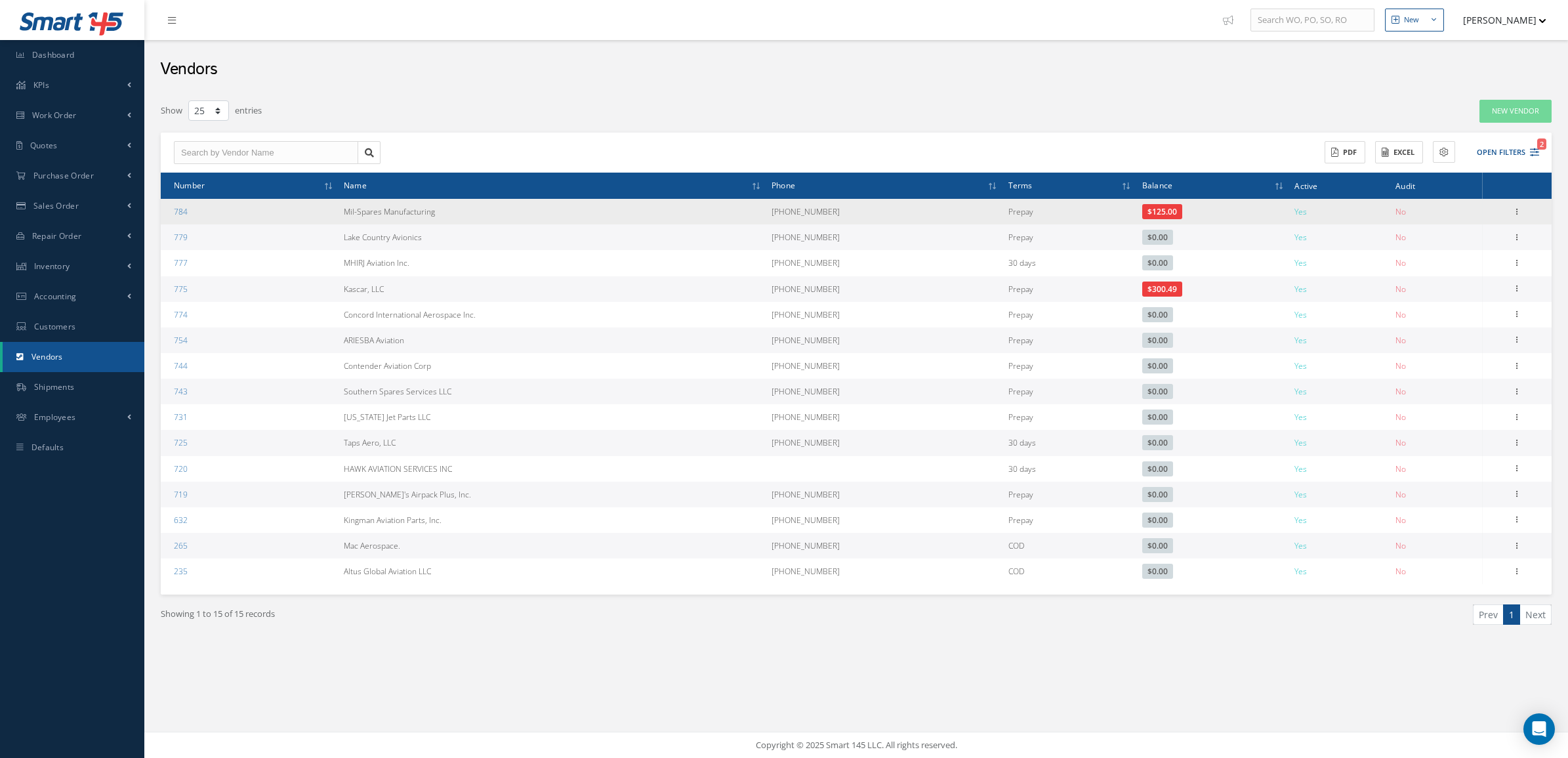
copy td "MHIRJ Aviation Inc."
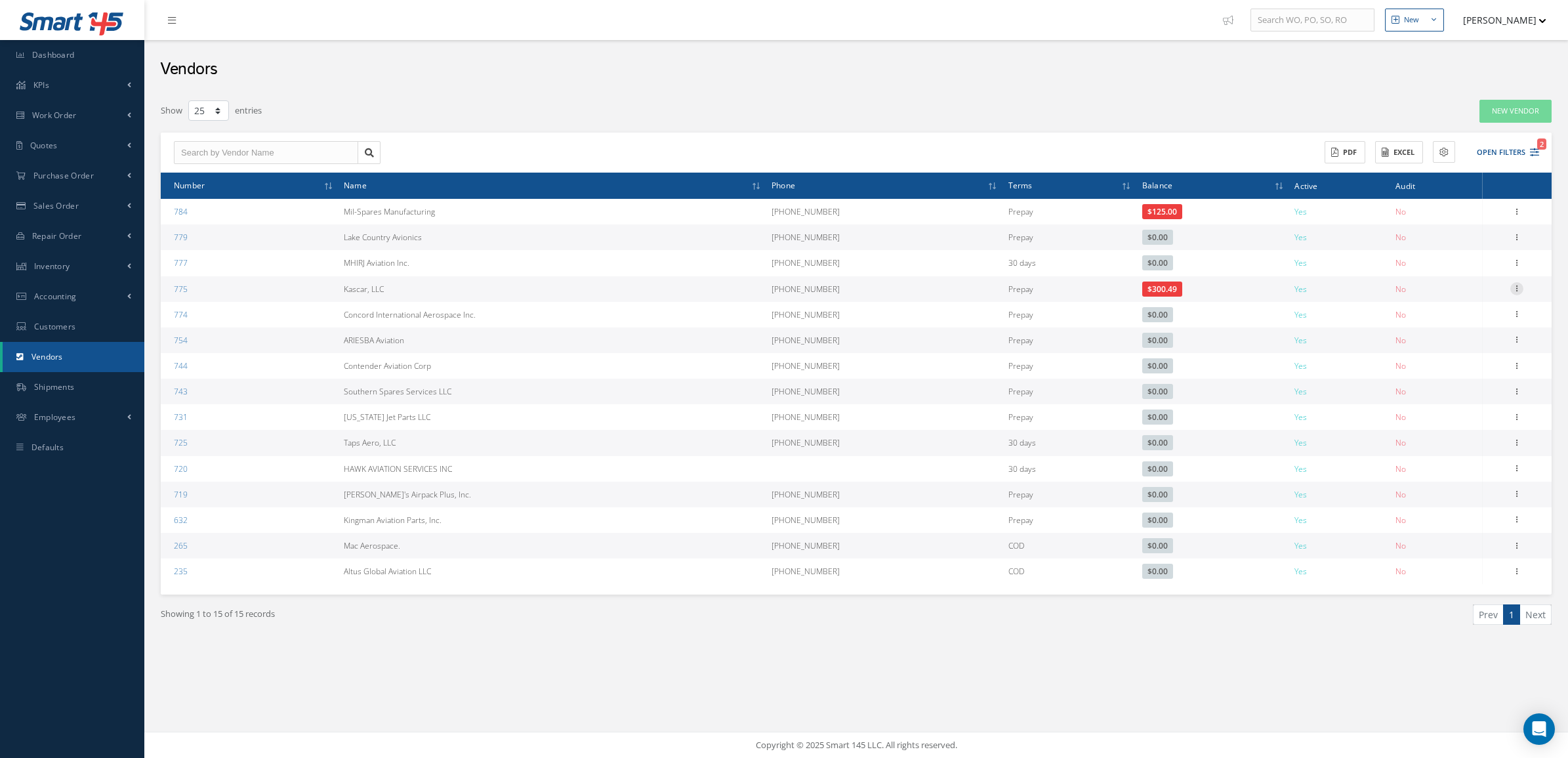
click at [1515, 288] on icon at bounding box center [1516, 288] width 13 height 11
click at [1444, 299] on link "Show" at bounding box center [1456, 296] width 103 height 17
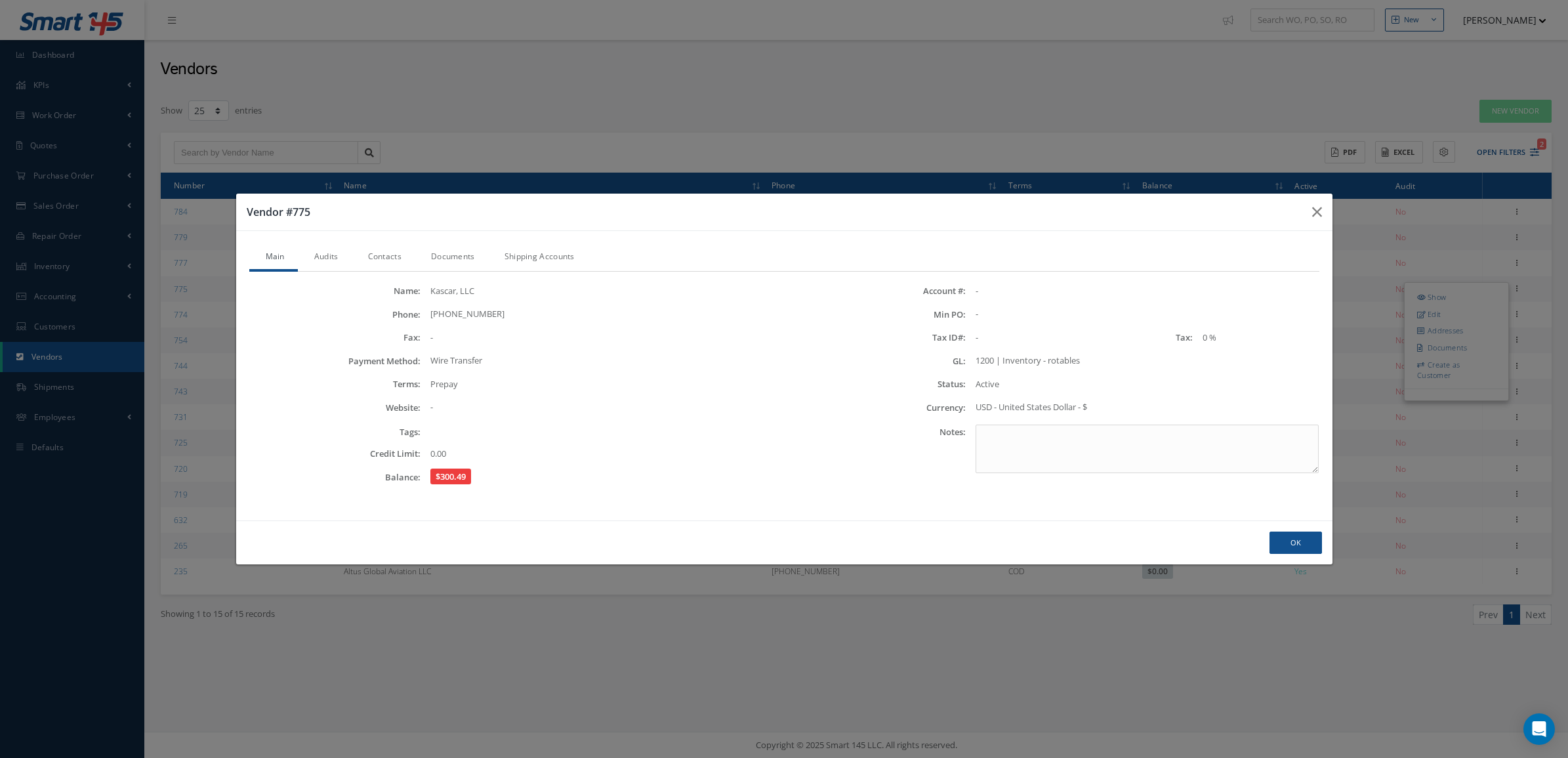
click at [398, 254] on link "Contacts" at bounding box center [382, 258] width 63 height 27
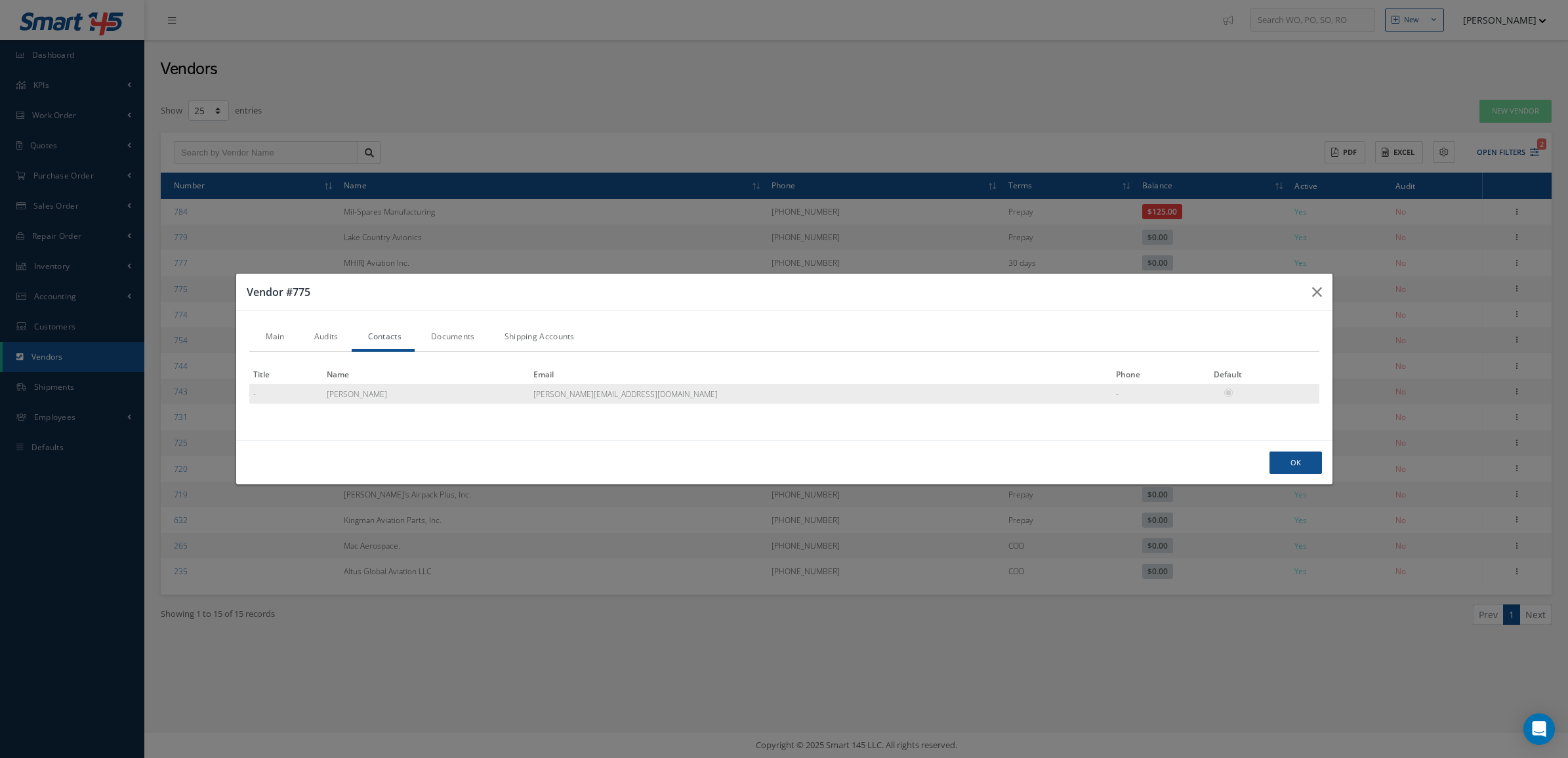
drag, startPoint x: 661, startPoint y: 394, endPoint x: 540, endPoint y: 392, distance: 121.0
click at [540, 392] on tr "- Mike mike@kascar.com -" at bounding box center [784, 394] width 1070 height 19
copy tr "mike@kascar.com"
click at [1310, 462] on button "Ok" at bounding box center [1295, 463] width 52 height 23
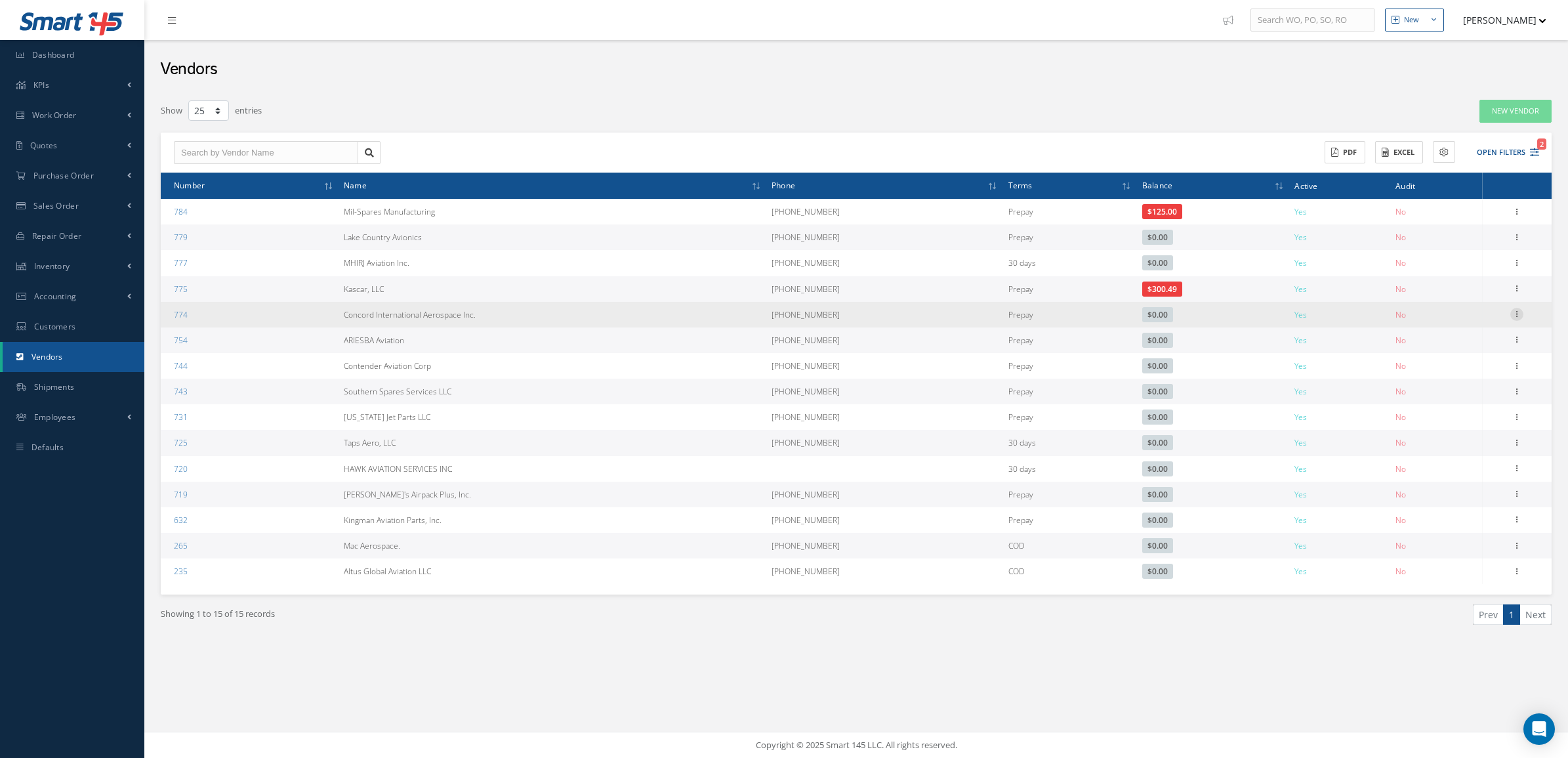
click at [1516, 313] on icon at bounding box center [1516, 313] width 13 height 11
click at [1454, 330] on link "Show" at bounding box center [1456, 322] width 103 height 17
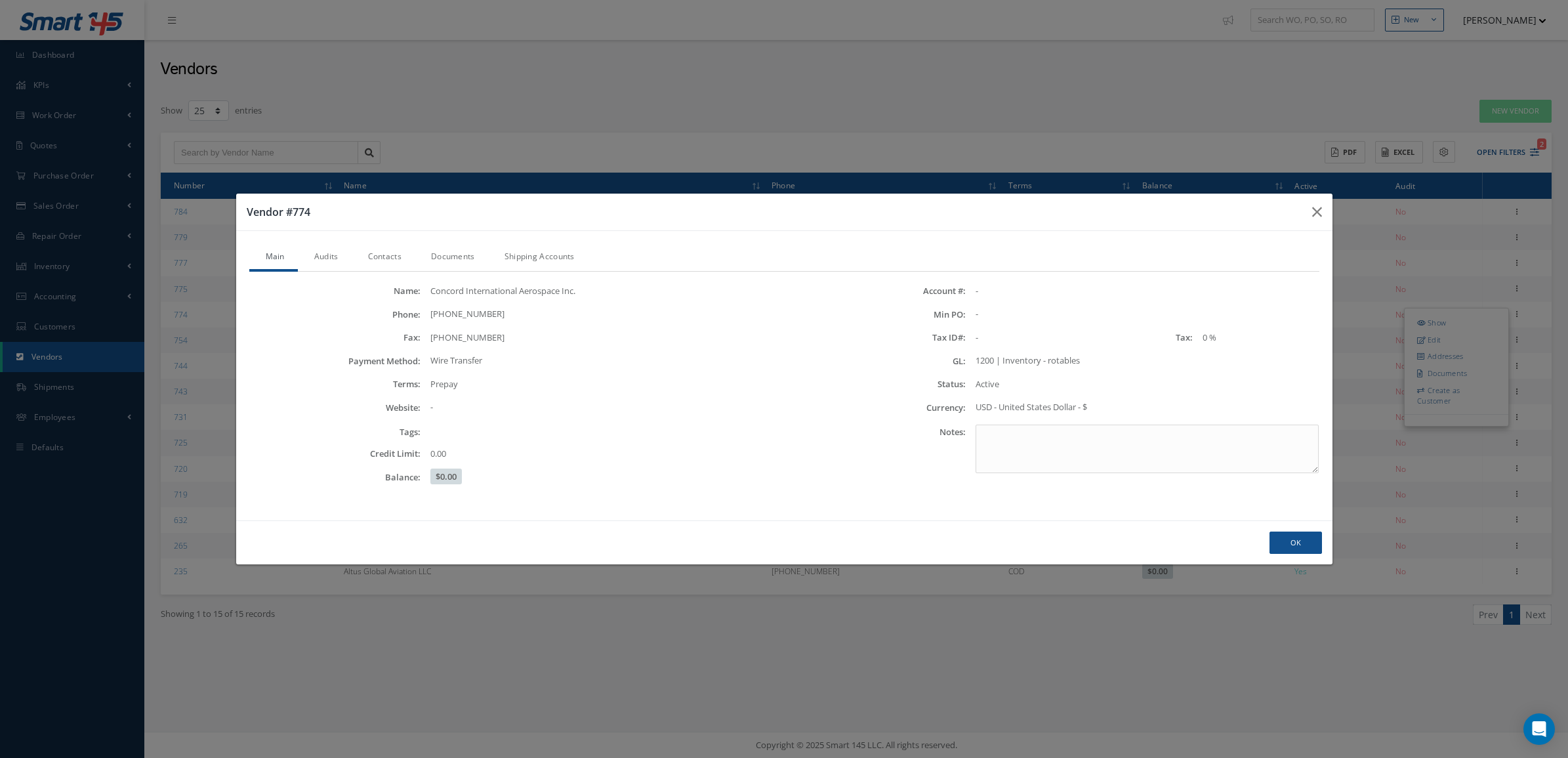
click at [328, 252] on link "Audits" at bounding box center [325, 258] width 54 height 27
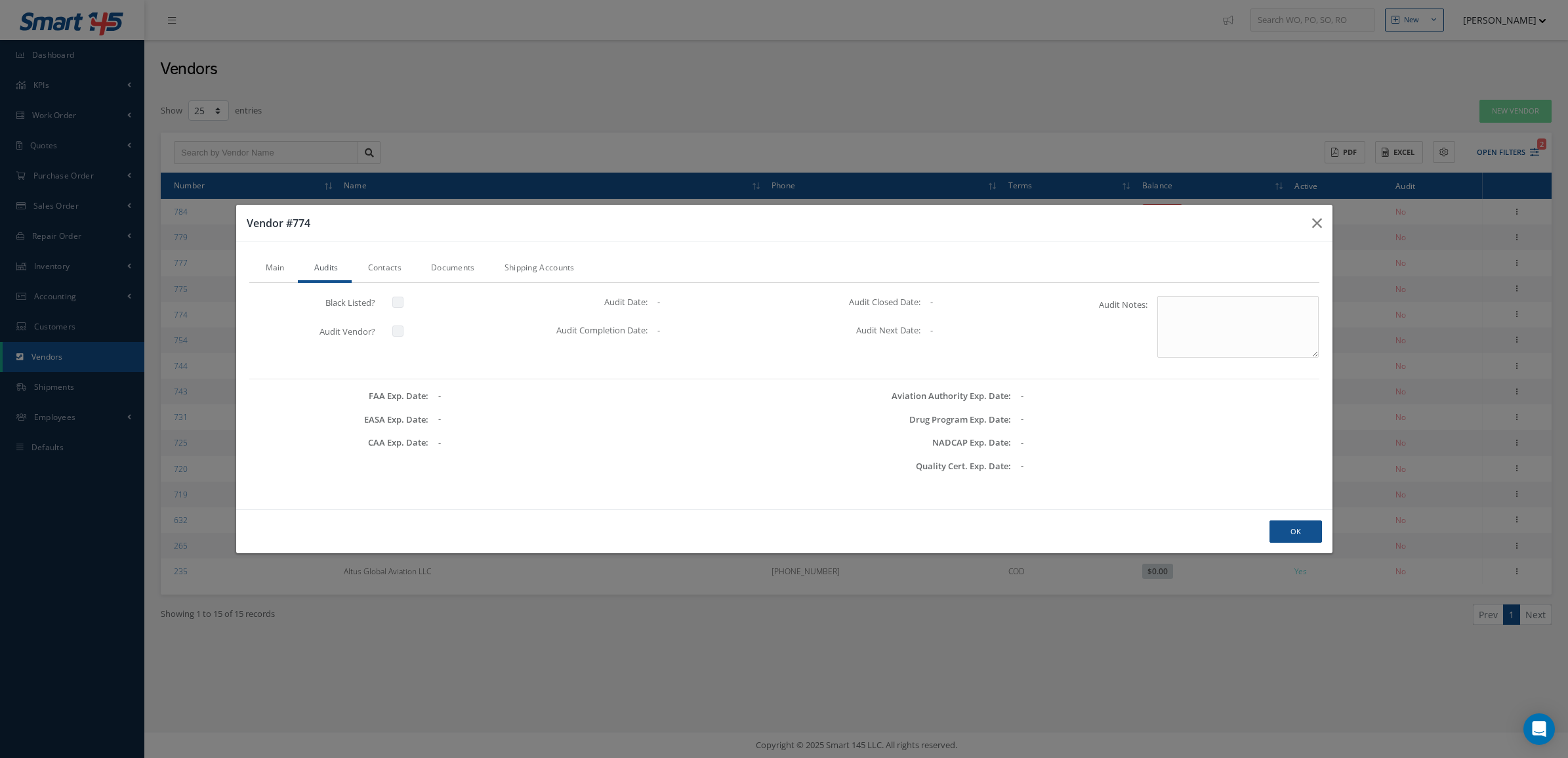
drag, startPoint x: 467, startPoint y: 266, endPoint x: 421, endPoint y: 266, distance: 46.0
click at [466, 266] on link "Documents" at bounding box center [451, 268] width 73 height 27
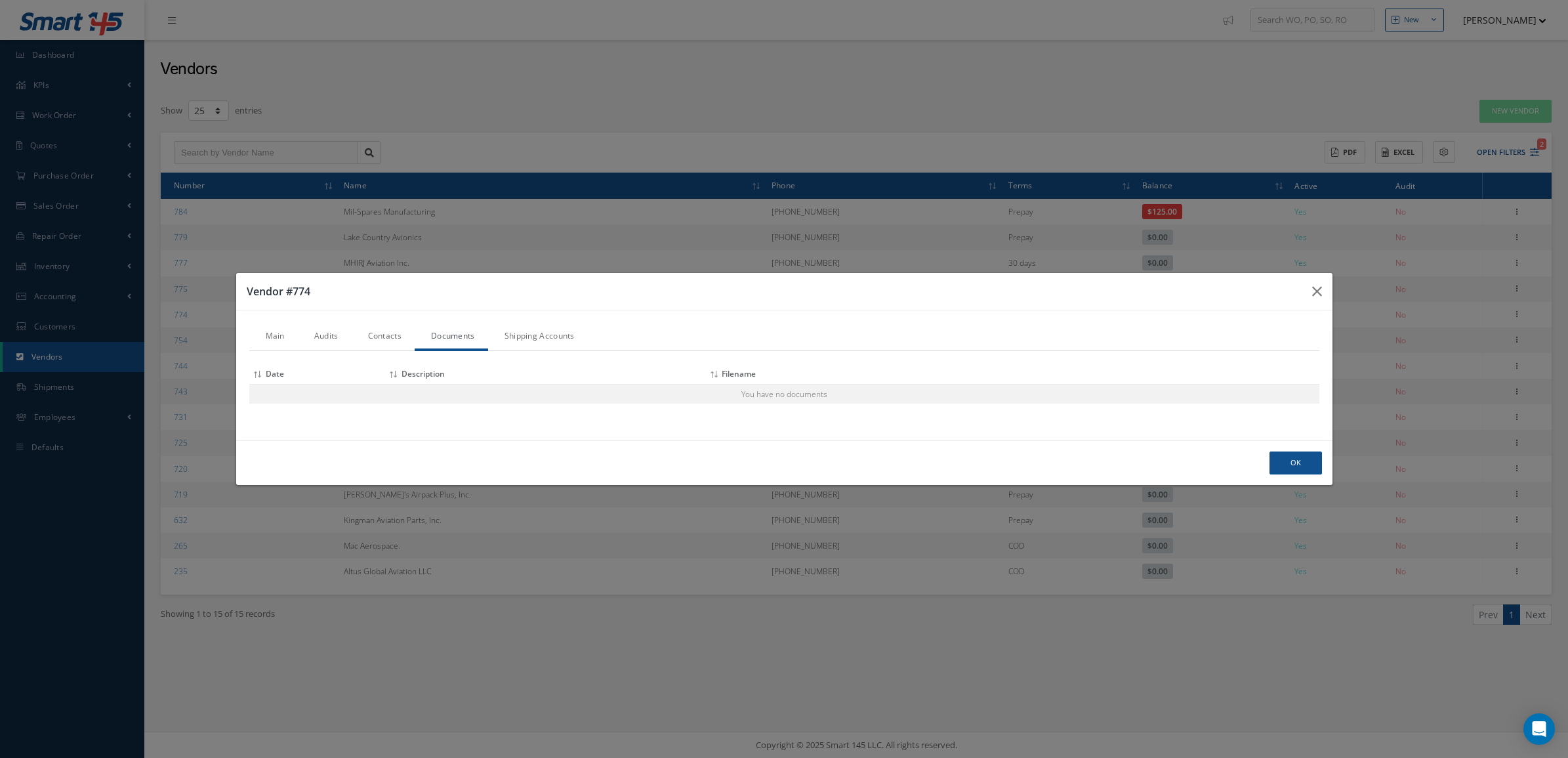
click at [388, 334] on link "Contacts" at bounding box center [382, 337] width 63 height 27
click at [1294, 461] on button "Ok" at bounding box center [1295, 463] width 52 height 23
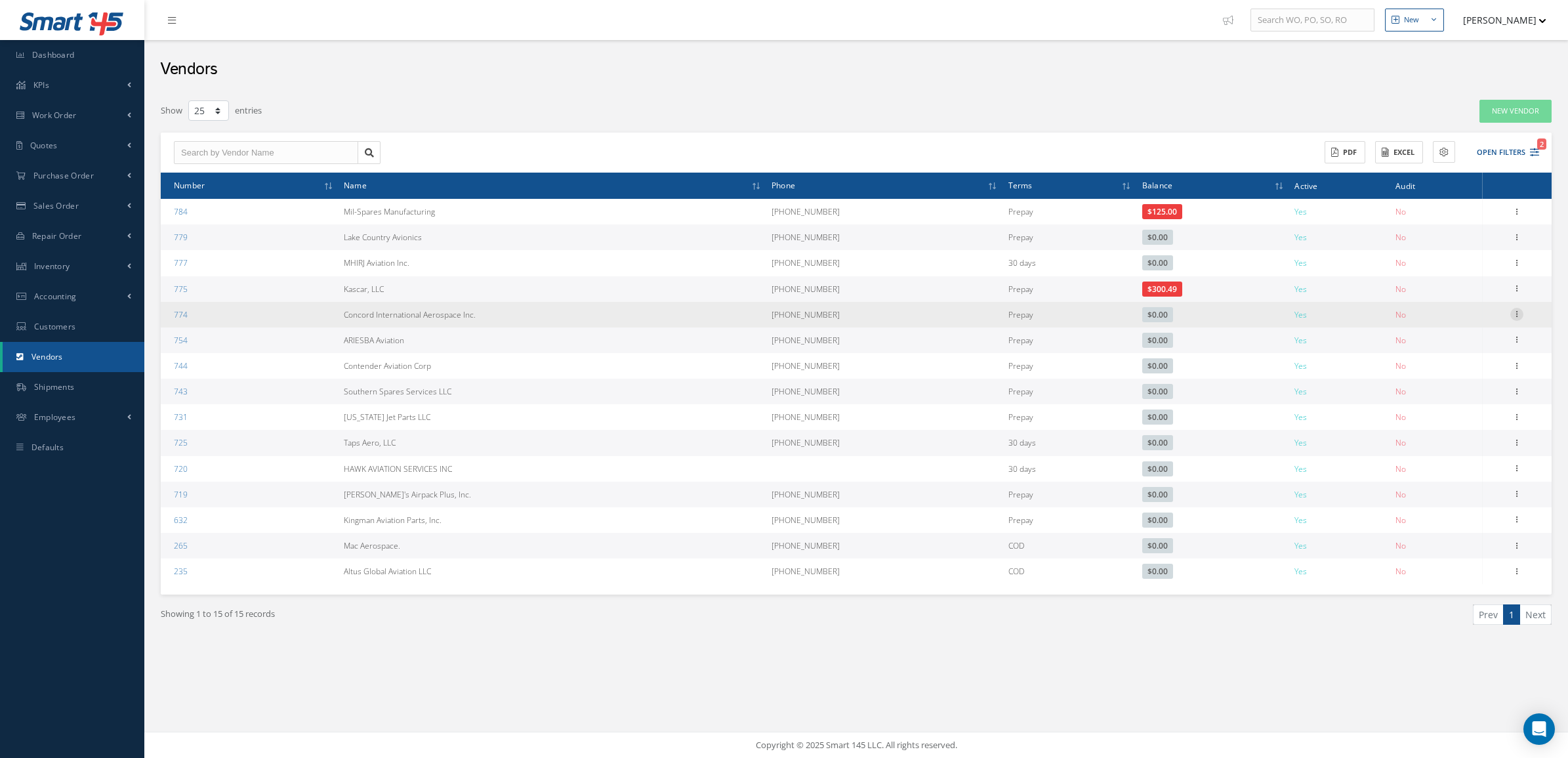
click at [1519, 315] on icon at bounding box center [1516, 313] width 13 height 11
click at [1480, 339] on link "Edit" at bounding box center [1456, 339] width 103 height 17
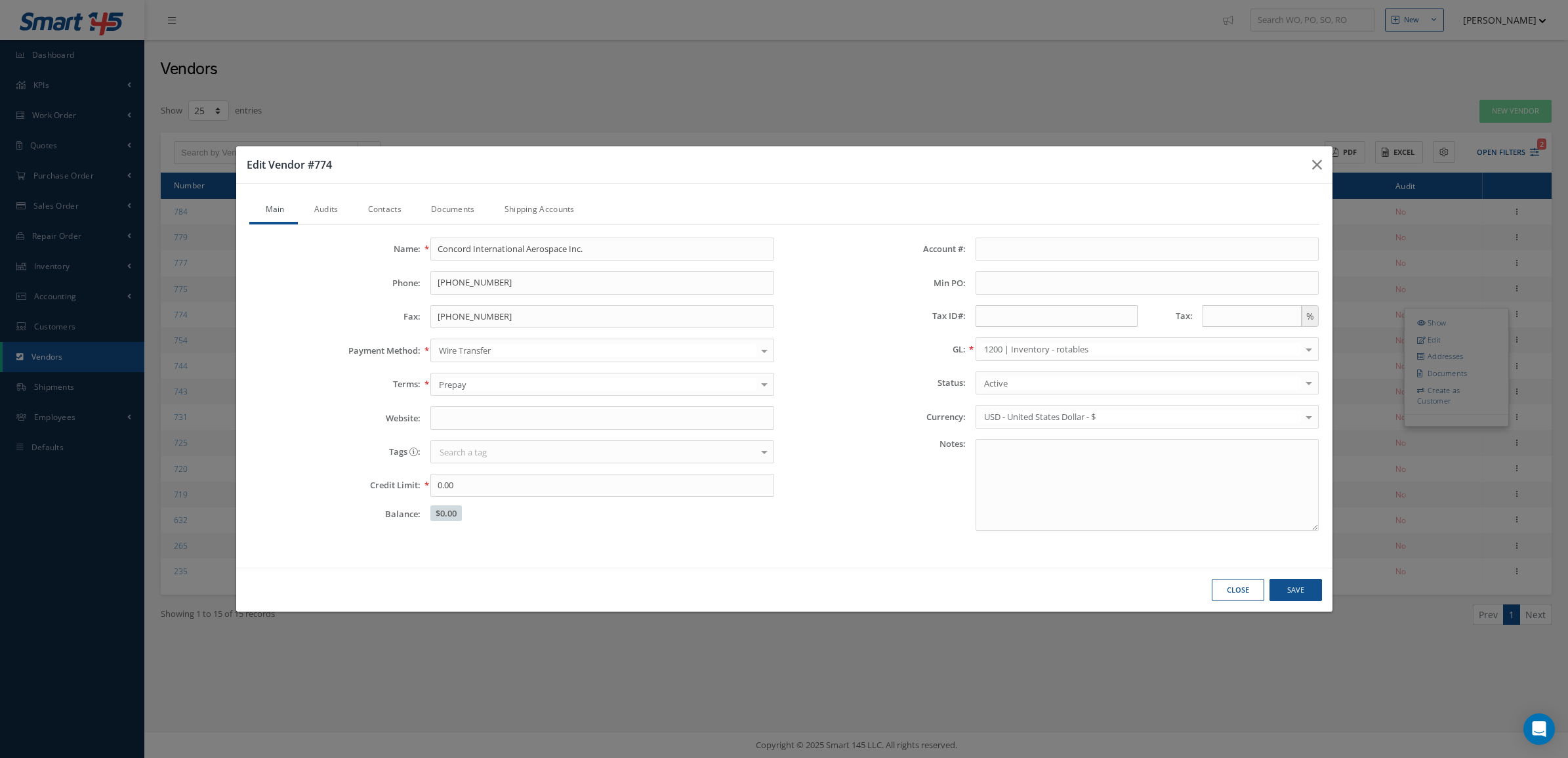
click at [431, 210] on link "Documents" at bounding box center [451, 210] width 73 height 27
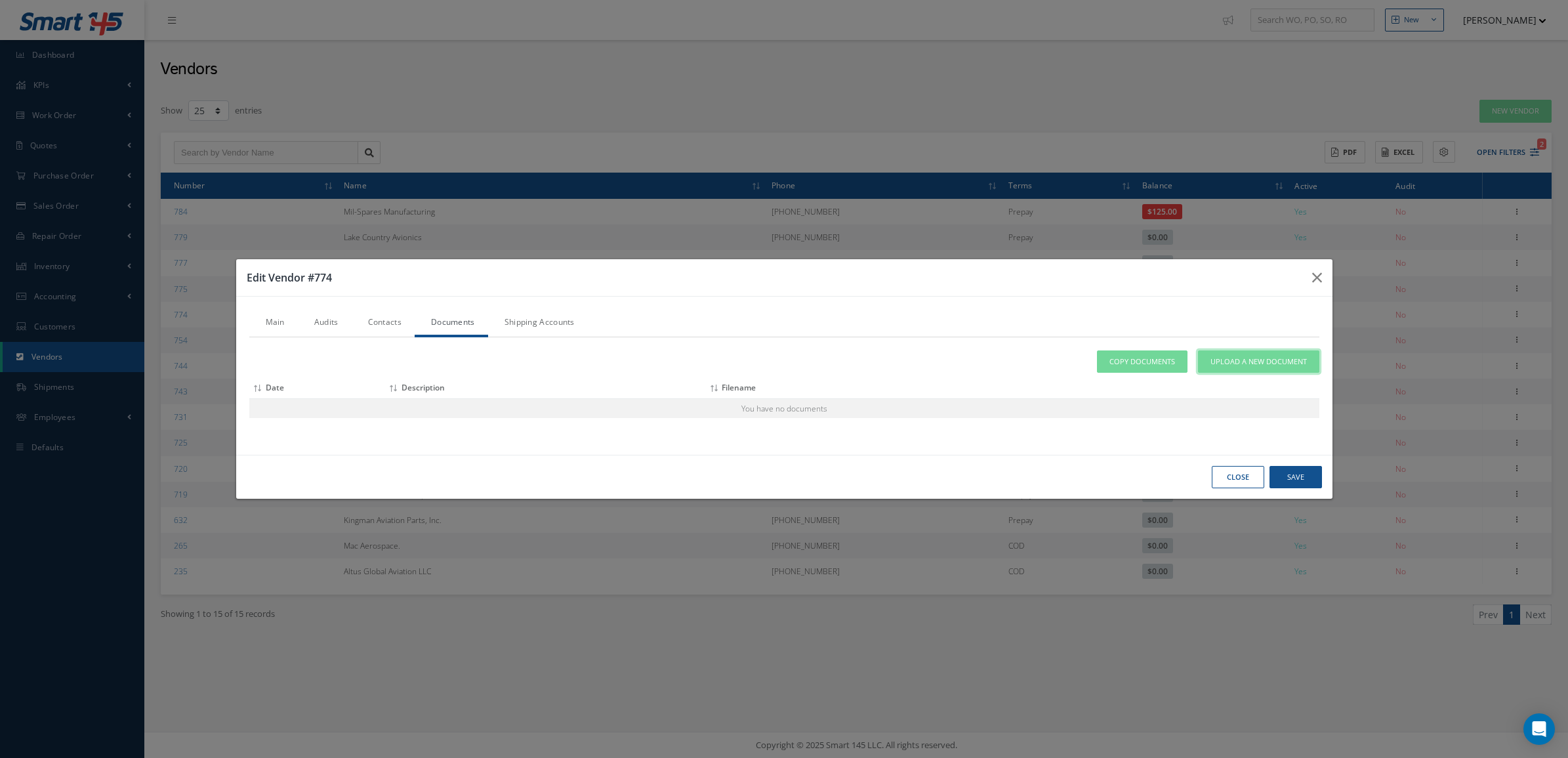
click at [1219, 351] on link "Upload a New Document" at bounding box center [1259, 362] width 122 height 23
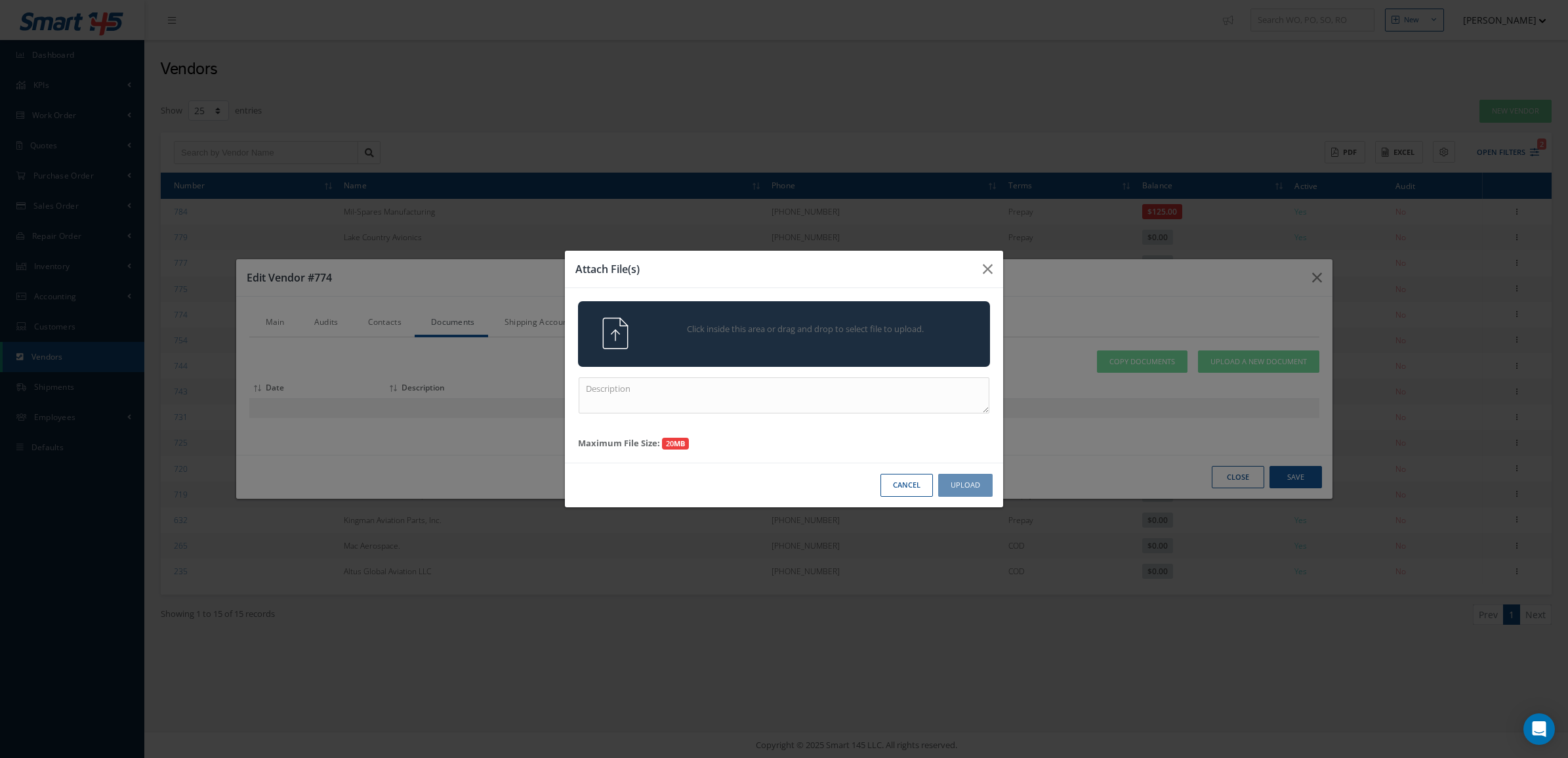
click at [710, 349] on div "Click inside this area or drag and drop to select file to upload." at bounding box center [784, 334] width 431 height 32
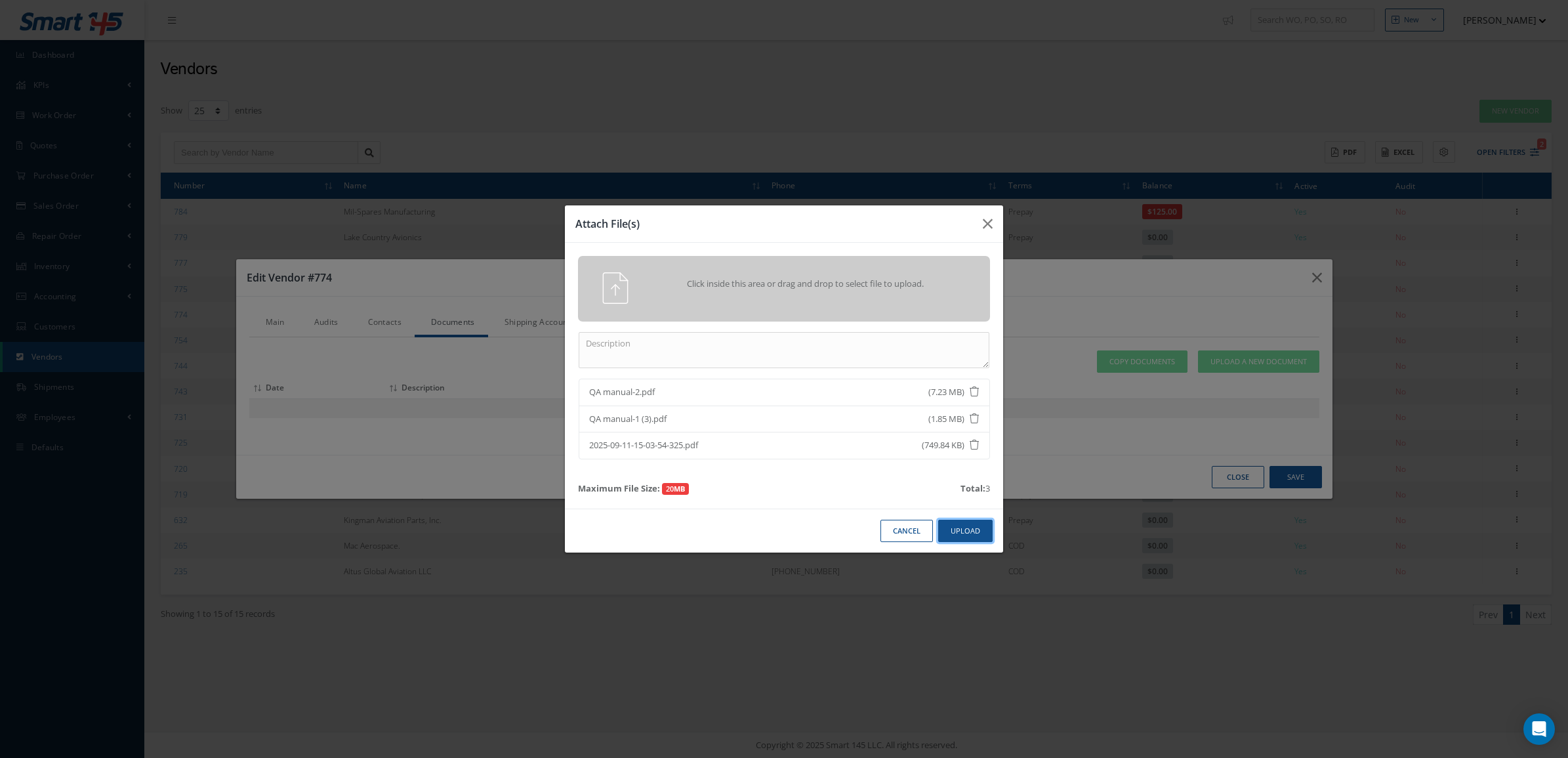
click at [970, 528] on button "Upload" at bounding box center [965, 531] width 55 height 23
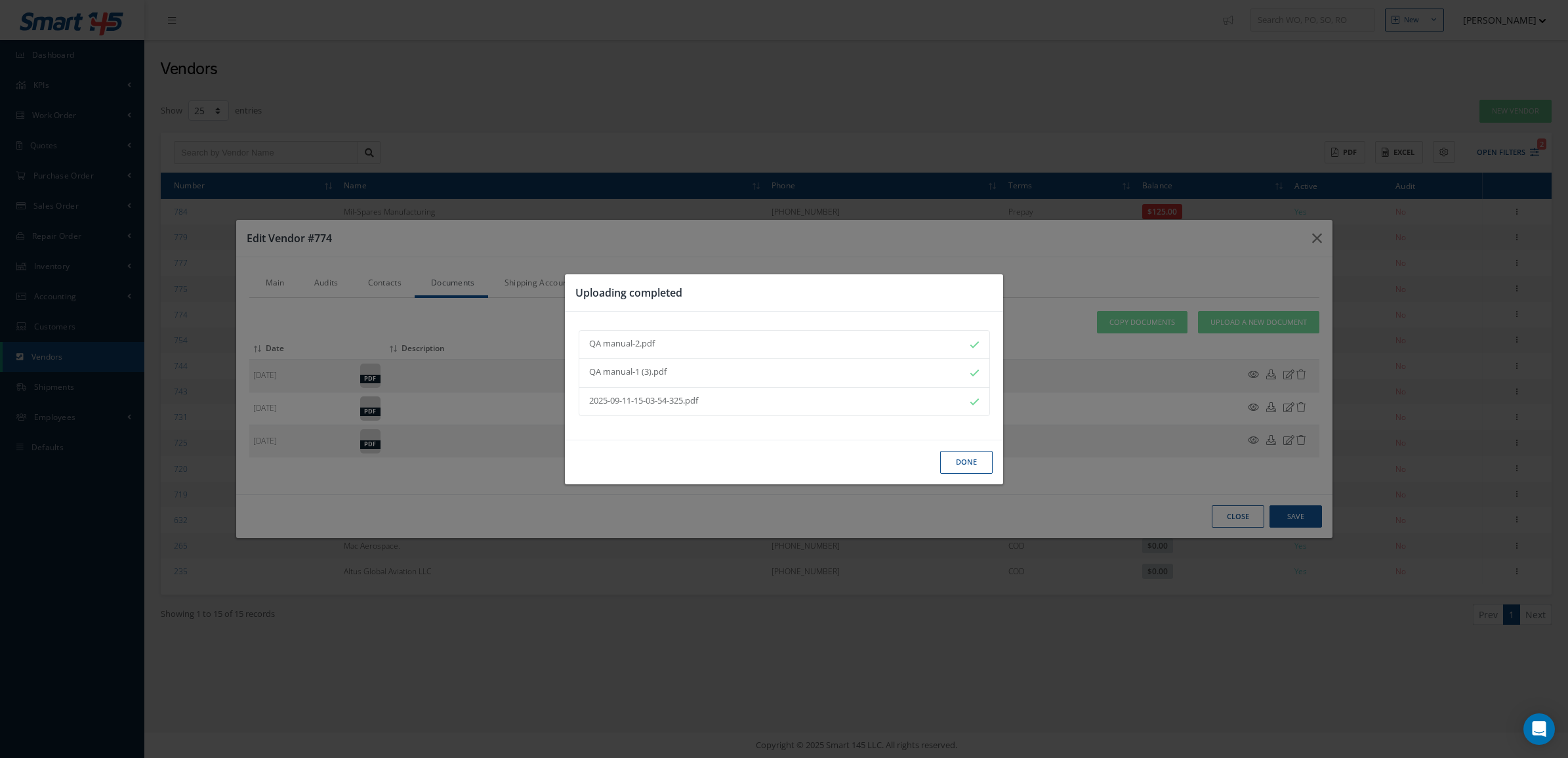
click at [957, 457] on button "Done" at bounding box center [965, 462] width 52 height 23
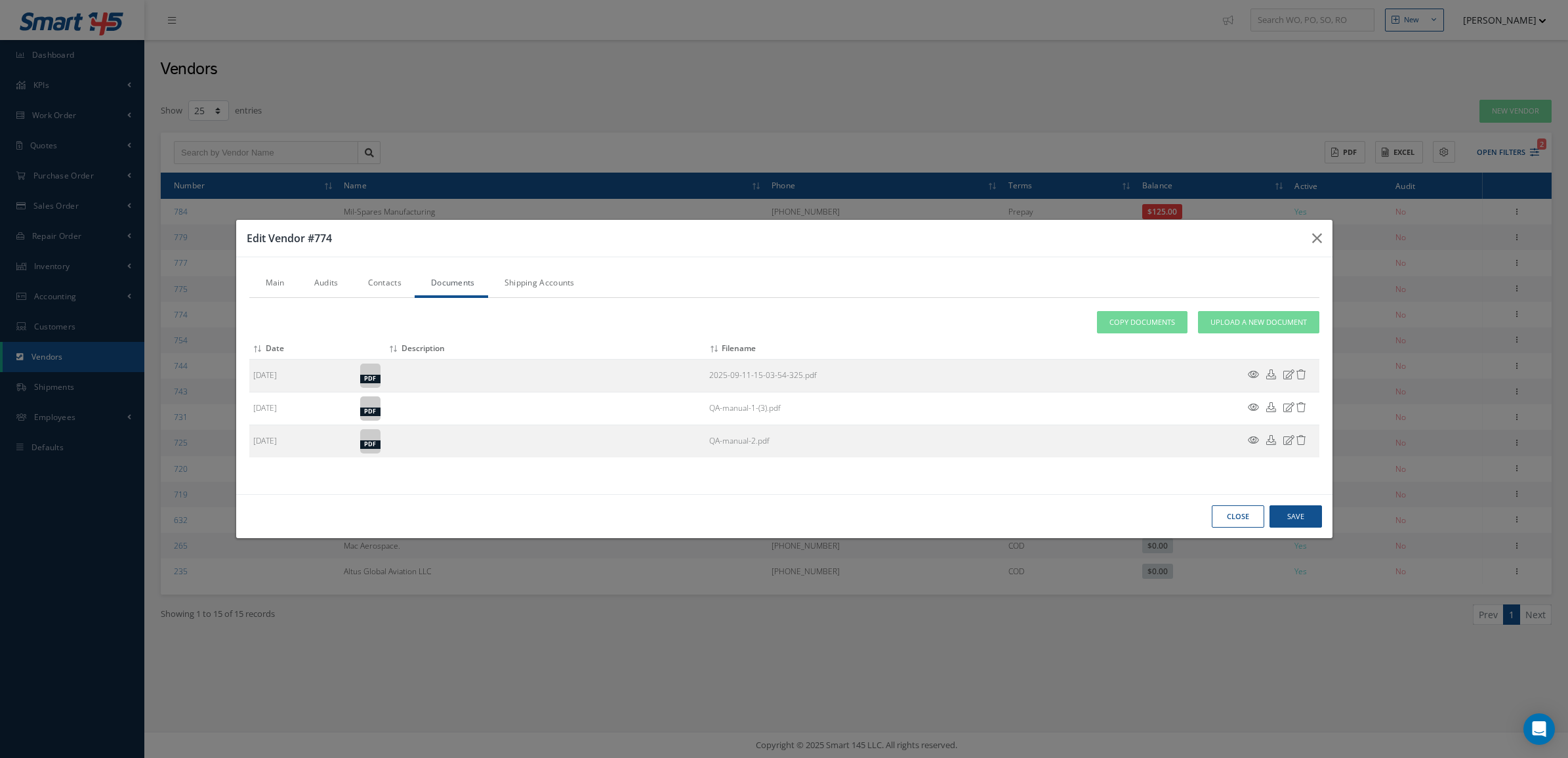
click at [330, 280] on link "Audits" at bounding box center [325, 283] width 54 height 27
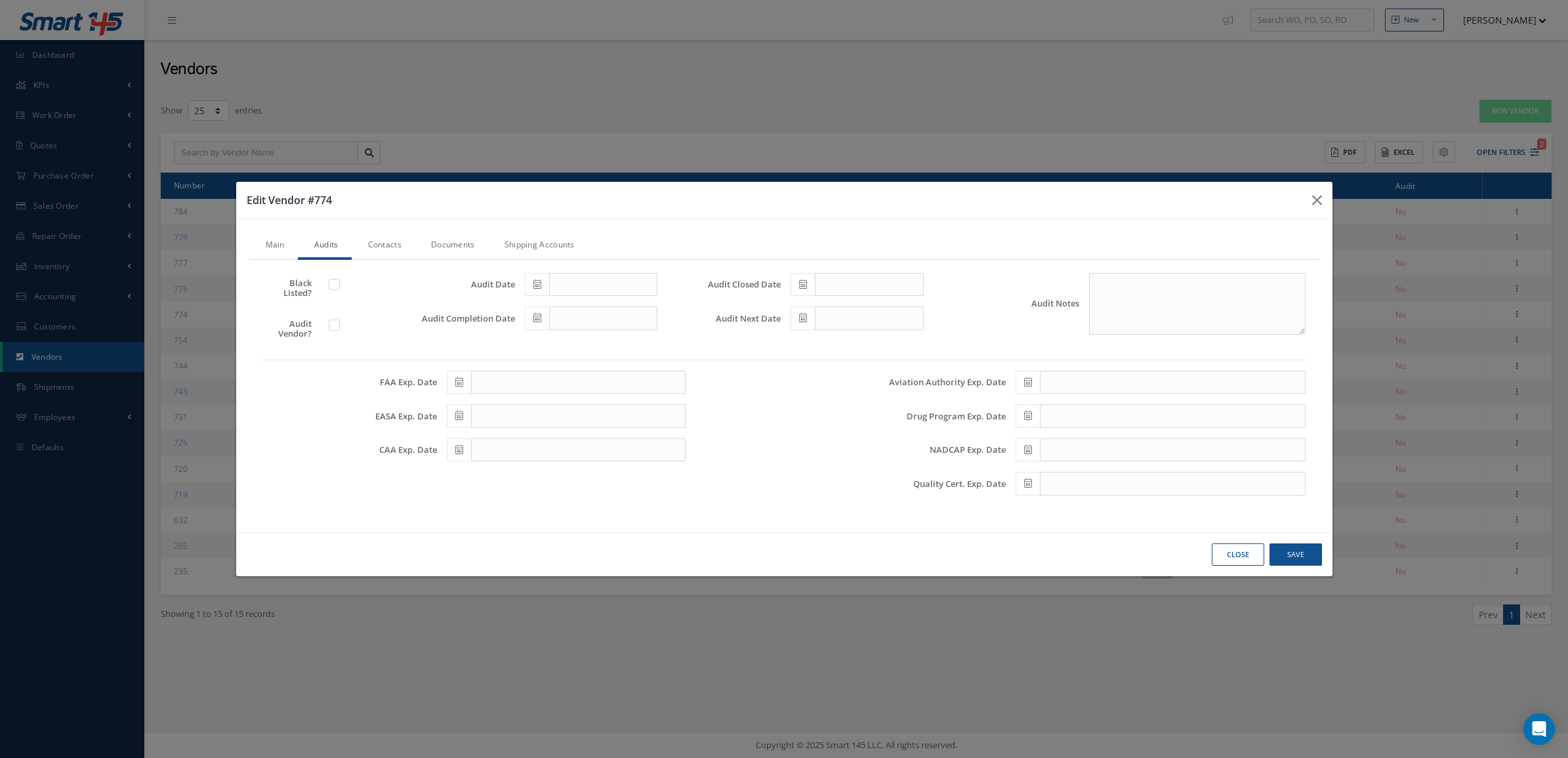
click at [339, 326] on label at bounding box center [341, 324] width 4 height 11
click at [334, 326] on input "checkbox" at bounding box center [335, 326] width 9 height 9
checkbox input "true"
click at [536, 285] on icon at bounding box center [536, 284] width 8 height 9
drag, startPoint x: 571, startPoint y: 364, endPoint x: 601, endPoint y: 364, distance: 30.0
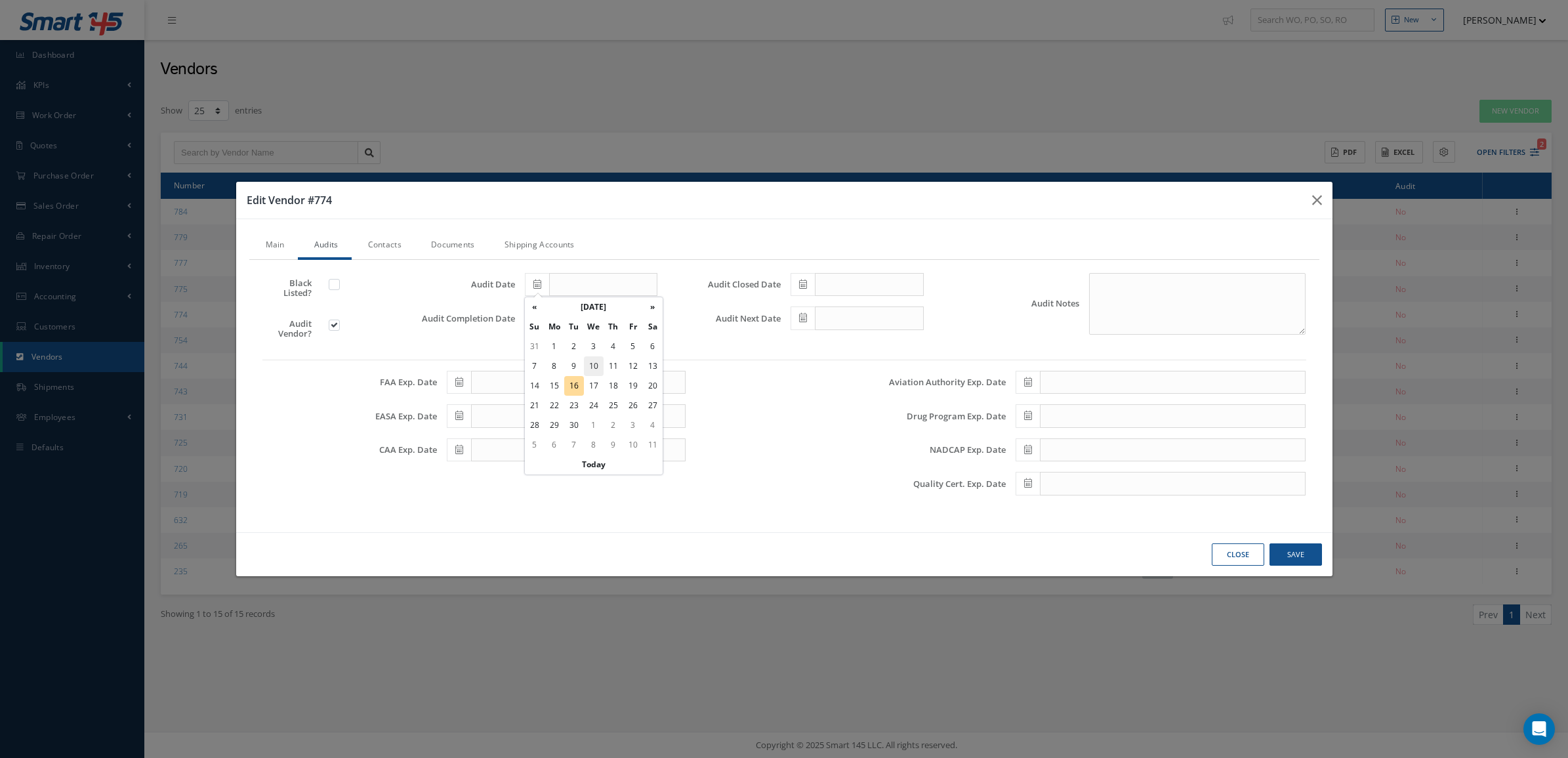
click at [601, 364] on tr "7 8 9 10 11 12 13" at bounding box center [594, 366] width 138 height 19
click at [614, 366] on td "11" at bounding box center [613, 366] width 19 height 19
type input "09/11/2025"
click at [529, 321] on span at bounding box center [537, 318] width 25 height 24
click at [611, 407] on td "11" at bounding box center [613, 400] width 19 height 19
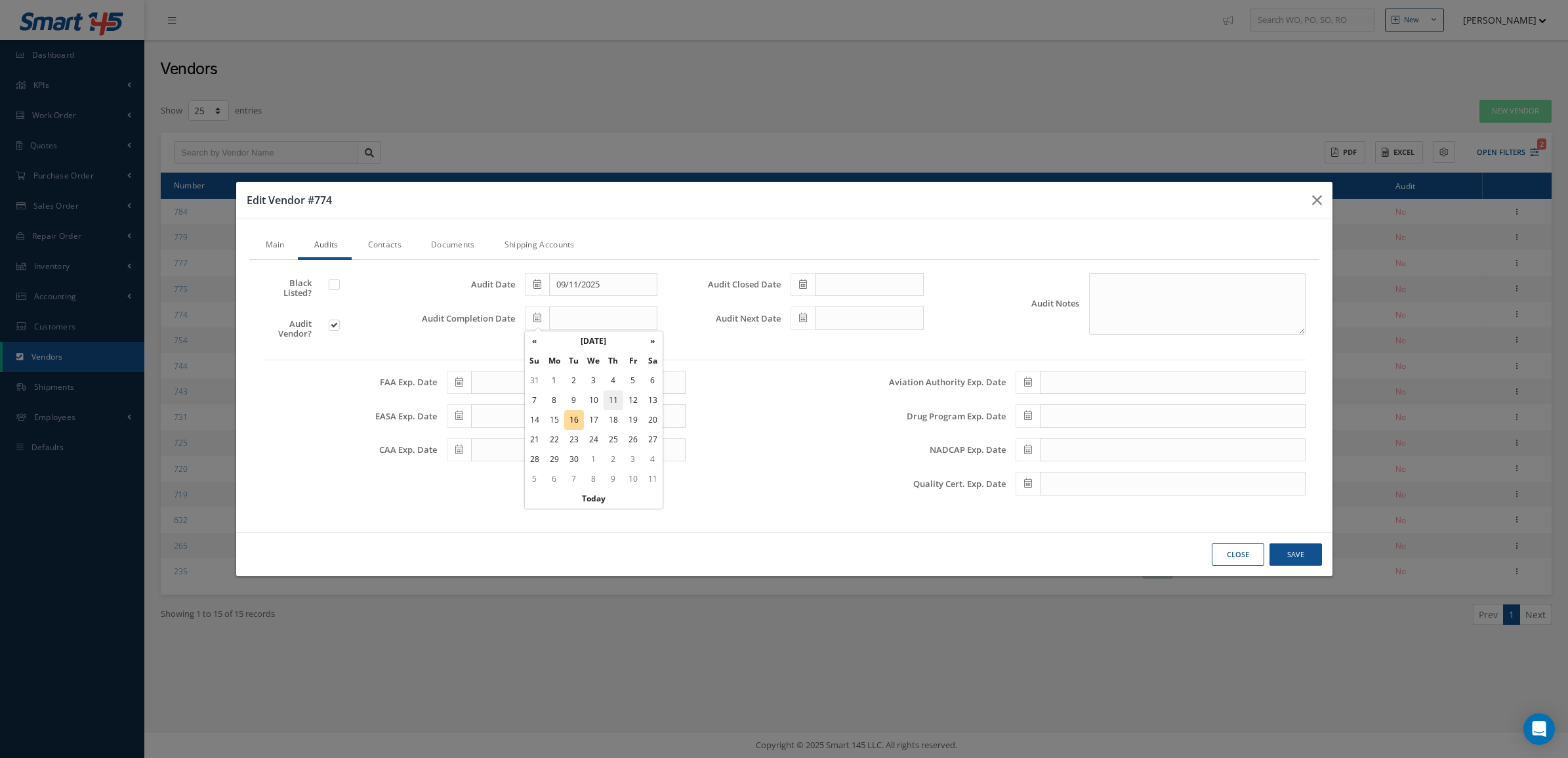
type input "09/11/2025"
click at [810, 276] on span at bounding box center [803, 284] width 25 height 24
click at [878, 361] on td "11" at bounding box center [879, 366] width 19 height 19
type input "09/11/2025"
click at [804, 319] on icon at bounding box center [803, 318] width 8 height 9
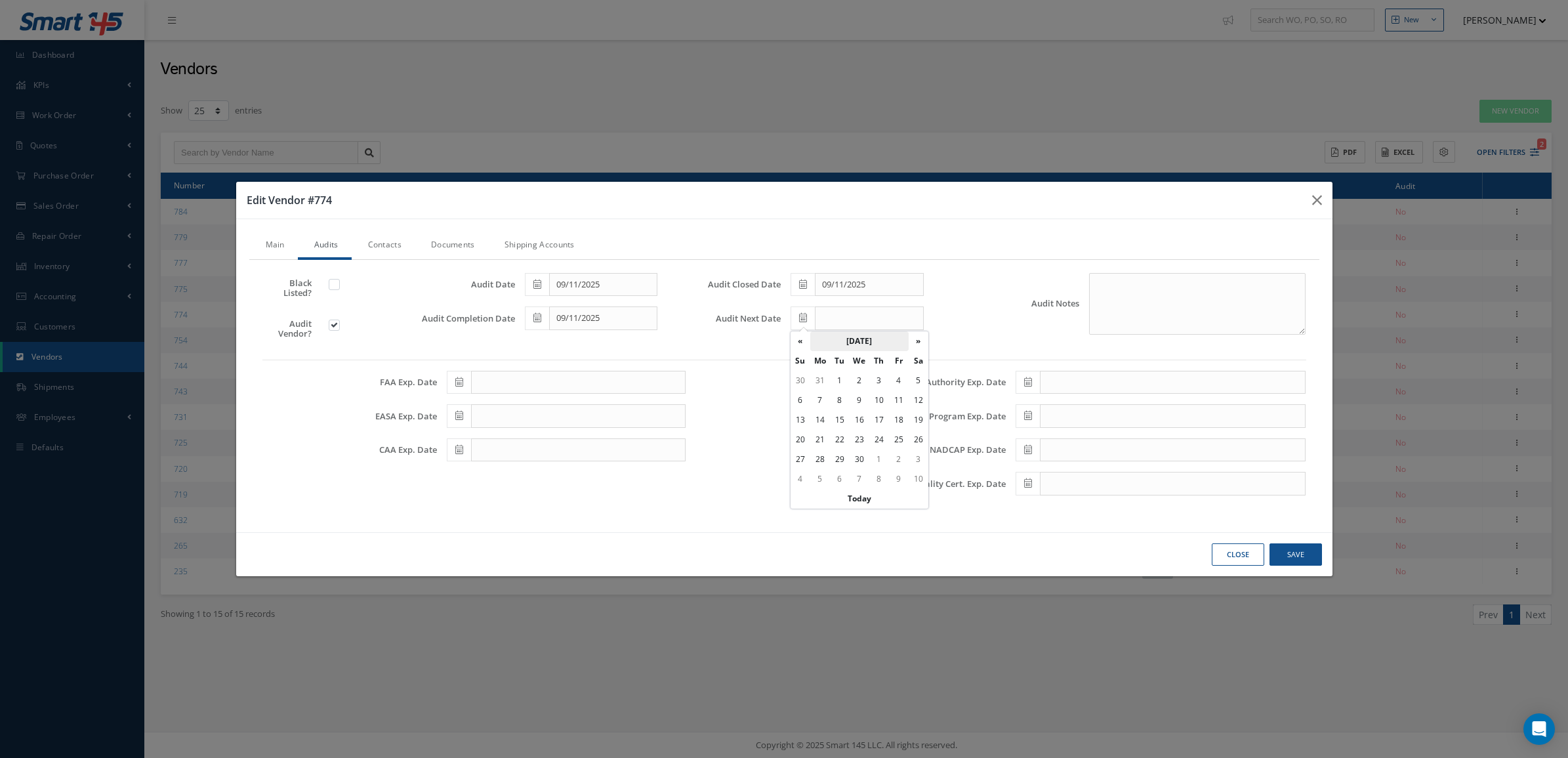
click at [878, 335] on th "September 2026" at bounding box center [859, 341] width 99 height 19
click at [917, 338] on th "»" at bounding box center [915, 341] width 19 height 19
click at [807, 447] on span "Sep" at bounding box center [808, 448] width 30 height 35
click at [912, 401] on td "11" at bounding box center [919, 400] width 19 height 19
type input "09/11/2027"
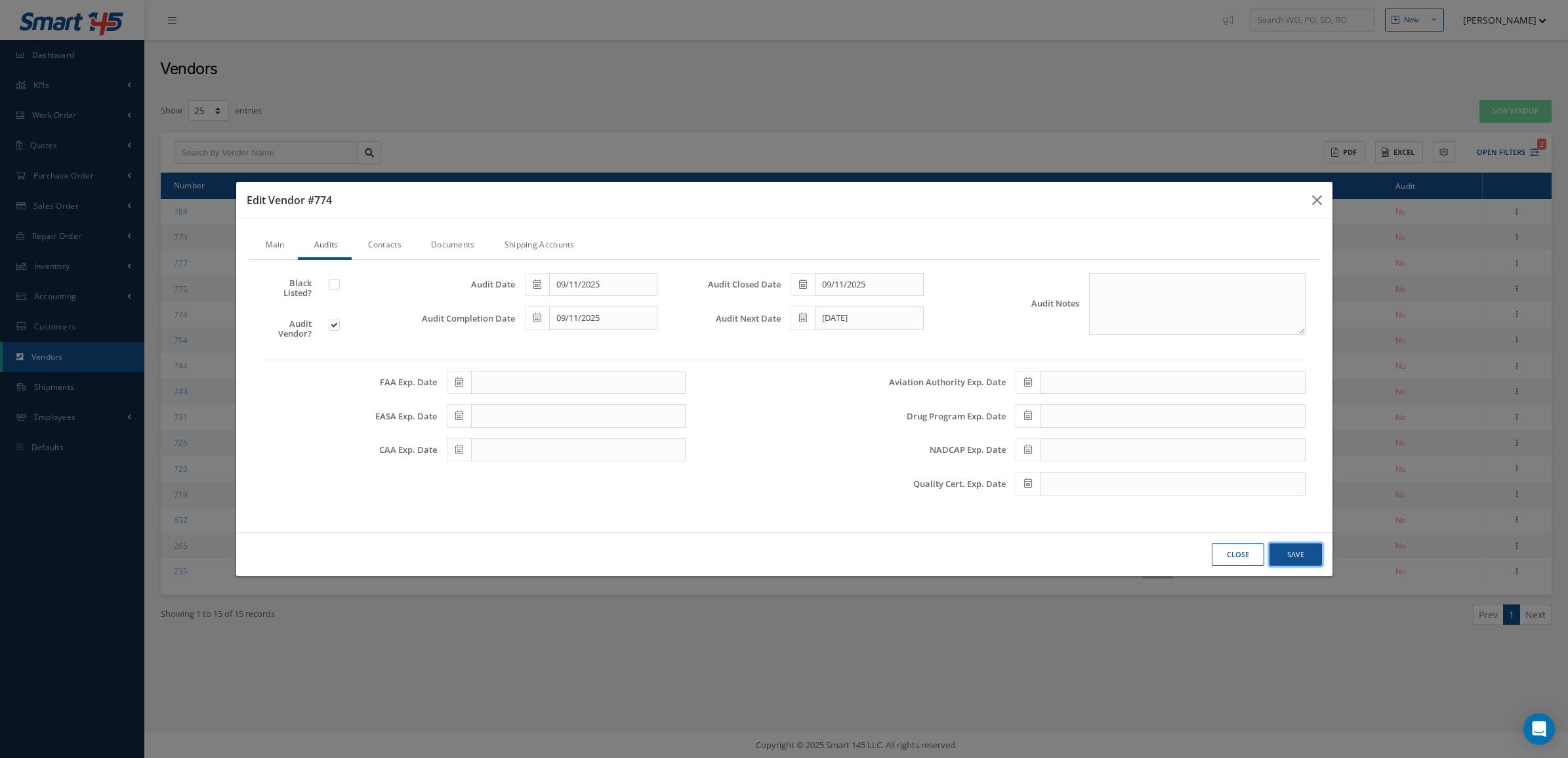
click at [1293, 566] on button "Save" at bounding box center [1295, 555] width 52 height 23
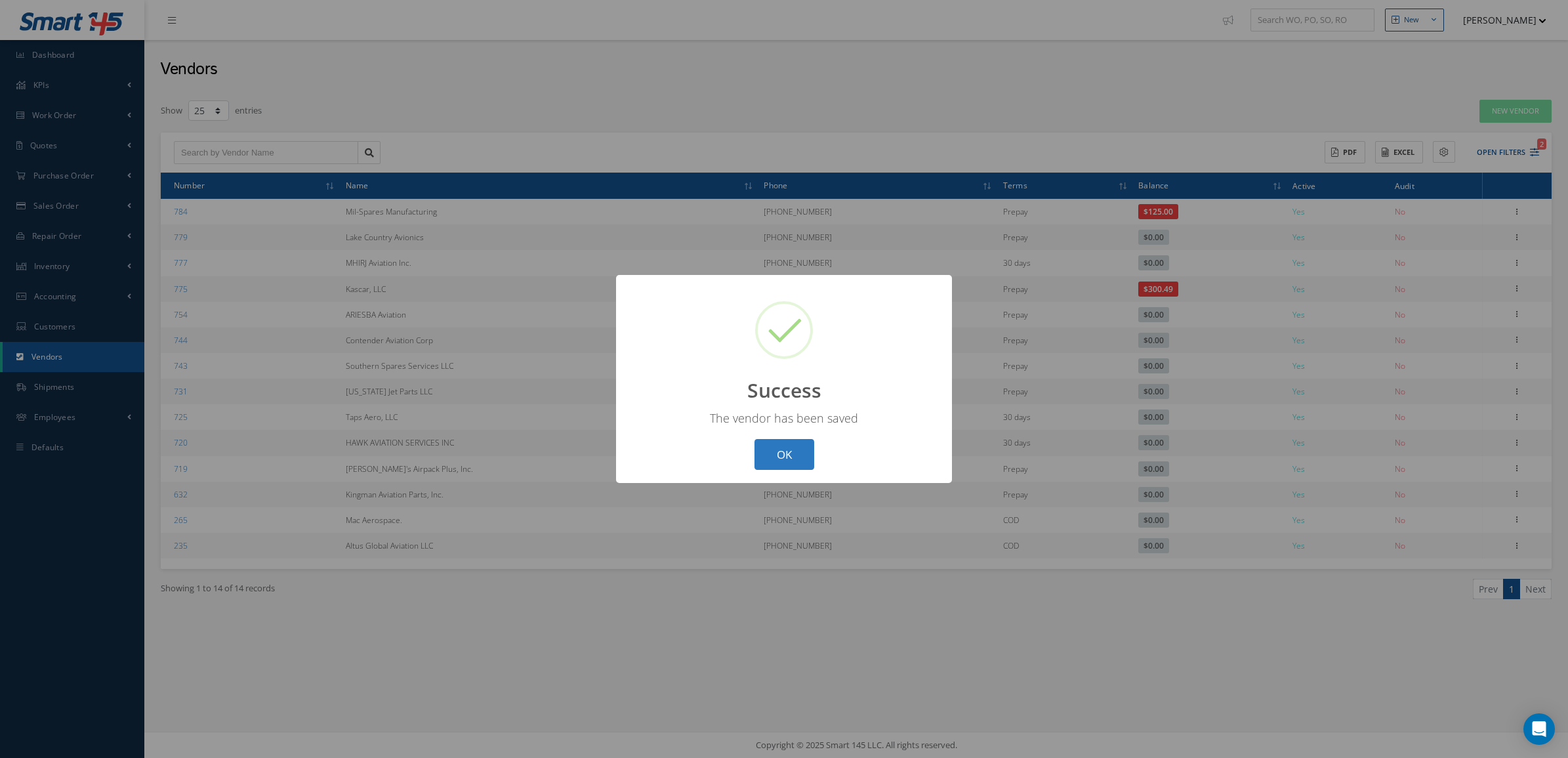
click at [801, 453] on button "OK" at bounding box center [784, 454] width 60 height 31
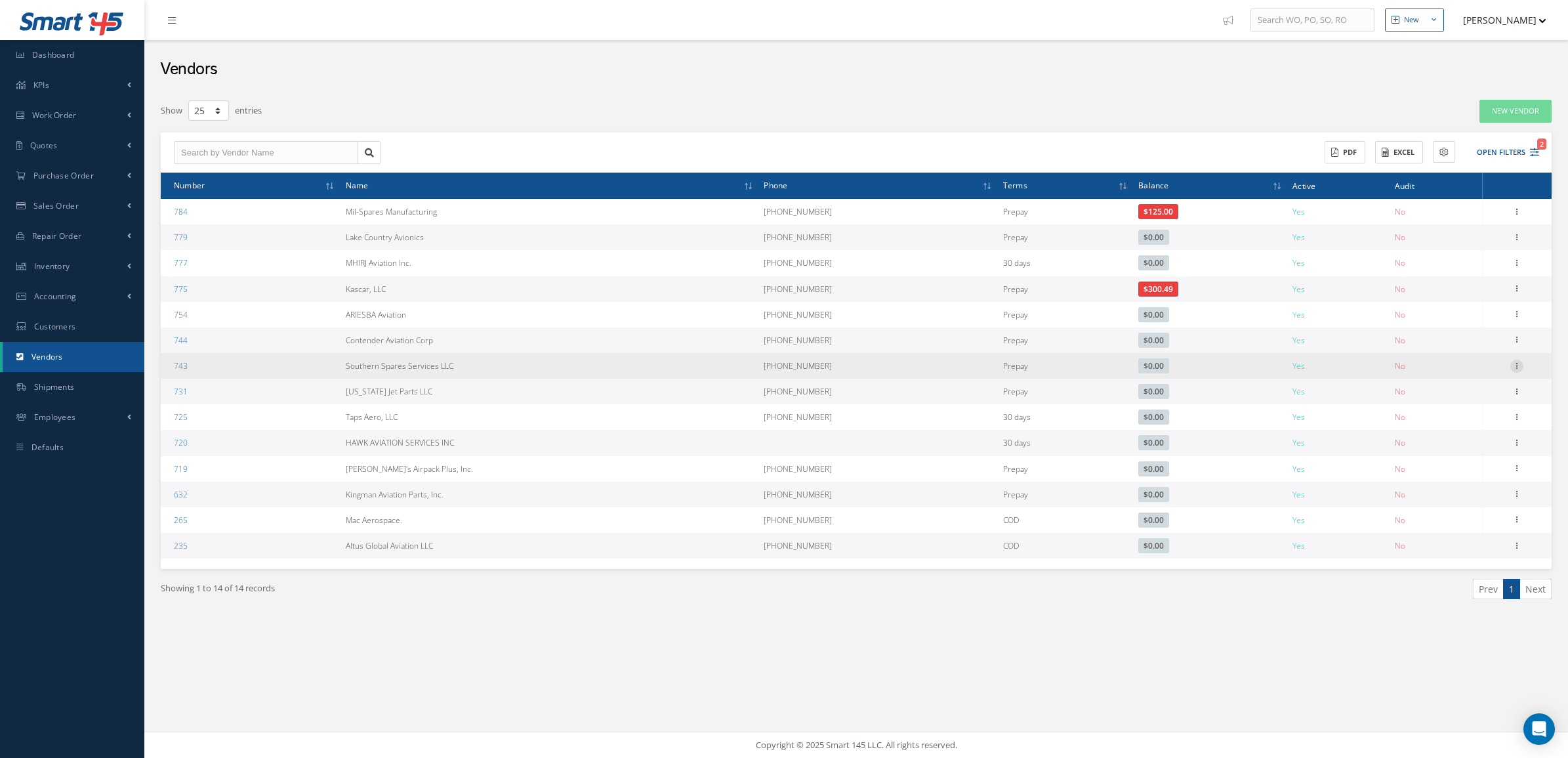
click at [1512, 367] on icon at bounding box center [1516, 364] width 13 height 11
click at [1444, 376] on link "Show" at bounding box center [1456, 374] width 103 height 17
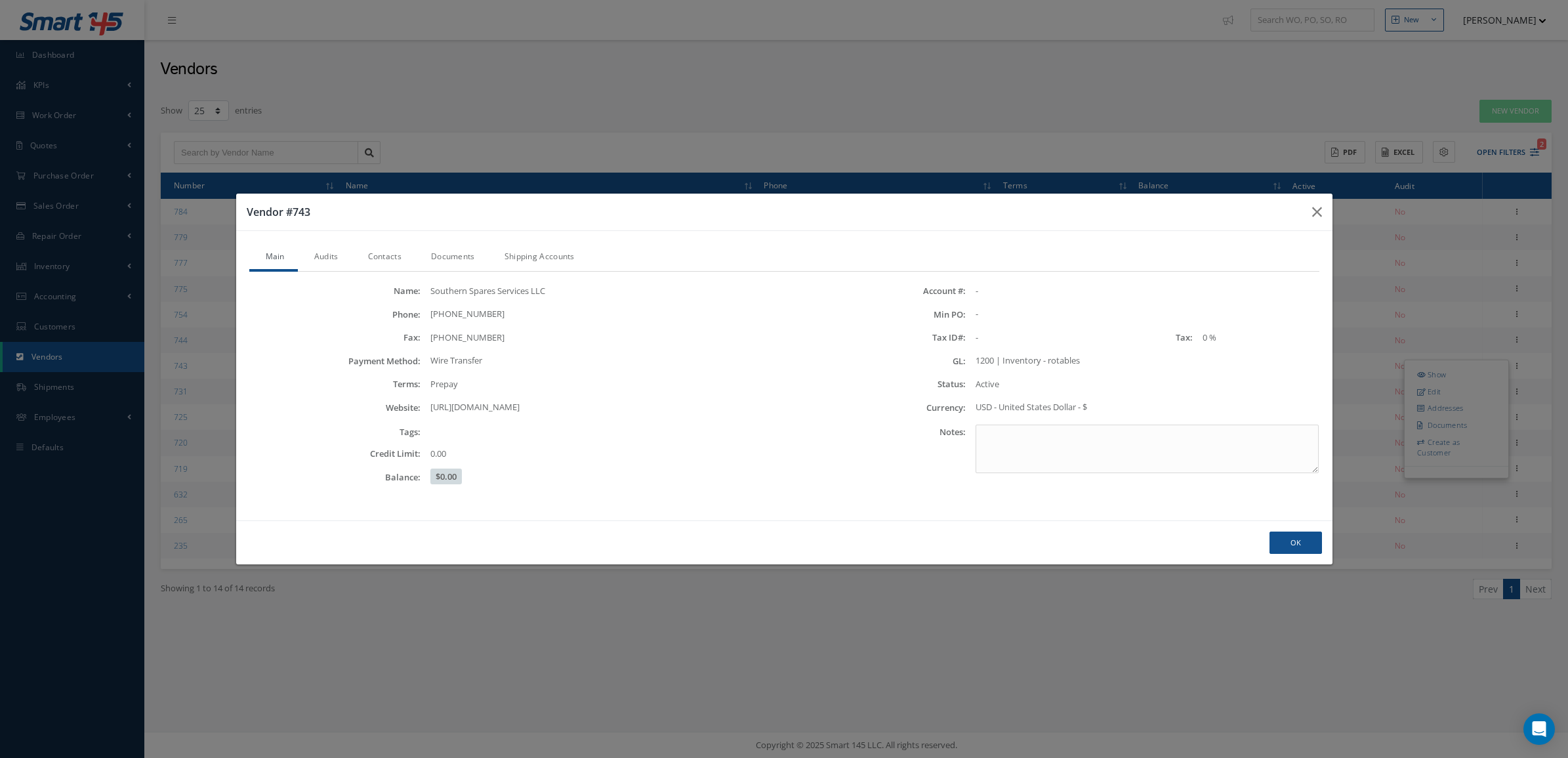
click at [401, 256] on link "Contacts" at bounding box center [382, 258] width 63 height 27
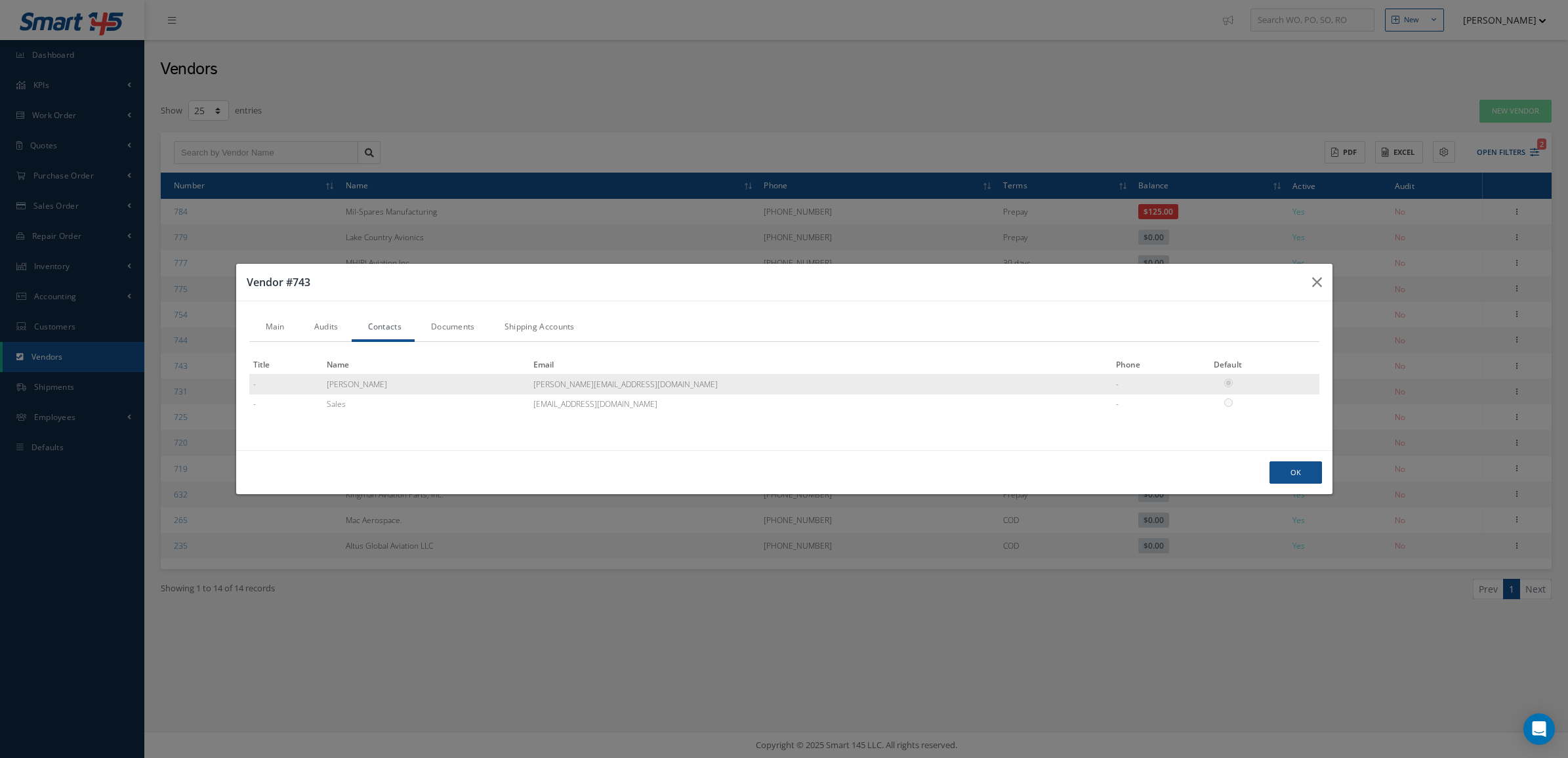
drag, startPoint x: 641, startPoint y: 382, endPoint x: 490, endPoint y: 392, distance: 151.3
click at [490, 392] on tr "- Leo leo@southernsparesllc.com -" at bounding box center [784, 384] width 1070 height 19
copy tr "leo@southernsparesllc.com"
click at [1287, 477] on button "Ok" at bounding box center [1295, 473] width 52 height 23
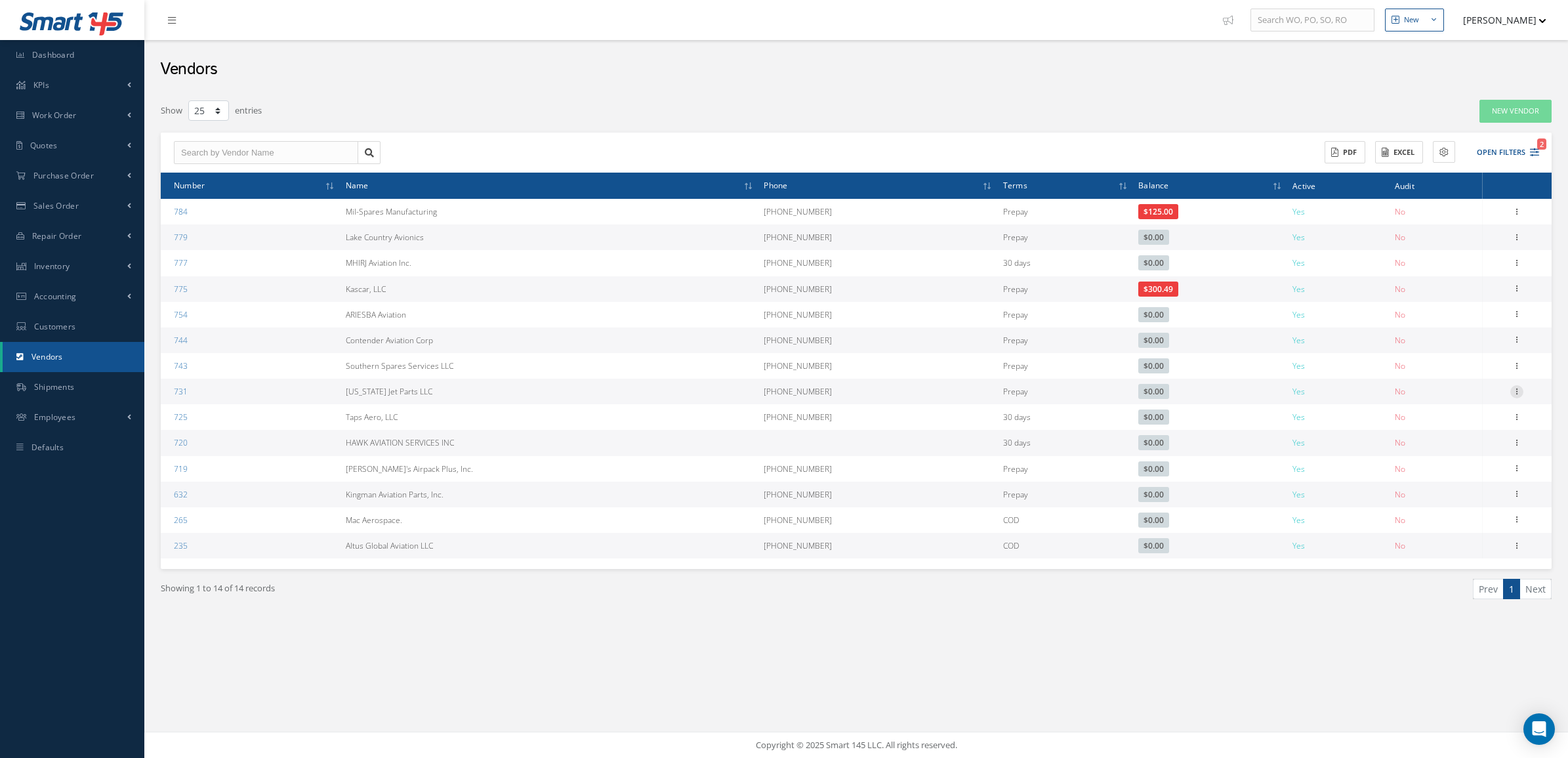
click at [1519, 389] on icon at bounding box center [1516, 390] width 13 height 11
click at [1472, 401] on link "Show" at bounding box center [1456, 400] width 103 height 17
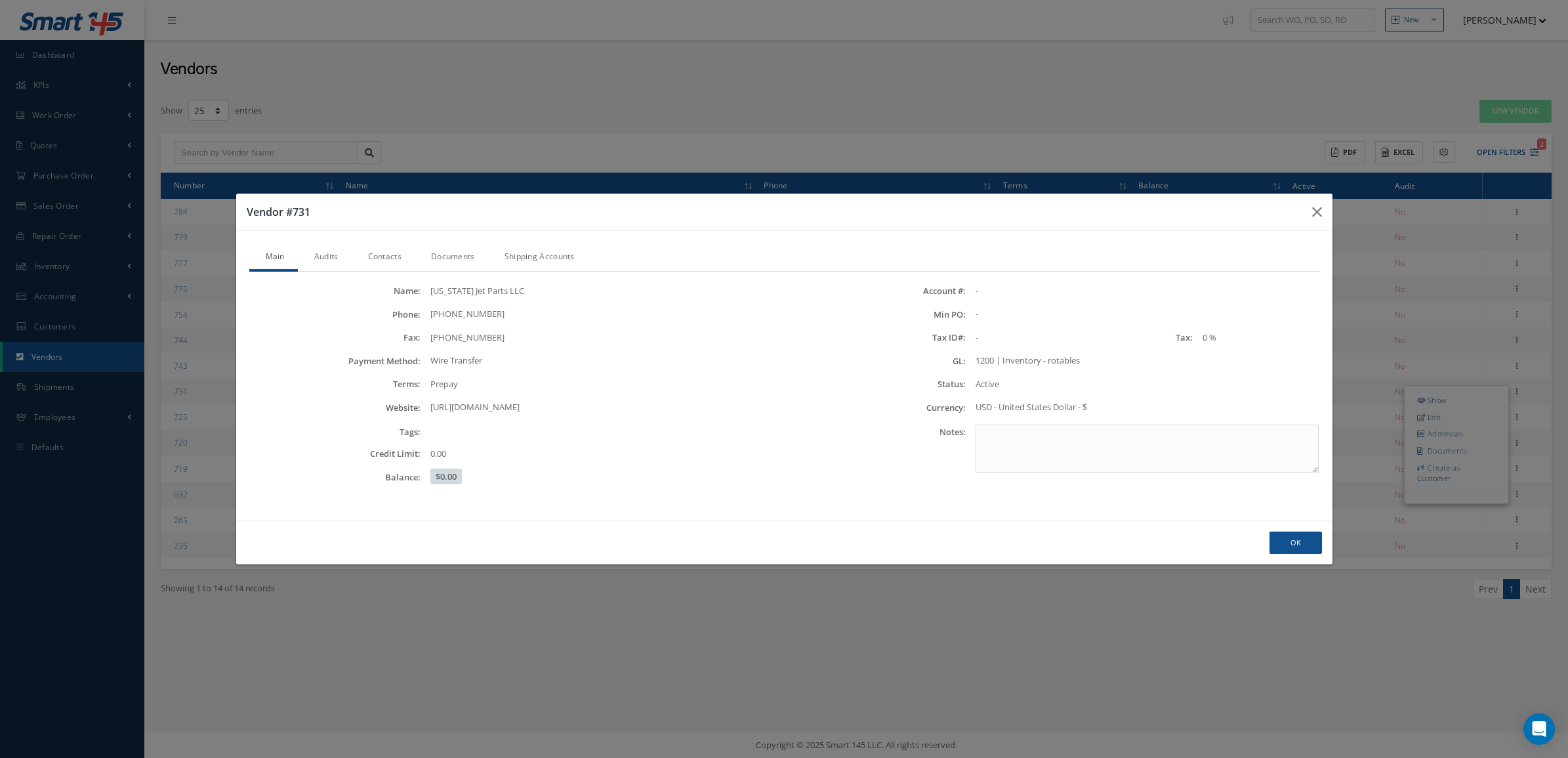
click at [395, 256] on link "Contacts" at bounding box center [382, 258] width 63 height 27
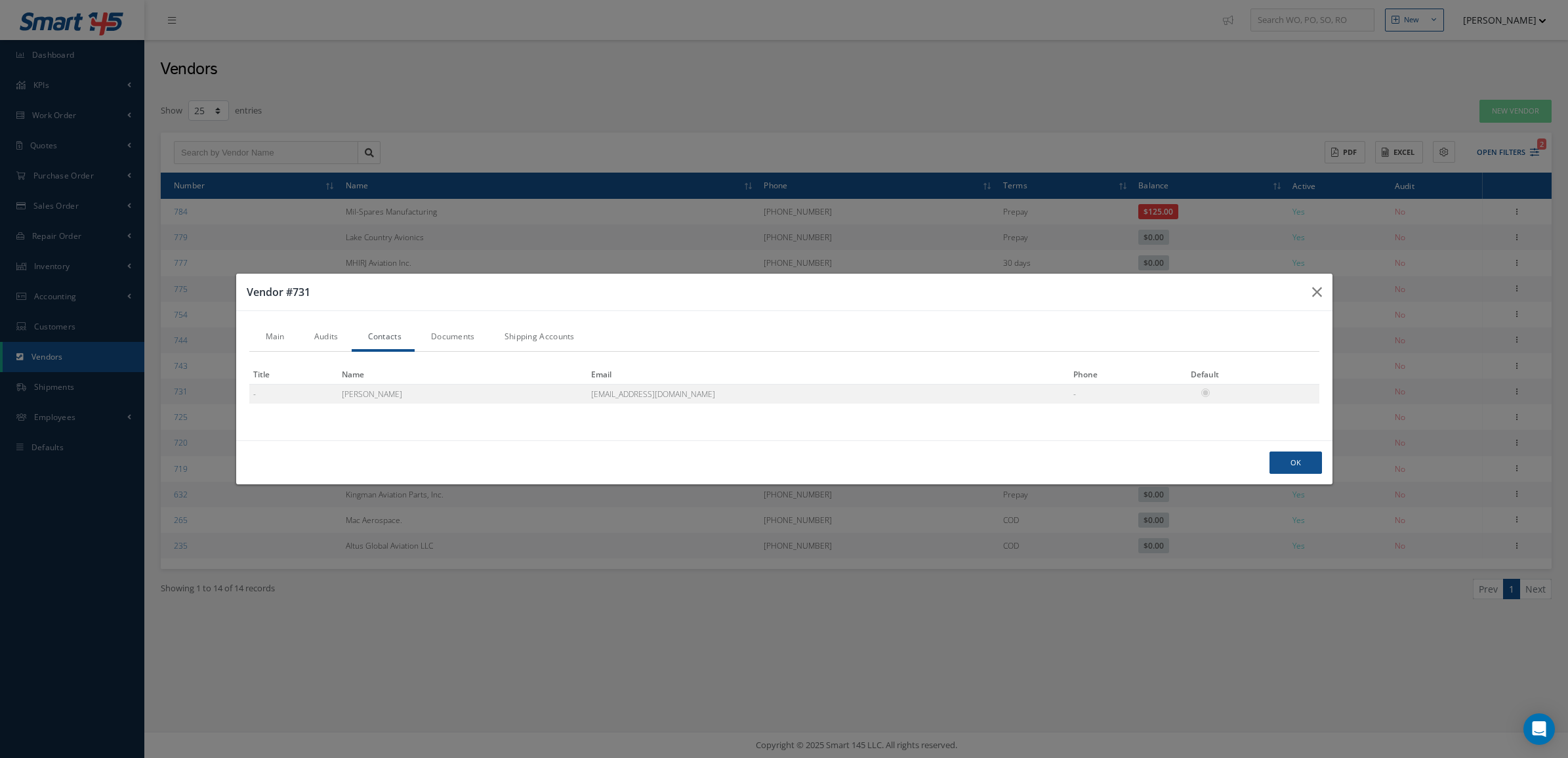
drag, startPoint x: 624, startPoint y: 393, endPoint x: 540, endPoint y: 404, distance: 84.7
click at [540, 404] on div "Title Name Email Phone Default - Mike parts@floridajet.com -" at bounding box center [784, 388] width 1070 height 75
drag, startPoint x: 536, startPoint y: 401, endPoint x: 624, endPoint y: 401, distance: 88.0
click at [624, 401] on td "parts@floridajet.com" at bounding box center [828, 394] width 482 height 19
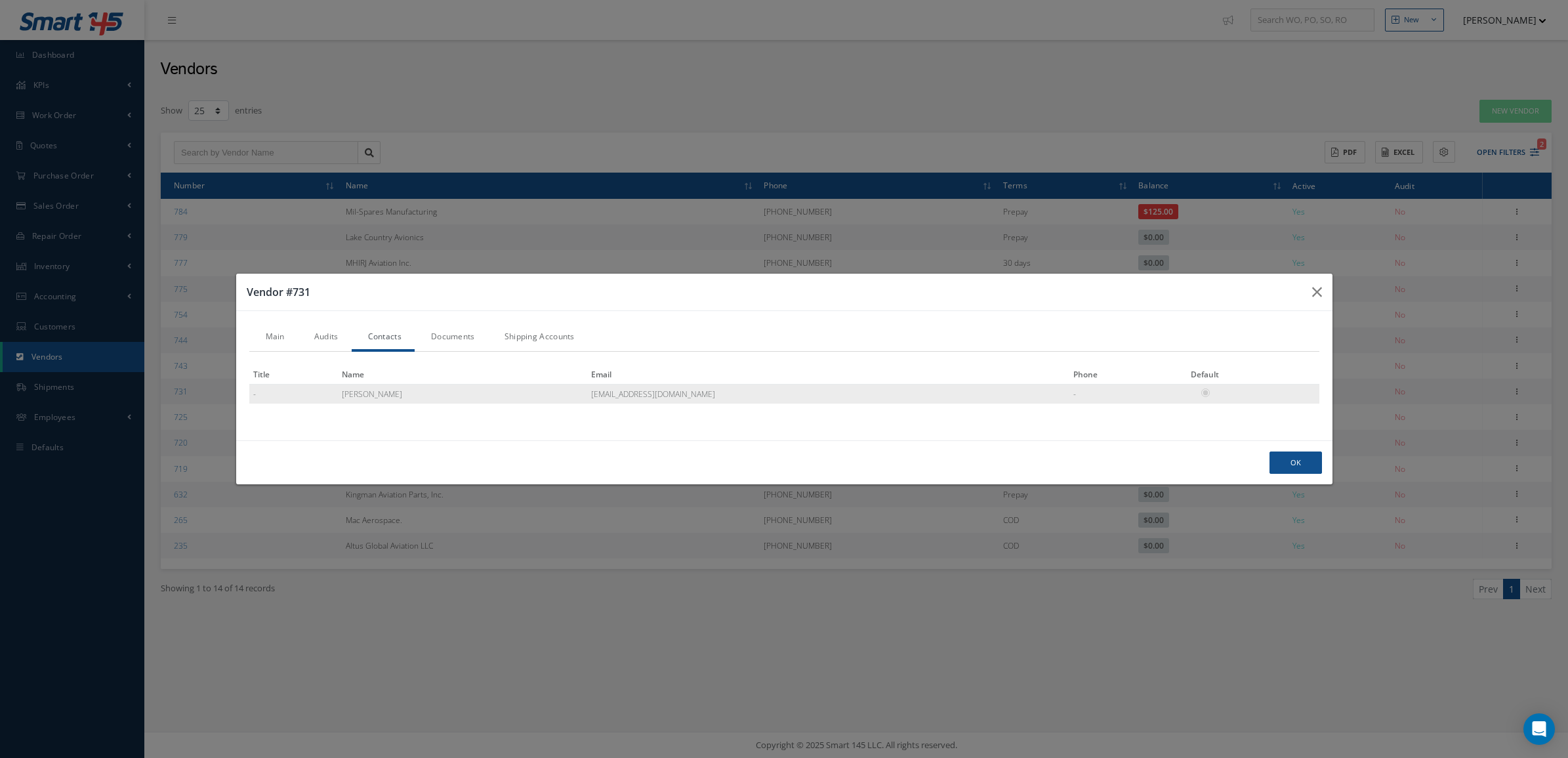
copy td "parts@floridajet.com"
drag, startPoint x: 1277, startPoint y: 463, endPoint x: 1272, endPoint y: 458, distance: 7.1
click at [1277, 463] on button "Ok" at bounding box center [1295, 463] width 52 height 23
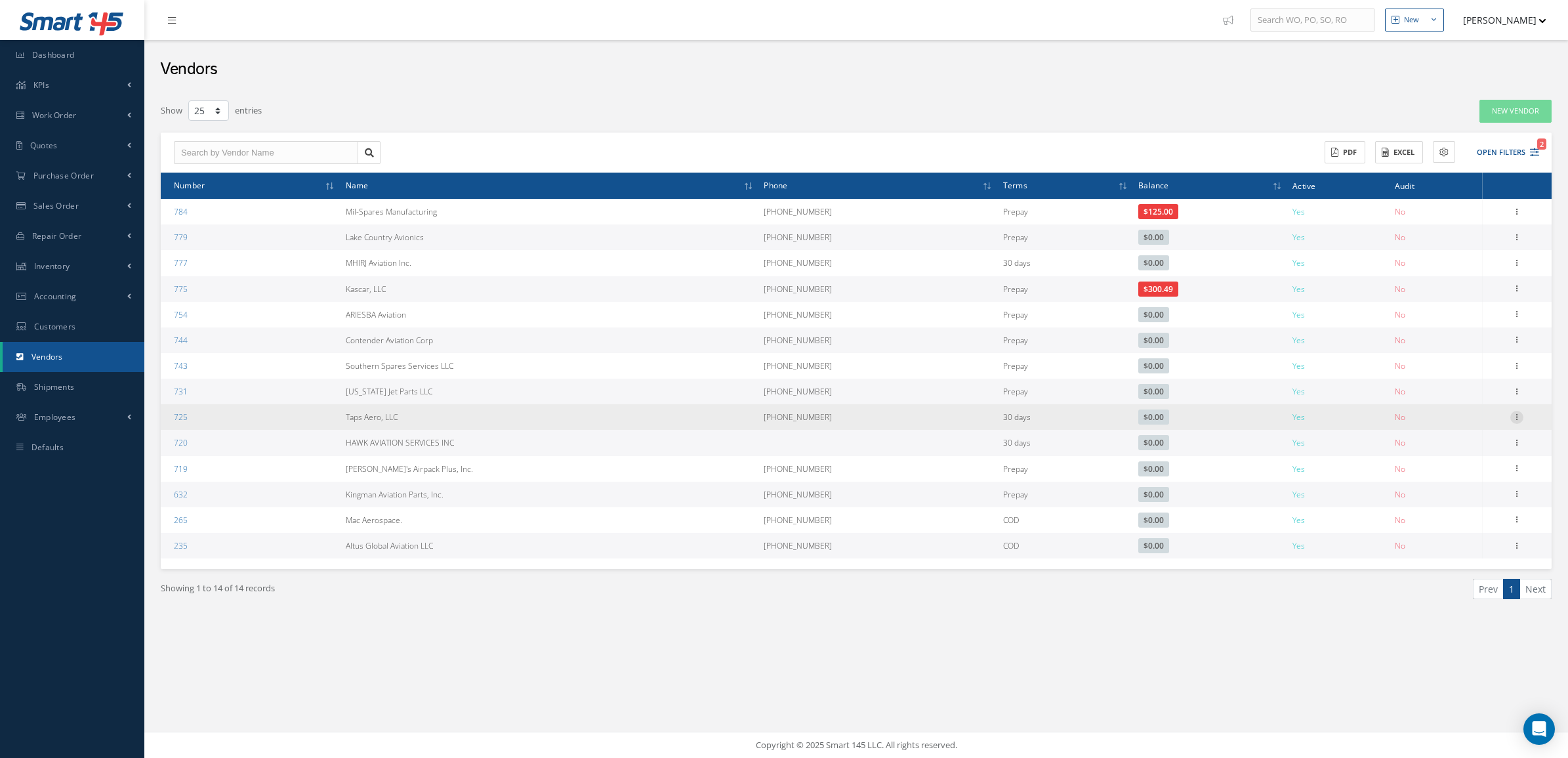
click at [1512, 415] on icon at bounding box center [1516, 416] width 13 height 11
click at [1469, 427] on link "Show" at bounding box center [1456, 425] width 103 height 17
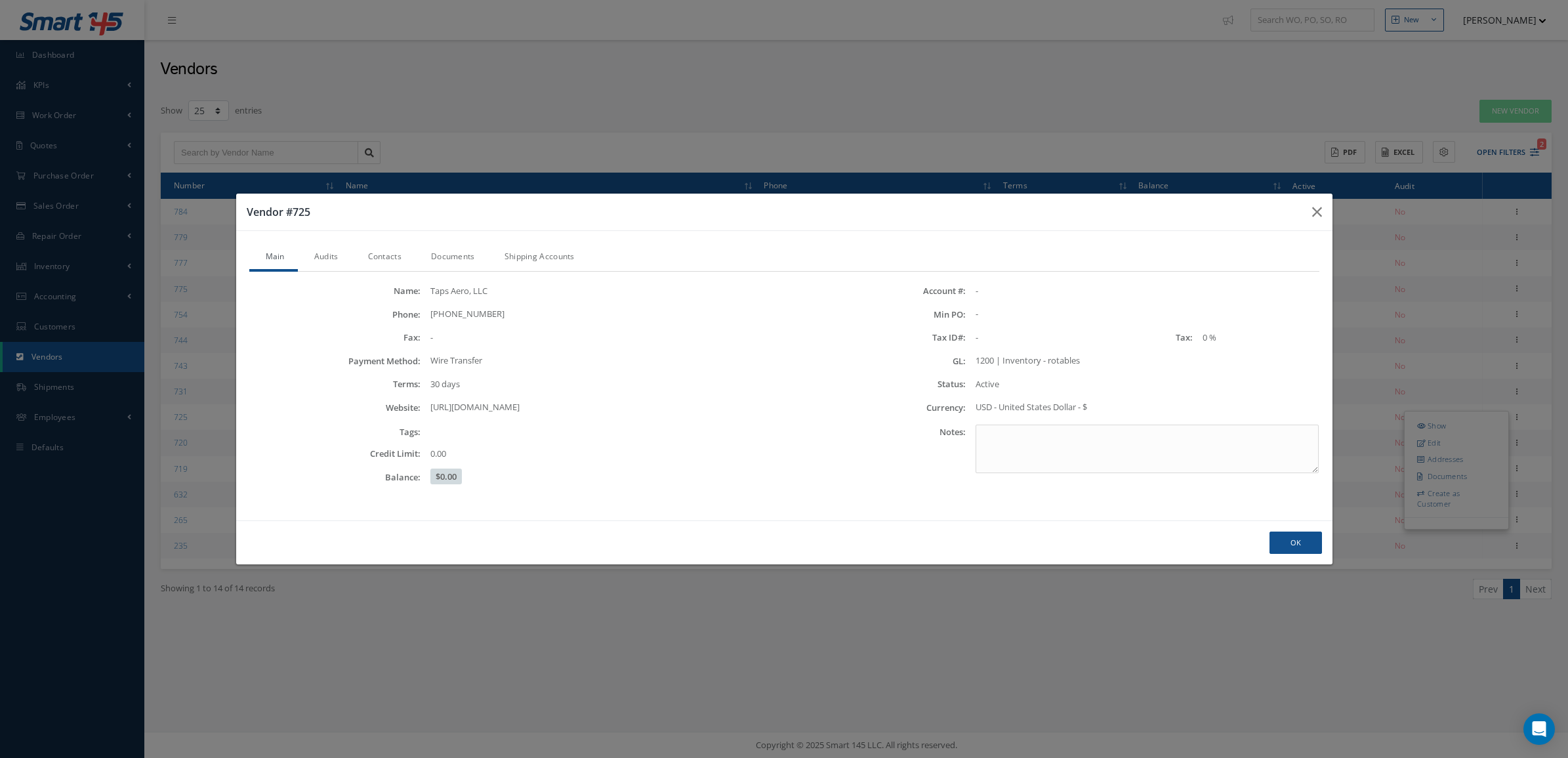
click at [379, 250] on link "Contacts" at bounding box center [382, 258] width 63 height 27
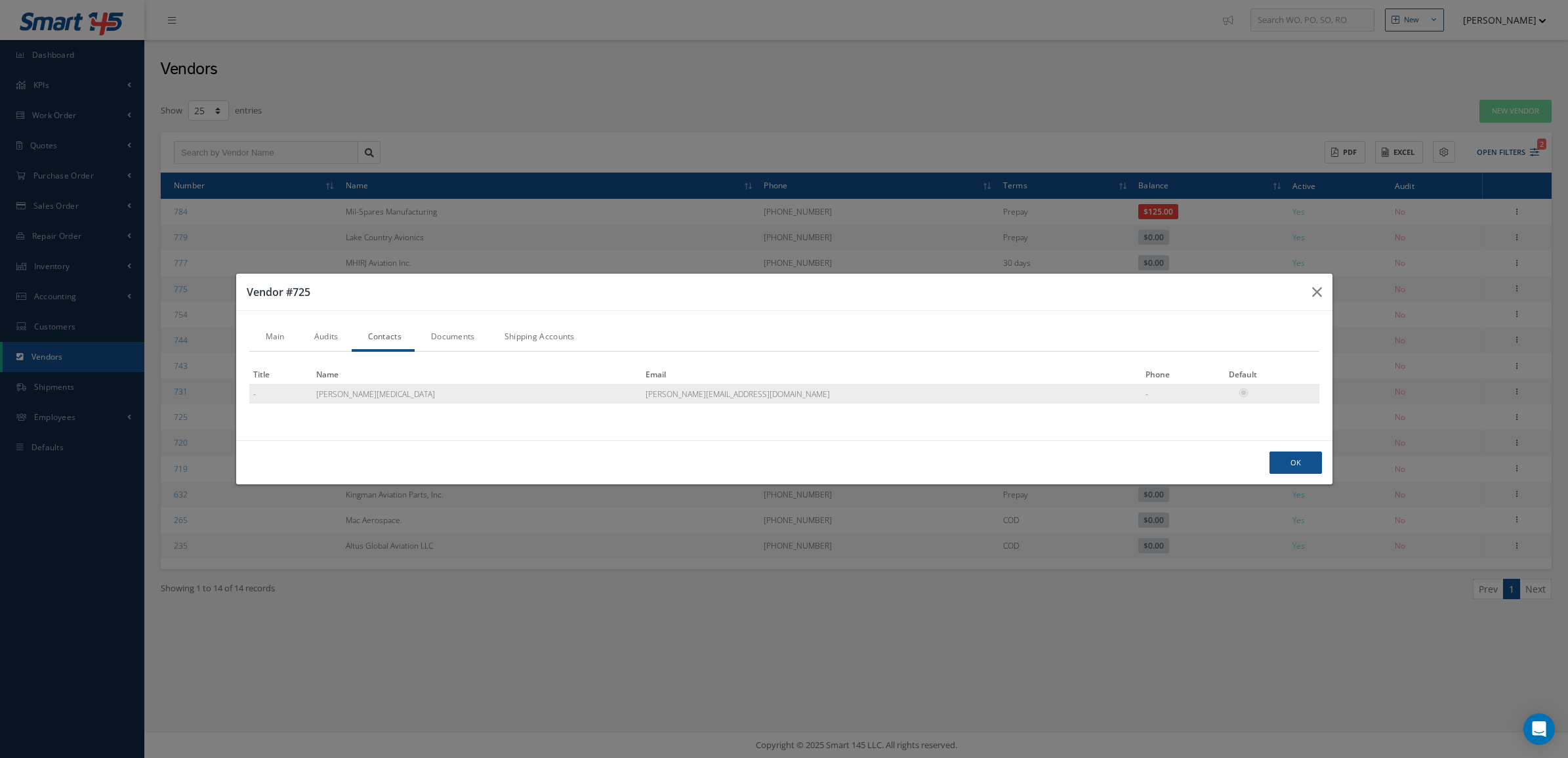
drag, startPoint x: 689, startPoint y: 394, endPoint x: 592, endPoint y: 397, distance: 97.0
click at [641, 397] on td "dustin@tapsaero.com" at bounding box center [891, 394] width 500 height 19
copy td "dustin@tapsaero.com"
click at [1302, 466] on button "Ok" at bounding box center [1295, 463] width 52 height 23
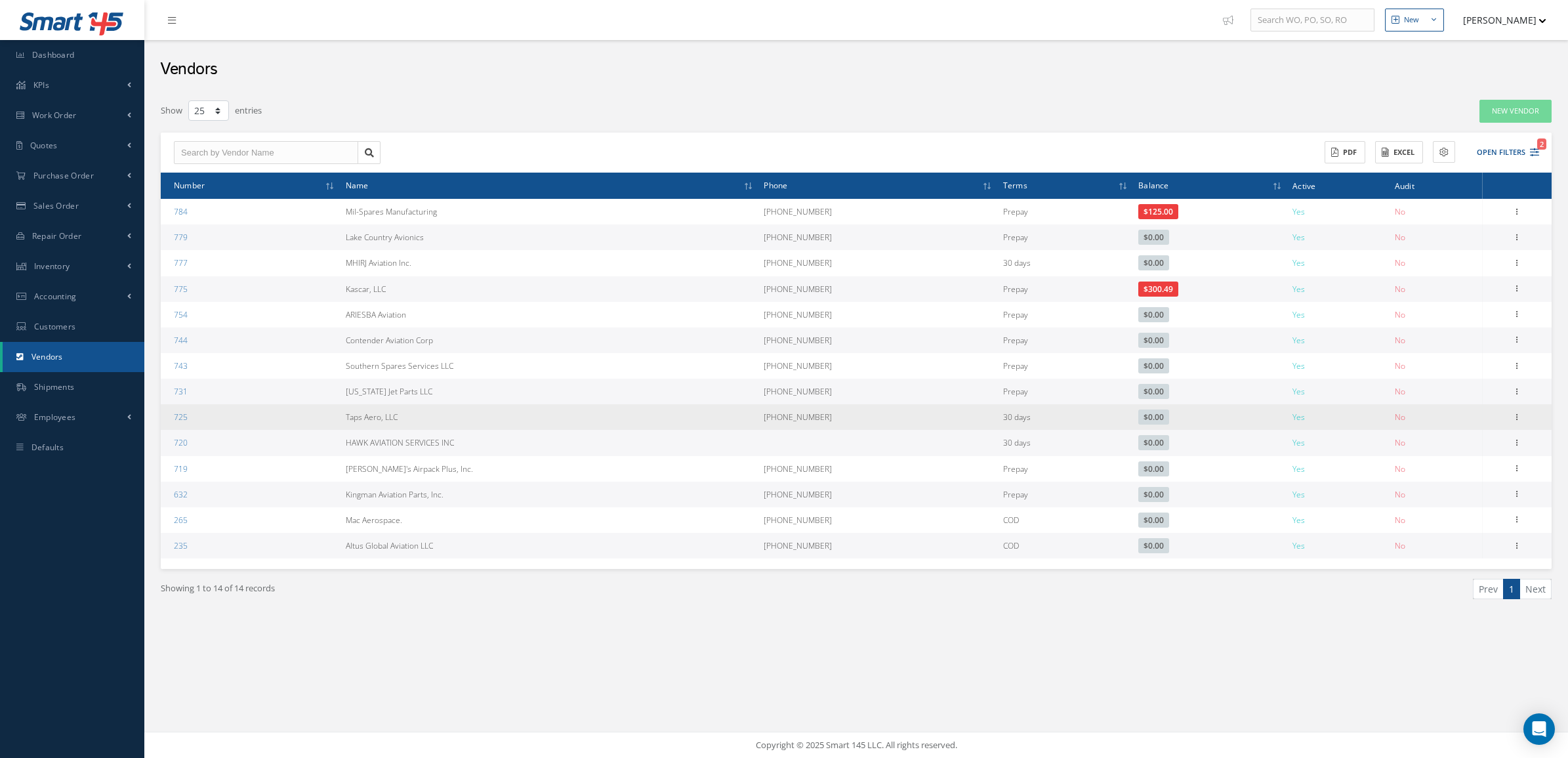
click at [1510, 422] on div "Show Edit Addresses Documents Create as Customer" at bounding box center [1517, 417] width 16 height 16
click at [1519, 417] on icon at bounding box center [1516, 416] width 13 height 11
click at [1457, 440] on link "Edit" at bounding box center [1456, 442] width 103 height 17
type input "Taps Aero, LLC"
type input "816-863-0554"
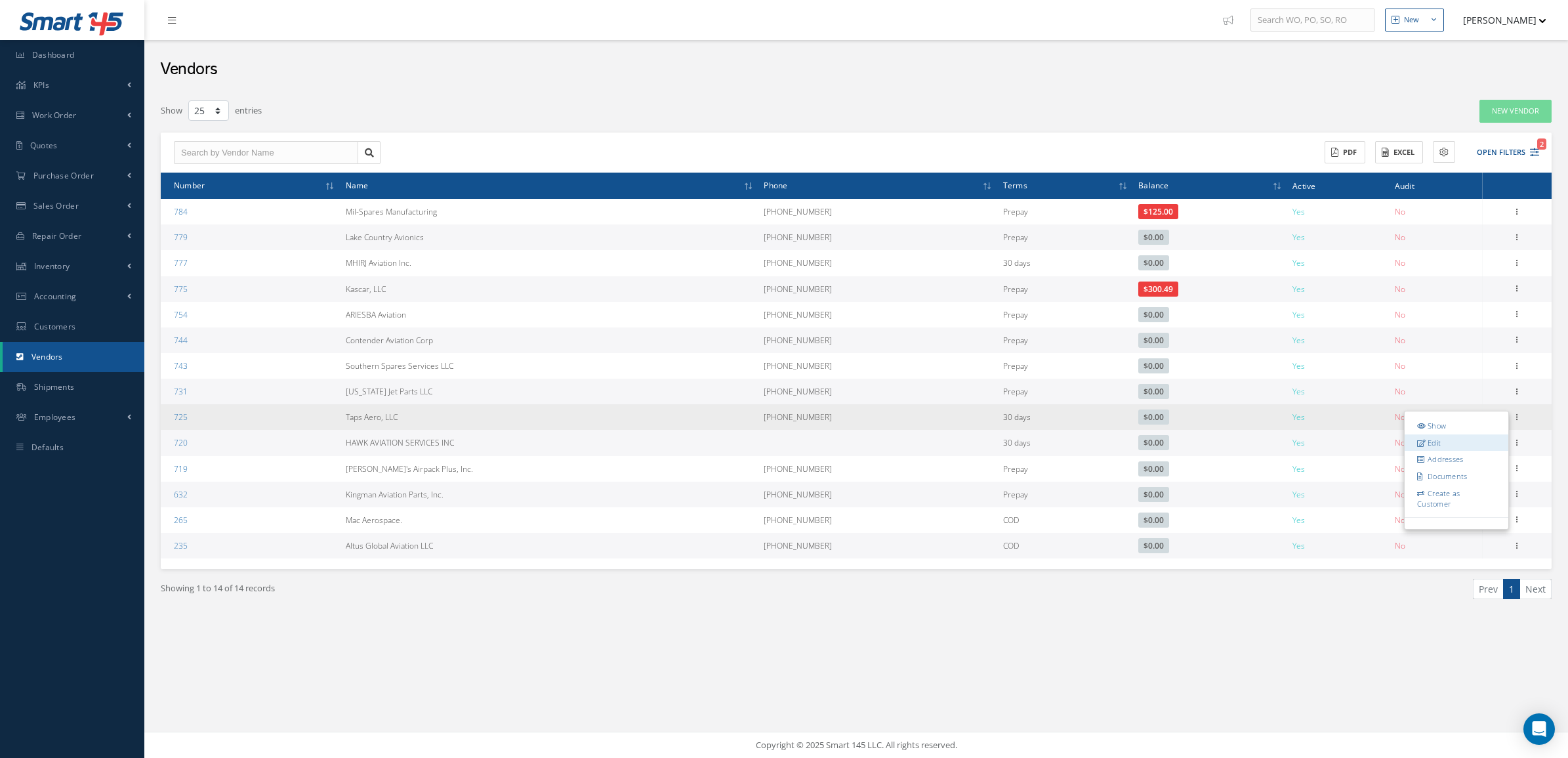
type input "https://tapsaero.com"
type input "0.00"
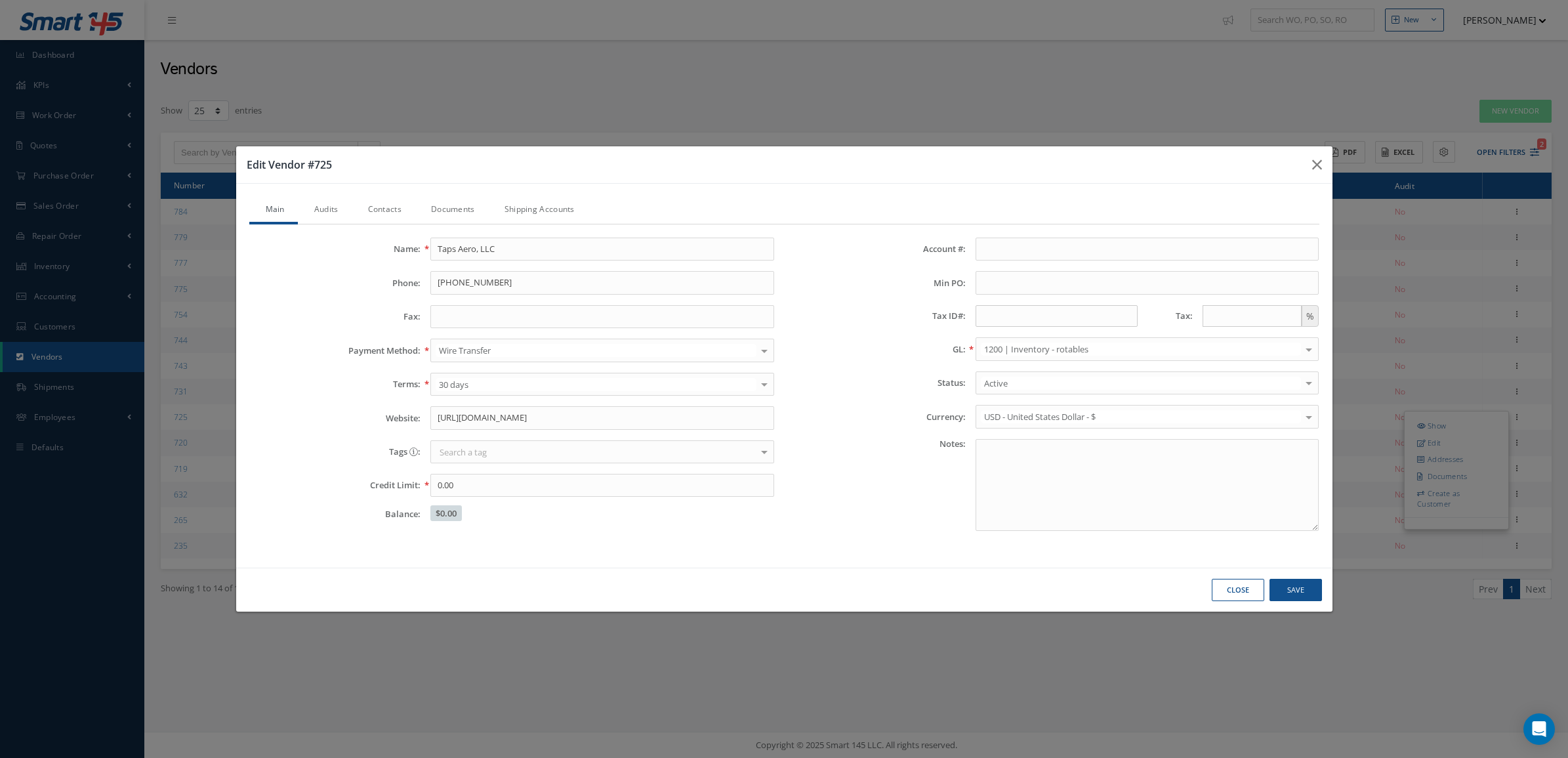
click at [329, 204] on link "Audits" at bounding box center [325, 210] width 54 height 27
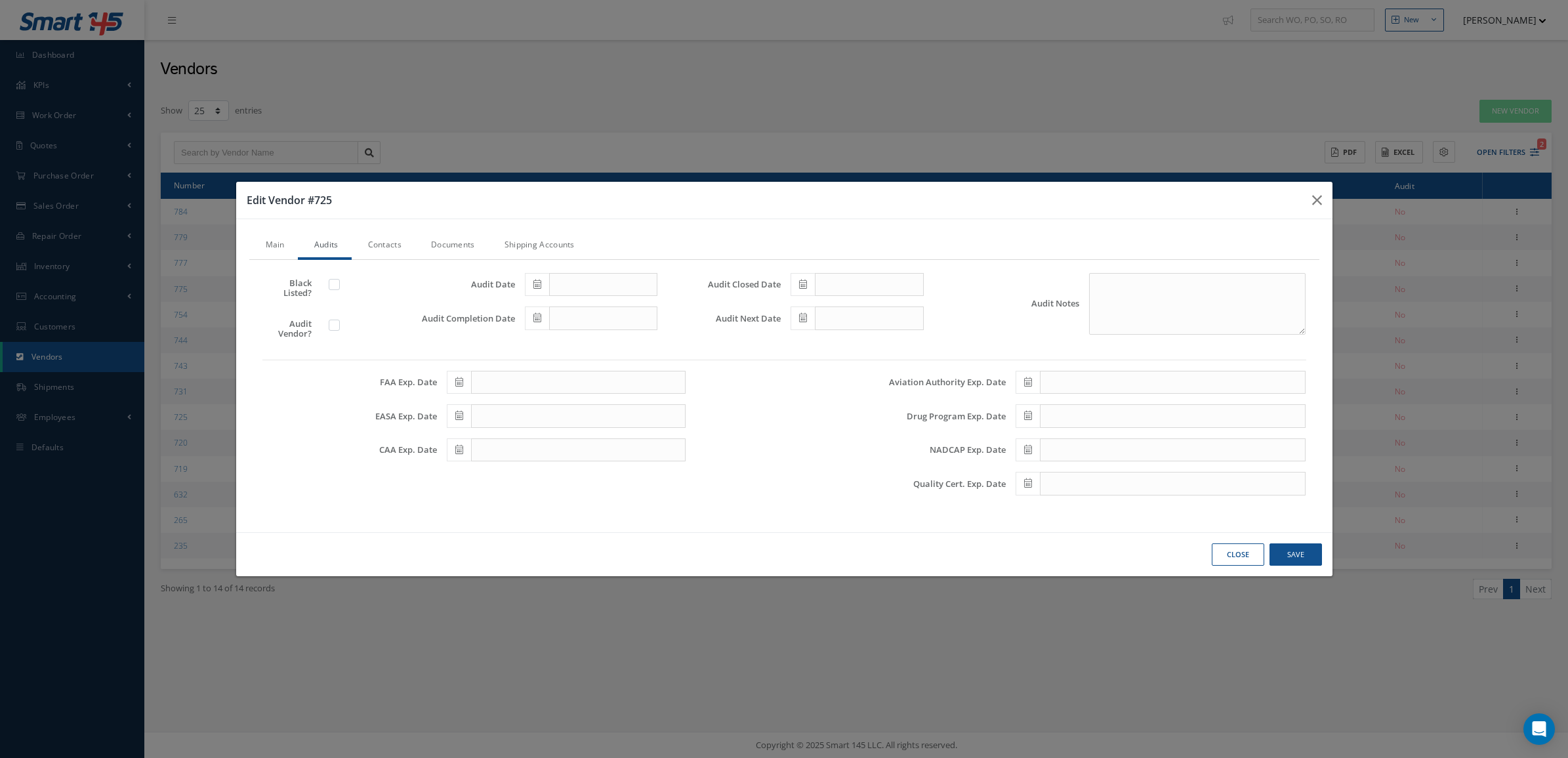
click at [339, 326] on label at bounding box center [341, 324] width 4 height 11
click at [334, 326] on input "checkbox" at bounding box center [335, 326] width 9 height 9
checkbox input "true"
click at [536, 285] on icon at bounding box center [536, 284] width 8 height 9
click at [536, 300] on th "«" at bounding box center [535, 307] width 19 height 19
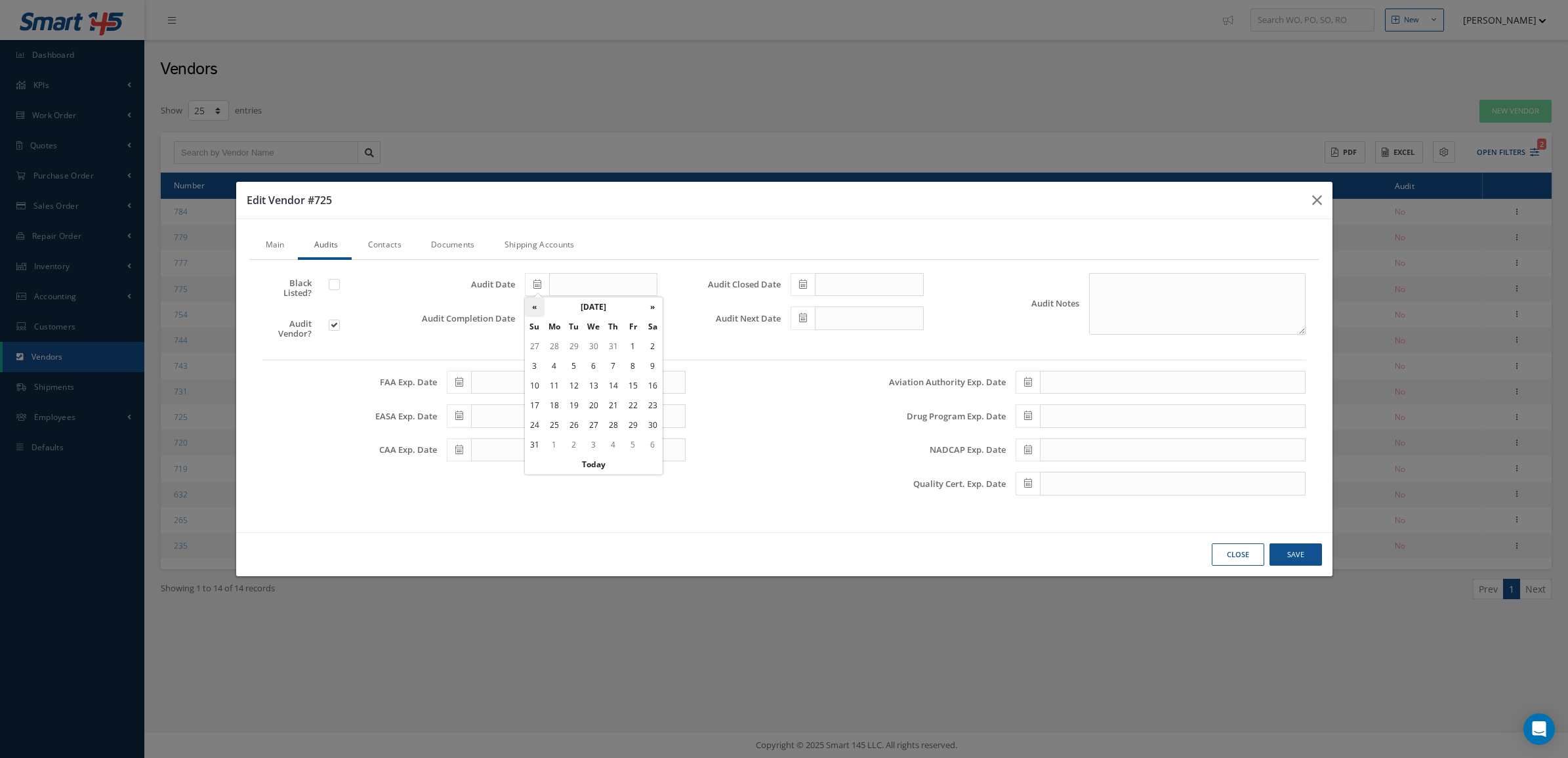
click at [536, 300] on th "«" at bounding box center [535, 307] width 19 height 19
click at [649, 302] on th "»" at bounding box center [653, 307] width 19 height 19
click at [617, 362] on td "5" at bounding box center [613, 366] width 19 height 19
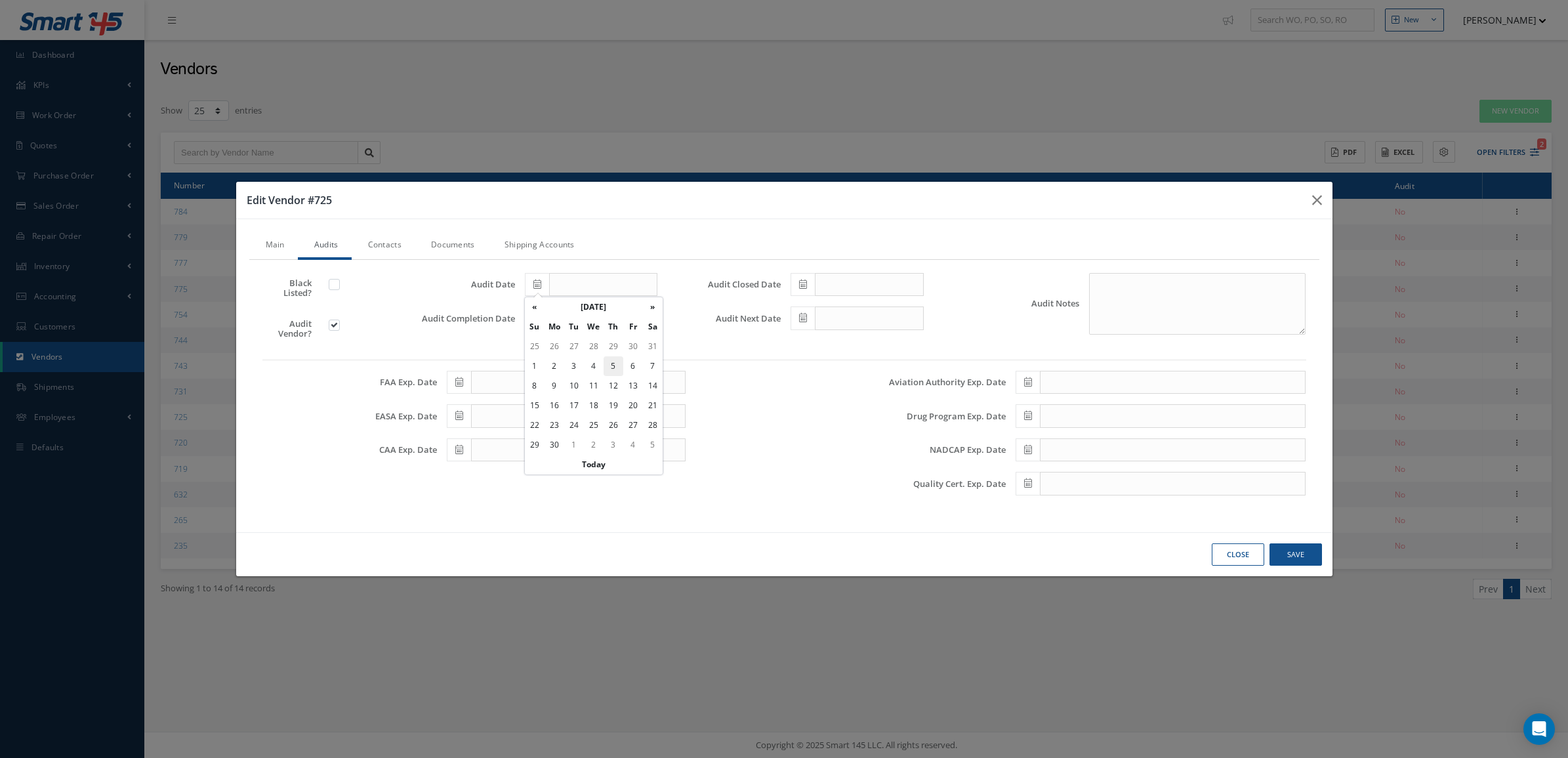
type input "06/05/2025"
click at [544, 329] on span at bounding box center [537, 318] width 25 height 24
click at [542, 340] on th "«" at bounding box center [535, 341] width 19 height 19
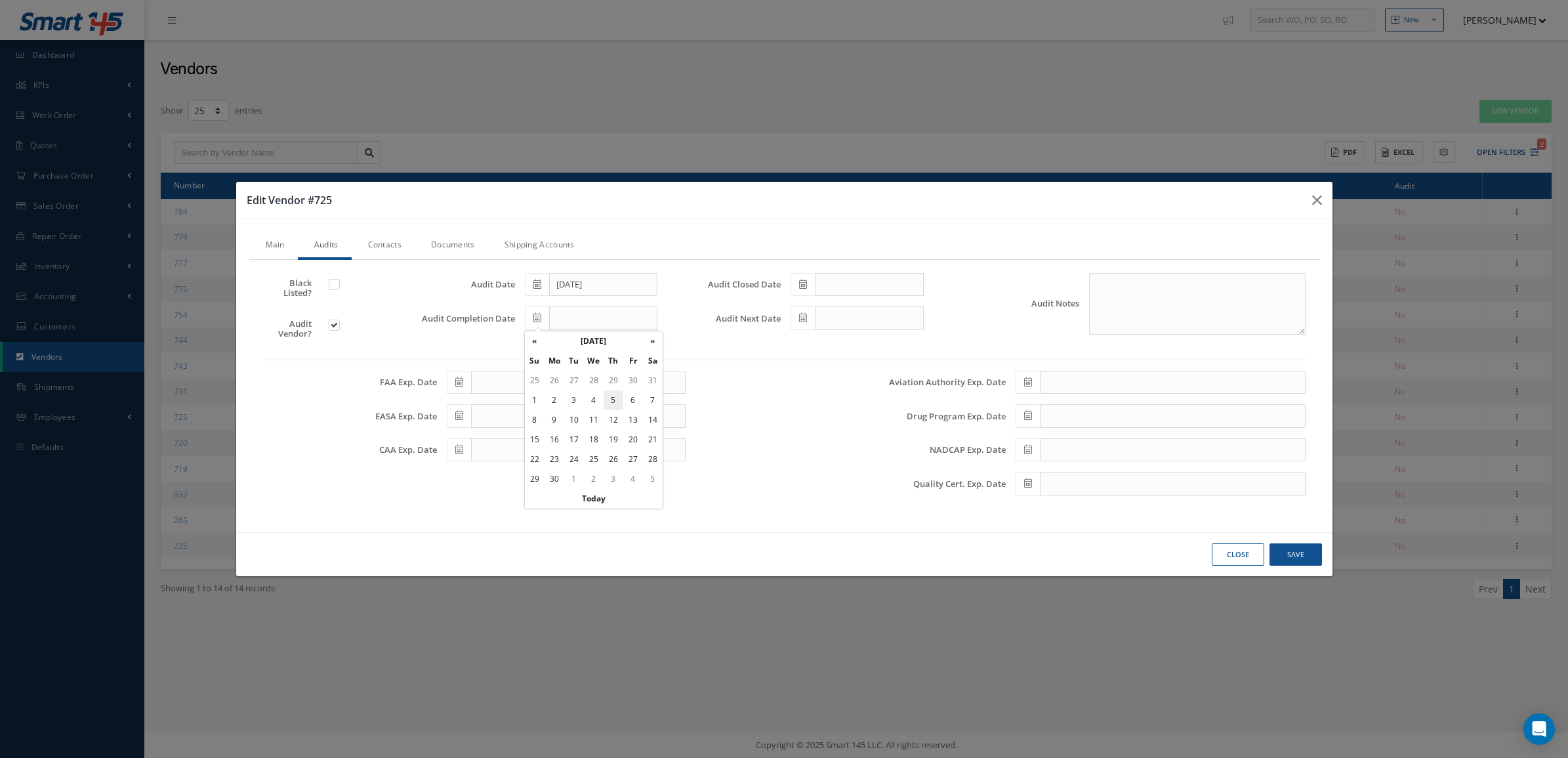
click at [614, 402] on td "5" at bounding box center [613, 400] width 19 height 19
type input "06/05/2025"
click at [801, 289] on icon at bounding box center [803, 284] width 8 height 9
click at [804, 311] on th "«" at bounding box center [800, 307] width 19 height 19
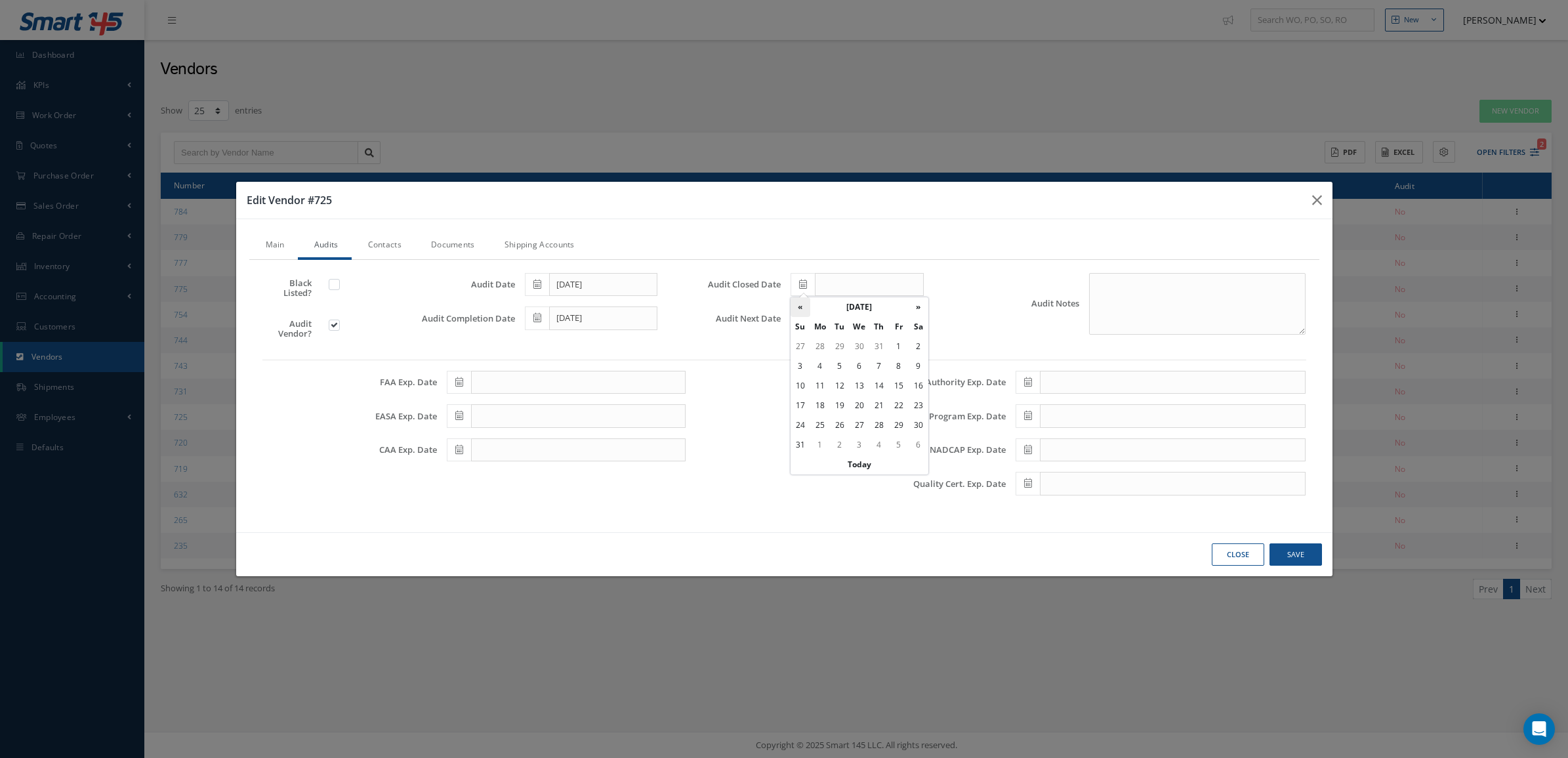
click at [804, 311] on th "«" at bounding box center [800, 307] width 19 height 19
click at [915, 309] on th "»" at bounding box center [919, 307] width 19 height 19
click at [878, 364] on td "5" at bounding box center [879, 366] width 19 height 19
type input "06/05/2025"
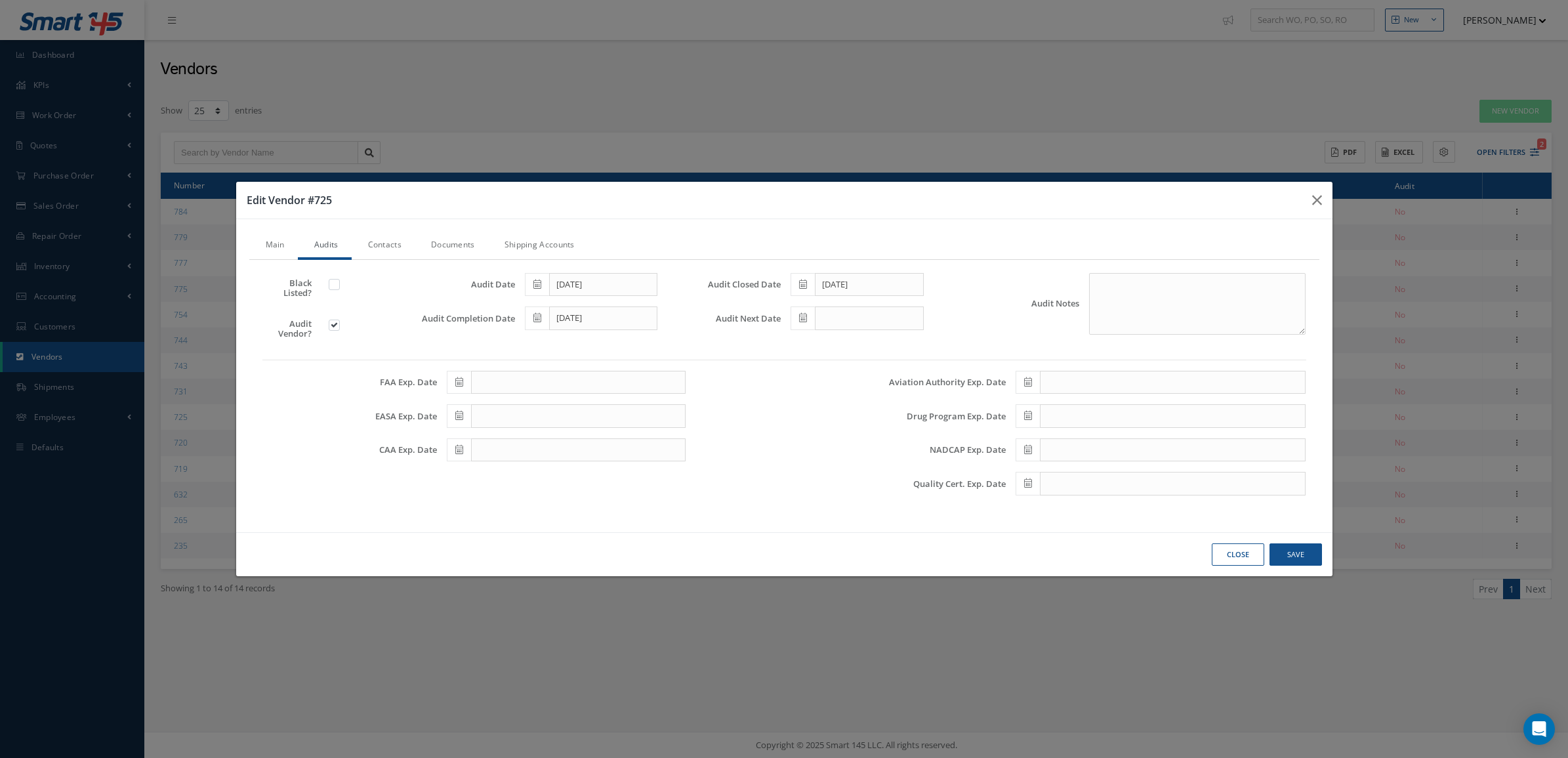
click at [799, 324] on span at bounding box center [803, 318] width 25 height 24
click at [799, 344] on th "«" at bounding box center [800, 341] width 19 height 19
click at [912, 379] on td "5" at bounding box center [919, 380] width 19 height 19
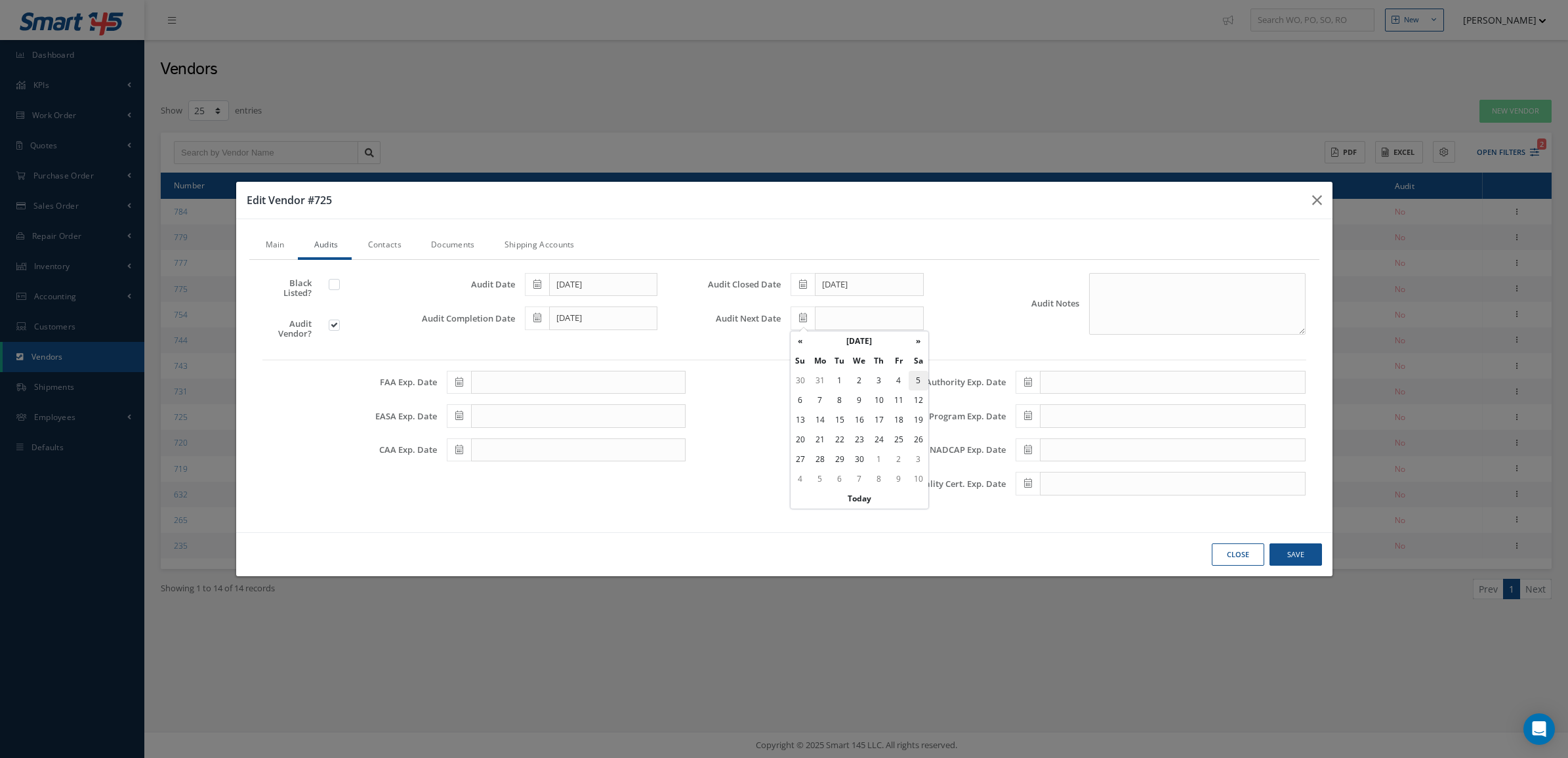
type input "06/05/2027"
click at [467, 241] on link "Documents" at bounding box center [451, 245] width 73 height 27
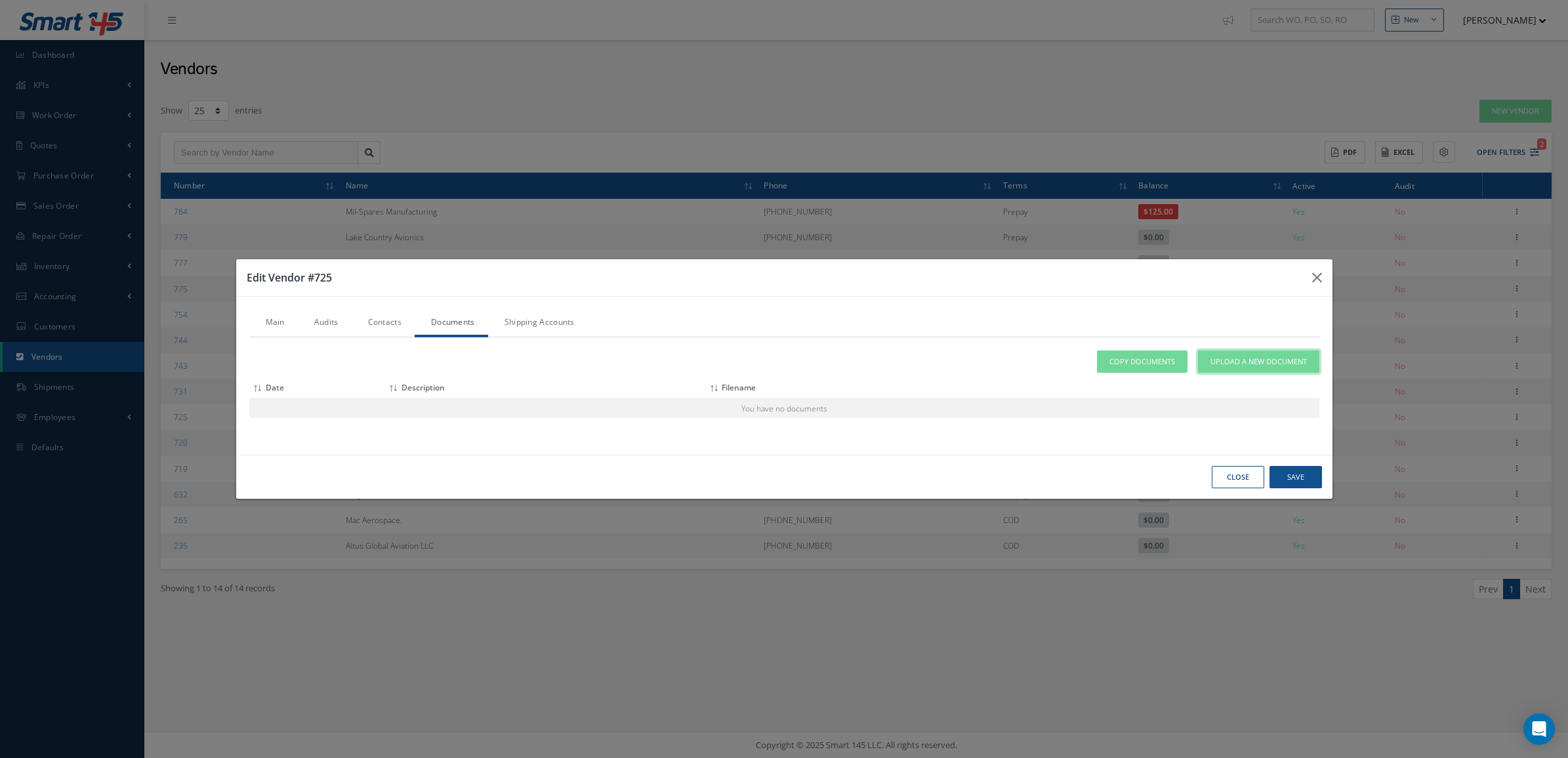
click at [1216, 361] on span "Upload a New Document" at bounding box center [1258, 362] width 96 height 11
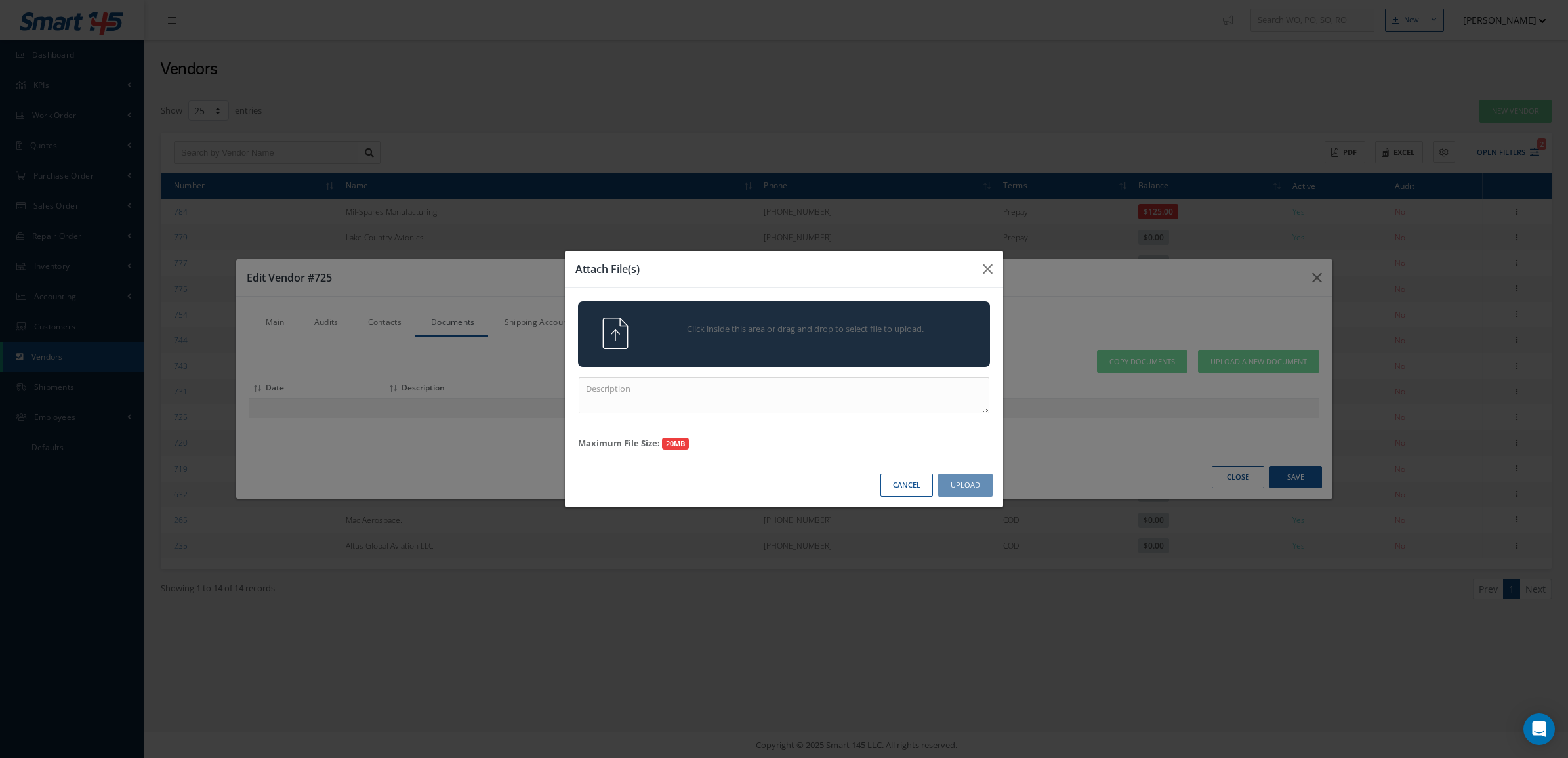
click at [919, 341] on div "Click inside this area or drag and drop to select file to upload." at bounding box center [802, 331] width 324 height 26
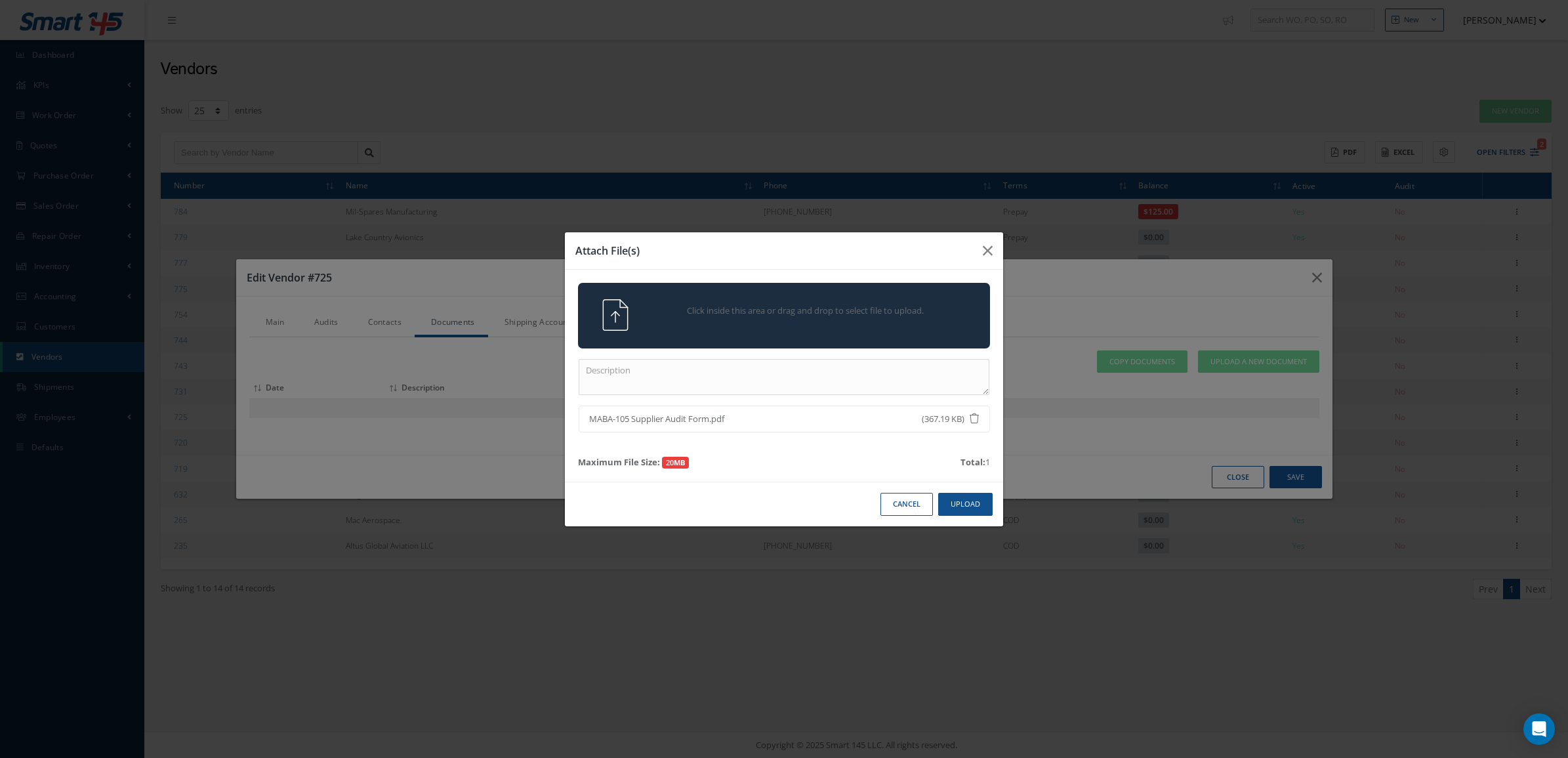
click at [700, 305] on span "Click inside this area or drag and drop to select file to upload." at bounding box center [806, 311] width 298 height 13
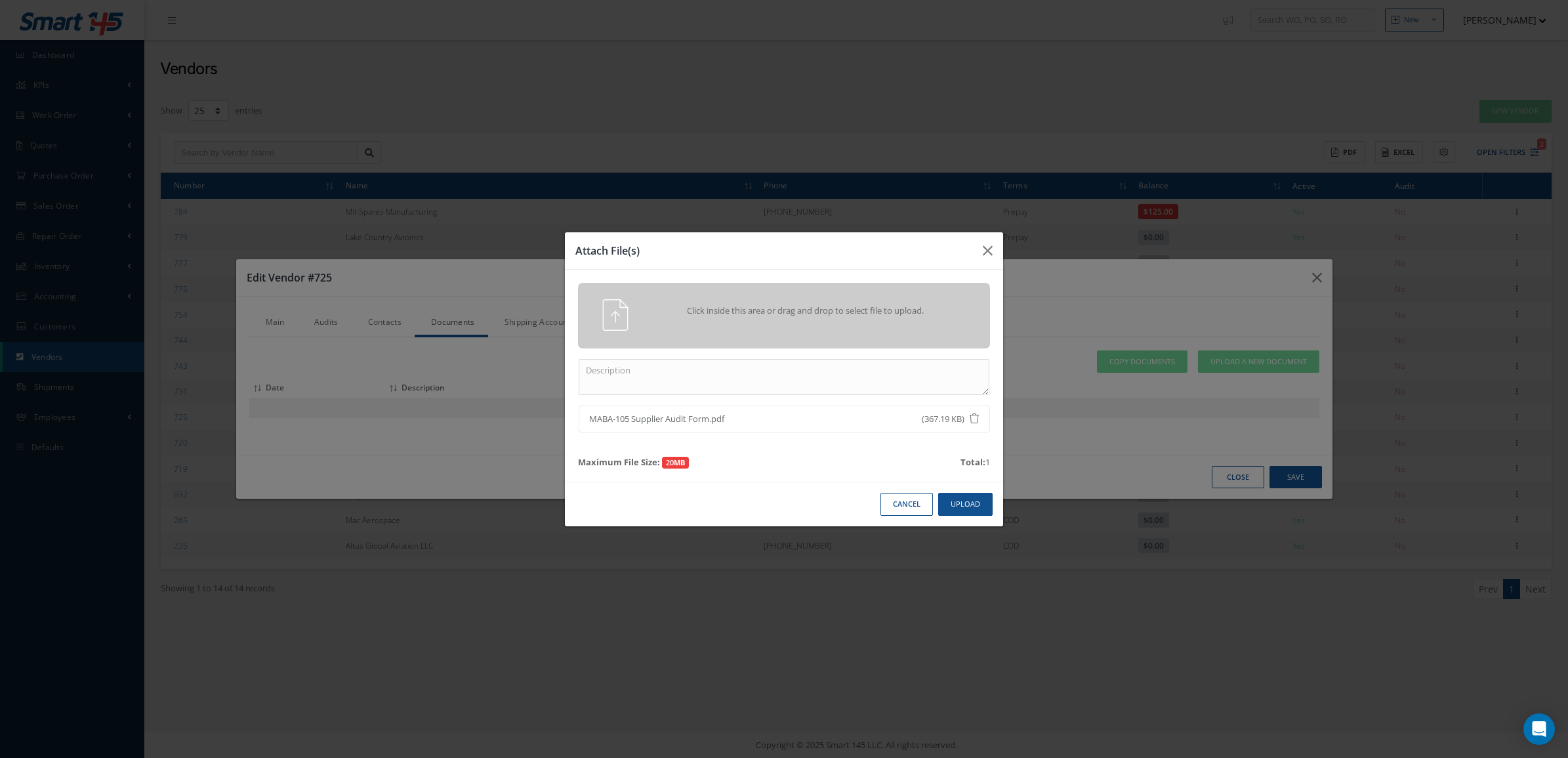
click at [975, 487] on div "Cancel Upload" at bounding box center [784, 504] width 439 height 45
click at [972, 498] on button "Upload" at bounding box center [965, 504] width 55 height 23
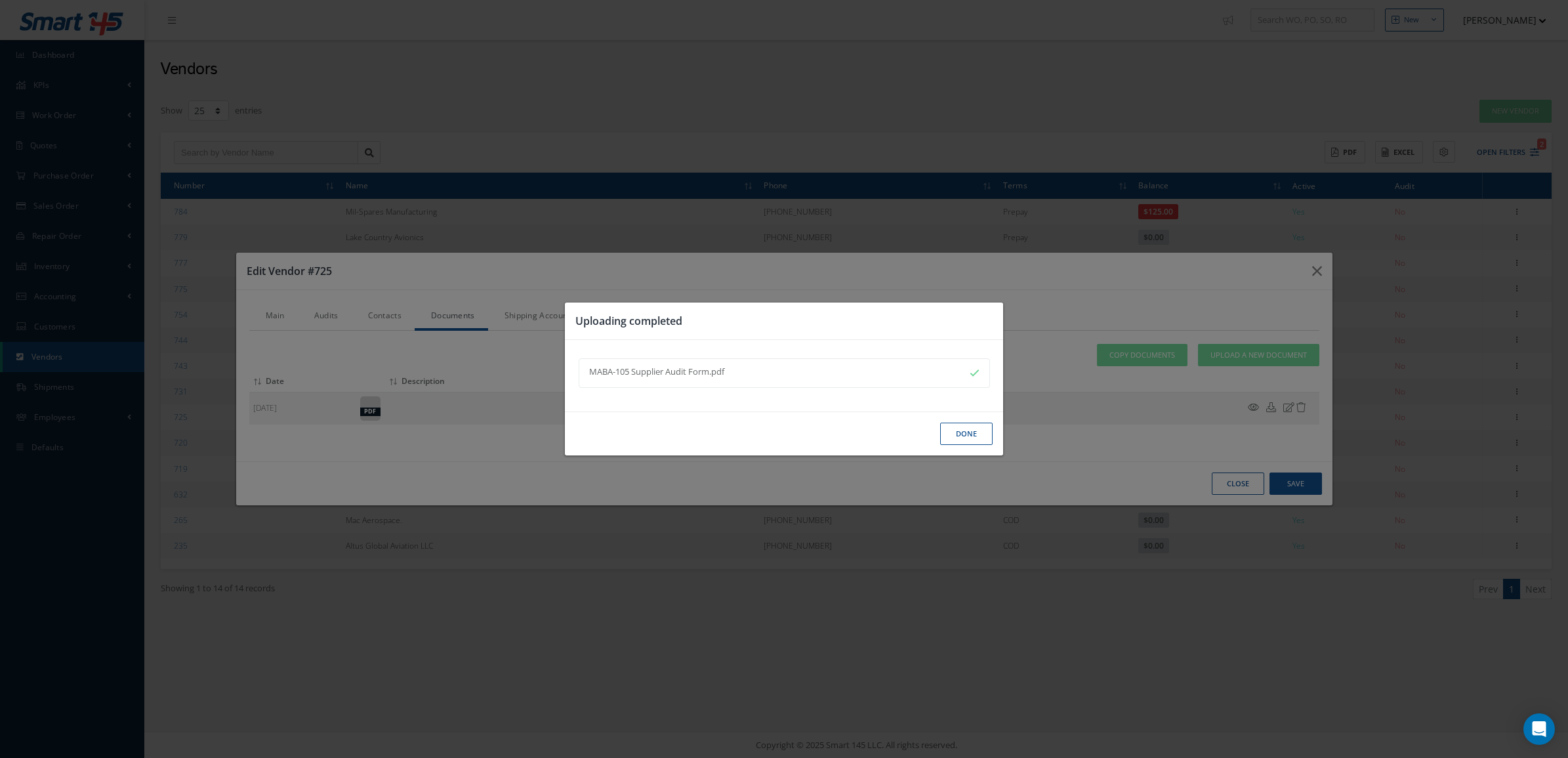
click at [978, 431] on button "Done" at bounding box center [965, 434] width 52 height 23
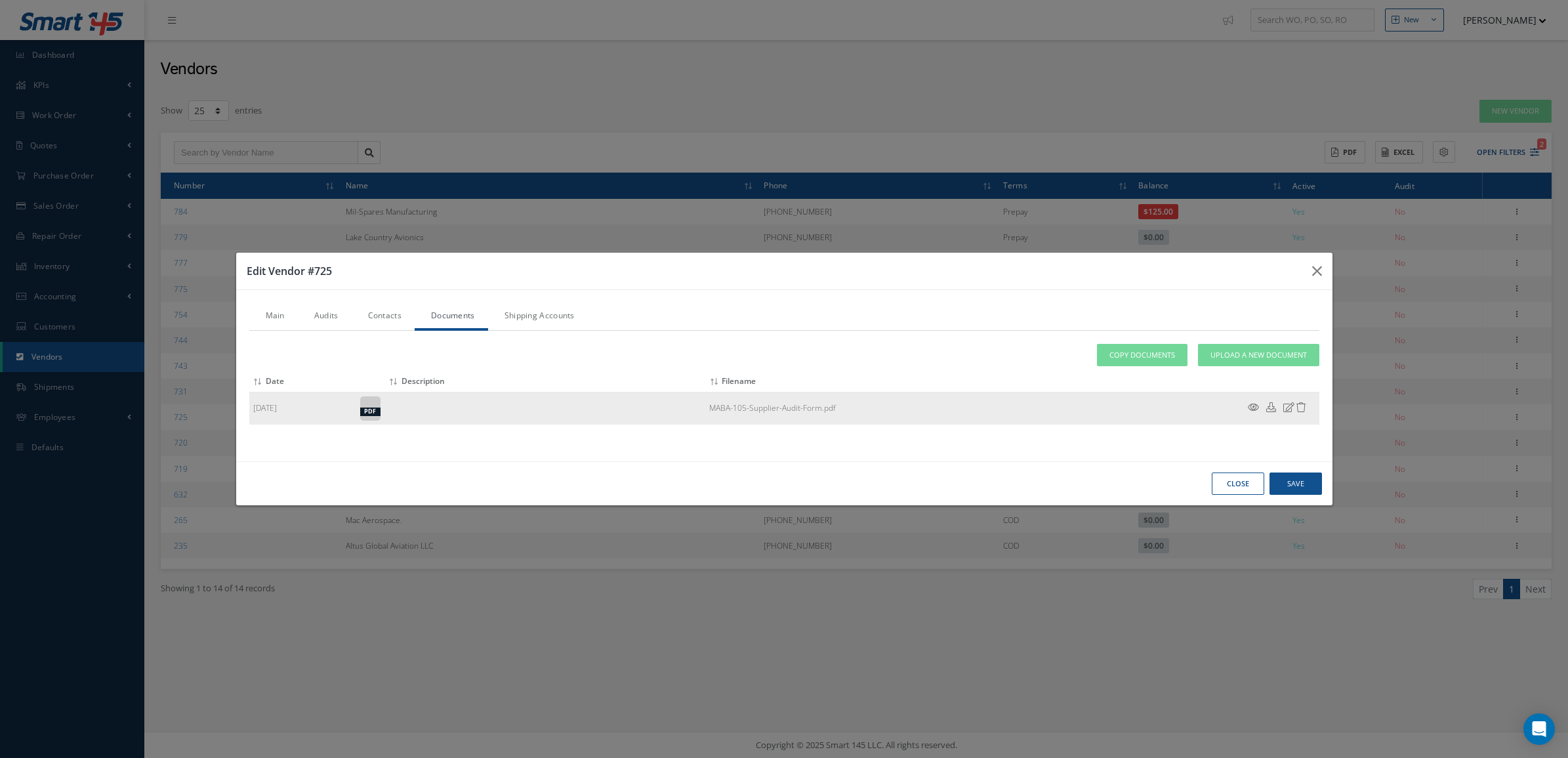
click at [1249, 410] on icon at bounding box center [1253, 407] width 11 height 10
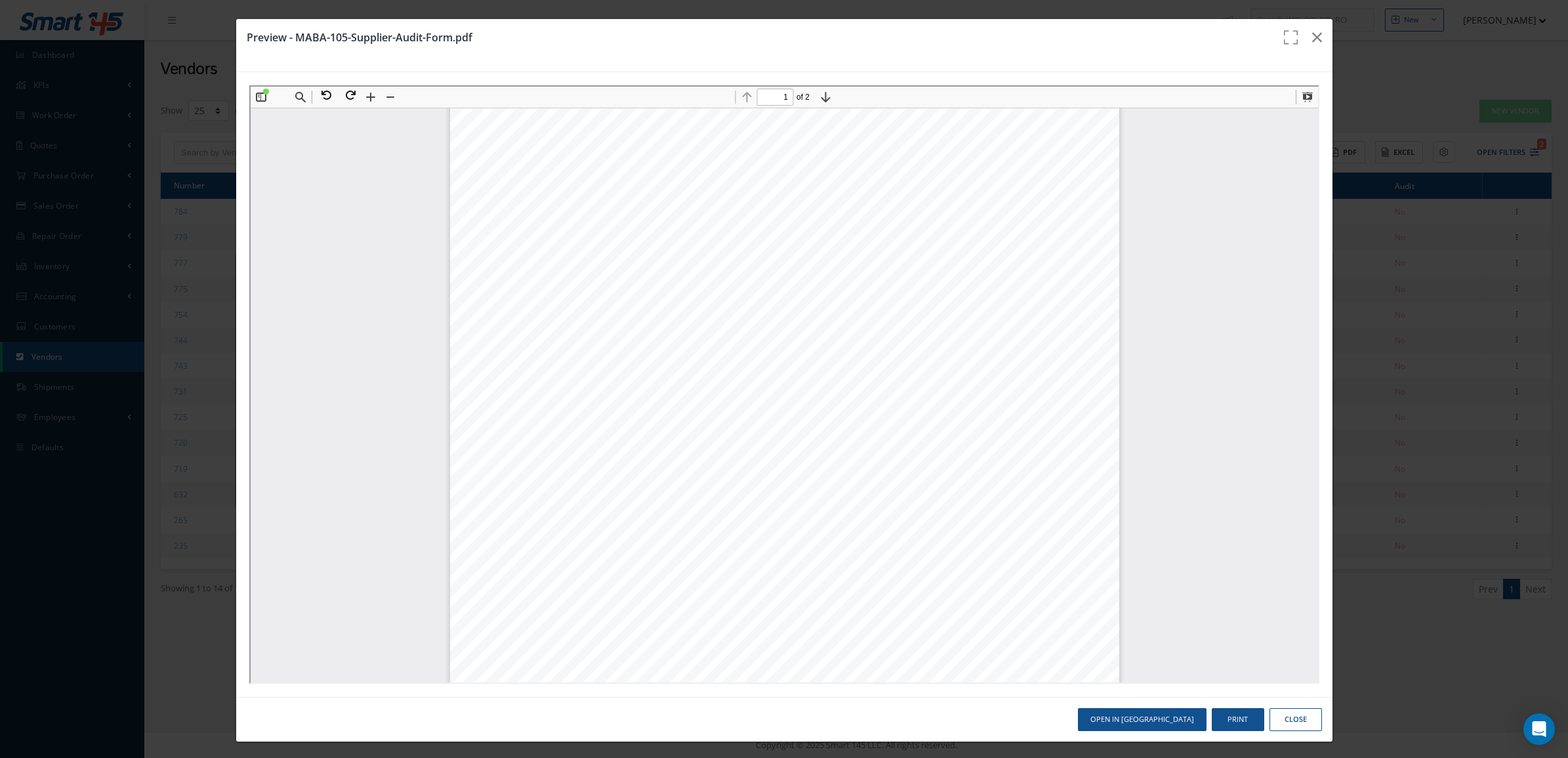
scroll to position [142, 0]
click at [388, 100] on button at bounding box center [388, 95] width 19 height 19
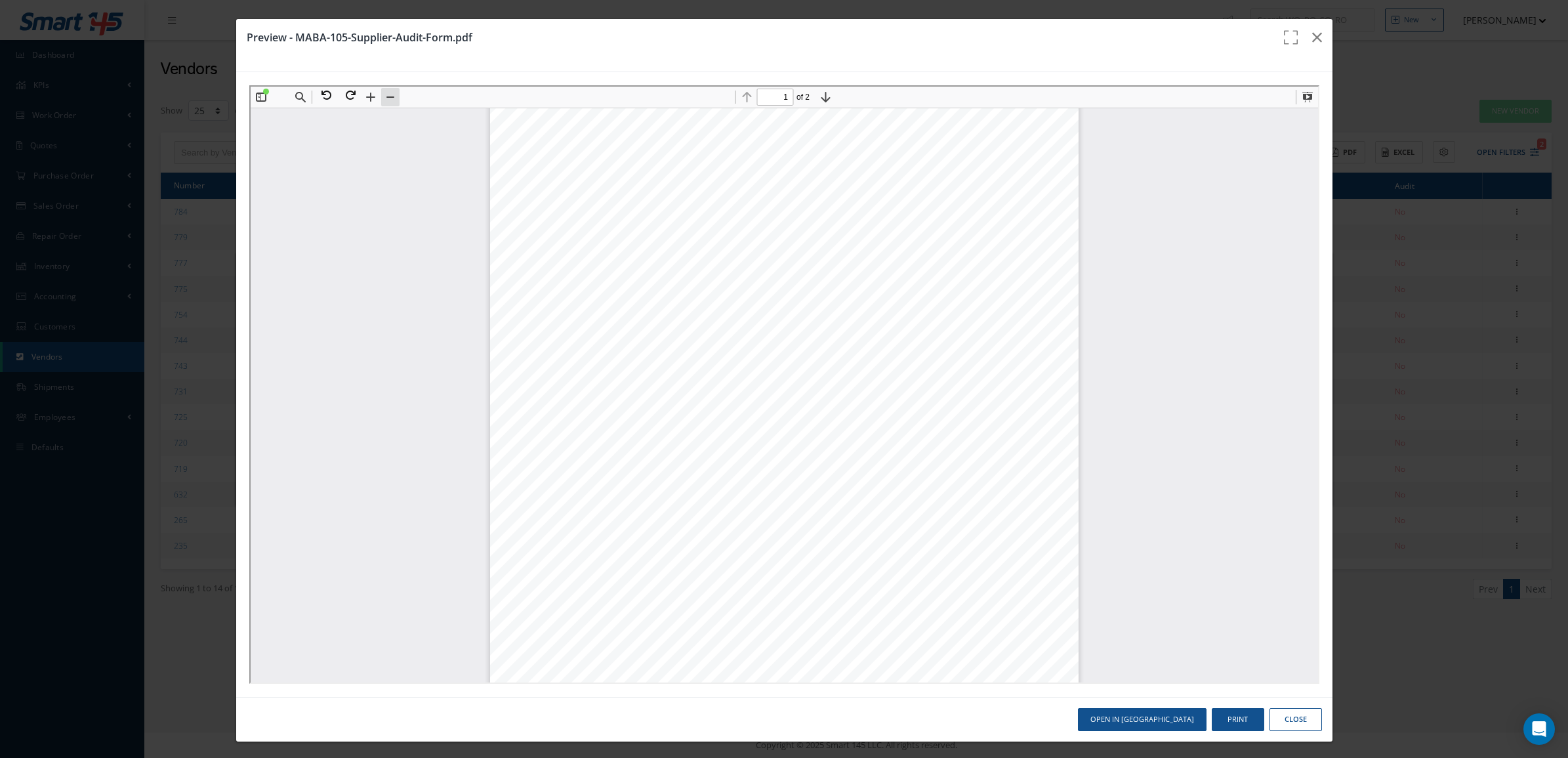
scroll to position [125, 0]
type input "2"
click at [1270, 719] on button "Close" at bounding box center [1295, 719] width 52 height 23
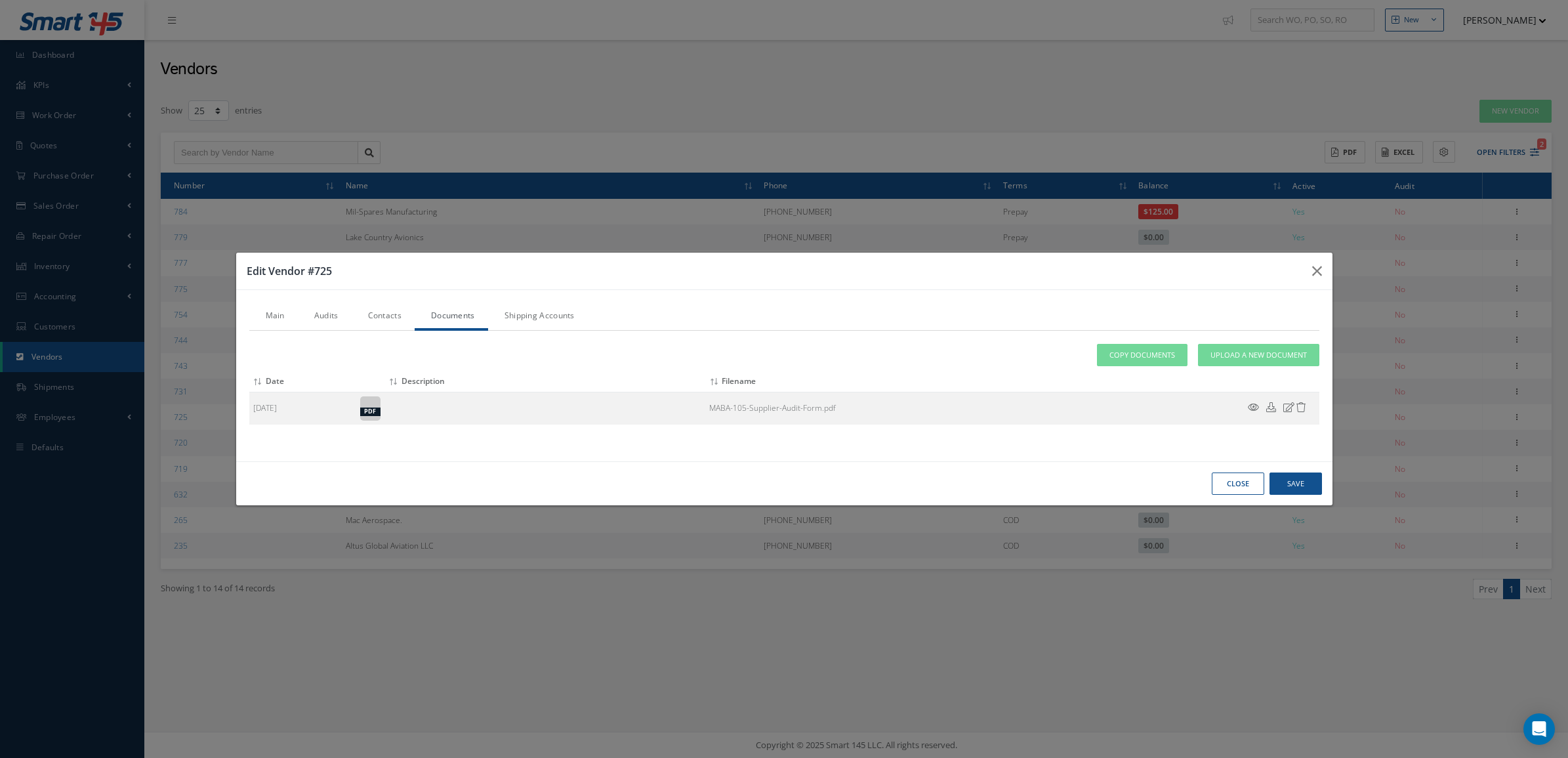
click at [313, 320] on link "Audits" at bounding box center [325, 316] width 54 height 27
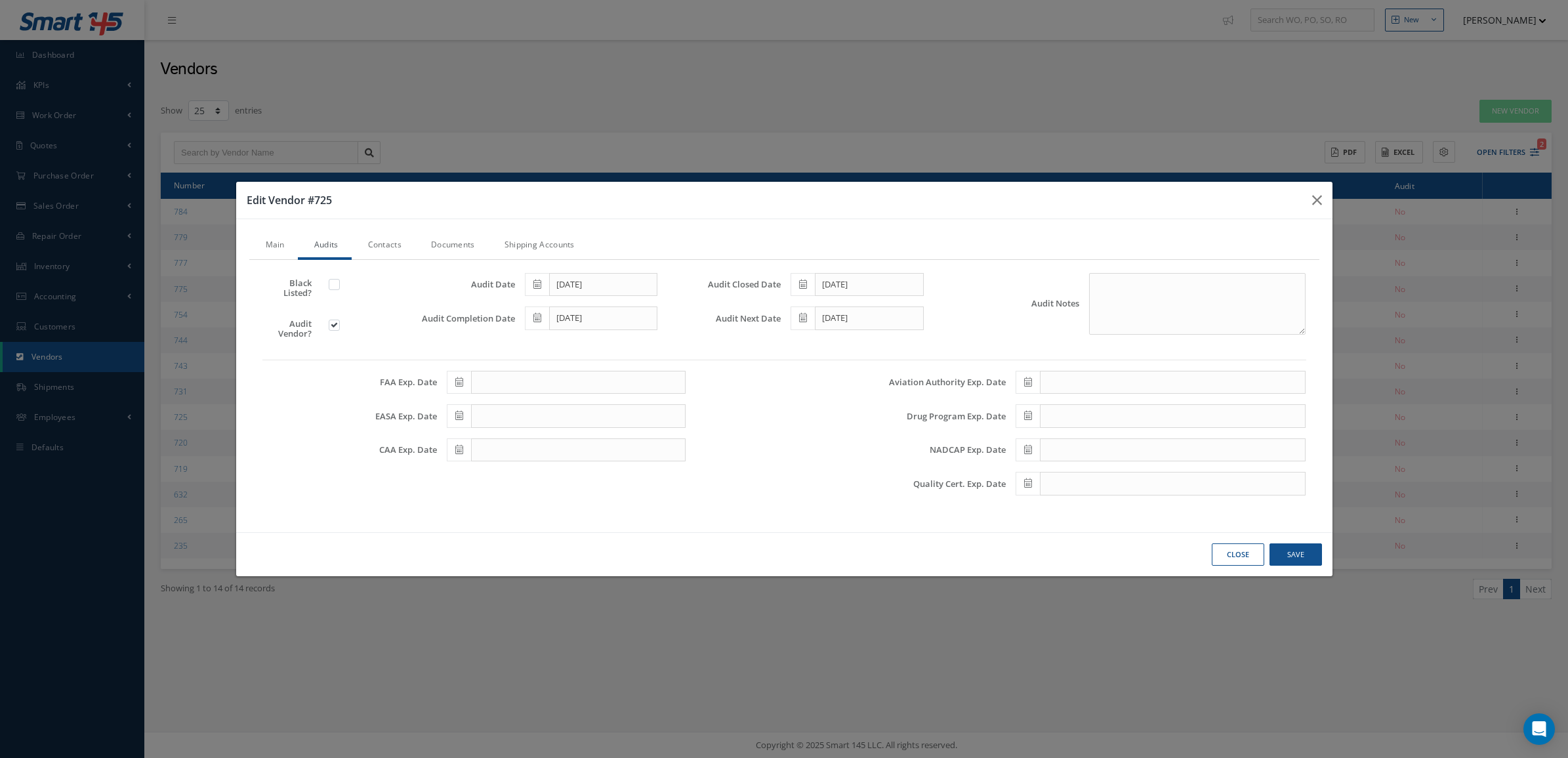
click at [339, 328] on label at bounding box center [341, 324] width 4 height 11
click at [338, 328] on input "checkbox" at bounding box center [335, 326] width 9 height 9
checkbox input "false"
click at [1303, 559] on button "Save" at bounding box center [1295, 555] width 52 height 23
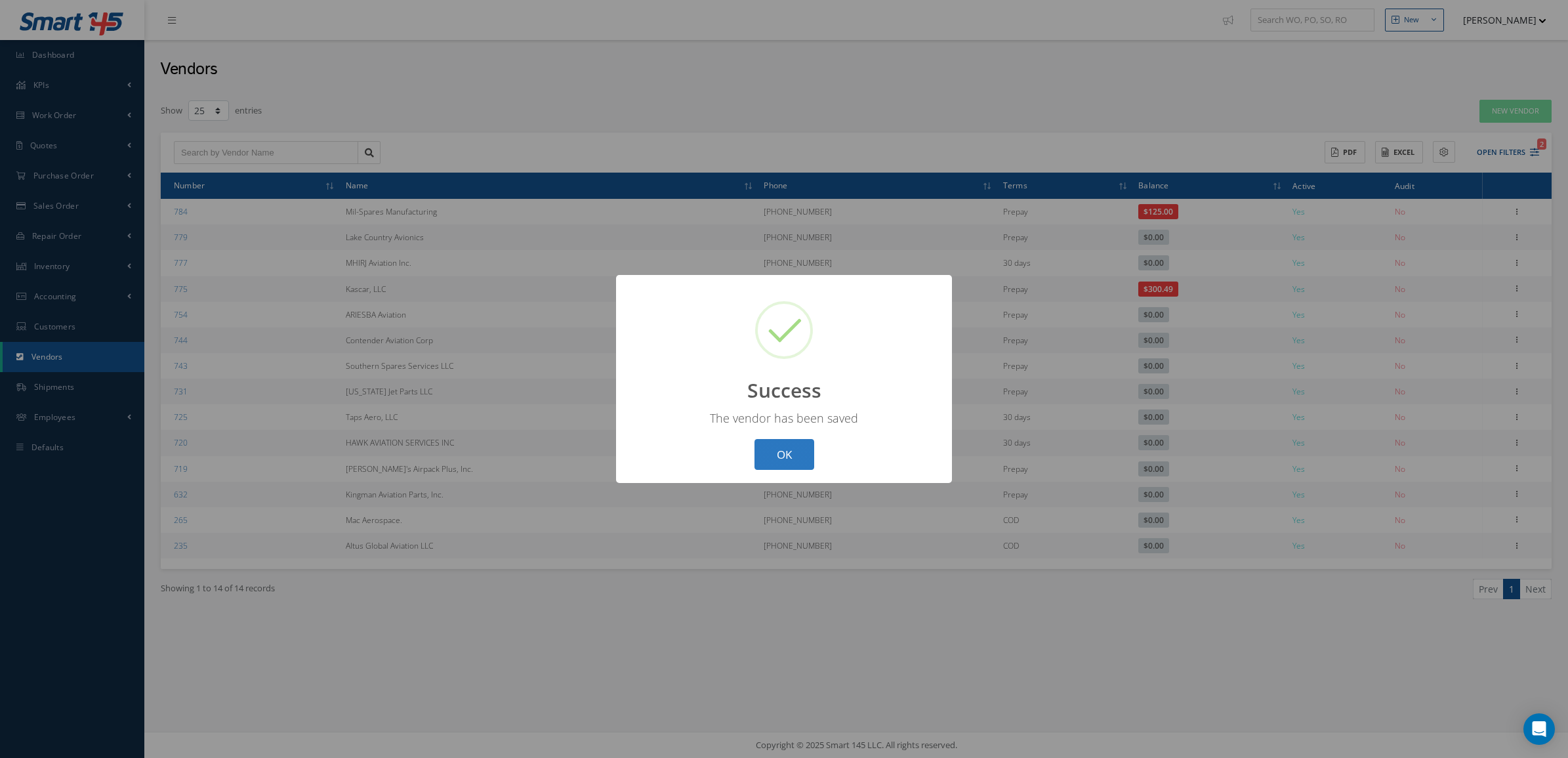
click at [755, 456] on button "OK" at bounding box center [784, 454] width 60 height 31
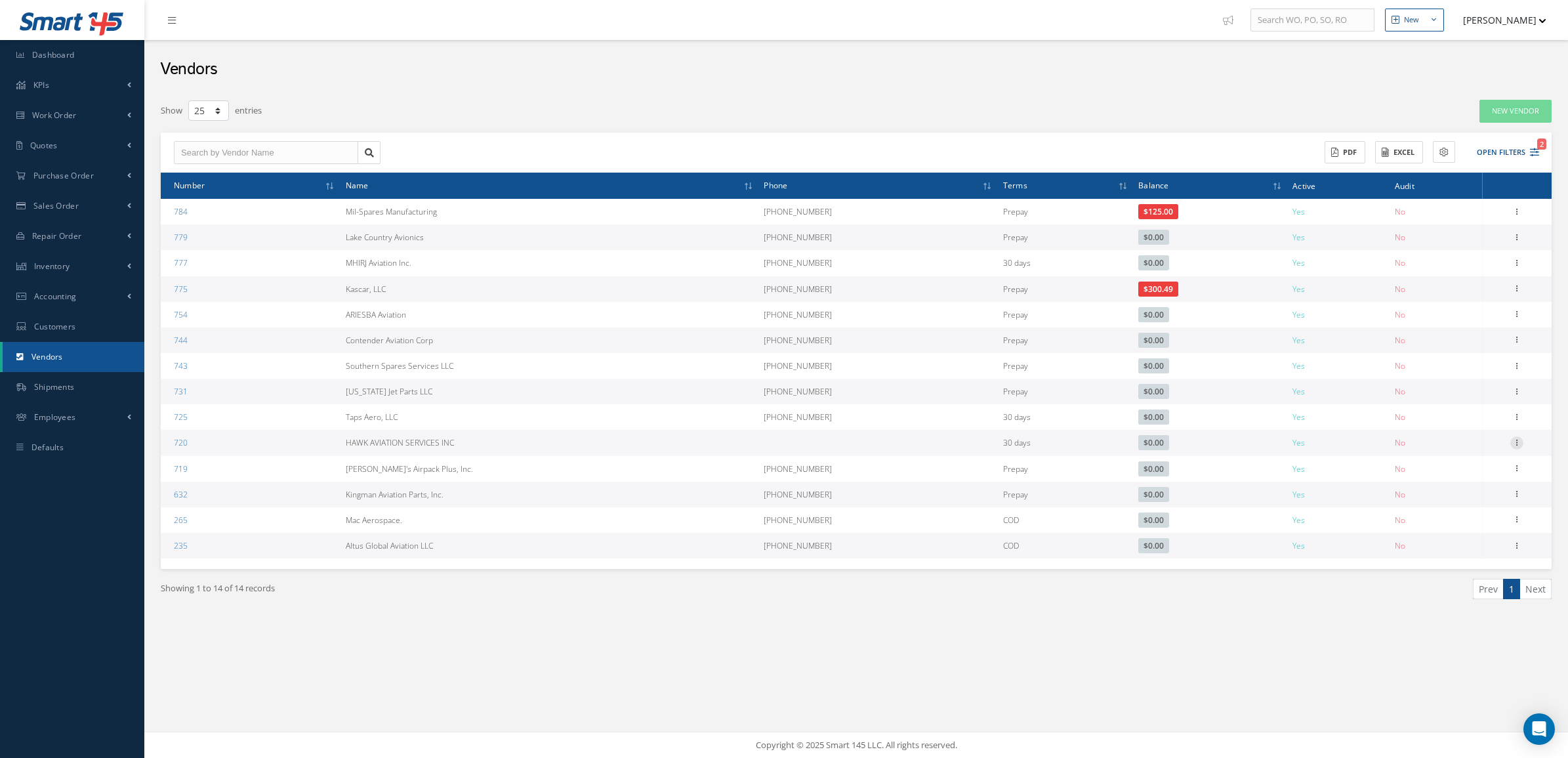
click at [1519, 447] on icon at bounding box center [1516, 441] width 13 height 11
click at [1461, 454] on link "Show" at bounding box center [1456, 451] width 103 height 17
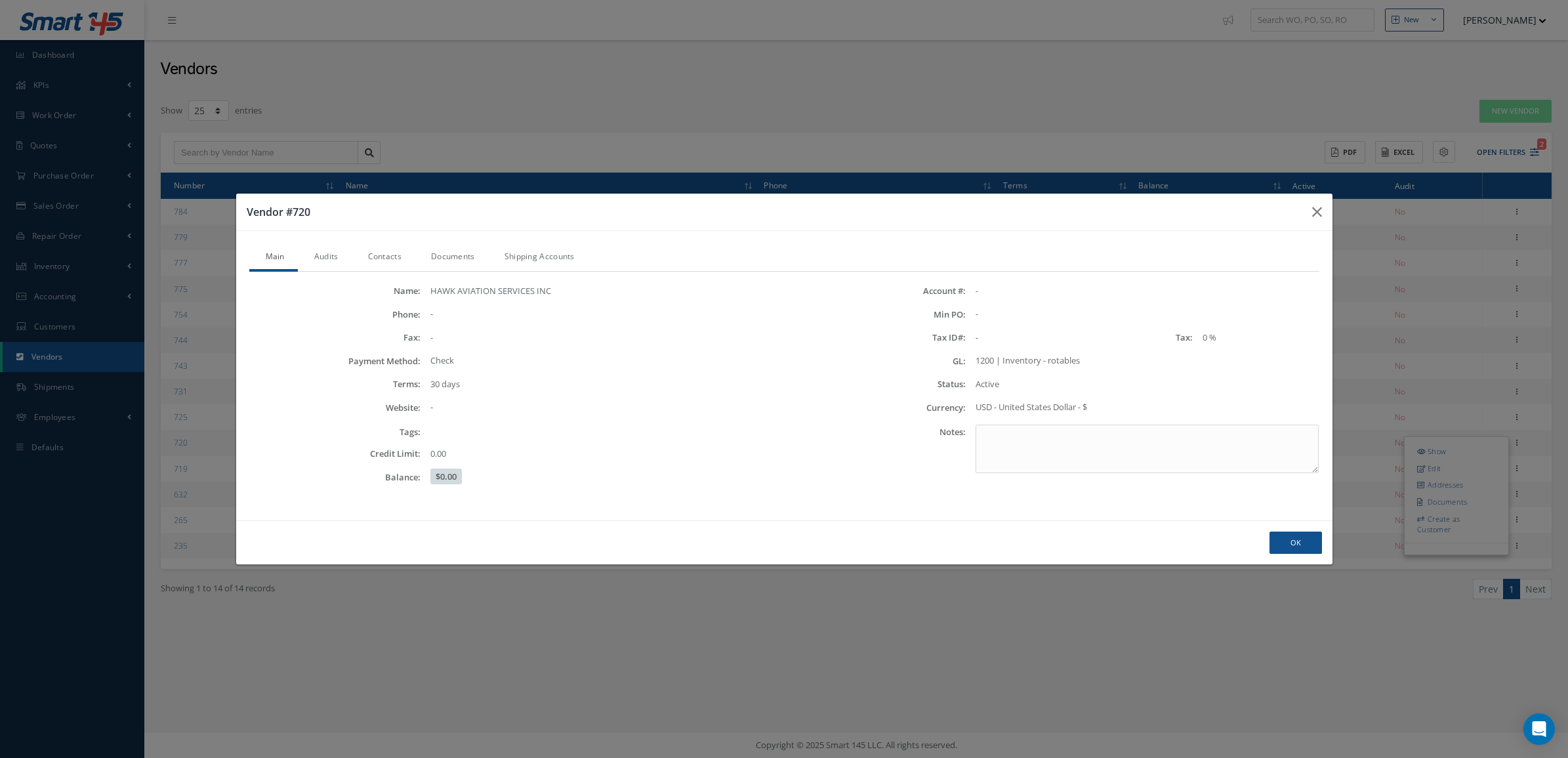
click at [395, 258] on link "Contacts" at bounding box center [382, 258] width 63 height 27
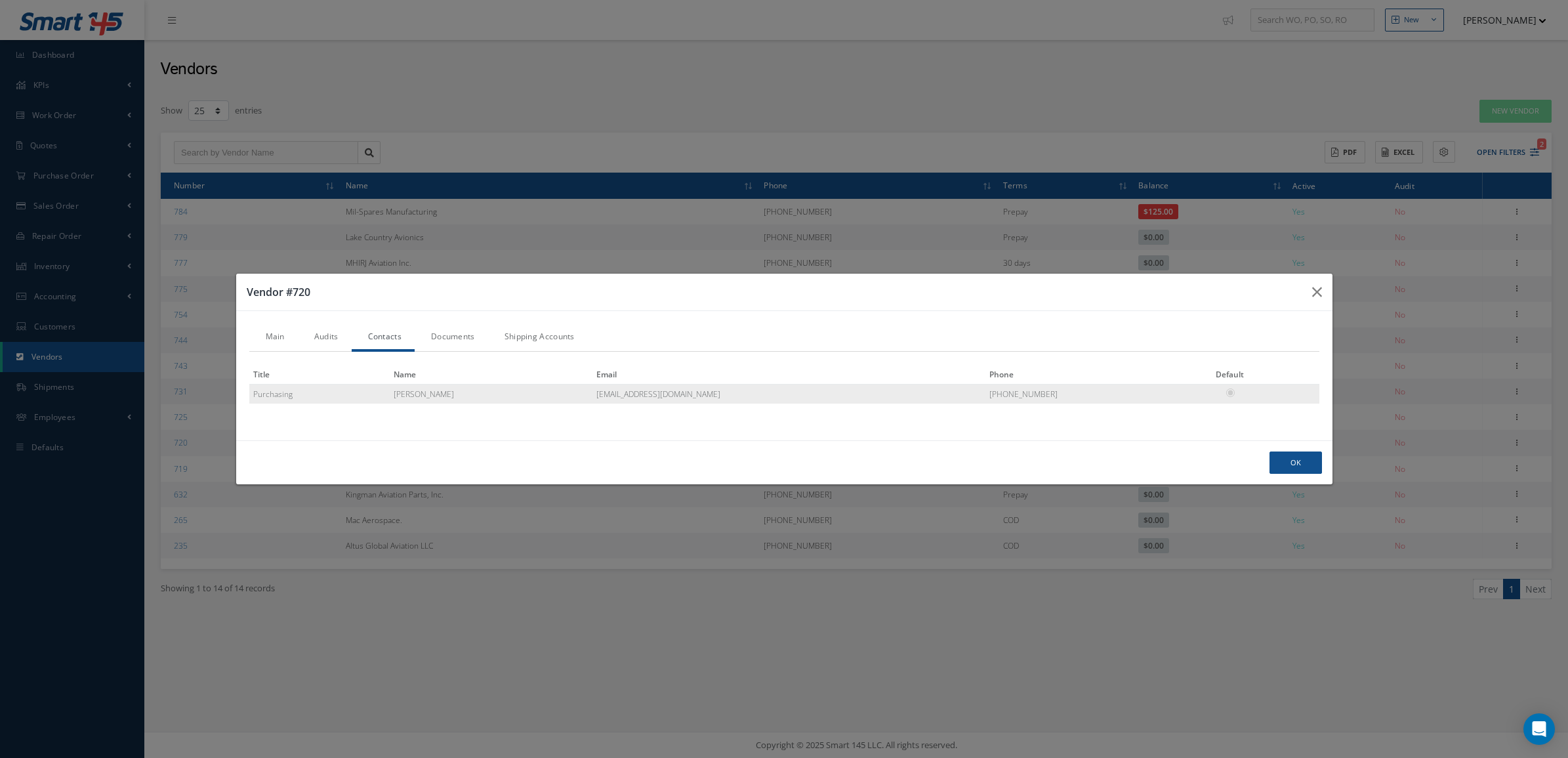
drag, startPoint x: 712, startPoint y: 395, endPoint x: 600, endPoint y: 401, distance: 112.2
click at [600, 401] on td "mark@hawkavservices.com" at bounding box center [788, 394] width 393 height 19
copy td "mark@hawkavservices.com"
drag, startPoint x: 703, startPoint y: 398, endPoint x: 598, endPoint y: 402, distance: 105.1
click at [598, 402] on td "mark@hawkavservices.com" at bounding box center [788, 394] width 393 height 19
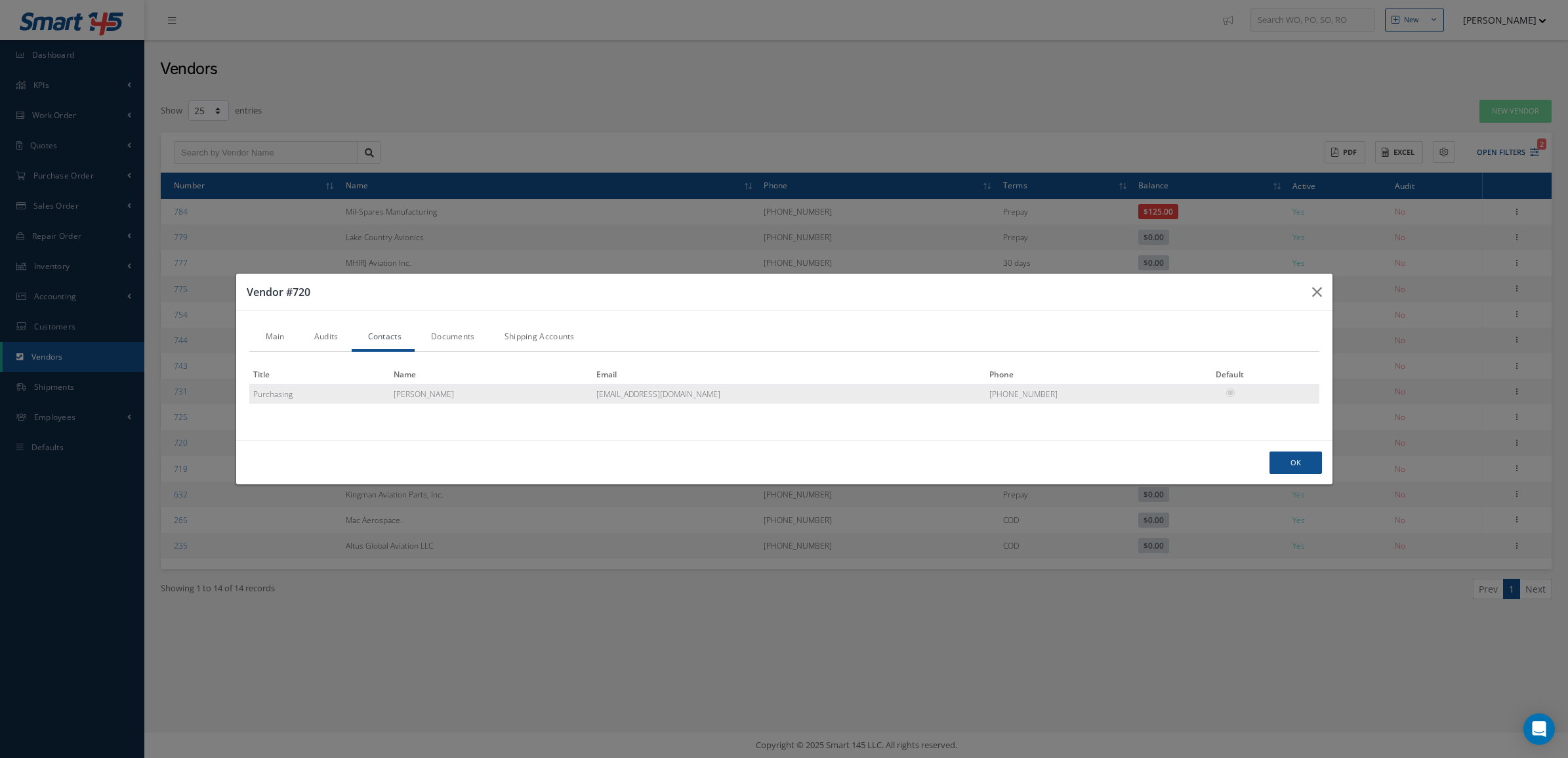
drag, startPoint x: 595, startPoint y: 394, endPoint x: 732, endPoint y: 394, distance: 137.0
click at [732, 394] on td "mark@hawkavservices.com" at bounding box center [788, 394] width 393 height 19
copy td "mark@hawkavservices.com"
click at [1293, 464] on button "Ok" at bounding box center [1295, 463] width 52 height 23
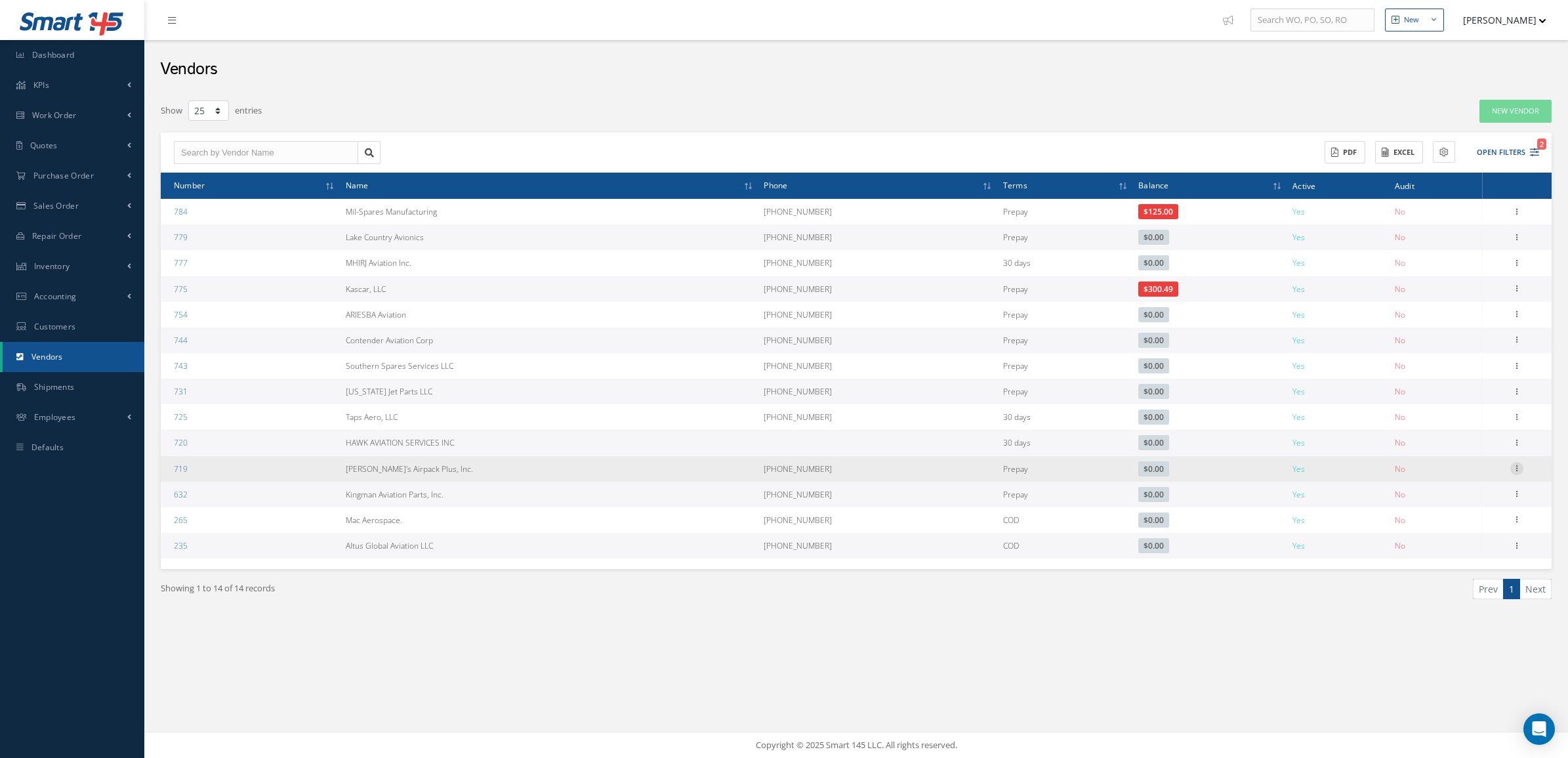
click at [1515, 469] on icon at bounding box center [1516, 467] width 13 height 11
click at [1445, 475] on link "Show" at bounding box center [1456, 477] width 103 height 17
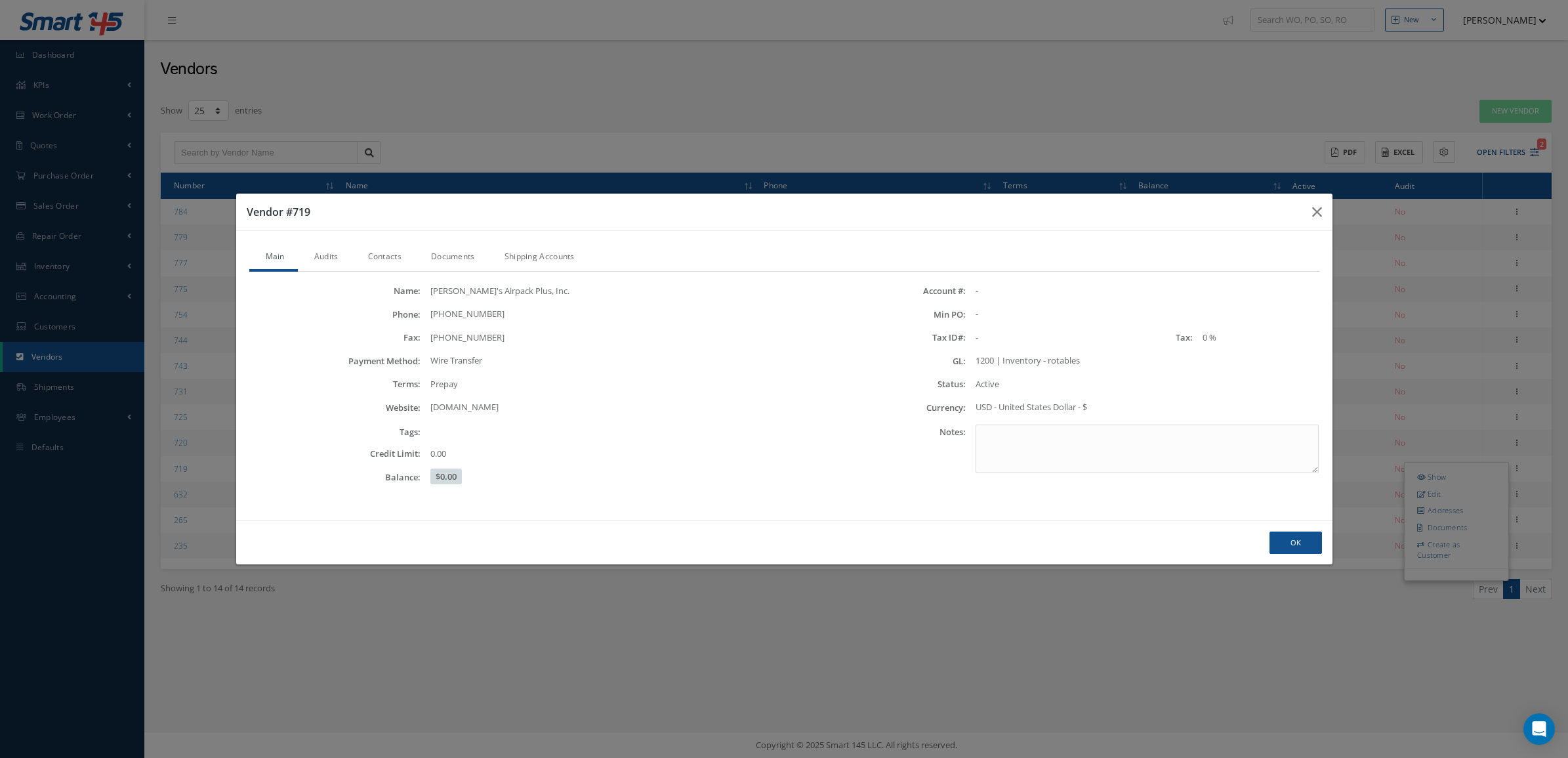
click at [389, 261] on link "Contacts" at bounding box center [382, 258] width 63 height 27
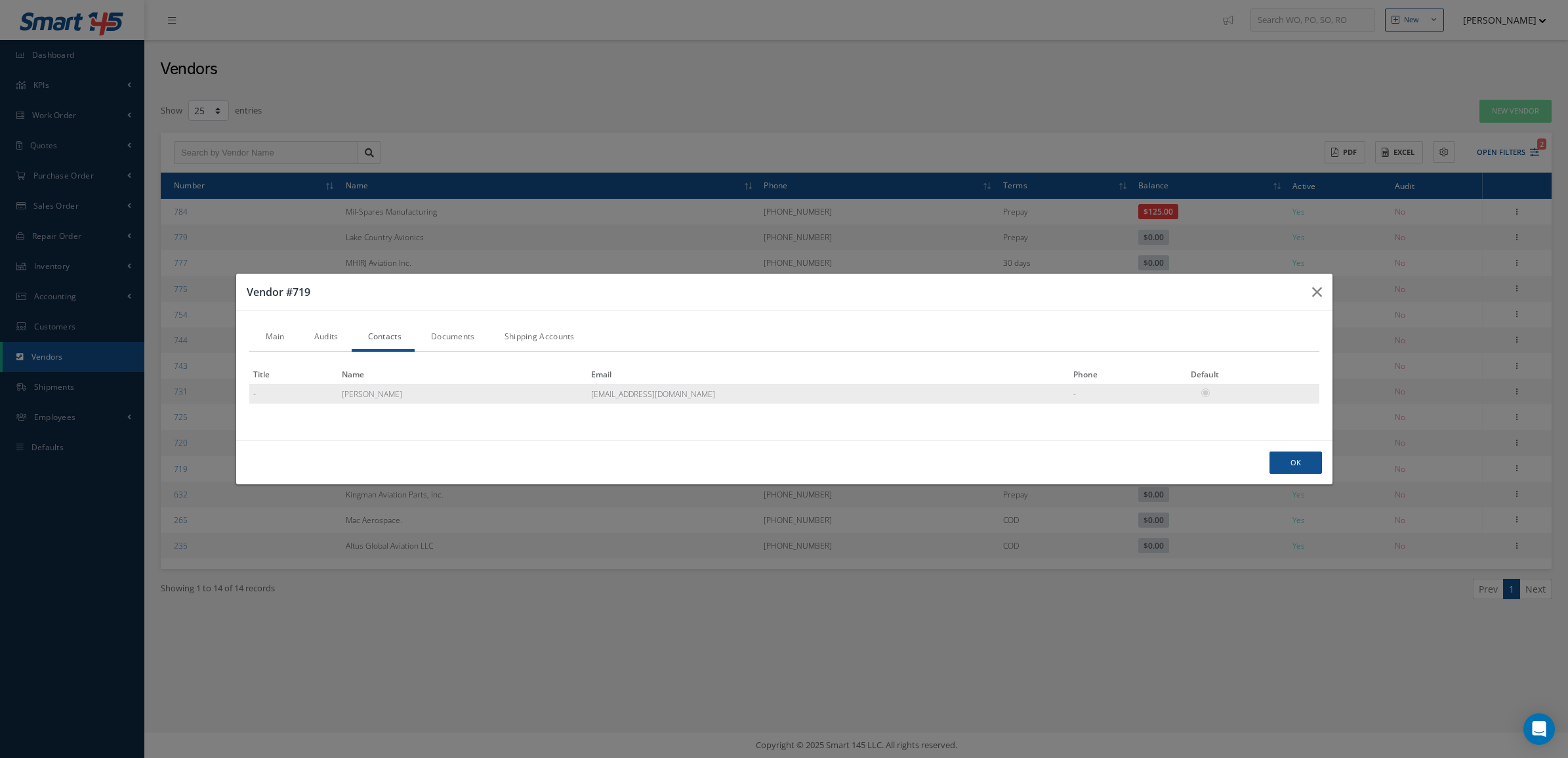
drag, startPoint x: 714, startPoint y: 393, endPoint x: 574, endPoint y: 395, distance: 140.0
click at [574, 395] on tr "- Sam Dahduli sales@samsairpack.com -" at bounding box center [784, 394] width 1070 height 19
copy tr "sales@samsairpack.com"
click at [704, 402] on td "sales@samsairpack.com" at bounding box center [828, 394] width 482 height 19
drag, startPoint x: 704, startPoint y: 399, endPoint x: 589, endPoint y: 398, distance: 115.0
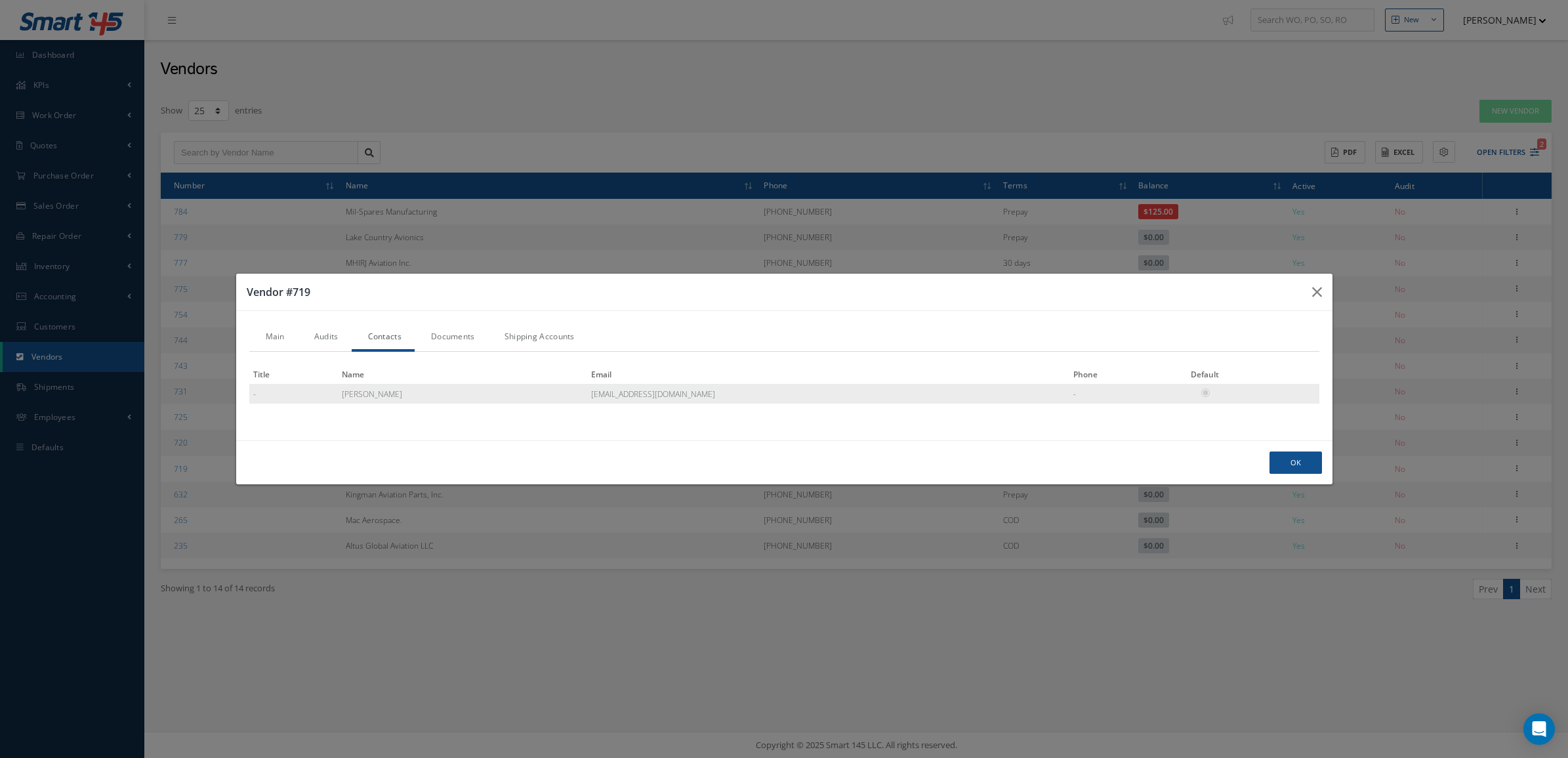
click at [589, 398] on tr "- Sam Dahduli sales@samsairpack.com -" at bounding box center [784, 394] width 1070 height 19
click at [1289, 469] on button "Ok" at bounding box center [1295, 463] width 52 height 23
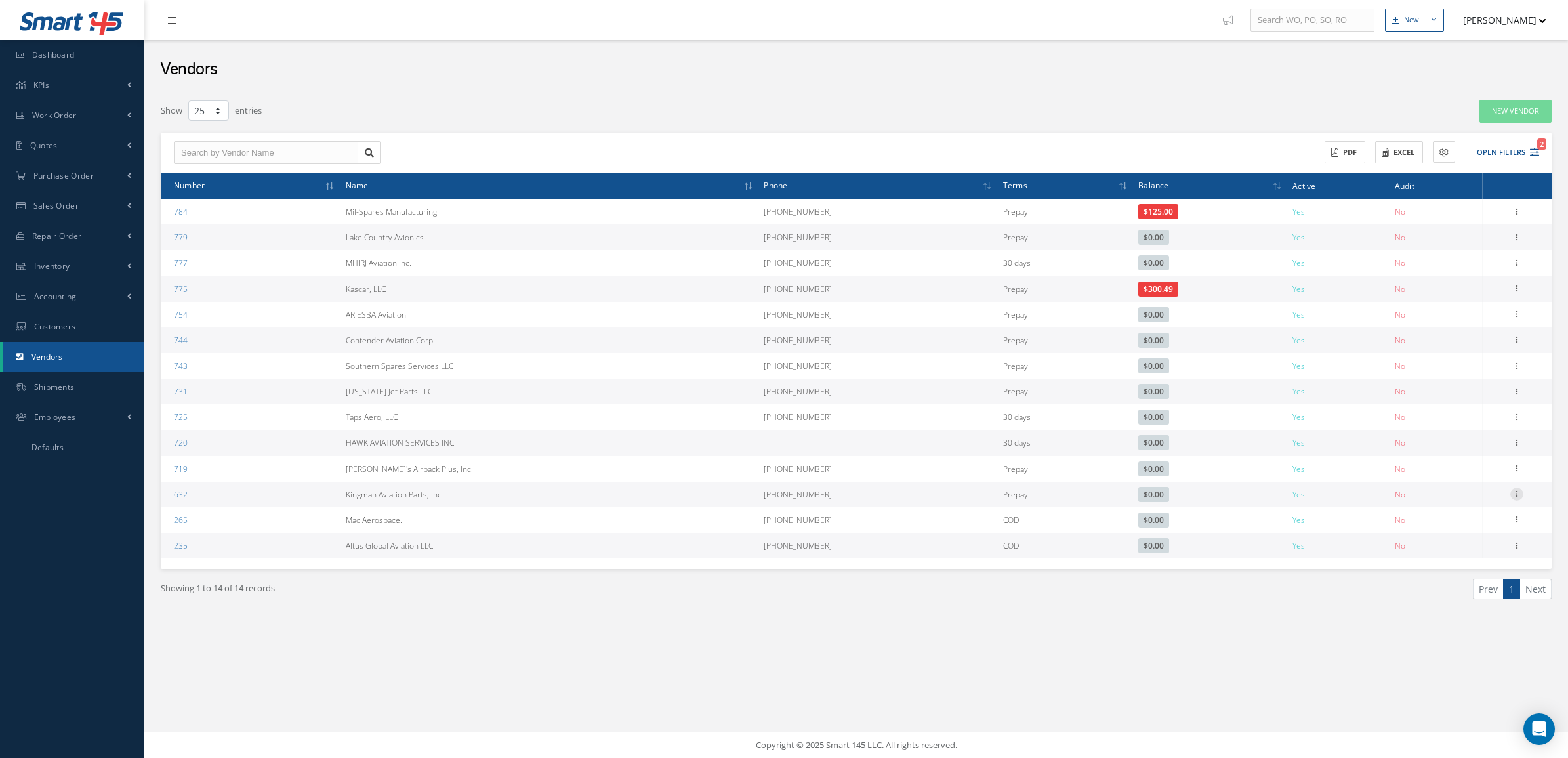
click at [1514, 487] on icon at bounding box center [1516, 492] width 13 height 11
click at [1452, 507] on link "Show" at bounding box center [1456, 502] width 103 height 17
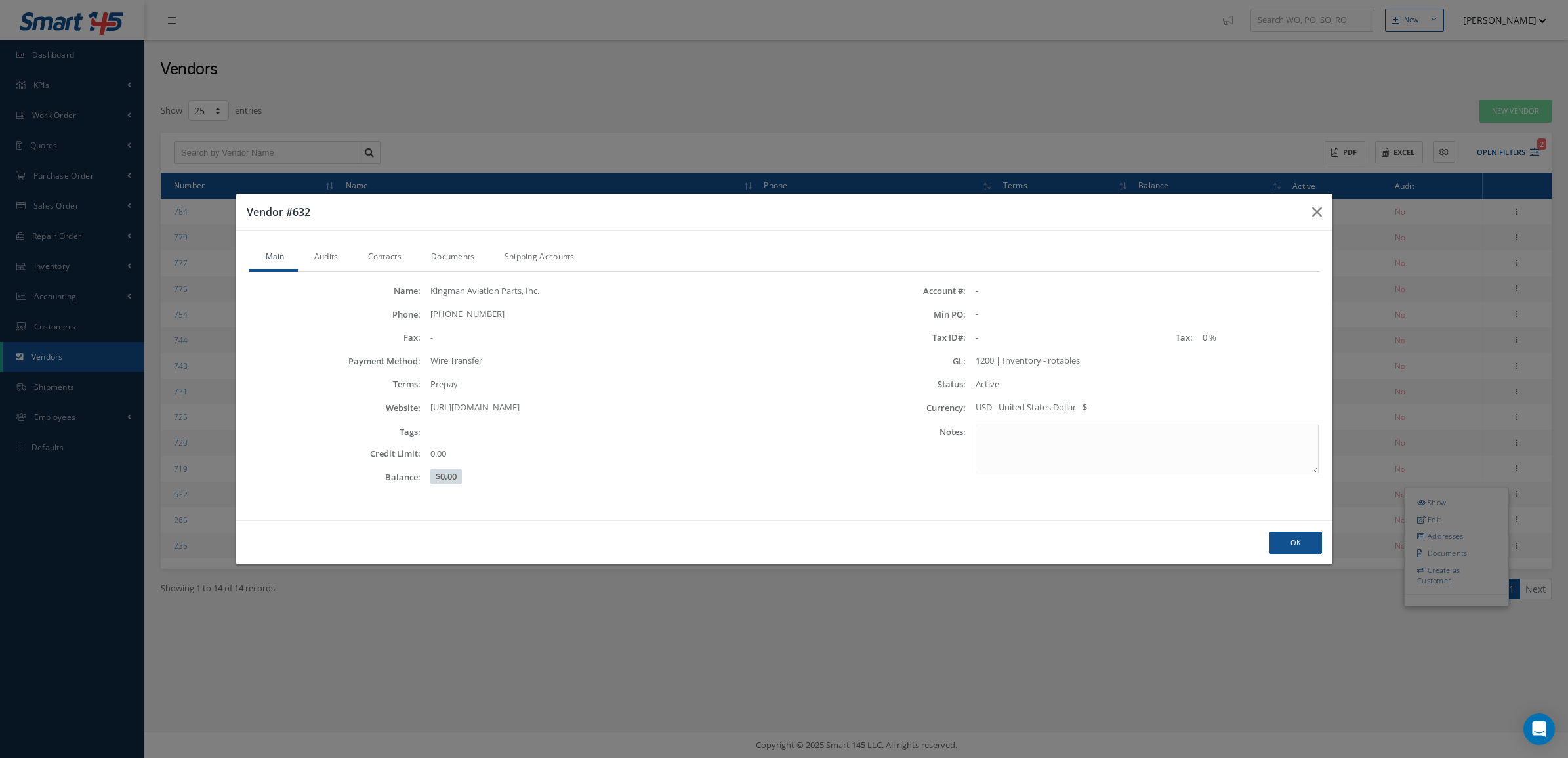
click at [344, 254] on link "Audits" at bounding box center [325, 258] width 54 height 27
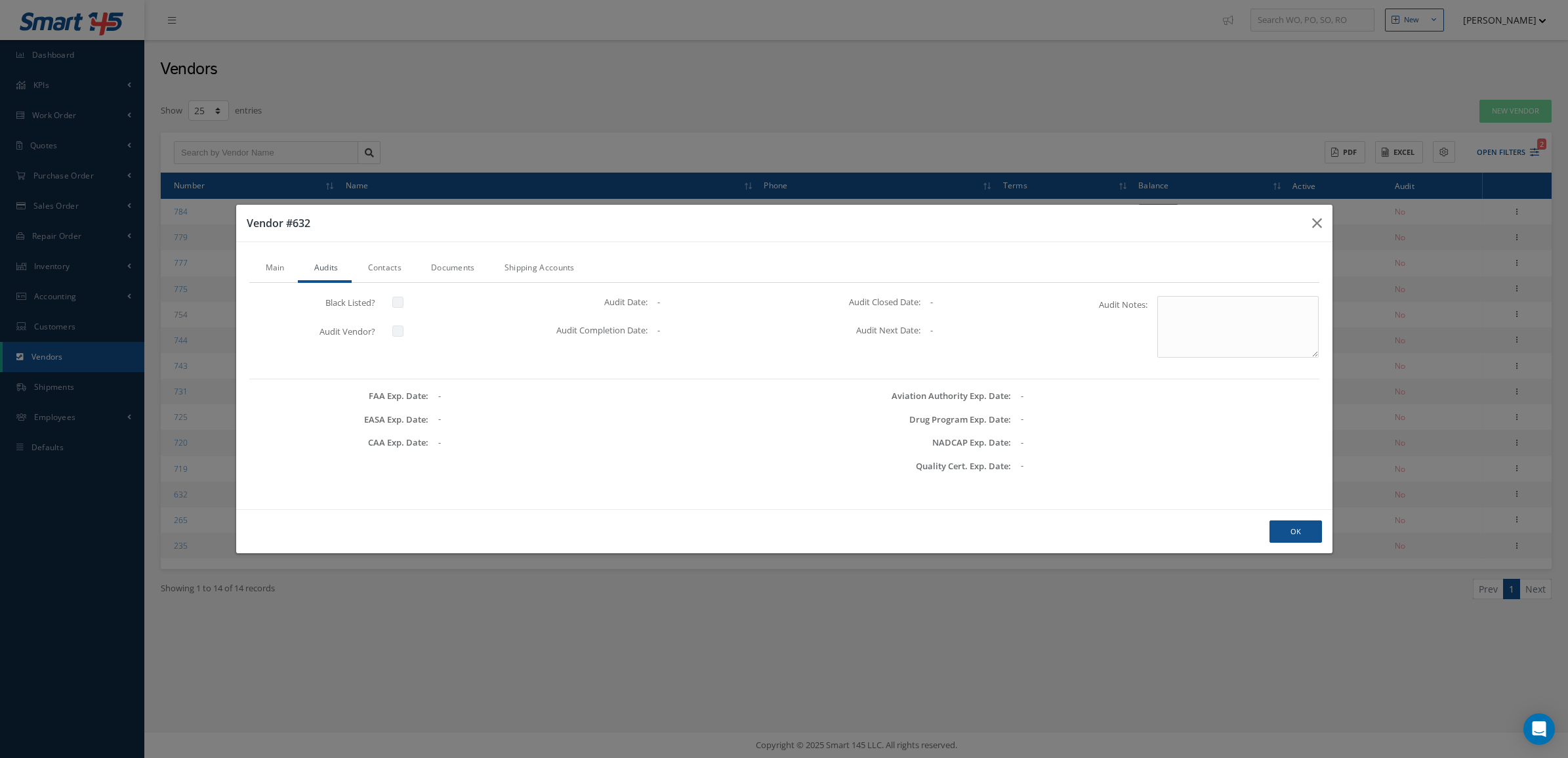
click at [375, 265] on link "Contacts" at bounding box center [382, 268] width 63 height 27
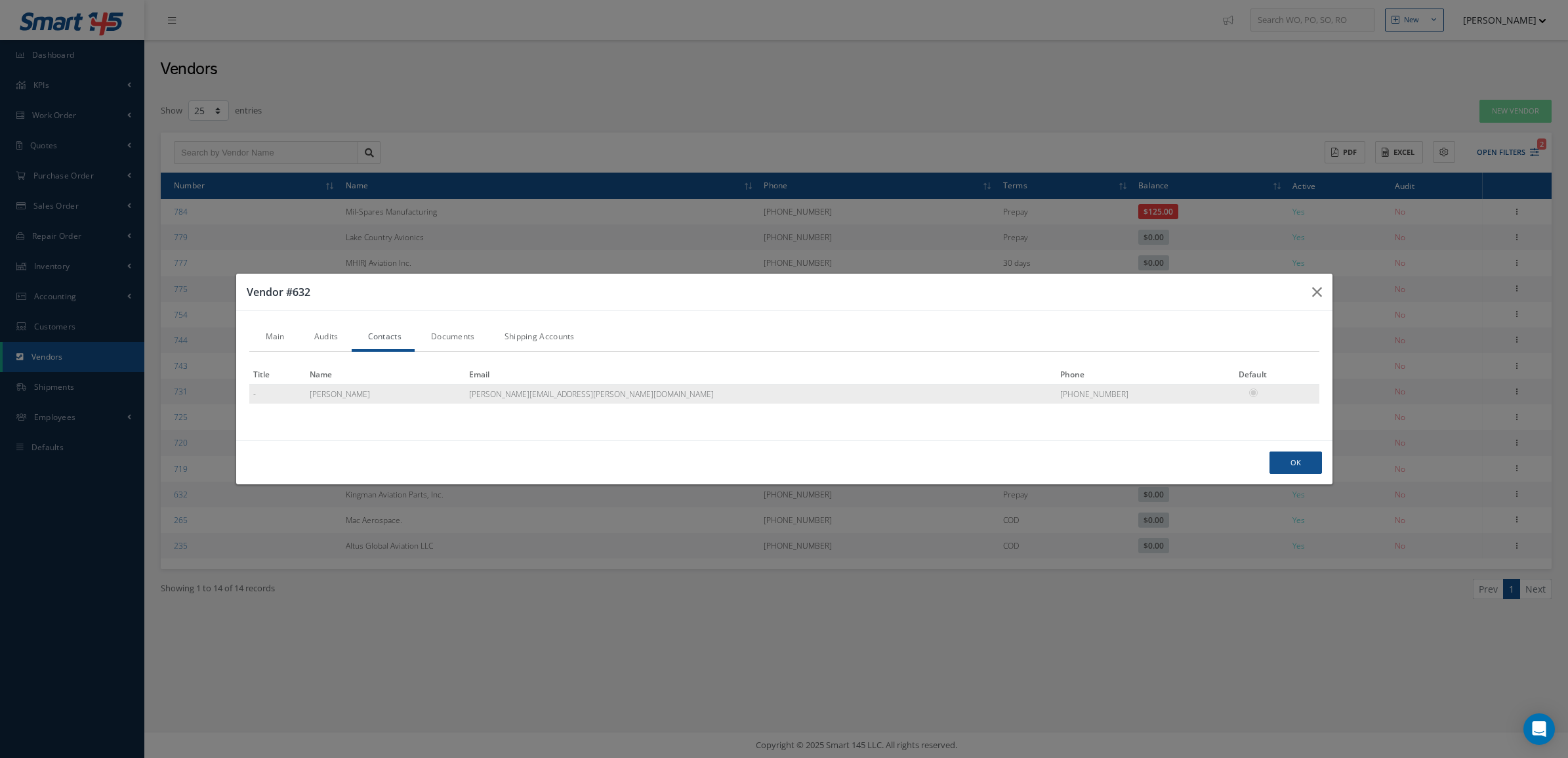
drag, startPoint x: 720, startPoint y: 403, endPoint x: 573, endPoint y: 389, distance: 147.7
click at [573, 389] on td "bob.walker@kasi.us" at bounding box center [761, 394] width 591 height 19
click at [1303, 467] on button "Ok" at bounding box center [1295, 463] width 52 height 23
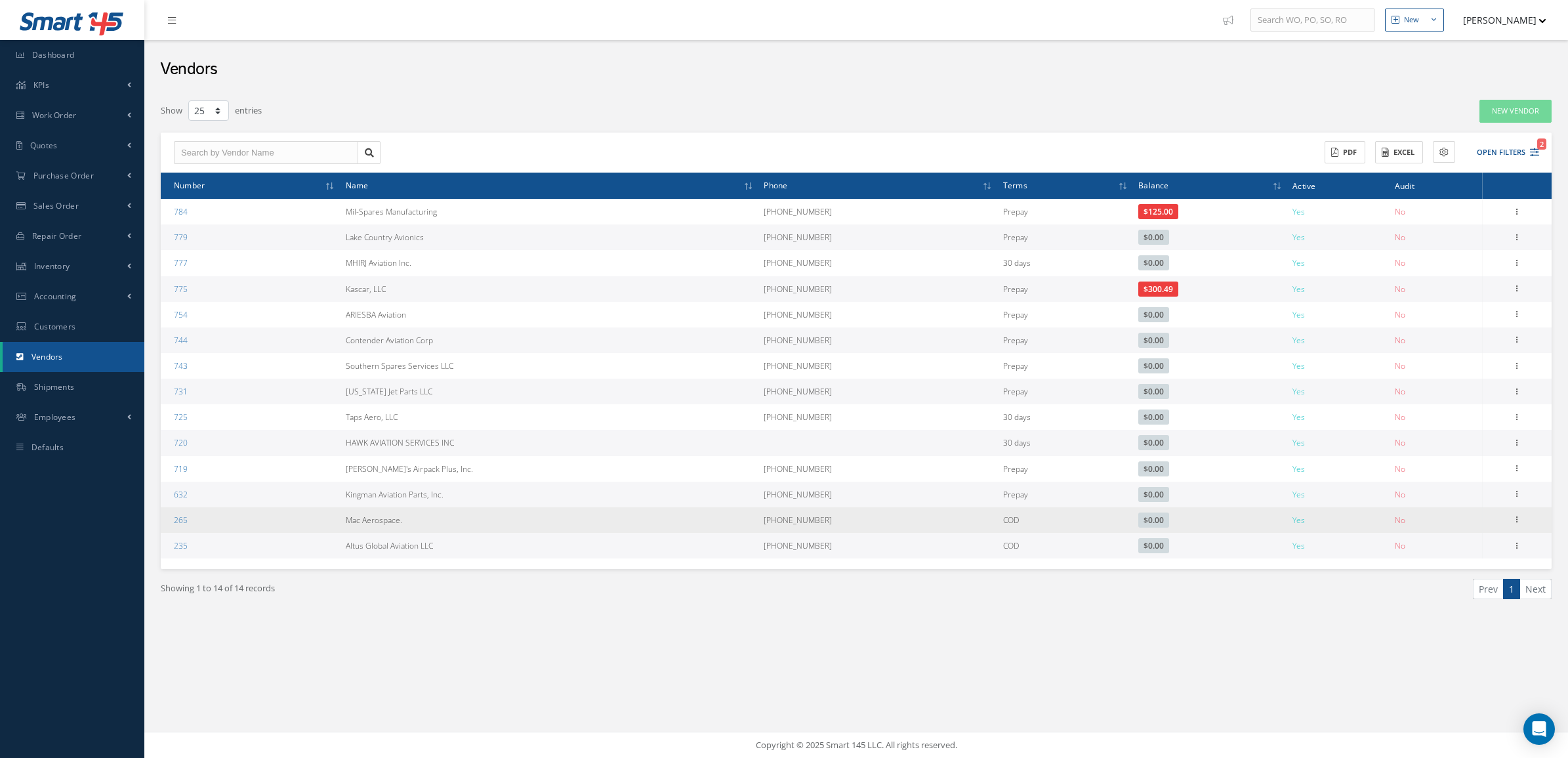
click at [1514, 512] on td "Show Edit Addresses Documents Create as Customer Manage Documents Attach File(s…" at bounding box center [1516, 520] width 70 height 26
click at [1512, 522] on icon at bounding box center [1516, 518] width 13 height 11
click at [1441, 533] on link "Show" at bounding box center [1456, 528] width 103 height 17
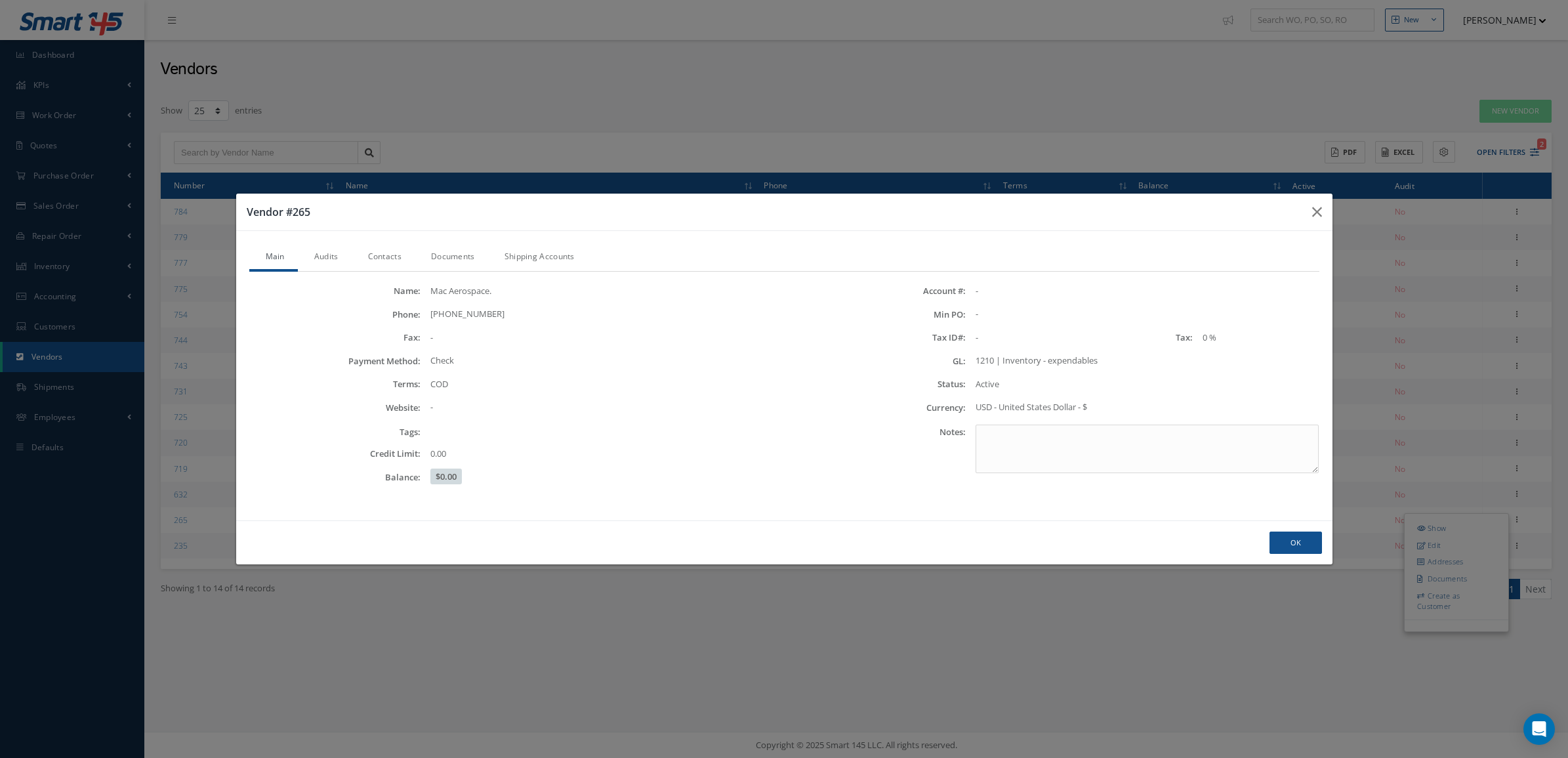
click at [371, 263] on link "Contacts" at bounding box center [382, 258] width 63 height 27
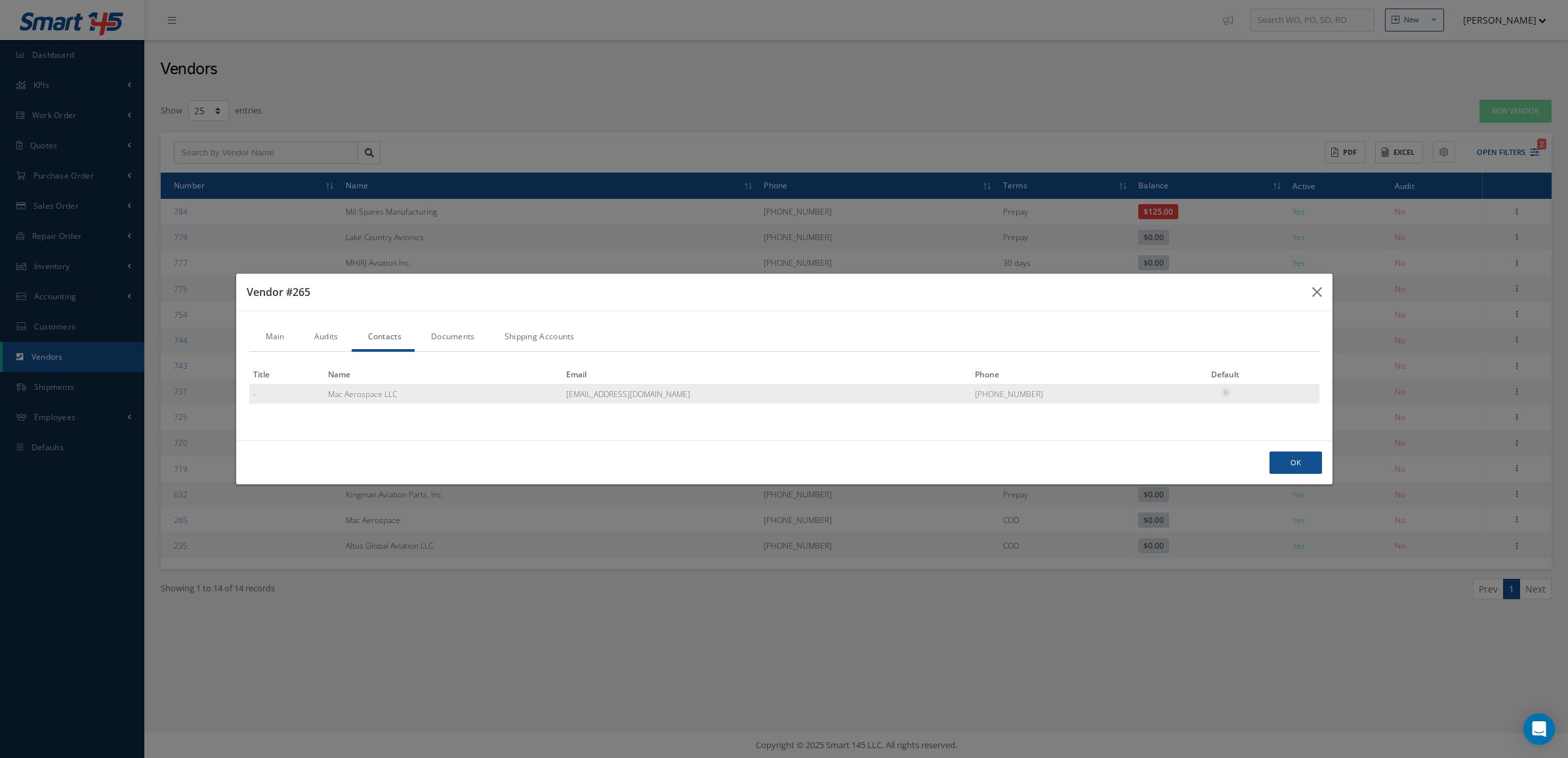
drag, startPoint x: 759, startPoint y: 395, endPoint x: 618, endPoint y: 395, distance: 141.0
click at [618, 395] on tr "- Mac Aerospace LLC sales@mac-aero.com (520) 647-2647" at bounding box center [784, 394] width 1070 height 19
click at [749, 403] on td "sales@mac-aero.com" at bounding box center [766, 394] width 409 height 19
drag, startPoint x: 679, startPoint y: 395, endPoint x: 587, endPoint y: 395, distance: 92.0
click at [587, 395] on tr "- Mac Aerospace LLC sales@mac-aero.com (520) 647-2647" at bounding box center [784, 394] width 1070 height 19
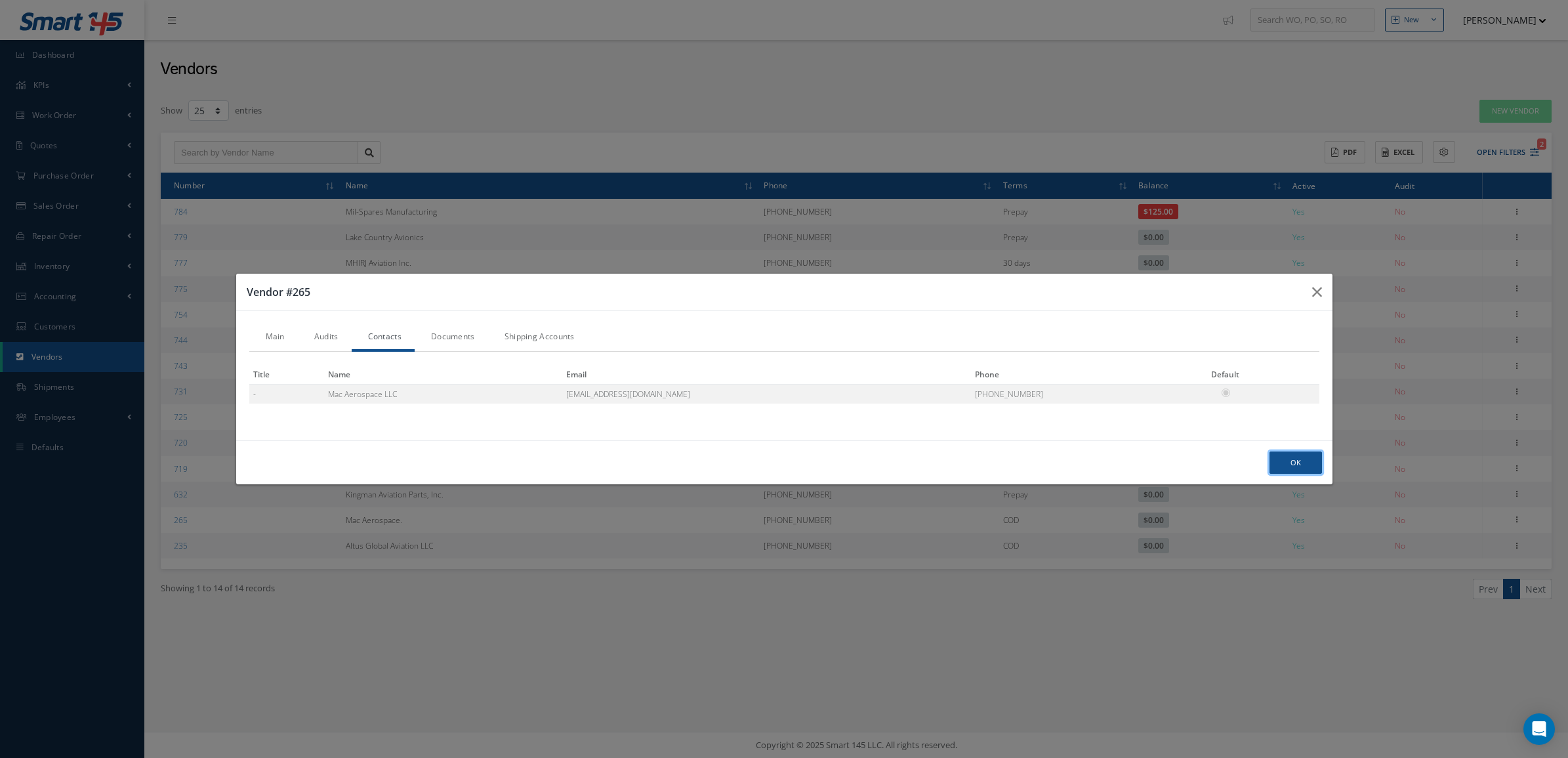
click at [1294, 464] on button "Ok" at bounding box center [1295, 463] width 52 height 23
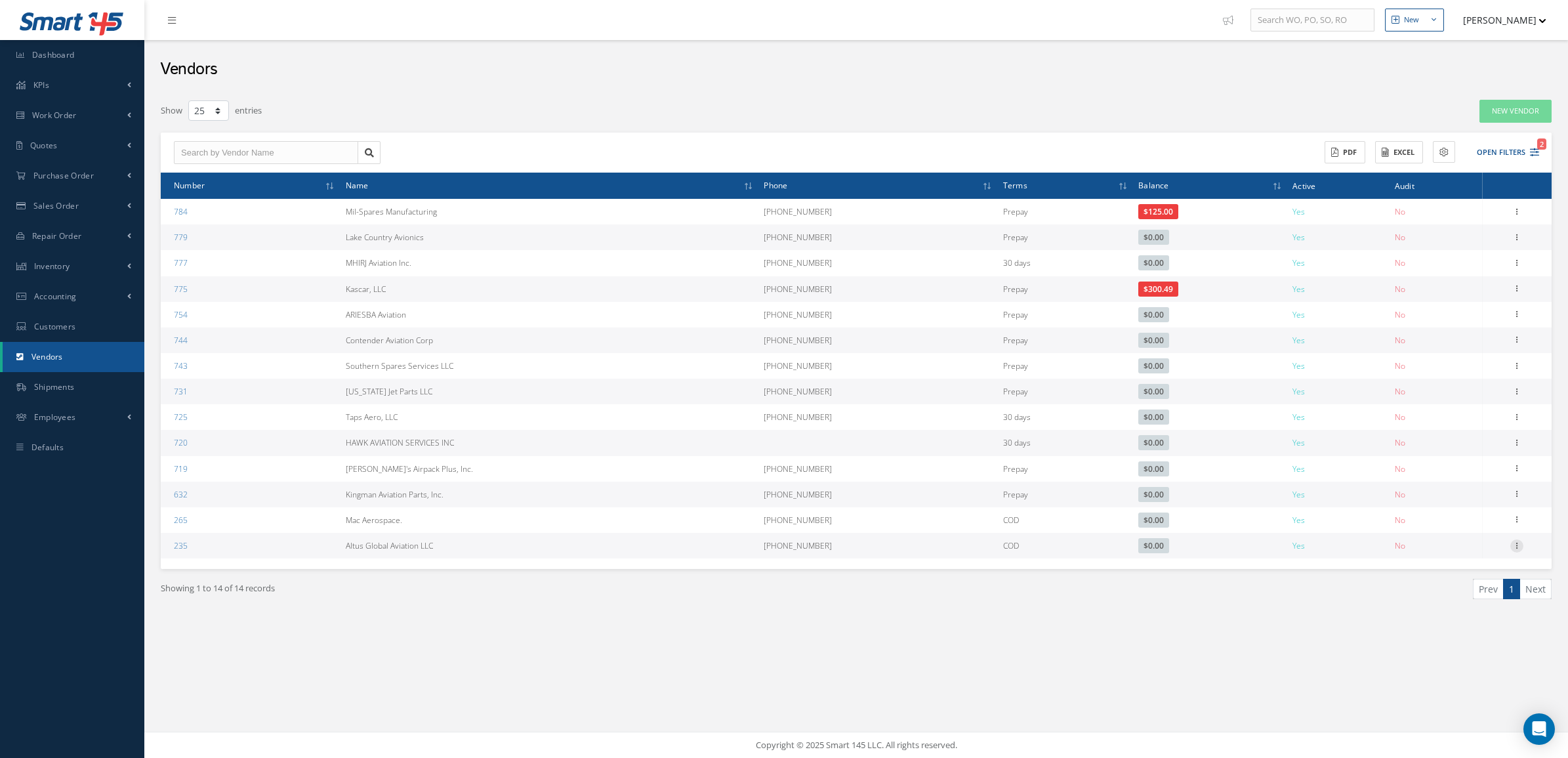
click at [1519, 541] on icon at bounding box center [1516, 544] width 13 height 11
click at [1434, 556] on link "Show" at bounding box center [1456, 554] width 103 height 17
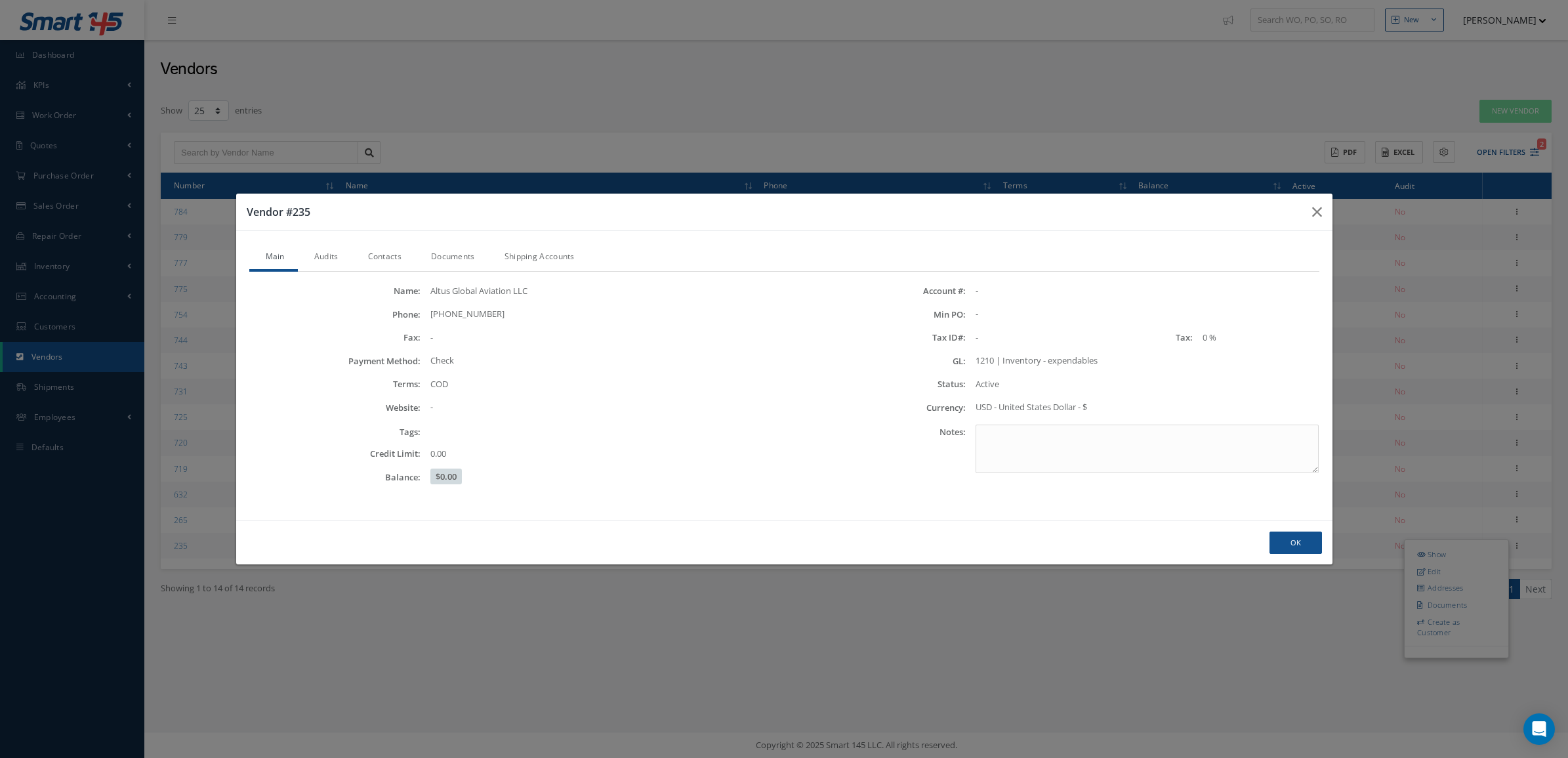
click at [390, 259] on link "Contacts" at bounding box center [382, 258] width 63 height 27
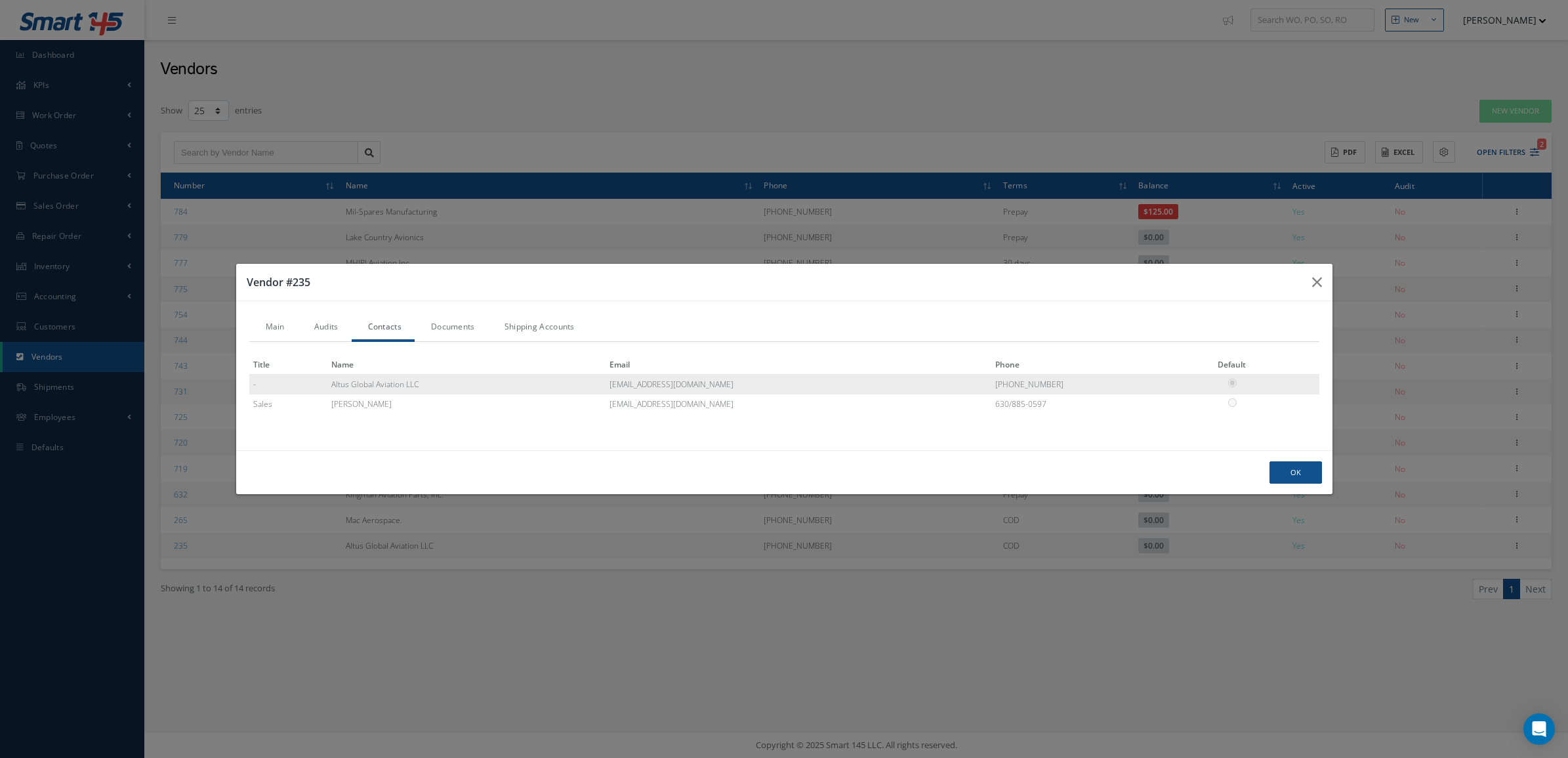
drag, startPoint x: 835, startPoint y: 382, endPoint x: 683, endPoint y: 385, distance: 152.0
click at [683, 385] on tr "- Altus Global Aviation LLC liz@altus.aero (815) 356-0485" at bounding box center [784, 384] width 1070 height 19
click at [1300, 481] on button "Ok" at bounding box center [1295, 473] width 52 height 23
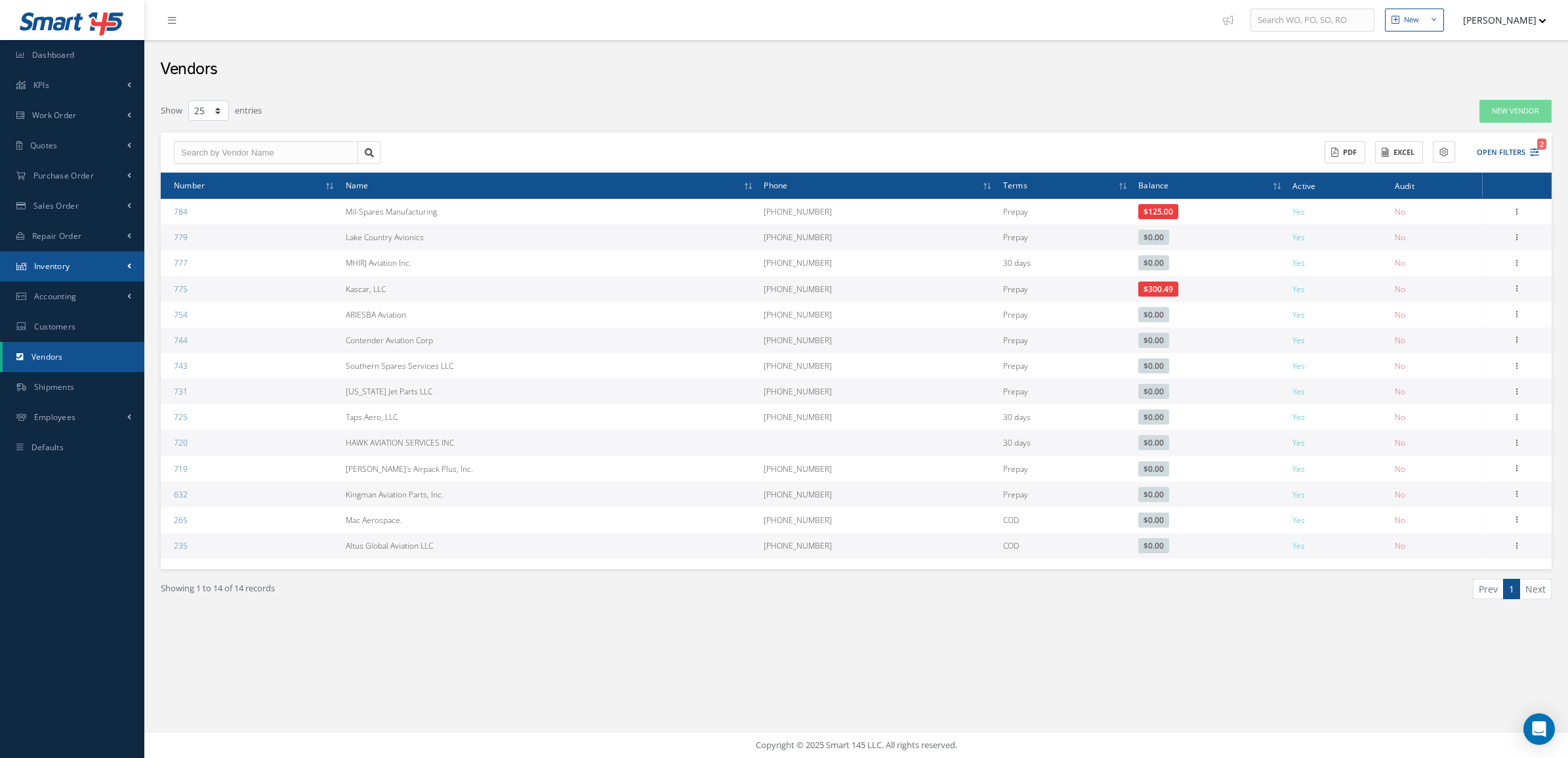
click at [79, 267] on link "Inventory" at bounding box center [72, 266] width 145 height 30
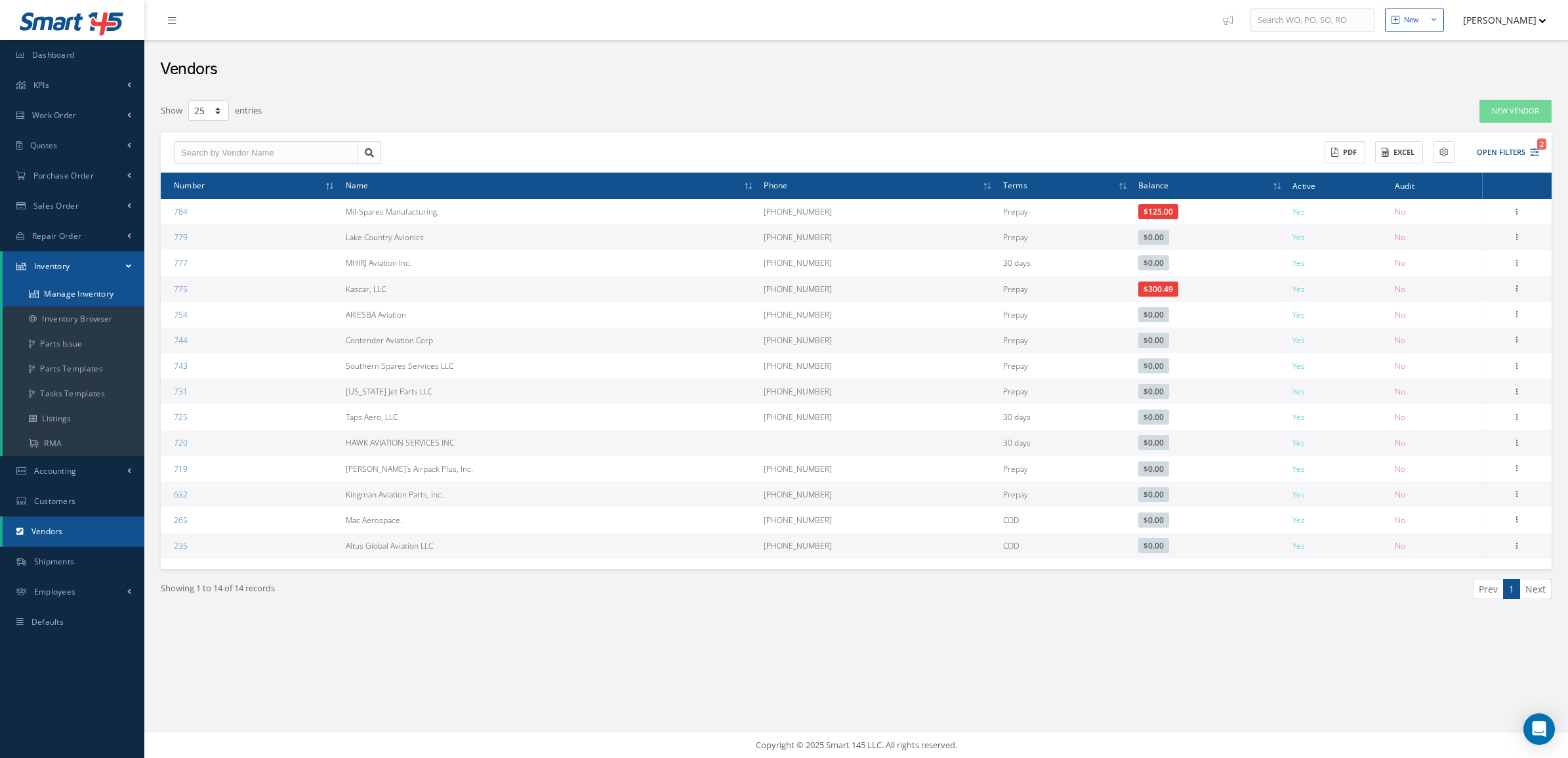
click at [80, 289] on link "Manage Inventory" at bounding box center [73, 294] width 142 height 25
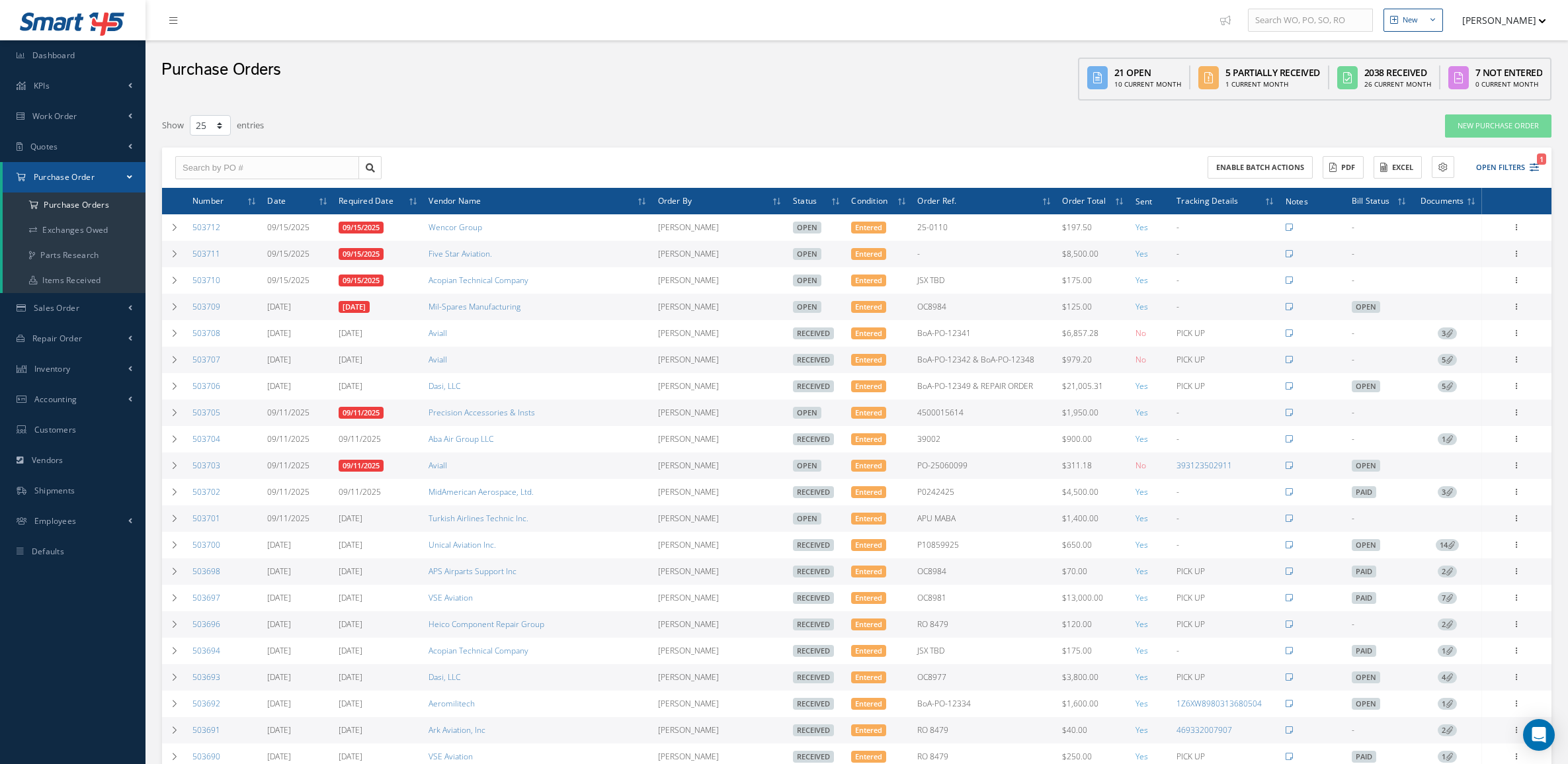
select select "25"
click at [1509, 161] on button "Open Filters 1" at bounding box center [1501, 167] width 75 height 22
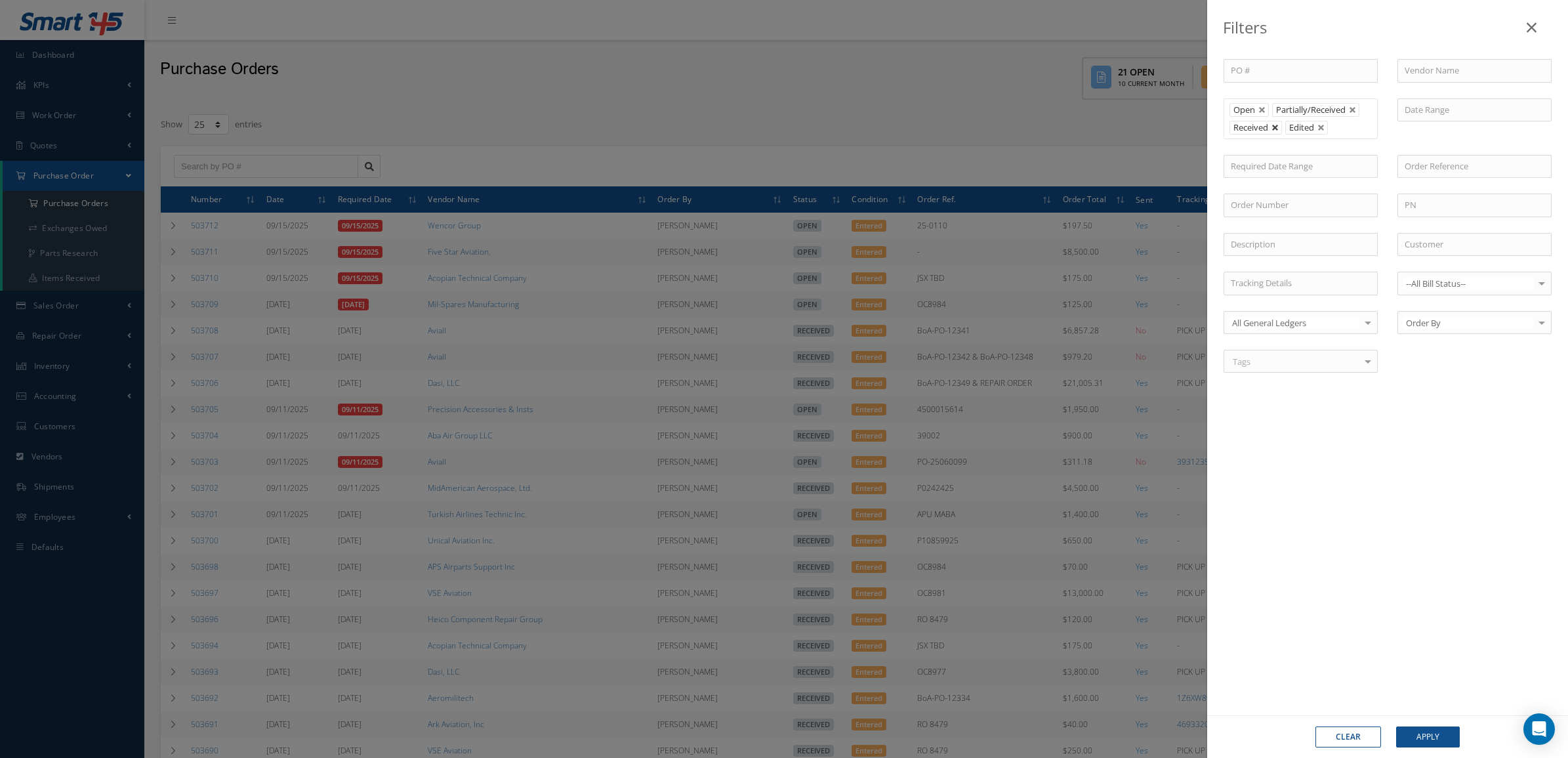
click at [1278, 128] on link at bounding box center [1275, 128] width 8 height 8
click at [1421, 735] on button "Apply" at bounding box center [1428, 737] width 64 height 21
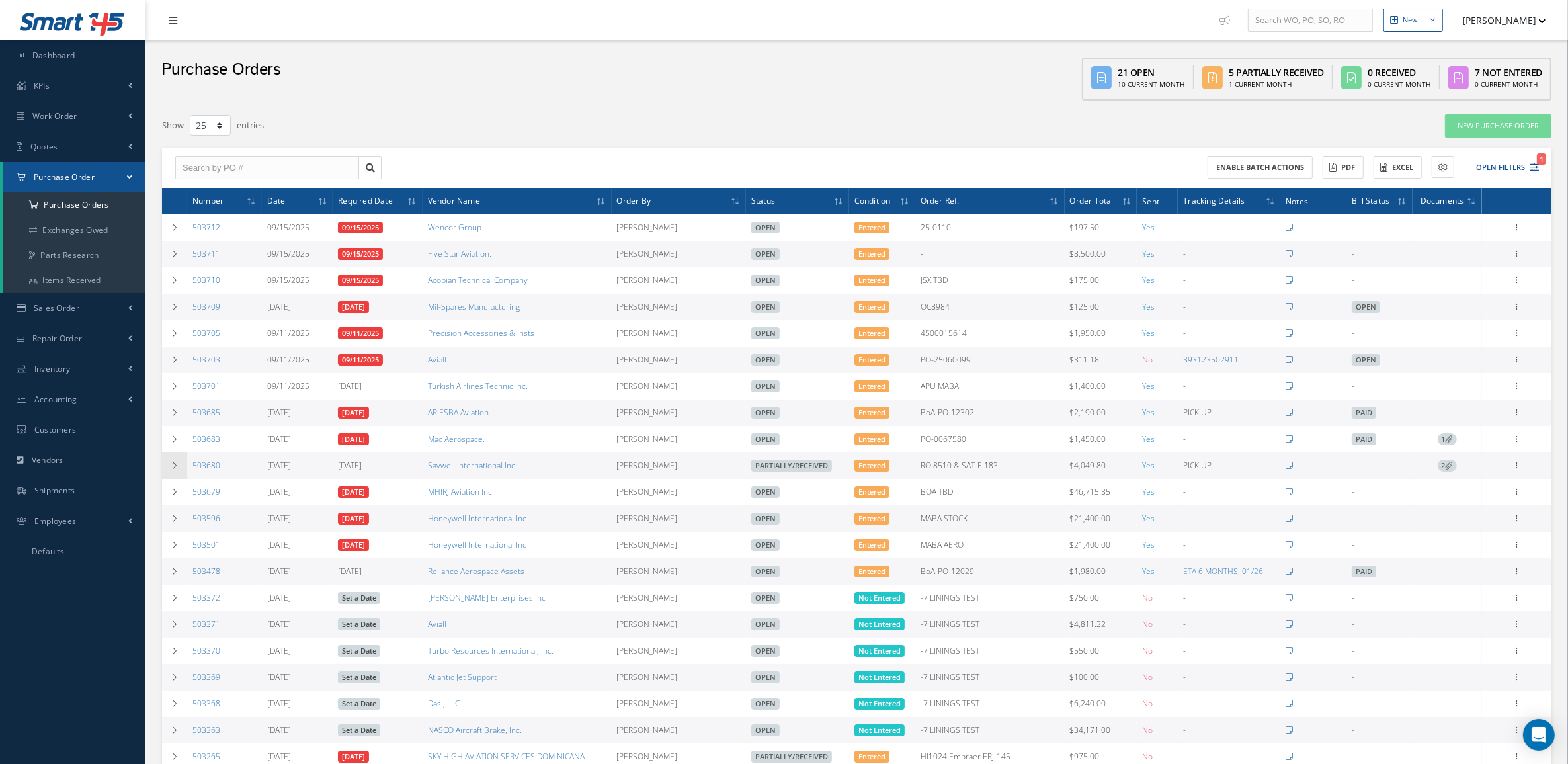
click at [183, 473] on td at bounding box center [174, 466] width 25 height 27
